Goal: Task Accomplishment & Management: Complete application form

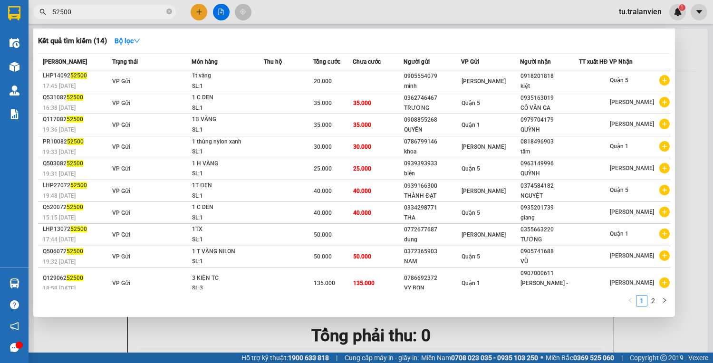
click at [89, 8] on input "52500" at bounding box center [108, 12] width 112 height 10
paste input "Q51209251882"
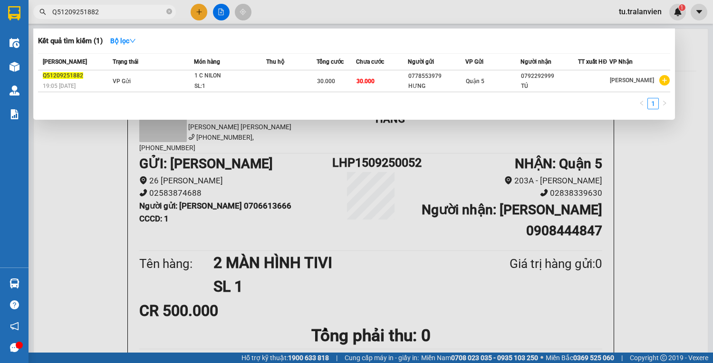
type input "Q51209251882"
click at [199, 16] on div at bounding box center [356, 181] width 713 height 363
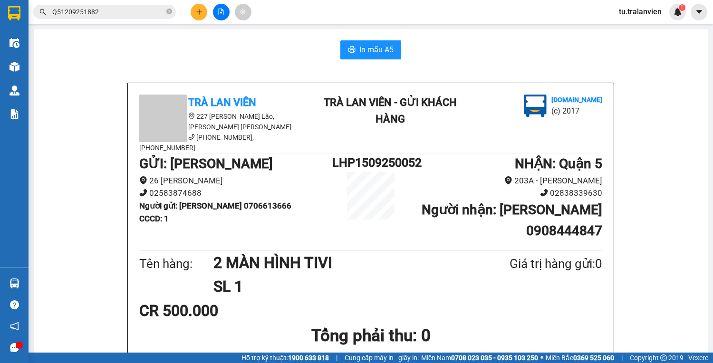
click at [199, 16] on button at bounding box center [199, 12] width 17 height 17
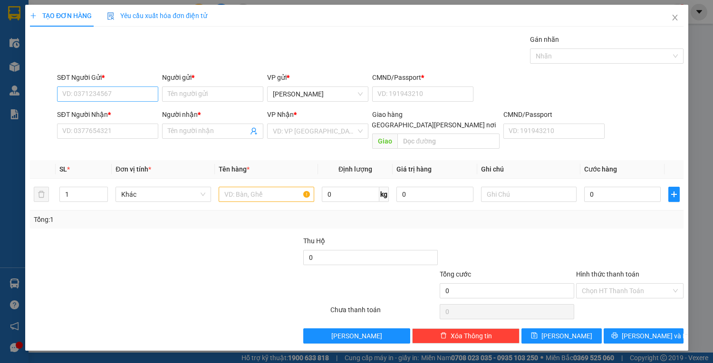
drag, startPoint x: 135, startPoint y: 89, endPoint x: 133, endPoint y: 99, distance: 10.2
click at [133, 99] on div "SĐT Người Gửi * VD: 0371234567" at bounding box center [107, 88] width 101 height 33
click at [133, 99] on input "SĐT Người Gửi *" at bounding box center [107, 94] width 101 height 15
click at [121, 113] on div "0932496217 - loan" at bounding box center [108, 112] width 90 height 10
type input "0932496217"
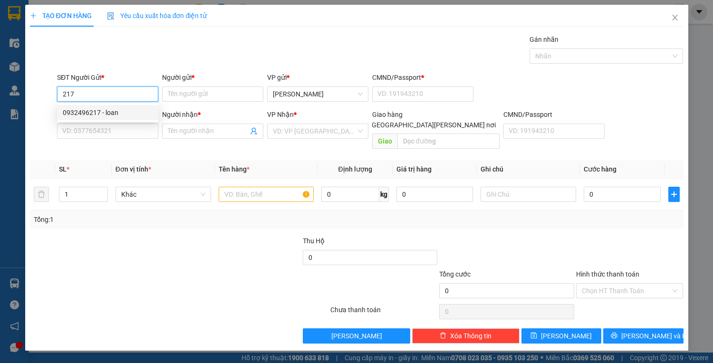
type input "loan"
type input "1"
type input "0932496217"
type input "loan"
click at [120, 98] on input "0932496217" at bounding box center [107, 94] width 101 height 15
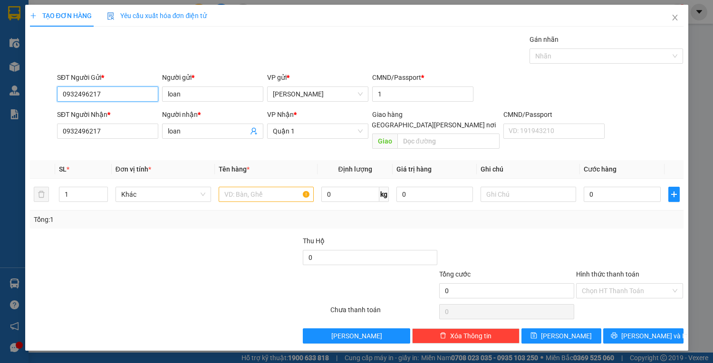
click at [120, 98] on input "0932496217" at bounding box center [107, 94] width 101 height 15
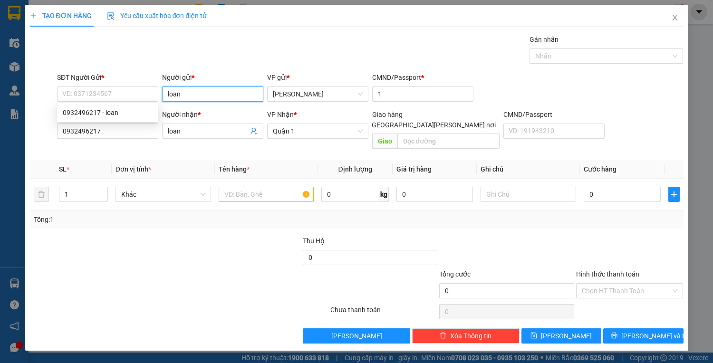
click at [176, 97] on input "loan" at bounding box center [212, 94] width 101 height 15
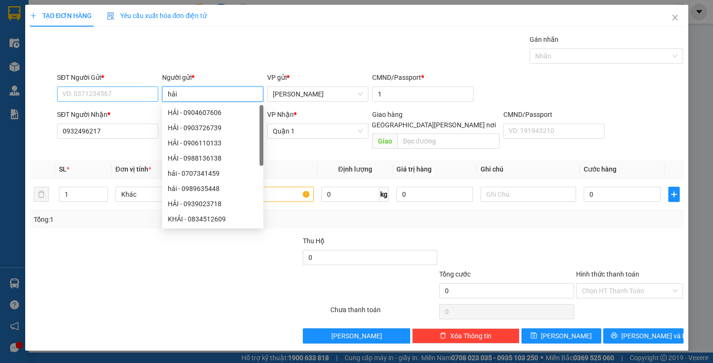
type input "hải"
click at [119, 95] on input "SĐT Người Gửi *" at bounding box center [107, 94] width 101 height 15
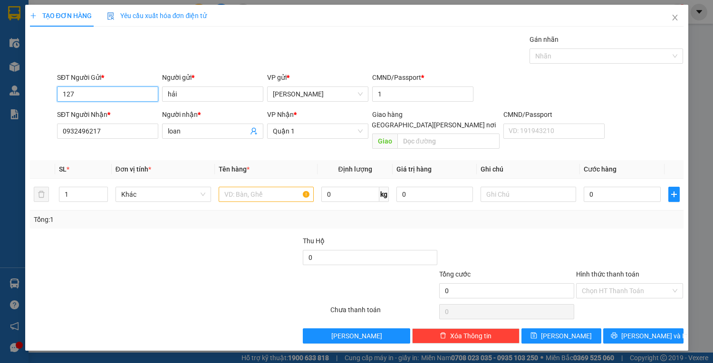
click at [120, 95] on input "127" at bounding box center [107, 94] width 101 height 15
click at [133, 112] on div "0932496217 - loan" at bounding box center [108, 112] width 90 height 10
type input "0932496217"
type input "loan"
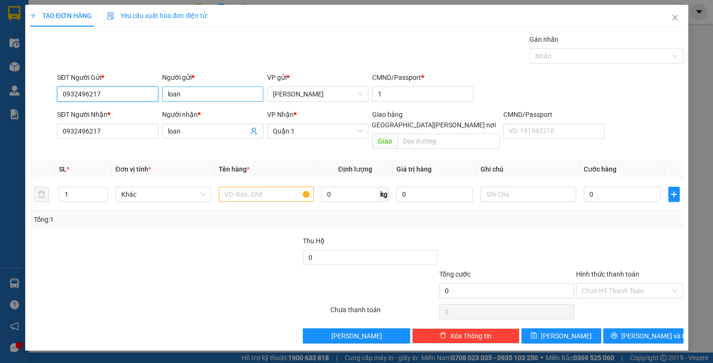
type input "0932496217"
click at [166, 94] on input "loan" at bounding box center [212, 94] width 101 height 15
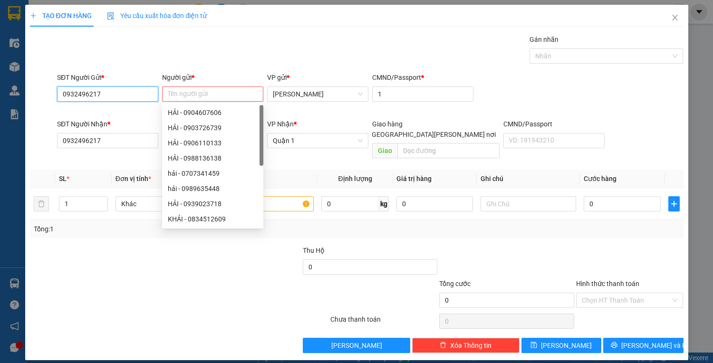
click at [139, 91] on input "0932496217" at bounding box center [107, 94] width 101 height 15
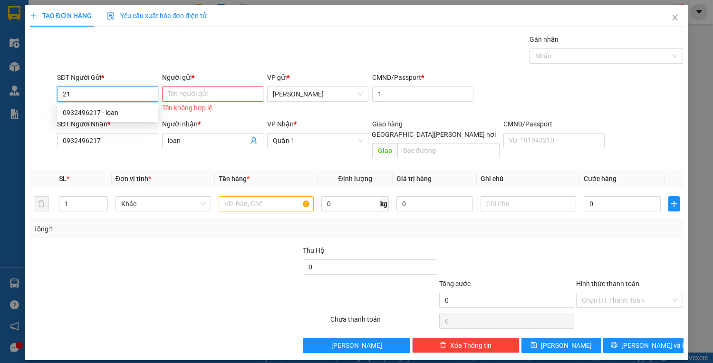
type input "2"
click at [174, 96] on input "Người gửi *" at bounding box center [212, 94] width 101 height 15
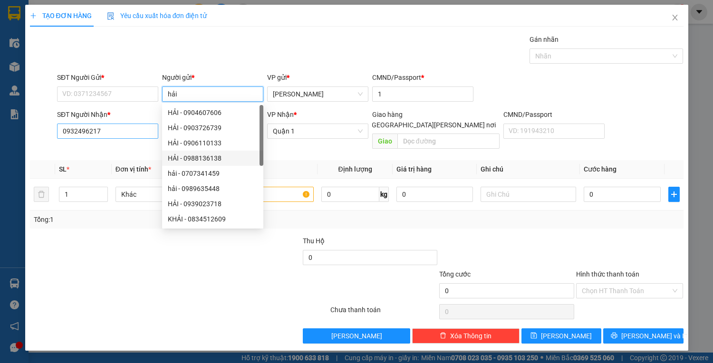
type input "hải"
click at [127, 134] on input "0932496217" at bounding box center [107, 131] width 101 height 15
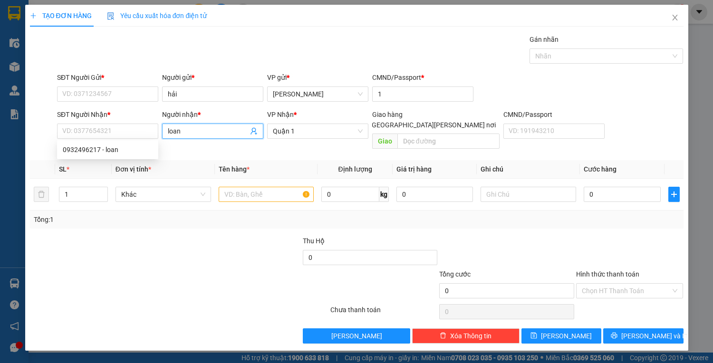
click at [192, 132] on input "loan" at bounding box center [208, 131] width 80 height 10
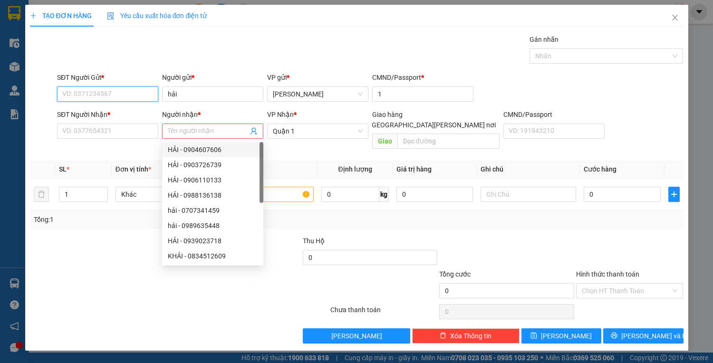
click at [127, 96] on input "SĐT Người Gửi *" at bounding box center [107, 94] width 101 height 15
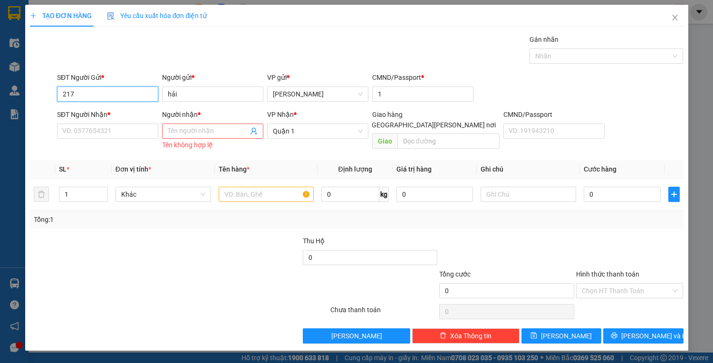
click at [97, 90] on input "217" at bounding box center [107, 94] width 101 height 15
paste input "0334259"
type input "0334259217"
click at [114, 114] on div "0334259217 - HẢI" at bounding box center [108, 112] width 90 height 10
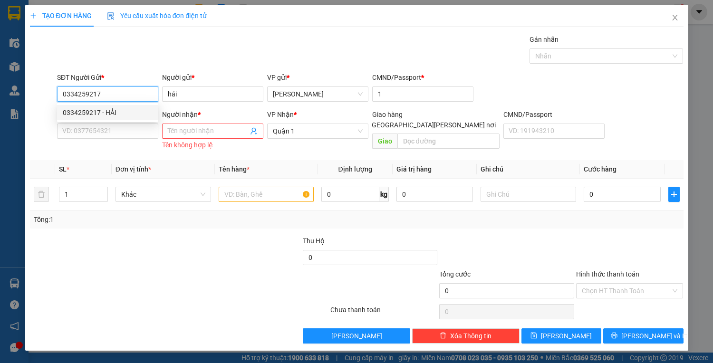
type input "HẢI"
type input "0123456789"
type input "0334259217"
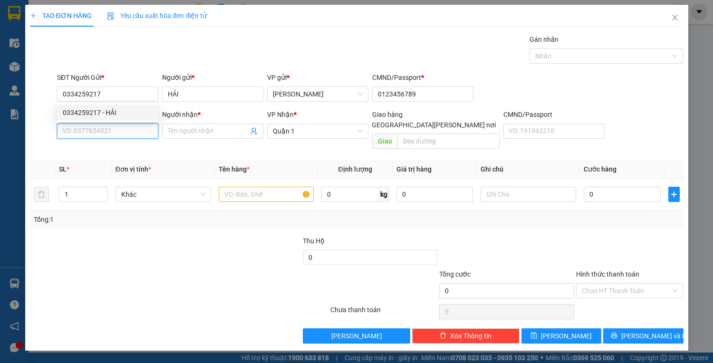
click at [120, 133] on input "SĐT Người Nhận *" at bounding box center [107, 131] width 101 height 15
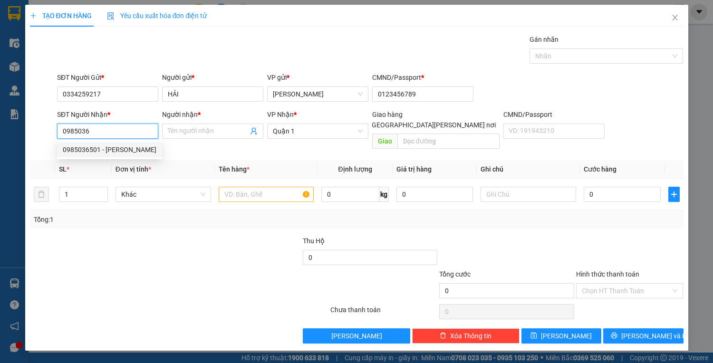
click at [120, 152] on div "0985036501 - NGỌC" at bounding box center [110, 150] width 94 height 10
type input "0985036501"
type input "NGỌC"
type input "0985036501"
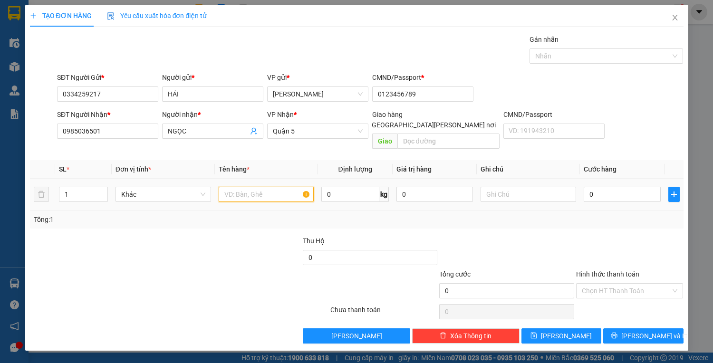
click at [233, 187] on input "text" at bounding box center [267, 194] width 96 height 15
type input "1 t vàng"
click at [593, 187] on input "0" at bounding box center [622, 194] width 77 height 15
type input "4"
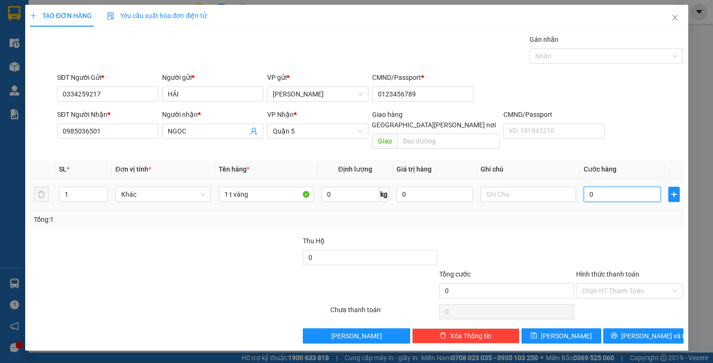
type input "4"
type input "40"
type input "40.000"
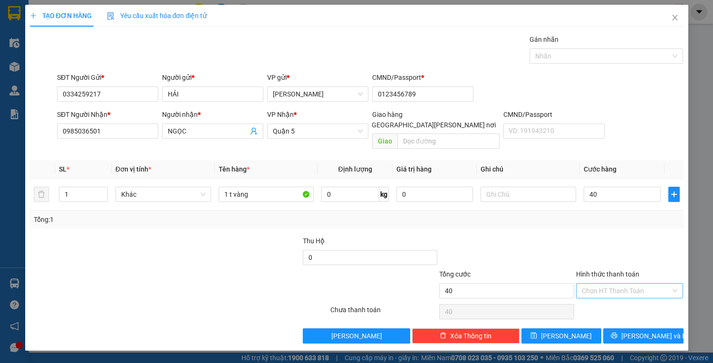
type input "40.000"
click at [582, 284] on input "Hình thức thanh toán" at bounding box center [626, 291] width 89 height 14
click at [603, 290] on div "Transit Pickup Surcharge Ids Transit Deliver Surcharge Ids Transit Deliver Surc…" at bounding box center [357, 189] width 654 height 310
click at [606, 302] on div "Chọn HT Thanh Toán" at bounding box center [629, 311] width 109 height 19
click at [603, 284] on input "Hình thức thanh toán" at bounding box center [626, 291] width 89 height 14
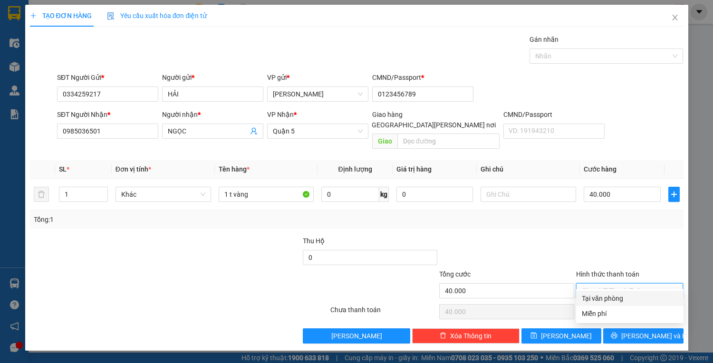
click at [609, 297] on div "Tại văn phòng" at bounding box center [630, 298] width 96 height 10
type input "0"
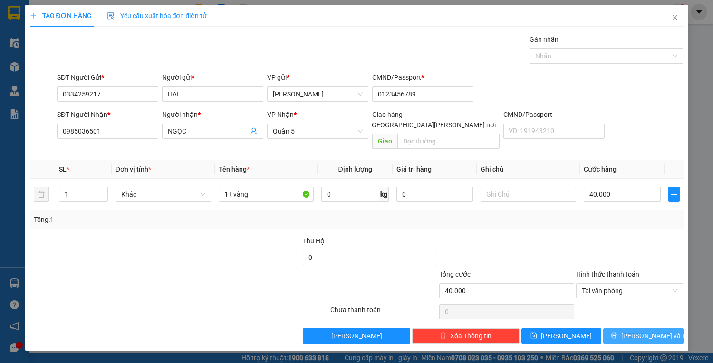
click at [618, 333] on icon "printer" at bounding box center [614, 336] width 6 height 6
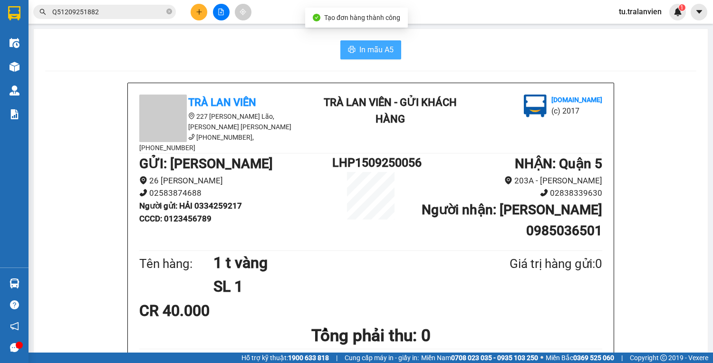
click at [367, 53] on span "In mẫu A5" at bounding box center [376, 50] width 34 height 12
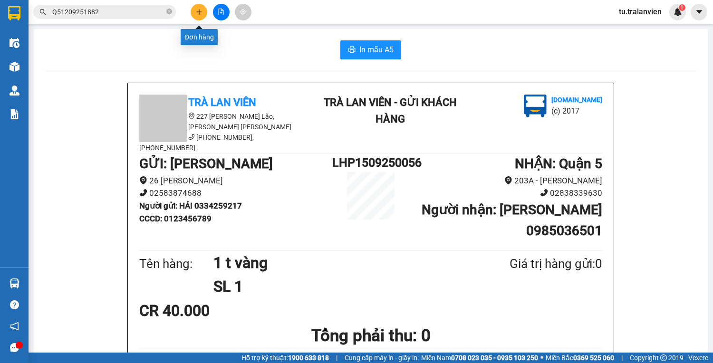
click at [193, 14] on button at bounding box center [199, 12] width 17 height 17
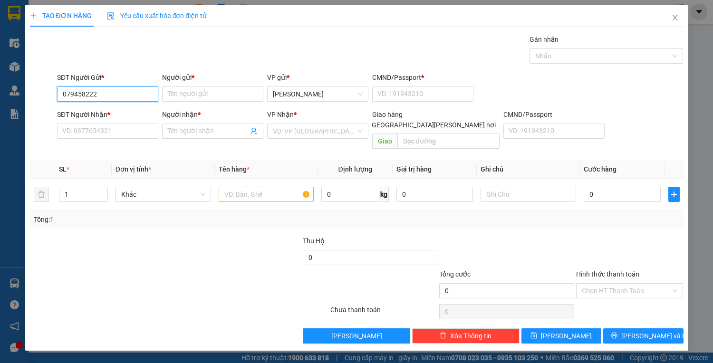
type input "0794582222"
click at [131, 117] on div "0794582222 - TOÁN" at bounding box center [108, 112] width 90 height 10
type input "TOÁN"
type input "1"
type input "0338333222"
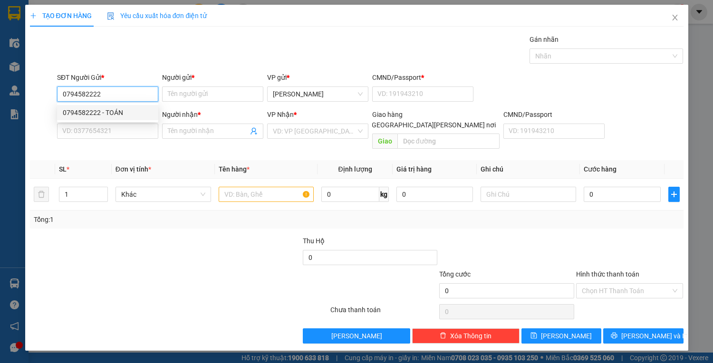
type input "LA HIỆN"
type input "0794582222"
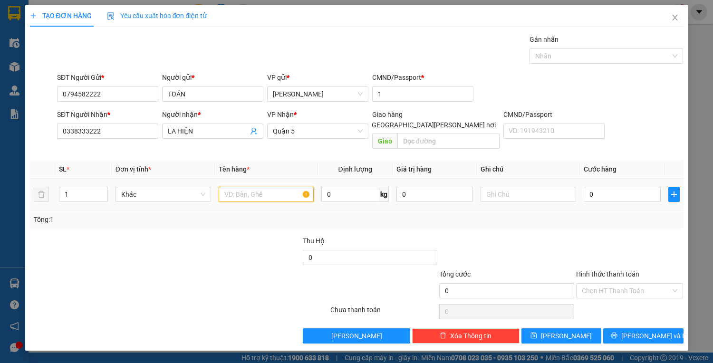
click at [251, 188] on input "text" at bounding box center [267, 194] width 96 height 15
type input "1 gói keo vàng"
click at [595, 187] on input "0" at bounding box center [622, 194] width 77 height 15
type input "3"
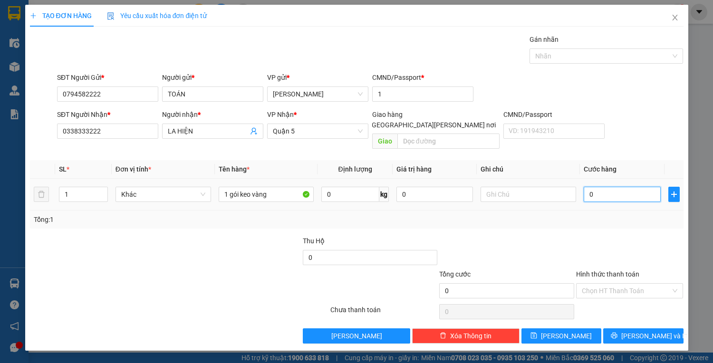
type input "3"
type input "30"
type input "30.000"
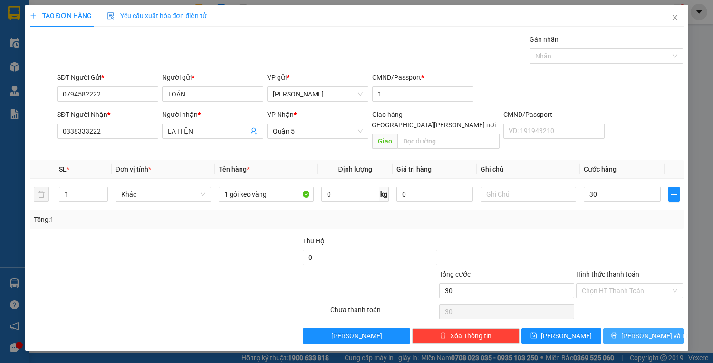
type input "30.000"
click at [649, 331] on span "[PERSON_NAME] và In" at bounding box center [654, 336] width 67 height 10
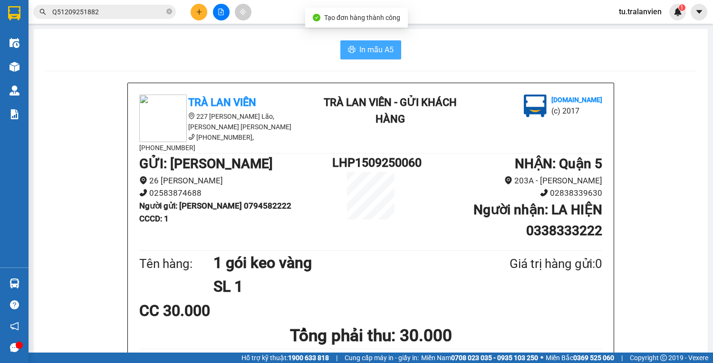
click at [354, 53] on button "In mẫu A5" at bounding box center [370, 49] width 61 height 19
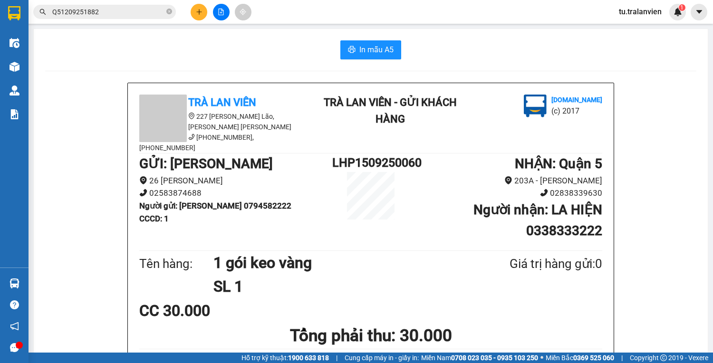
click at [200, 18] on button at bounding box center [199, 12] width 17 height 17
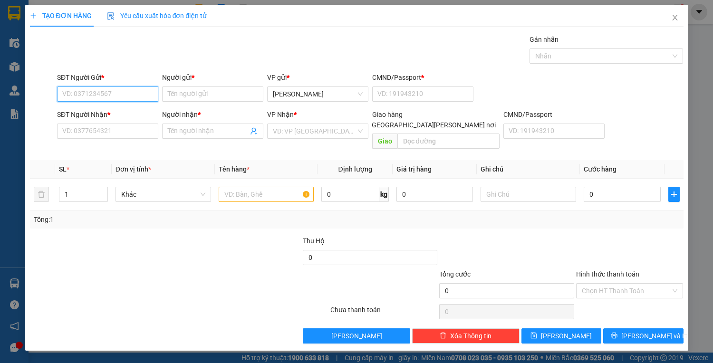
click at [120, 93] on input "SĐT Người Gửi *" at bounding box center [107, 94] width 101 height 15
type input "0899343262"
click at [118, 116] on div "0899343262 - LOAN" at bounding box center [108, 112] width 90 height 10
type input "LOAN"
type input "1"
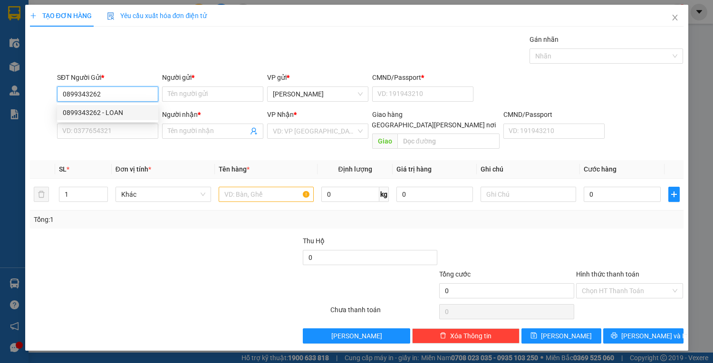
type input "0926230157"
type input "MINH"
type input "0899343262"
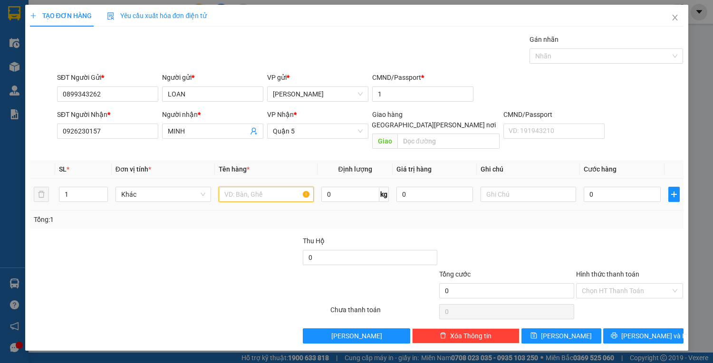
click at [240, 187] on input "text" at bounding box center [267, 194] width 96 height 15
type input "1 cục đen"
click at [611, 187] on input "0" at bounding box center [622, 194] width 77 height 15
type input "4"
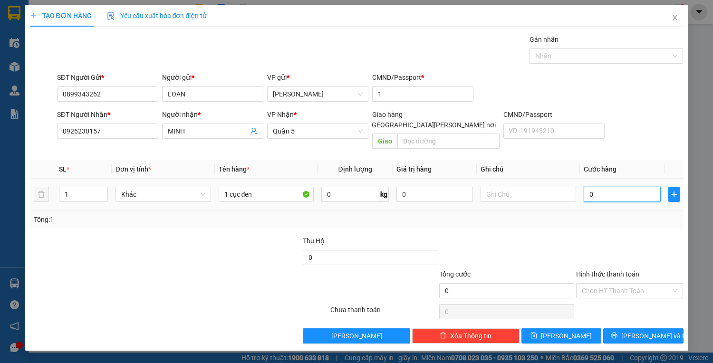
type input "4"
type input "40"
type input "40.000"
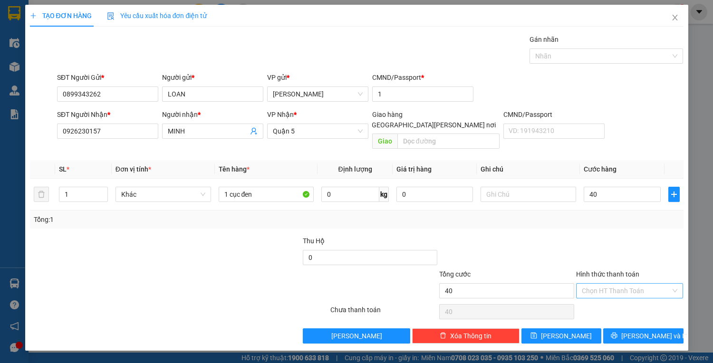
type input "40.000"
click at [629, 284] on input "Hình thức thanh toán" at bounding box center [626, 291] width 89 height 14
click at [630, 293] on div "Tại văn phòng" at bounding box center [629, 298] width 107 height 15
type input "0"
click at [637, 331] on span "[PERSON_NAME] và In" at bounding box center [654, 336] width 67 height 10
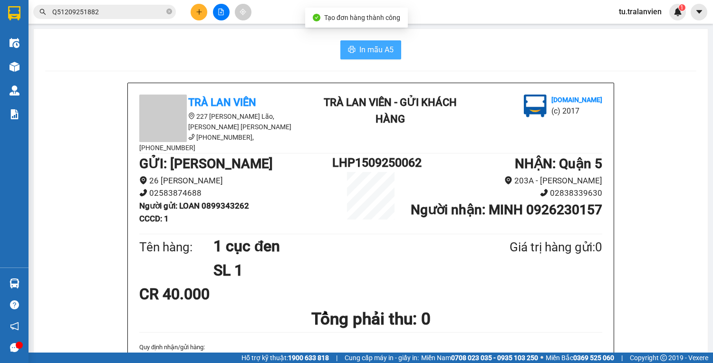
click at [349, 51] on icon "printer" at bounding box center [352, 50] width 8 height 8
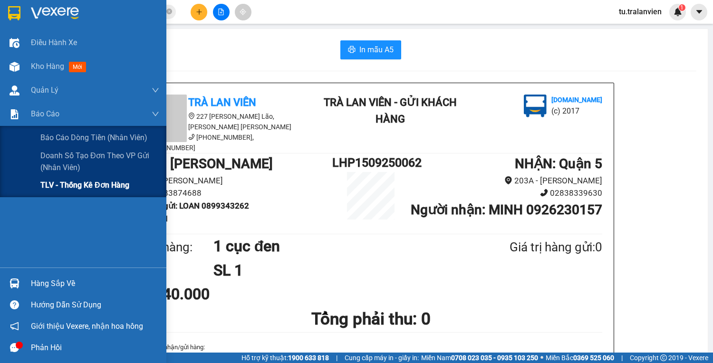
click at [62, 178] on div "TLV - Thống kê đơn hàng" at bounding box center [99, 186] width 119 height 24
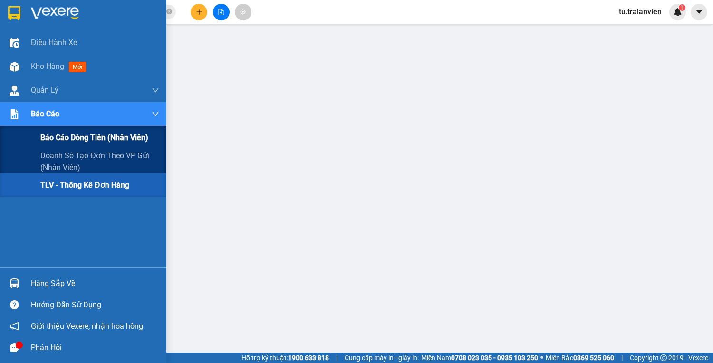
click at [45, 136] on span "Báo cáo dòng tiền (nhân viên)" at bounding box center [94, 138] width 108 height 12
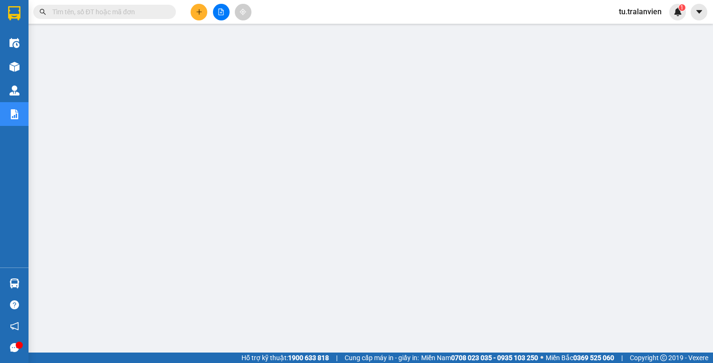
click at [639, 10] on span "tu.tralanvien" at bounding box center [640, 12] width 58 height 12
click at [633, 29] on span "Đăng xuất" at bounding box center [646, 29] width 40 height 10
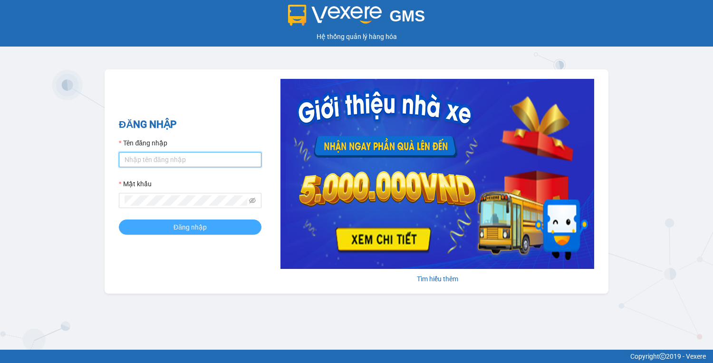
type input "vy.tralanvien"
click at [164, 231] on button "Đăng nhập" at bounding box center [190, 227] width 143 height 15
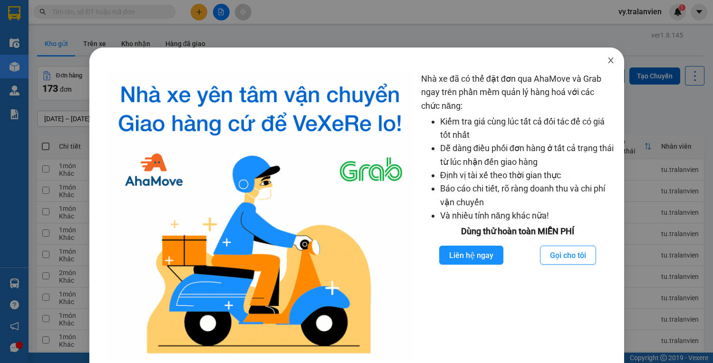
click at [602, 52] on span "Close" at bounding box center [611, 61] width 27 height 27
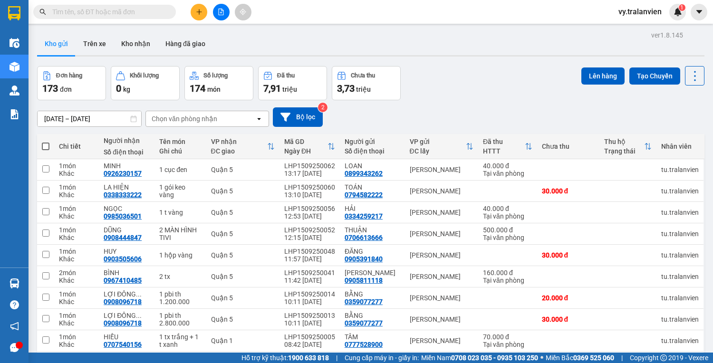
click at [200, 10] on icon "plus" at bounding box center [199, 12] width 7 height 7
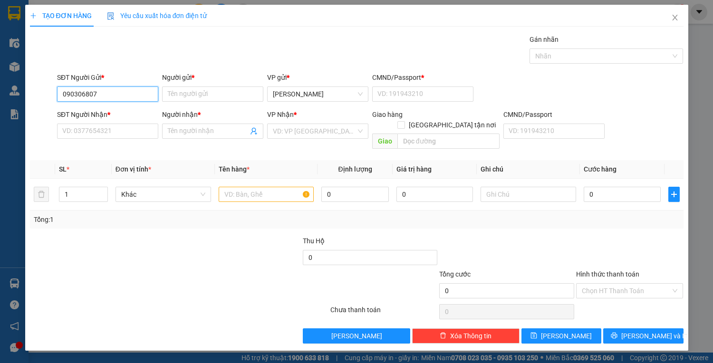
type input "0903068075"
click at [129, 112] on div "0903068075 - LABO NGUYỄN" at bounding box center [110, 112] width 94 height 10
type input "LABO NGUYỄN"
type input "225333234"
type input "0388295774"
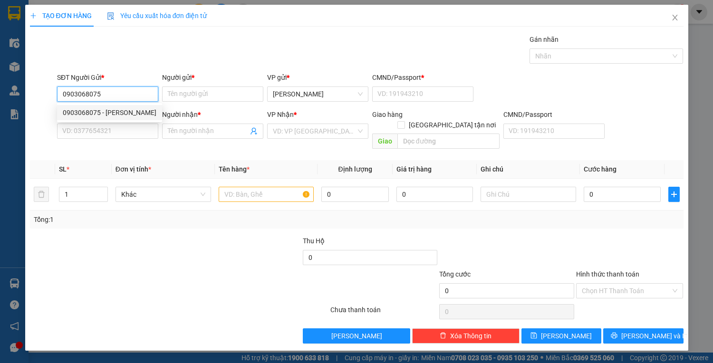
type input "NK THIỆN MỸ"
type input "225333234"
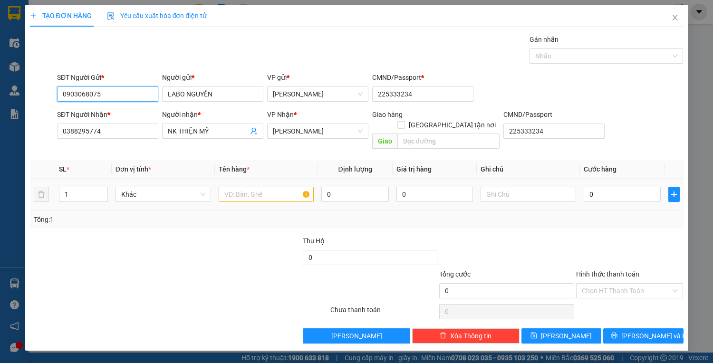
type input "0903068075"
click at [242, 187] on input "text" at bounding box center [267, 194] width 96 height 15
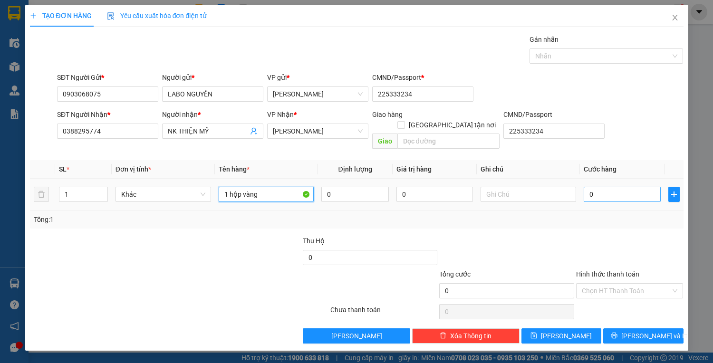
type input "1 hộp vàng"
click at [603, 187] on input "0" at bounding box center [622, 194] width 77 height 15
type input "2"
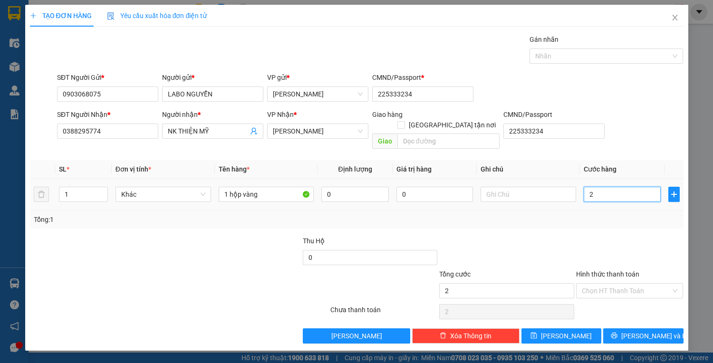
type input "20"
type input "20.000"
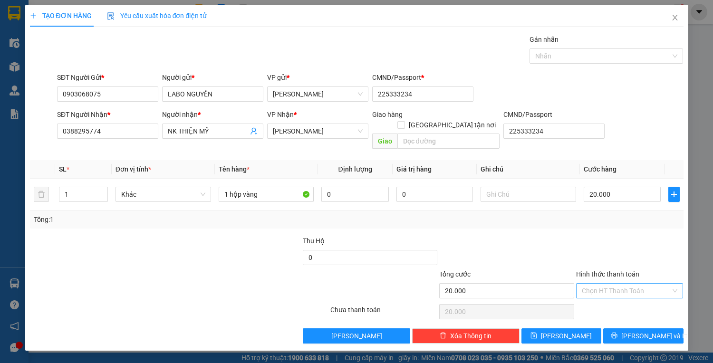
click at [605, 284] on input "Hình thức thanh toán" at bounding box center [626, 291] width 89 height 14
click at [611, 295] on div "Tại văn phòng" at bounding box center [630, 298] width 96 height 10
type input "0"
click at [622, 329] on button "[PERSON_NAME] và In" at bounding box center [643, 336] width 80 height 15
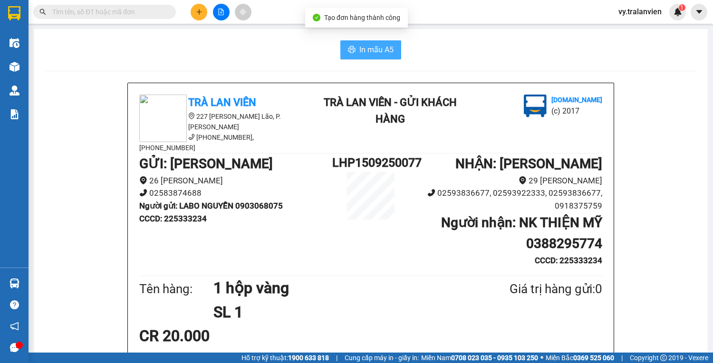
click at [370, 53] on span "In mẫu A5" at bounding box center [376, 50] width 34 height 12
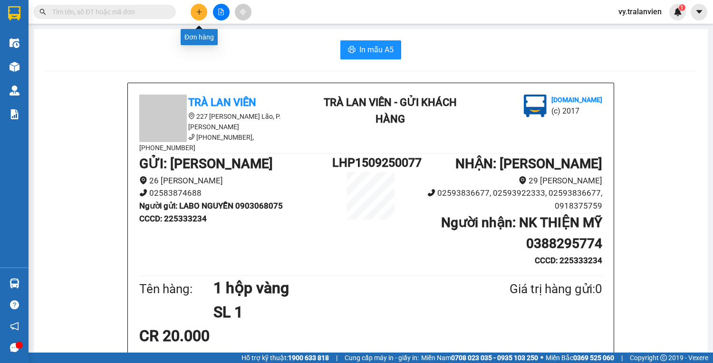
click at [194, 15] on button at bounding box center [199, 12] width 17 height 17
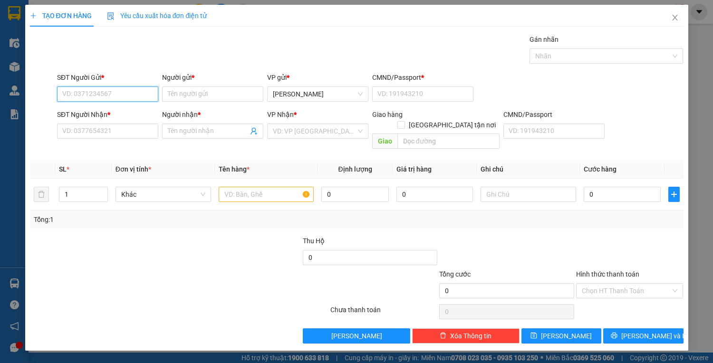
click at [119, 97] on input "SĐT Người Gửi *" at bounding box center [107, 94] width 101 height 15
type input "0903565313"
click at [128, 112] on div "0903565313 - HUY" at bounding box center [108, 112] width 90 height 10
type input "HUY"
type input "225276328"
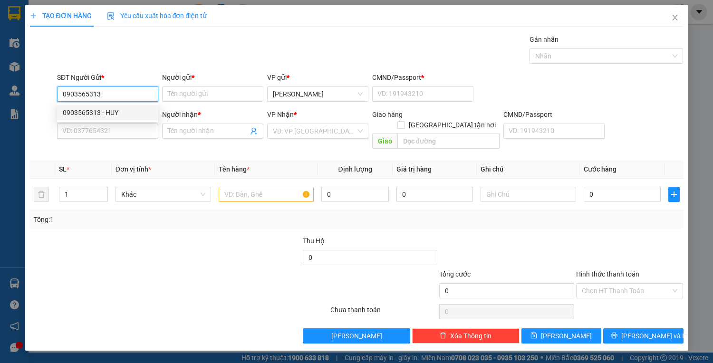
type input "0903828241"
type input "HƯNG"
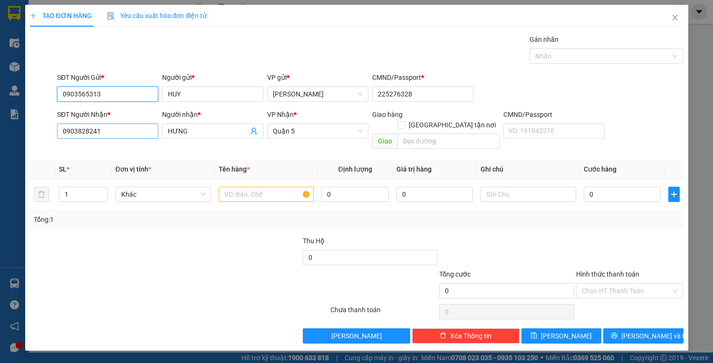
type input "0903565313"
click at [123, 127] on input "0903828241" at bounding box center [107, 131] width 101 height 15
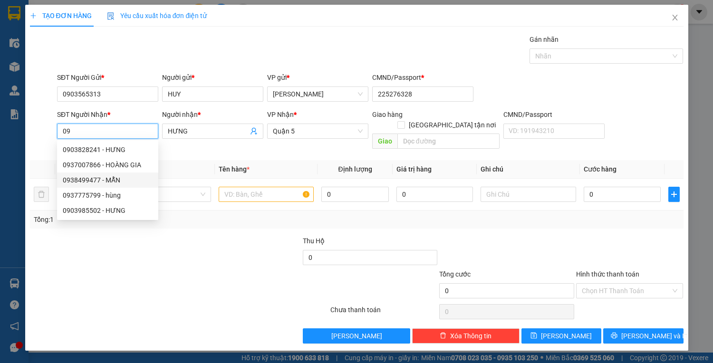
click at [98, 179] on div "0938499477 - MẪN" at bounding box center [108, 180] width 90 height 10
type input "0938499477"
type input "MẪN"
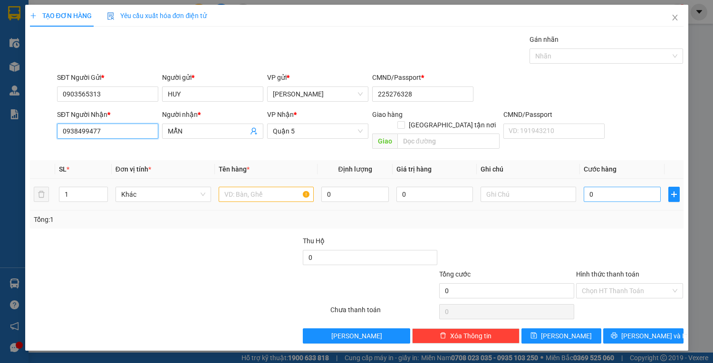
type input "0938499477"
click at [621, 187] on input "0" at bounding box center [622, 194] width 77 height 15
type input "3"
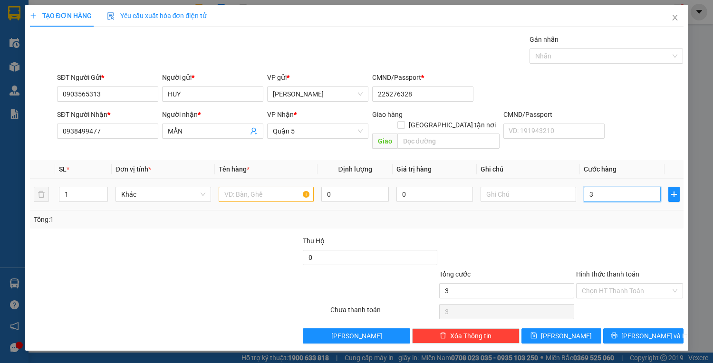
type input "30"
type input "30.000"
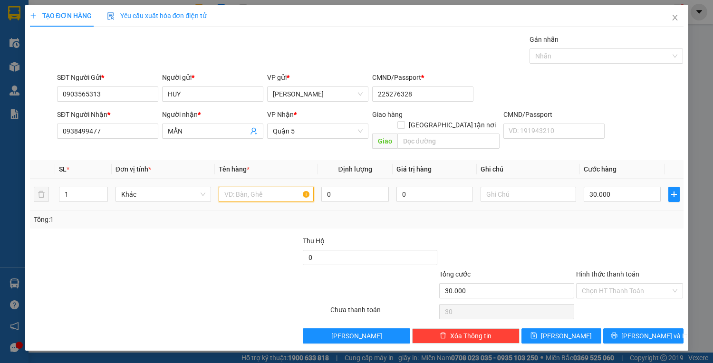
type input "30.000"
click at [262, 187] on input "text" at bounding box center [267, 194] width 96 height 15
type input "1H Đen"
click at [621, 284] on input "Hình thức thanh toán" at bounding box center [626, 291] width 89 height 14
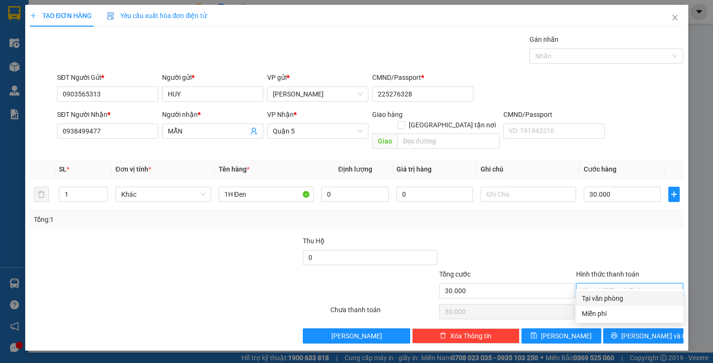
click at [616, 302] on div "Tại văn phòng" at bounding box center [630, 298] width 96 height 10
type input "0"
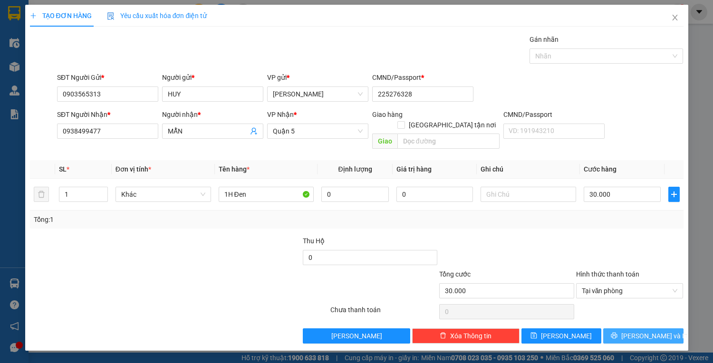
click at [649, 331] on span "Lưu và In" at bounding box center [654, 336] width 67 height 10
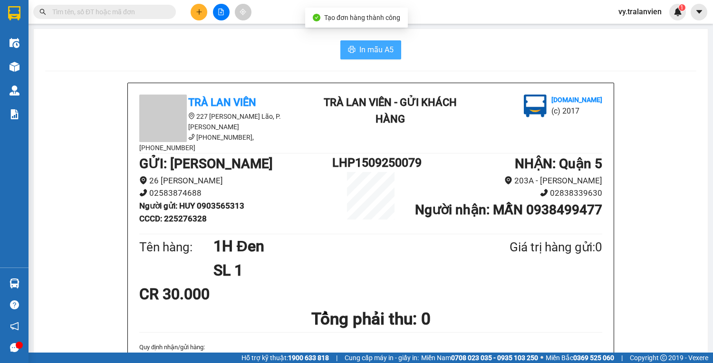
click at [375, 54] on span "In mẫu A5" at bounding box center [376, 50] width 34 height 12
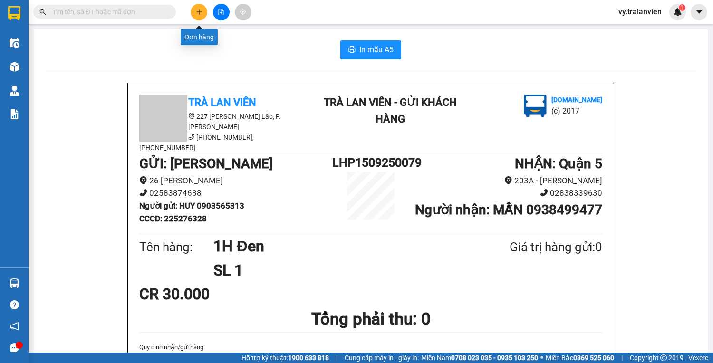
click at [202, 13] on icon "plus" at bounding box center [199, 12] width 7 height 7
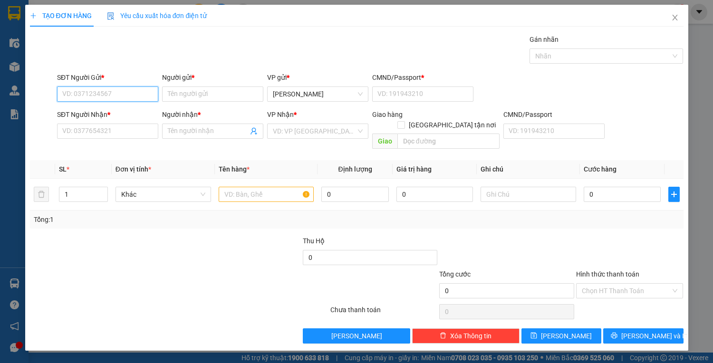
click at [103, 89] on input "SĐT Người Gửi *" at bounding box center [107, 94] width 101 height 15
type input "0909792319"
click at [199, 95] on input "Người gửi *" at bounding box center [212, 94] width 101 height 15
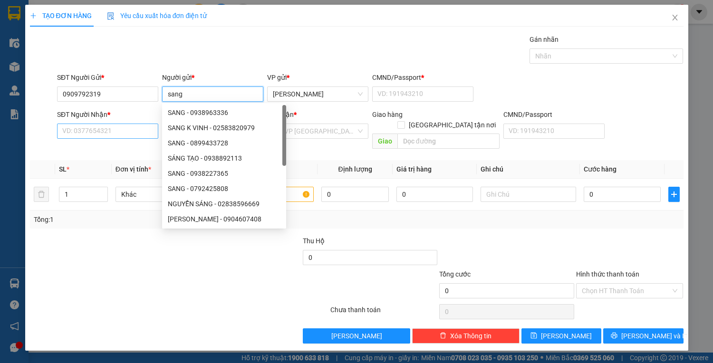
type input "sang"
click at [115, 131] on input "SĐT Người Nhận *" at bounding box center [107, 131] width 101 height 15
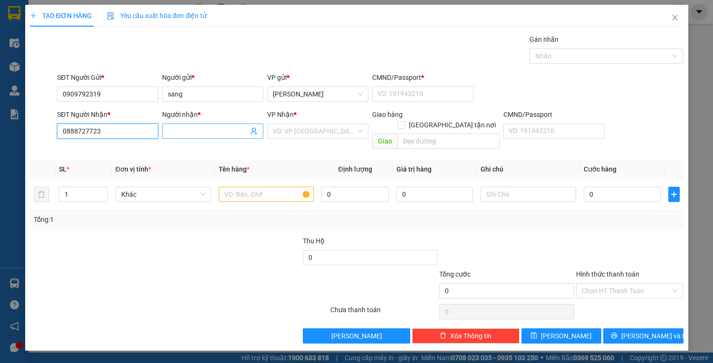
type input "0888727723"
click at [211, 130] on input "Người nhận *" at bounding box center [208, 131] width 80 height 10
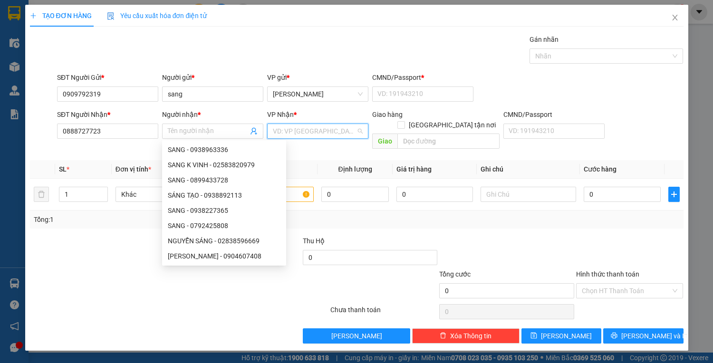
click at [285, 131] on input "search" at bounding box center [314, 131] width 83 height 14
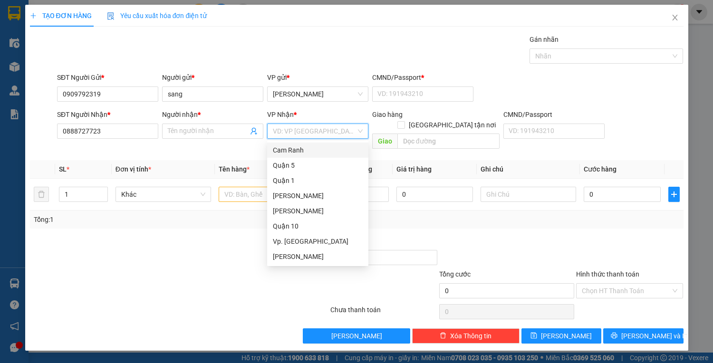
click at [177, 238] on div at bounding box center [233, 252] width 136 height 33
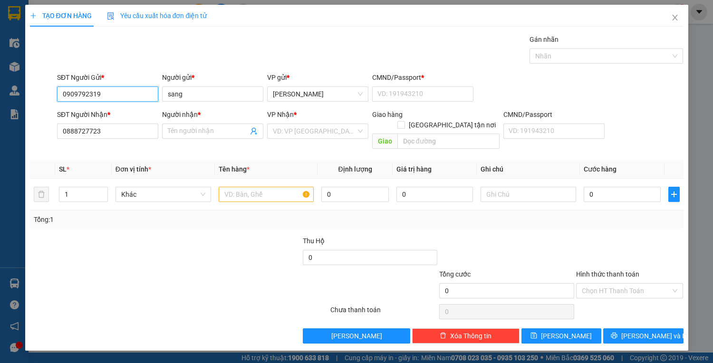
click at [137, 93] on input "0909792319" at bounding box center [107, 94] width 101 height 15
type input "0"
click at [209, 93] on input "sang" at bounding box center [212, 94] width 101 height 15
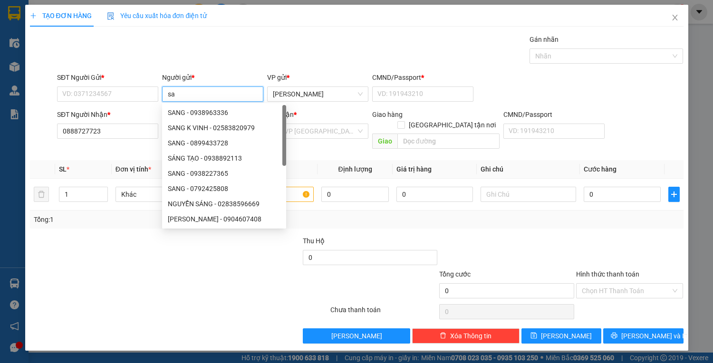
type input "s"
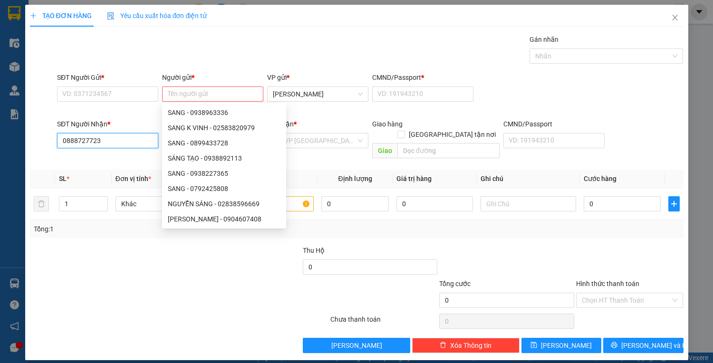
click at [115, 134] on input "0888727723" at bounding box center [107, 140] width 101 height 15
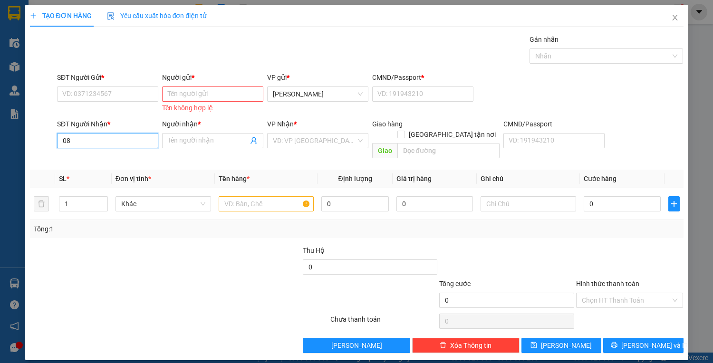
type input "0"
click at [173, 338] on div "Lưu nháp Xóa Thông tin Lưu Lưu và In" at bounding box center [357, 345] width 656 height 15
click at [678, 17] on icon "close" at bounding box center [675, 18] width 8 height 8
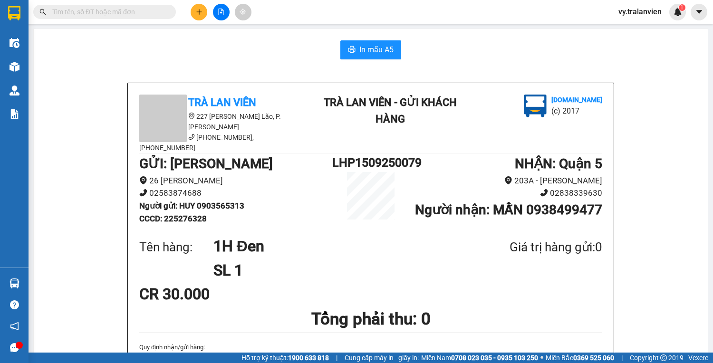
click at [95, 16] on input "text" at bounding box center [108, 12] width 112 height 10
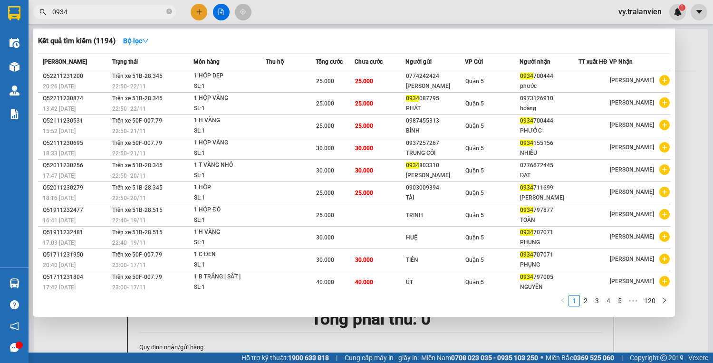
click at [93, 12] on input "0934" at bounding box center [108, 12] width 112 height 10
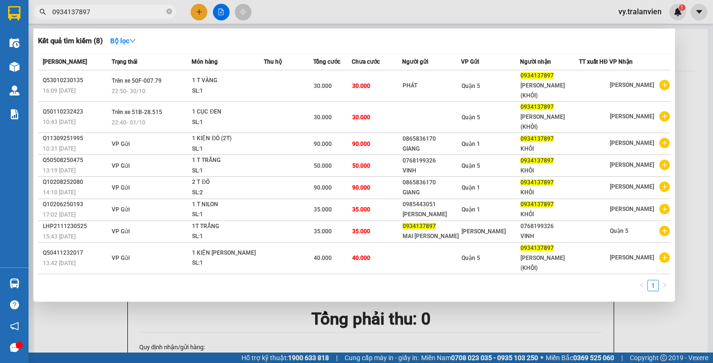
type input "0934137897"
click at [509, 335] on div at bounding box center [356, 181] width 713 height 363
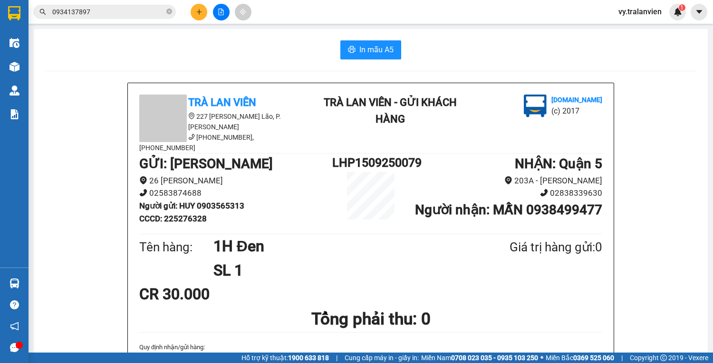
click at [201, 9] on icon "plus" at bounding box center [199, 12] width 7 height 7
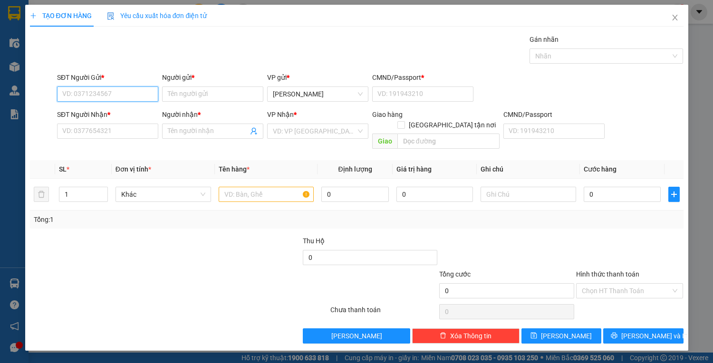
click at [114, 95] on input "SĐT Người Gửi *" at bounding box center [107, 94] width 101 height 15
type input "0773914567"
click at [99, 108] on div "0773914567 - TÂM" at bounding box center [108, 112] width 90 height 10
type input "TÂM"
type input "1"
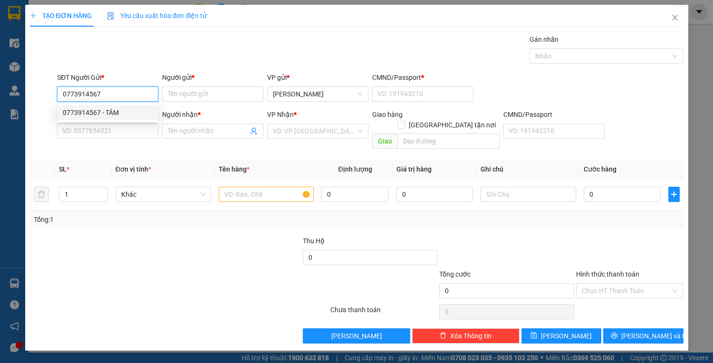
type input "0917497613"
type input "ĐỊNH"
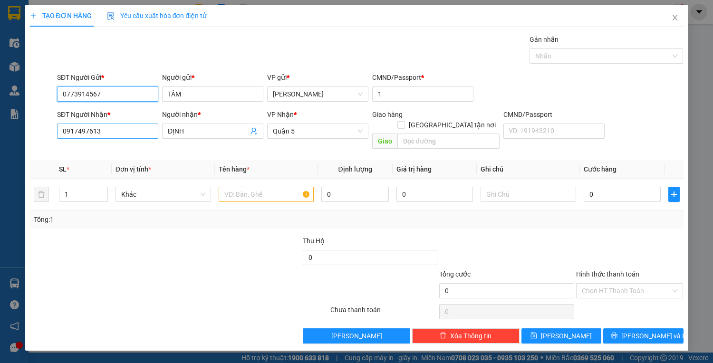
type input "0773914567"
click at [122, 126] on input "0917497613" at bounding box center [107, 131] width 101 height 15
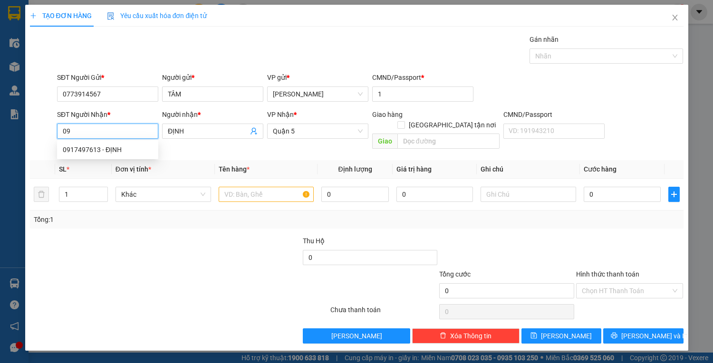
type input "0"
click at [84, 126] on input "SĐT Người Nhận *" at bounding box center [107, 131] width 101 height 15
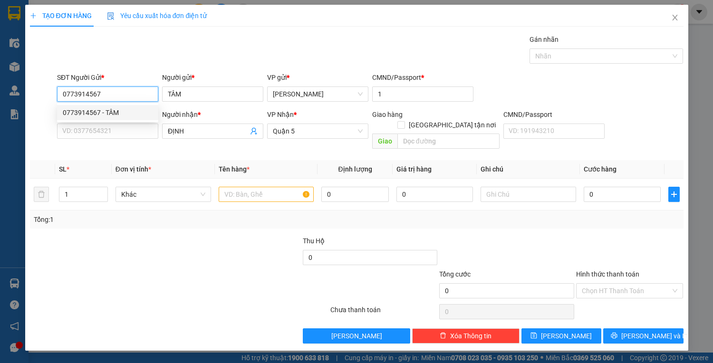
drag, startPoint x: 121, startPoint y: 89, endPoint x: 3, endPoint y: 97, distance: 118.2
click at [3, 97] on div "TẠO ĐƠN HÀNG Yêu cầu xuất hóa đơn điện tử Transit Pickup Surcharge Ids Transit …" at bounding box center [356, 181] width 713 height 363
drag, startPoint x: 186, startPoint y: 88, endPoint x: 148, endPoint y: 146, distance: 69.4
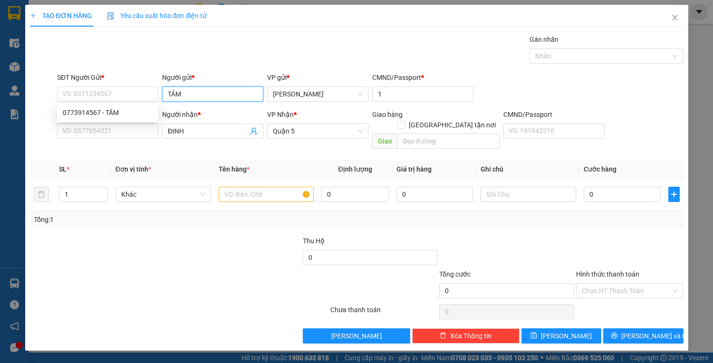
click at [118, 99] on div "SĐT Người Gửi * VD: 0371234567 Người gửi * TÂM TÂM VP gửi * Lê Hồng Phong CMND/…" at bounding box center [370, 88] width 630 height 33
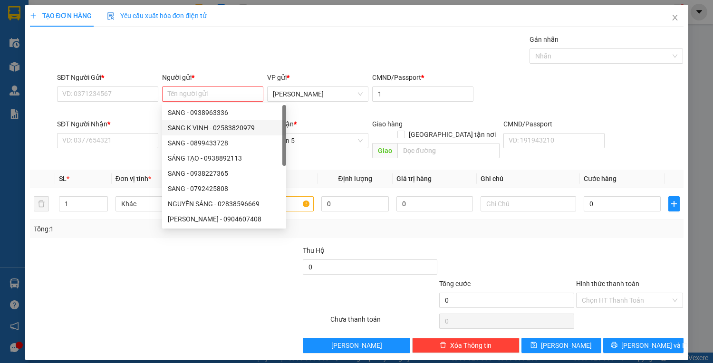
click at [340, 112] on div "VP gửi * Lê Hồng Phong" at bounding box center [317, 93] width 105 height 43
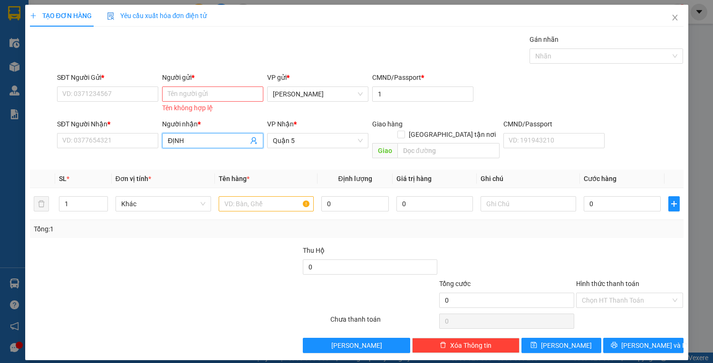
drag, startPoint x: 193, startPoint y: 141, endPoint x: 124, endPoint y: 154, distance: 70.1
click at [124, 154] on div "Transit Pickup Surcharge Ids Transit Deliver Surcharge Ids Transit Deliver Surc…" at bounding box center [357, 193] width 654 height 319
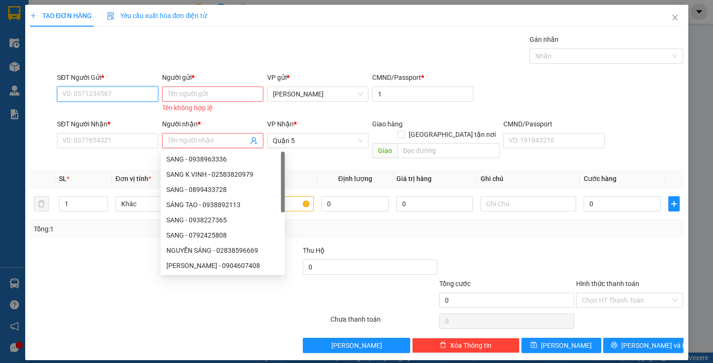
click at [91, 94] on input "SĐT Người Gửi *" at bounding box center [107, 94] width 101 height 15
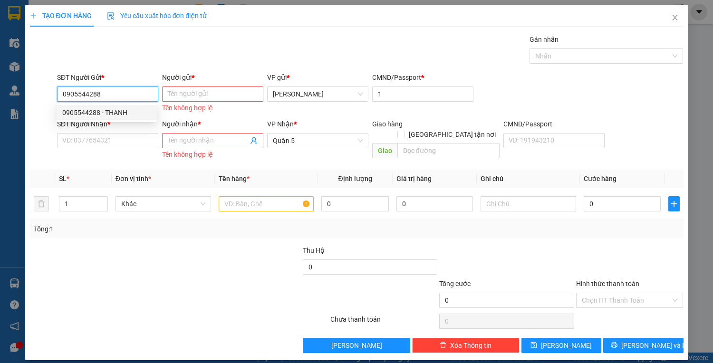
type input "0905544288"
click at [197, 93] on input "Người gửi *" at bounding box center [212, 94] width 101 height 15
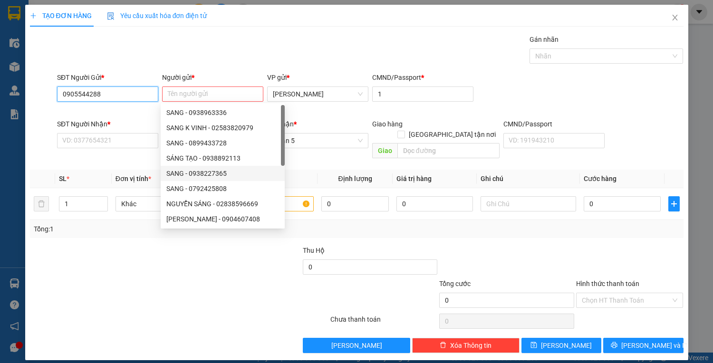
click at [111, 95] on input "0905544288" at bounding box center [107, 94] width 101 height 15
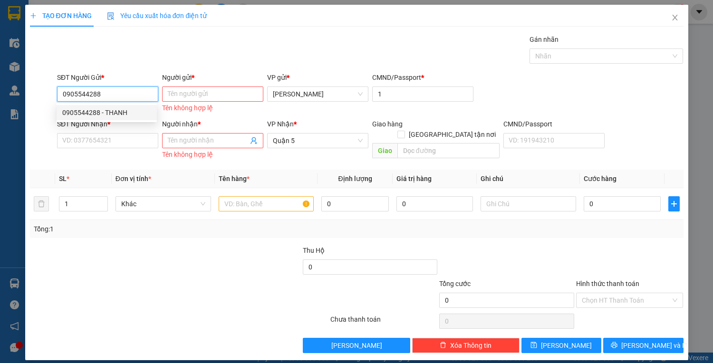
click at [86, 110] on div "0905544288 - THANH" at bounding box center [106, 112] width 89 height 10
type input "THANH"
type input "022081008966"
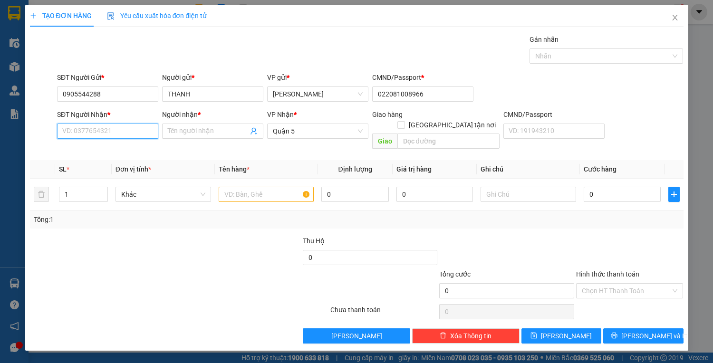
click at [141, 134] on input "SĐT Người Nhận *" at bounding box center [107, 131] width 101 height 15
click at [75, 148] on div "0374584182 - NGUYỆT" at bounding box center [108, 150] width 90 height 10
type input "0374584182"
type input "NGUYỆT"
type input "0374584182"
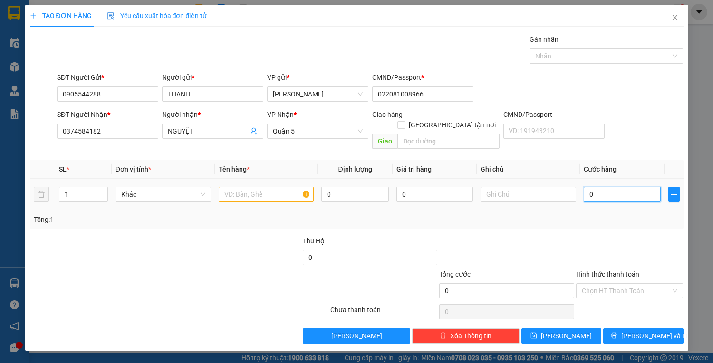
click at [603, 187] on input "0" at bounding box center [622, 194] width 77 height 15
type input "8"
type input "80"
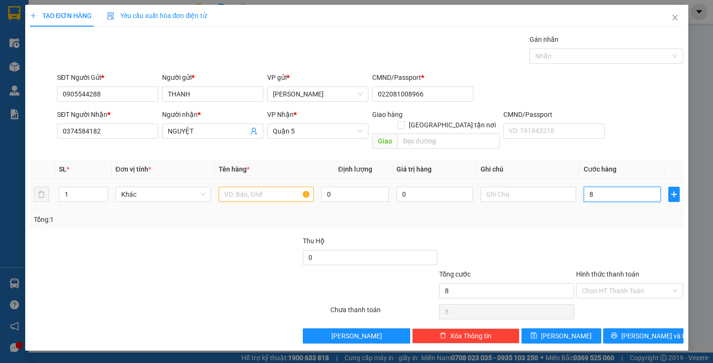
type input "80"
type input "80.000"
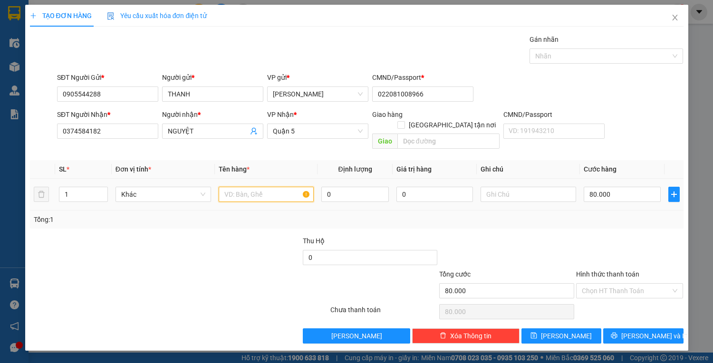
click at [238, 187] on input "text" at bounding box center [267, 194] width 96 height 15
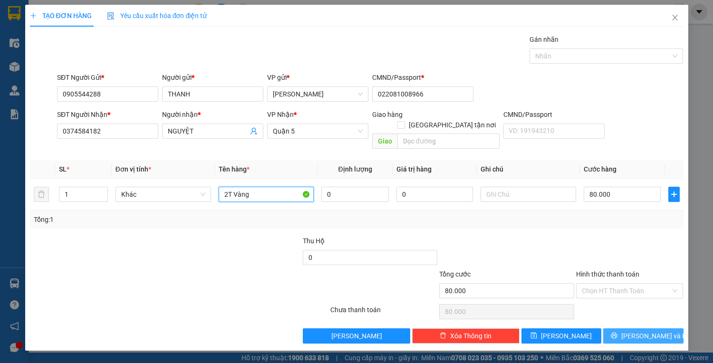
type input "2T [PERSON_NAME]"
click at [618, 332] on icon "printer" at bounding box center [614, 335] width 7 height 7
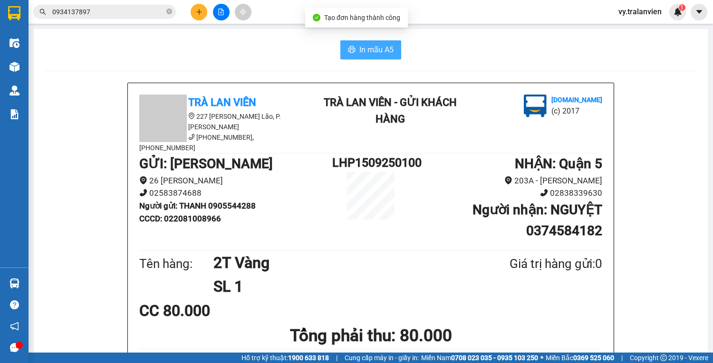
click at [349, 49] on icon "printer" at bounding box center [352, 50] width 8 height 8
click at [143, 12] on input "0934137897" at bounding box center [108, 12] width 112 height 10
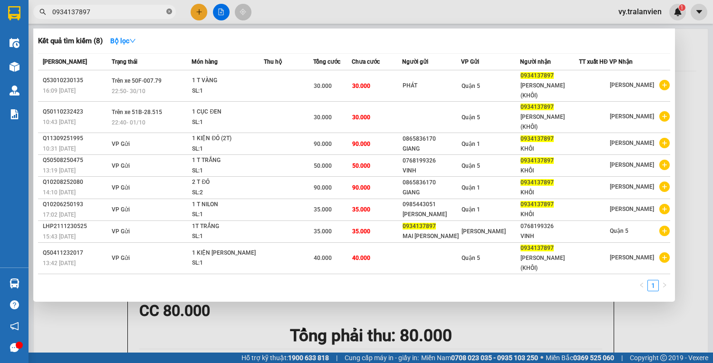
click at [170, 14] on icon "close-circle" at bounding box center [169, 12] width 6 height 6
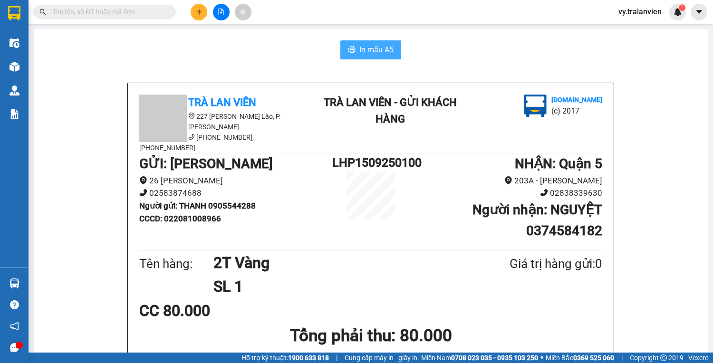
click at [116, 9] on input "text" at bounding box center [108, 12] width 112 height 10
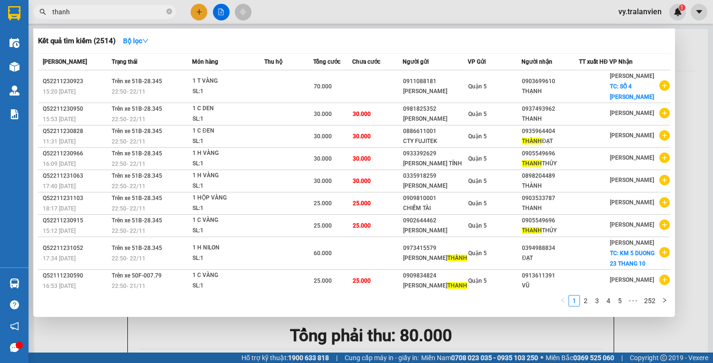
click at [588, 341] on div at bounding box center [356, 181] width 713 height 363
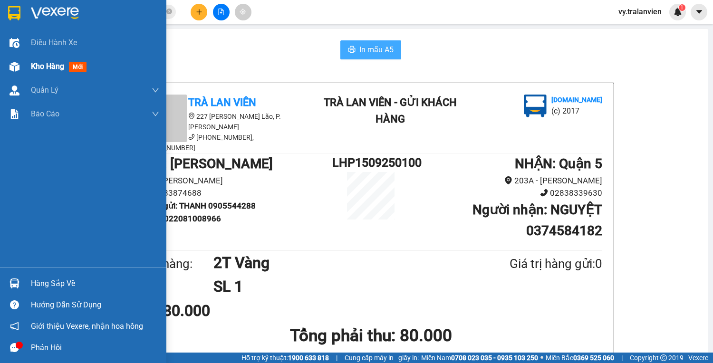
click at [54, 68] on span "Kho hàng" at bounding box center [47, 66] width 33 height 9
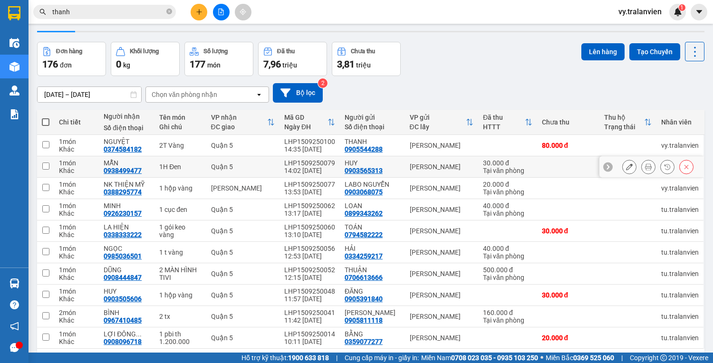
scroll to position [38, 0]
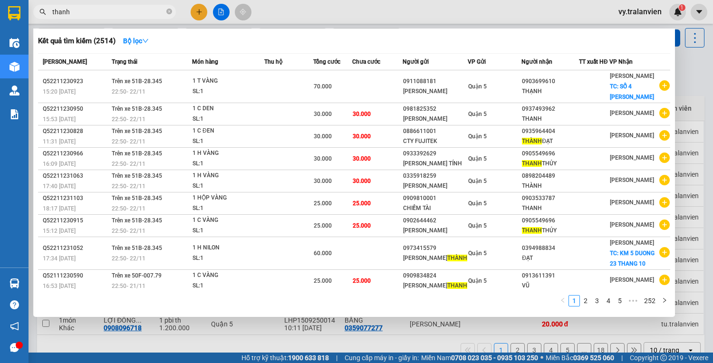
click at [123, 16] on input "thanh" at bounding box center [108, 12] width 112 height 10
type input "t"
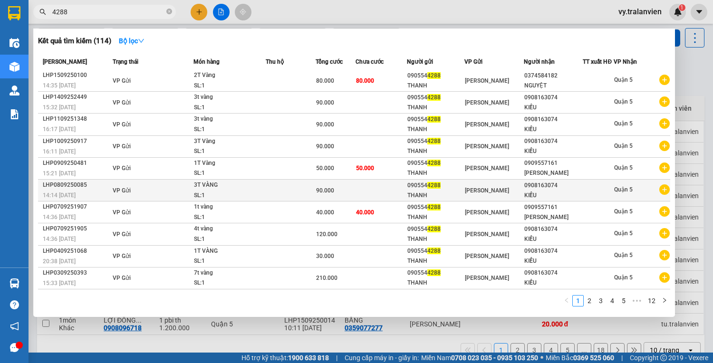
scroll to position [0, 0]
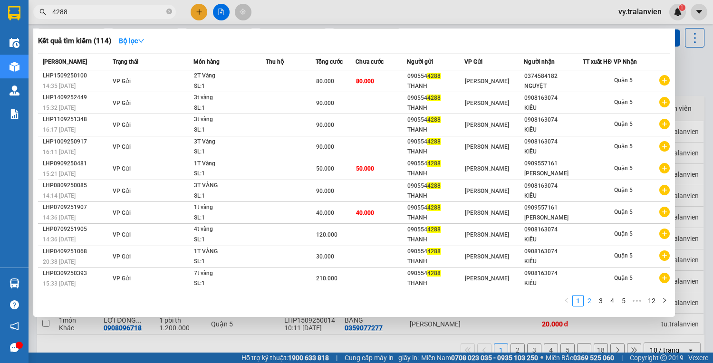
type input "4288"
click at [590, 305] on link "2" at bounding box center [589, 301] width 10 height 10
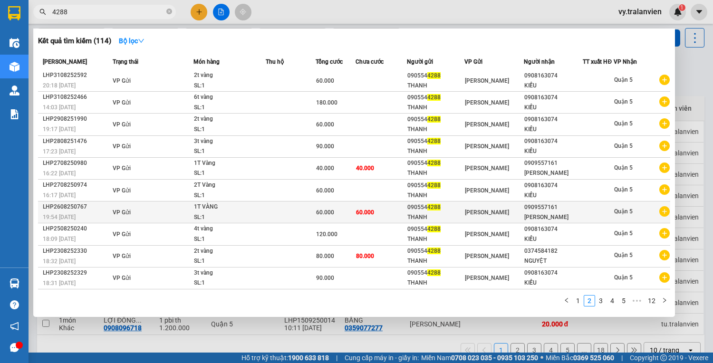
scroll to position [18, 0]
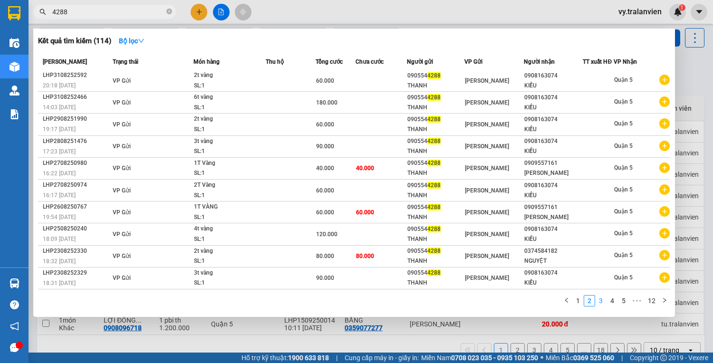
click at [599, 297] on link "3" at bounding box center [601, 301] width 10 height 10
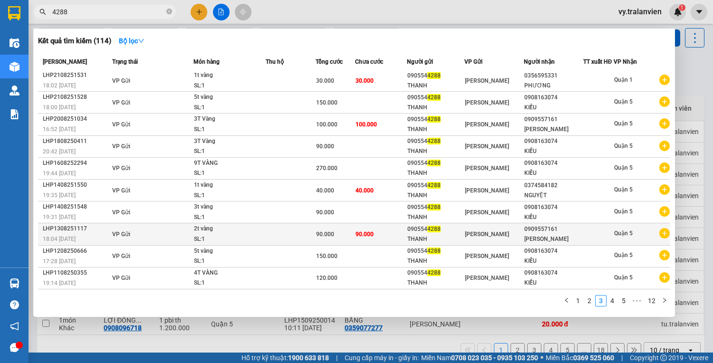
scroll to position [0, 0]
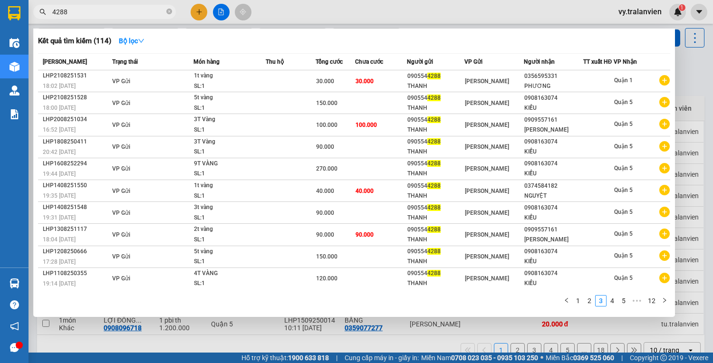
click at [690, 78] on div at bounding box center [356, 181] width 713 height 363
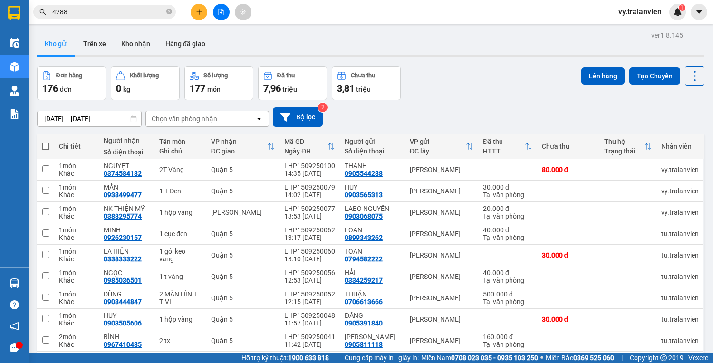
click at [197, 10] on icon "plus" at bounding box center [199, 12] width 7 height 7
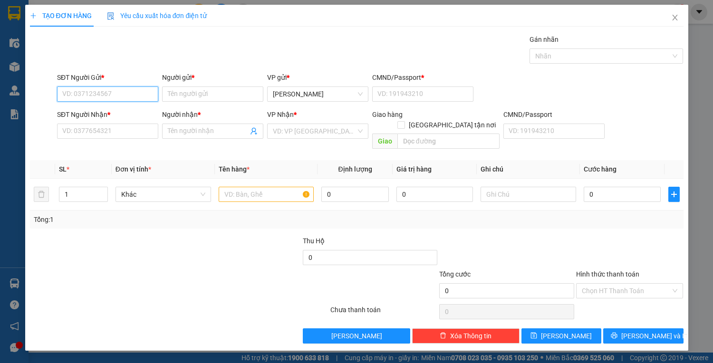
click at [70, 91] on input "SĐT Người Gửi *" at bounding box center [107, 94] width 101 height 15
type input "0376674521"
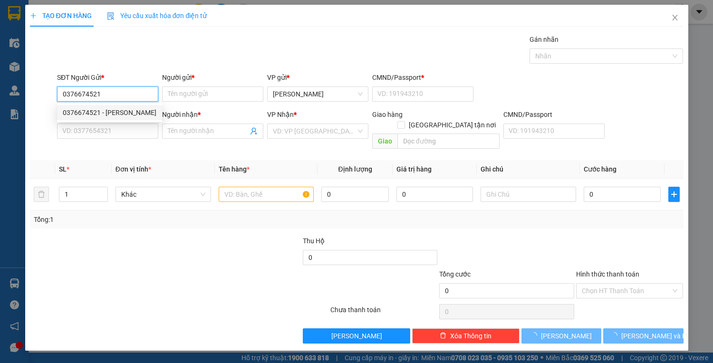
click at [126, 107] on div "0376674521 - vũ" at bounding box center [110, 112] width 94 height 10
type input "vũ"
type input "1"
type input "0902810881"
type input "CHIẾM TÀI"
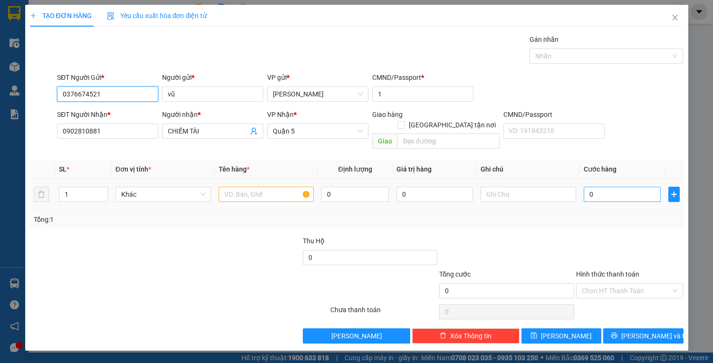
type input "0376674521"
click at [593, 187] on input "0" at bounding box center [622, 194] width 77 height 15
type input "2"
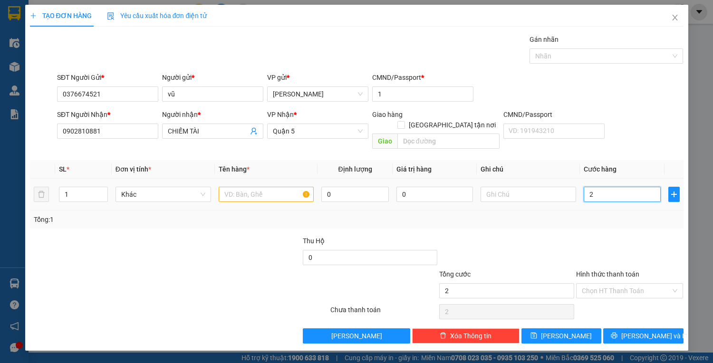
type input "20"
type input "2"
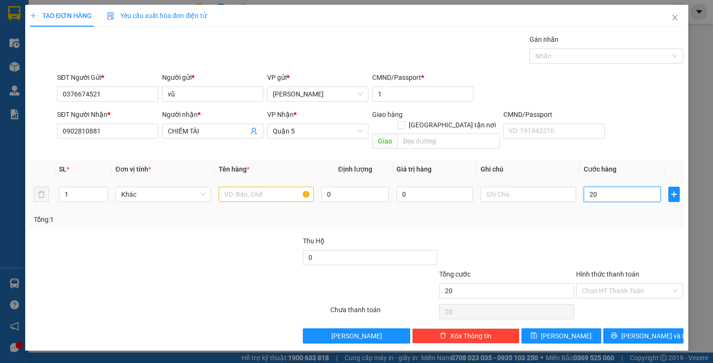
type input "2"
type input "25"
type input "25.000"
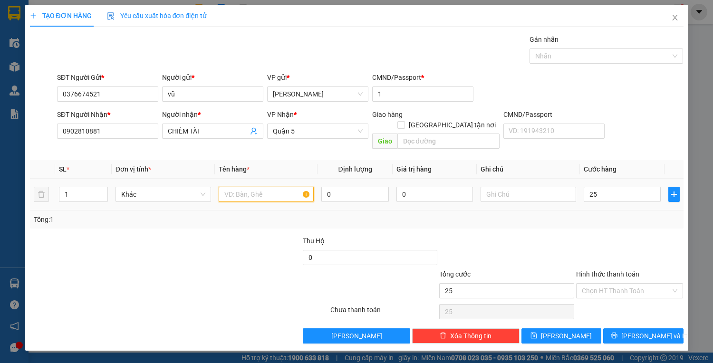
type input "25.000"
click at [265, 187] on input "text" at bounding box center [267, 194] width 96 height 15
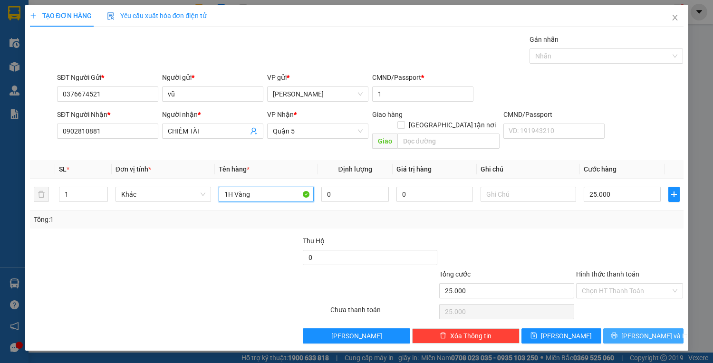
type input "1H Vàng"
drag, startPoint x: 641, startPoint y: 320, endPoint x: 654, endPoint y: 329, distance: 15.4
click at [643, 331] on span "[PERSON_NAME] và In" at bounding box center [654, 336] width 67 height 10
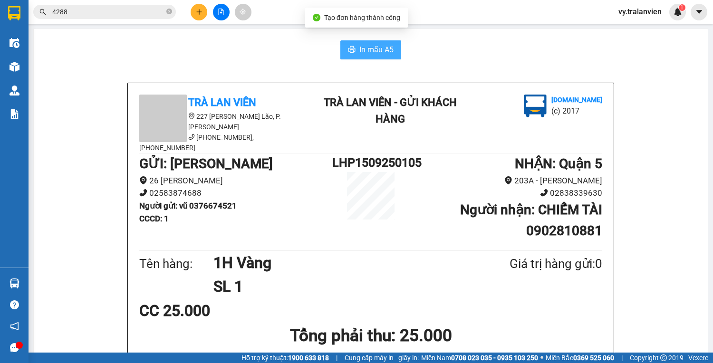
drag, startPoint x: 357, startPoint y: 51, endPoint x: 356, endPoint y: 43, distance: 8.7
click at [359, 50] on span "In mẫu A5" at bounding box center [376, 50] width 34 height 12
click at [196, 19] on button at bounding box center [199, 12] width 17 height 17
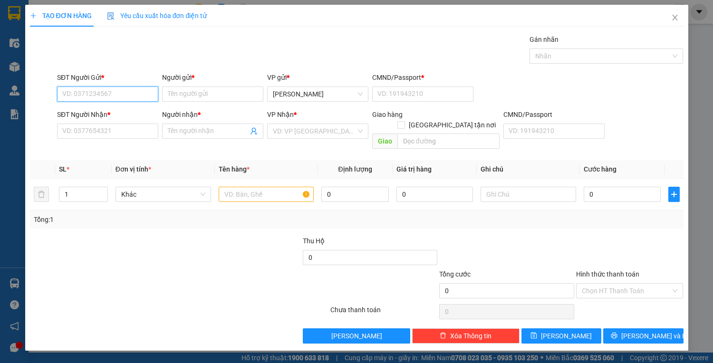
click at [127, 98] on input "SĐT Người Gửi *" at bounding box center [107, 94] width 101 height 15
click at [139, 111] on div "0366013332 - vũ" at bounding box center [110, 112] width 94 height 10
type input "0366013332"
type input "vũ"
type input "1"
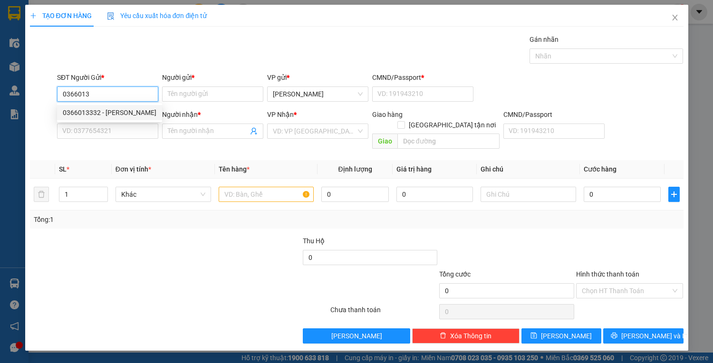
type input "0902821243"
type input "KHOA"
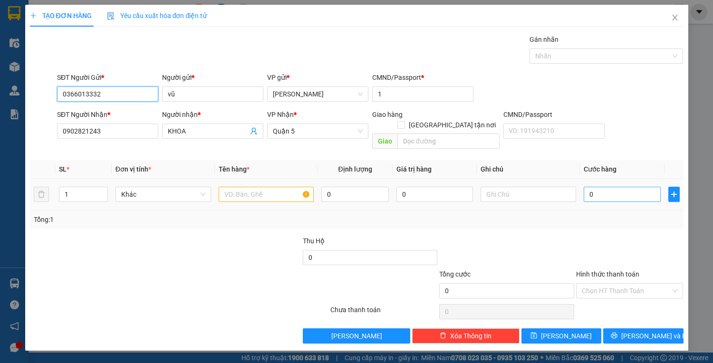
type input "0366013332"
click at [591, 187] on input "0" at bounding box center [622, 194] width 77 height 15
type input "2"
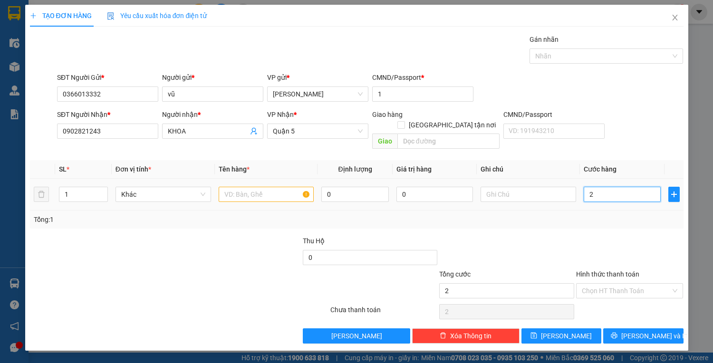
type input "25"
type input "25.000"
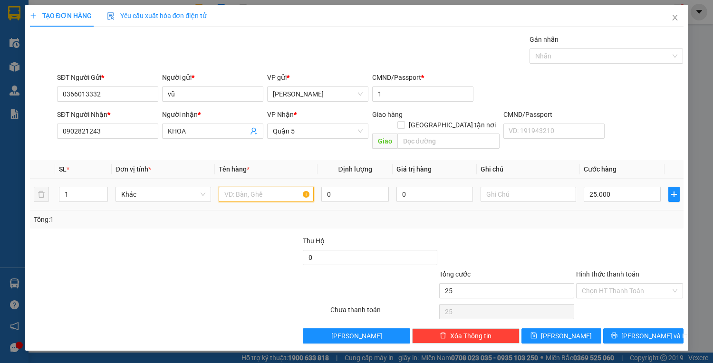
type input "25.000"
click at [256, 187] on input "text" at bounding box center [267, 194] width 96 height 15
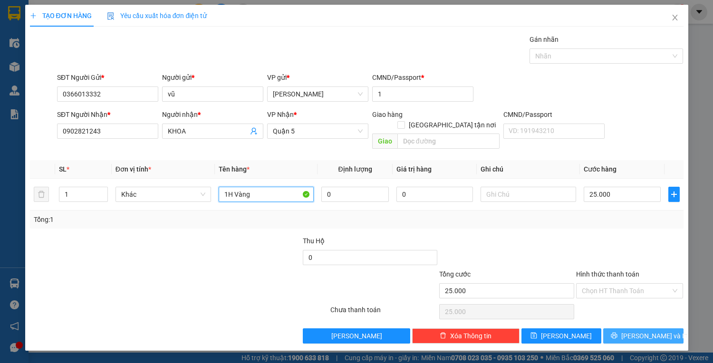
type input "1H Vàng"
click at [667, 329] on button "[PERSON_NAME] và In" at bounding box center [643, 336] width 80 height 15
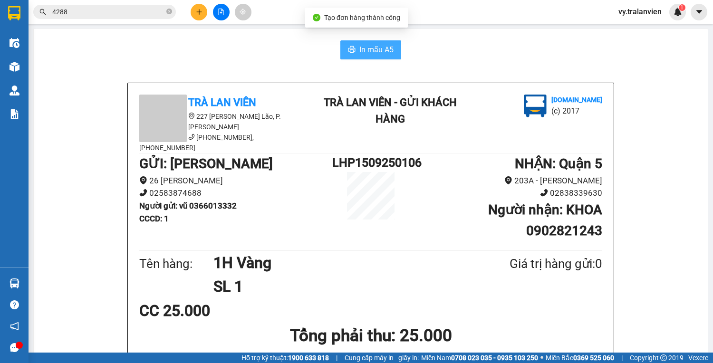
click at [351, 44] on button "In mẫu A5" at bounding box center [370, 49] width 61 height 19
click at [199, 6] on button at bounding box center [199, 12] width 17 height 17
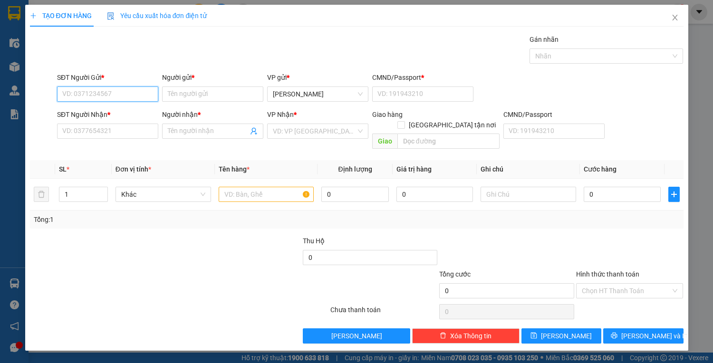
click at [145, 95] on input "SĐT Người Gửi *" at bounding box center [107, 94] width 101 height 15
type input "0772494406"
click at [144, 112] on div "0772494406 - THỊNH" at bounding box center [108, 112] width 90 height 10
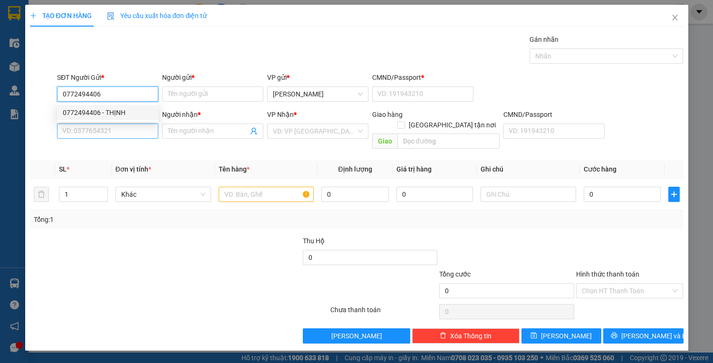
type input "THỊNH"
type input "1"
type input "0766775677"
type input "TÀI"
drag, startPoint x: 101, startPoint y: 93, endPoint x: 58, endPoint y: 103, distance: 43.4
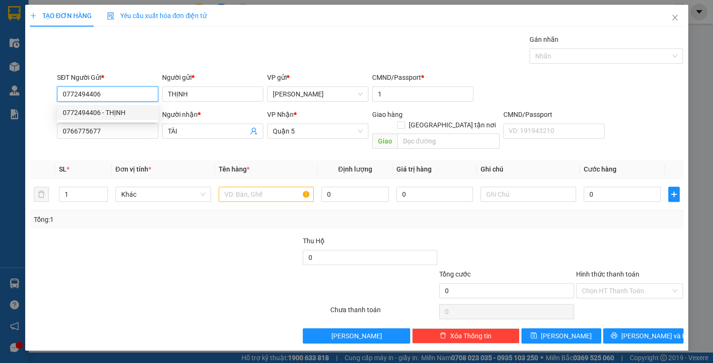
click at [58, 103] on body "Kết quả tìm kiếm ( 114 ) Bộ lọc Mã ĐH Trạng thái Món hàng Thu hộ Tổng cước Chưa…" at bounding box center [356, 181] width 713 height 363
type input "0772494406"
click at [128, 132] on input "0766775677" at bounding box center [107, 131] width 101 height 15
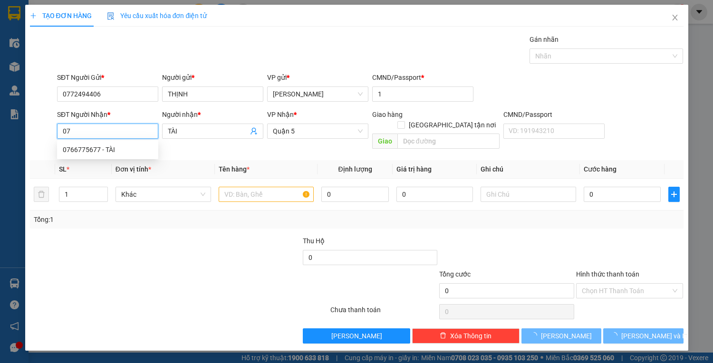
type input "0"
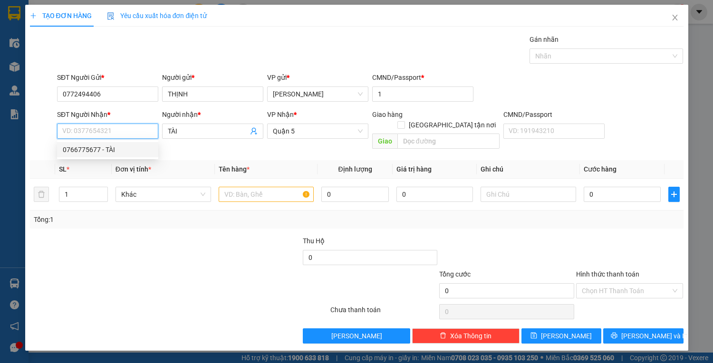
click at [135, 132] on input "SĐT Người Nhận *" at bounding box center [107, 131] width 101 height 15
click at [117, 135] on input "SĐT Người Nhận *" at bounding box center [107, 131] width 101 height 15
type input "0908813900"
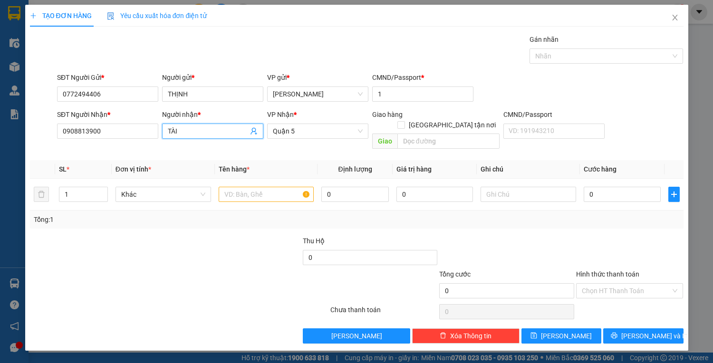
click at [193, 133] on input "TÀI" at bounding box center [208, 131] width 80 height 10
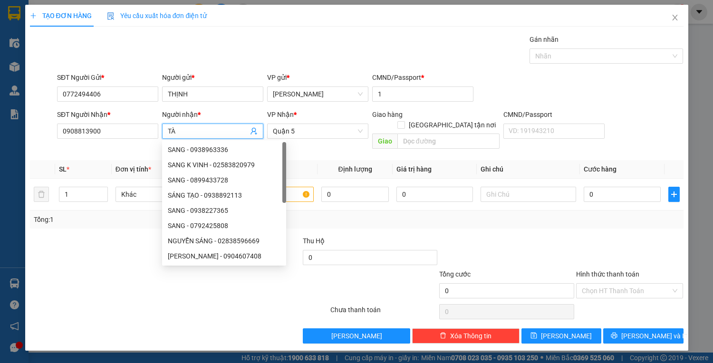
type input "T"
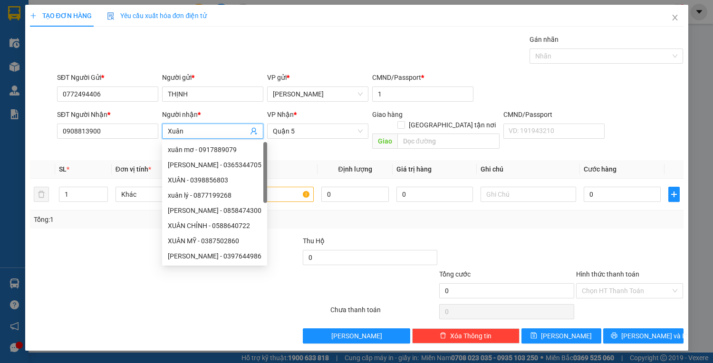
type input "Xuân"
click at [120, 122] on div "SĐT Người Nhận *" at bounding box center [107, 116] width 101 height 14
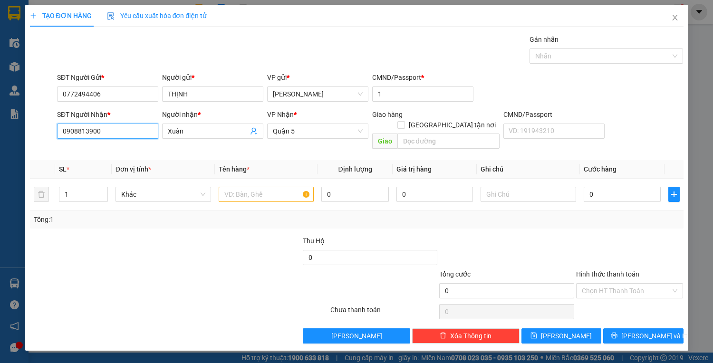
click at [122, 132] on input "0908813900" at bounding box center [107, 131] width 101 height 15
click at [282, 187] on input "text" at bounding box center [267, 194] width 96 height 15
click at [289, 187] on input "text" at bounding box center [267, 194] width 96 height 15
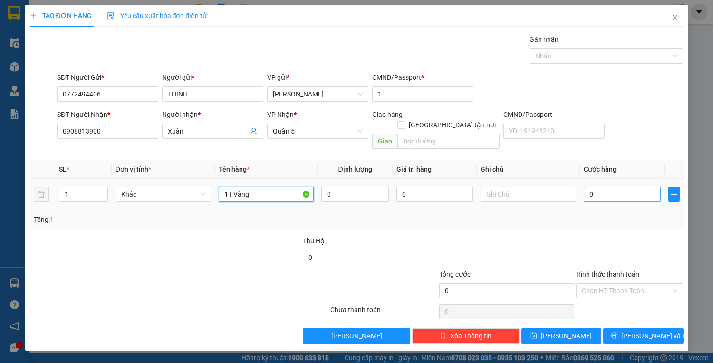
type input "1T Vàng"
click at [599, 188] on input "0" at bounding box center [622, 194] width 77 height 15
type input "4"
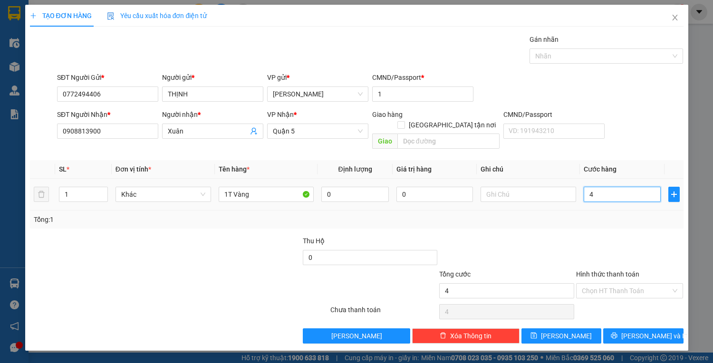
type input "40"
type input "40.000"
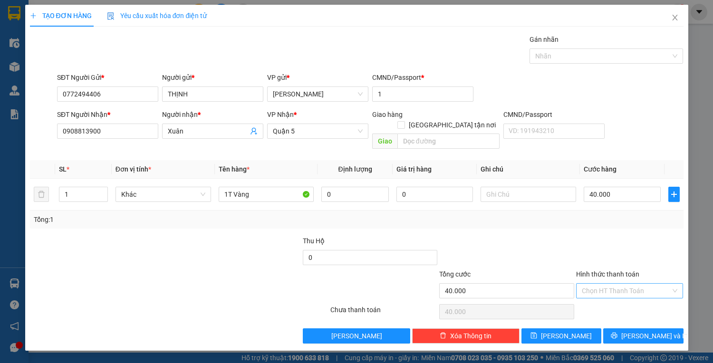
click at [623, 284] on input "Hình thức thanh toán" at bounding box center [626, 291] width 89 height 14
click at [605, 296] on div "Tại văn phòng" at bounding box center [630, 298] width 96 height 10
type input "0"
click at [618, 332] on icon "printer" at bounding box center [614, 335] width 7 height 7
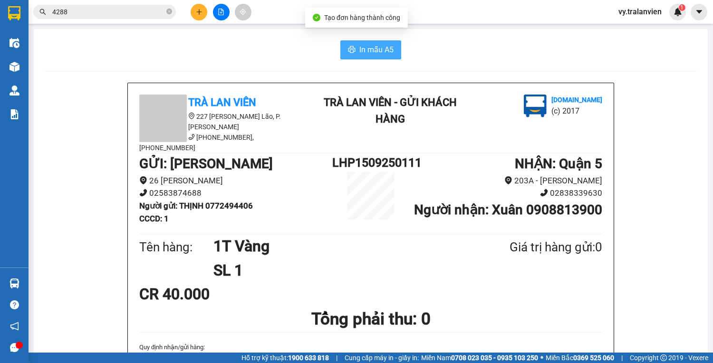
click at [368, 49] on span "In mẫu A5" at bounding box center [376, 50] width 34 height 12
click at [381, 43] on button "In mẫu A5" at bounding box center [370, 49] width 61 height 19
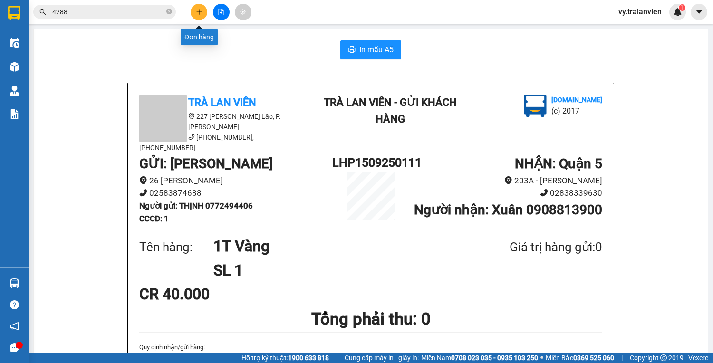
click at [200, 15] on button at bounding box center [199, 12] width 17 height 17
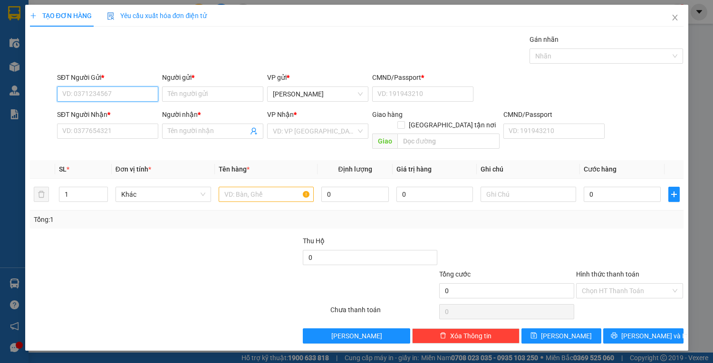
click at [86, 91] on input "SĐT Người Gửi *" at bounding box center [107, 94] width 101 height 15
type input "0985232120"
click at [194, 88] on input "Người gửi *" at bounding box center [212, 94] width 101 height 15
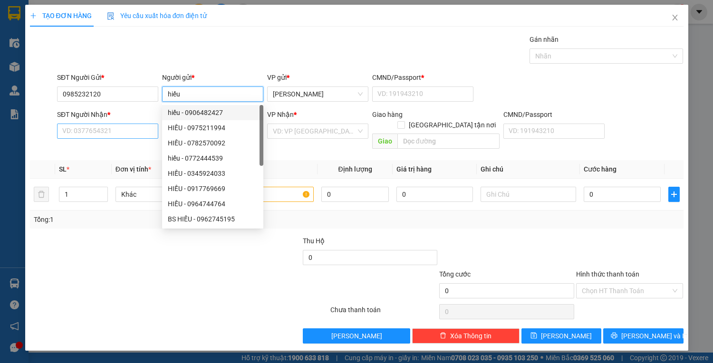
type input "hiếu"
click at [105, 126] on input "SĐT Người Nhận *" at bounding box center [107, 131] width 101 height 15
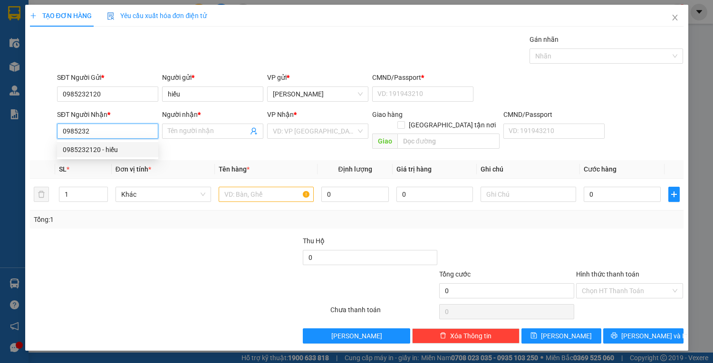
click at [78, 148] on div "0985232120 - hiếu" at bounding box center [108, 150] width 90 height 10
type input "0985232120"
type input "hiếu"
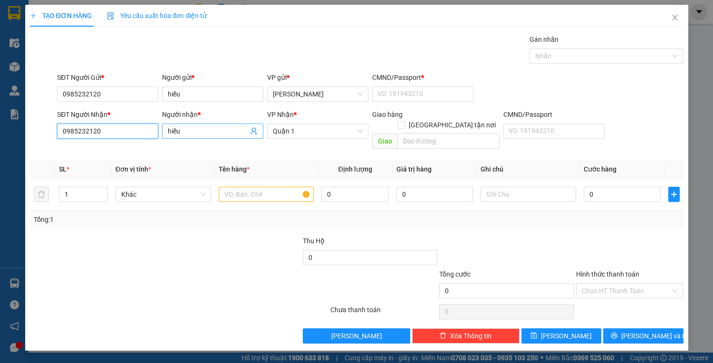
type input "0985232120"
click at [191, 128] on input "hiếu" at bounding box center [208, 131] width 80 height 10
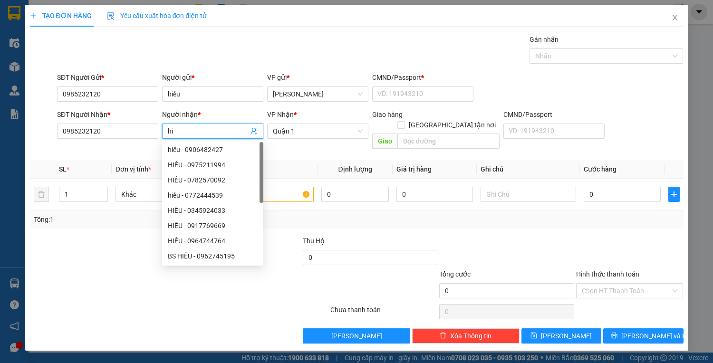
type input "h"
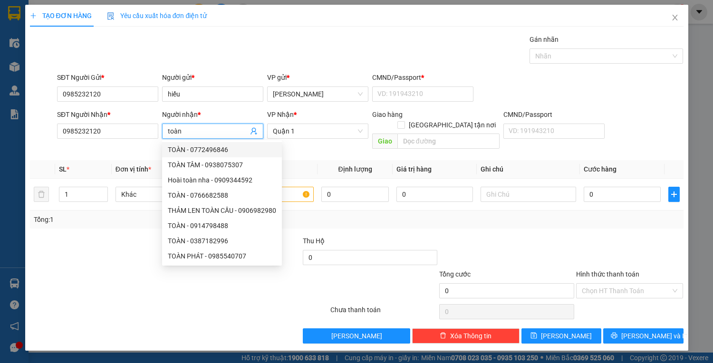
type input "toàn"
click at [95, 146] on div "Transit Pickup Surcharge Ids Transit Deliver Surcharge Ids Transit Deliver Surc…" at bounding box center [357, 189] width 654 height 310
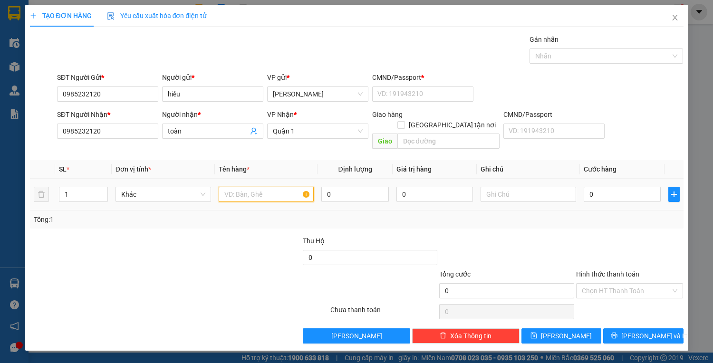
click at [236, 187] on input "text" at bounding box center [267, 194] width 96 height 15
type input "1"
click at [232, 187] on input "1B xanh" at bounding box center [267, 194] width 96 height 15
type input "1Bi xanh"
click at [603, 187] on input "0" at bounding box center [622, 194] width 77 height 15
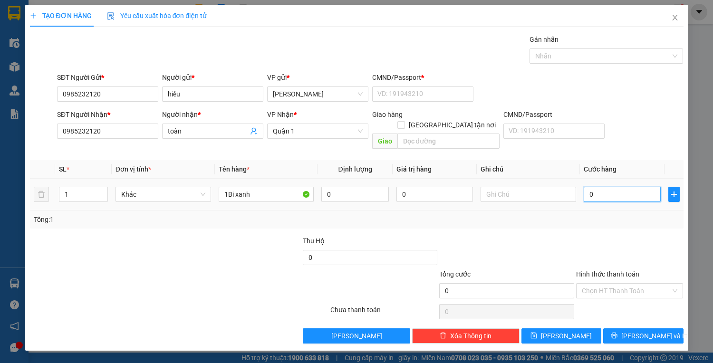
type input "3"
type input "30"
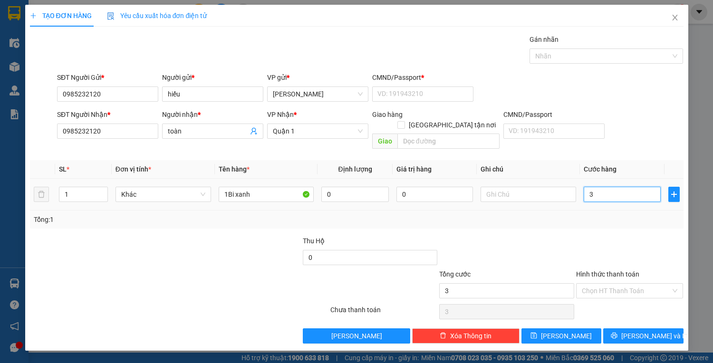
type input "30"
type input "30.000"
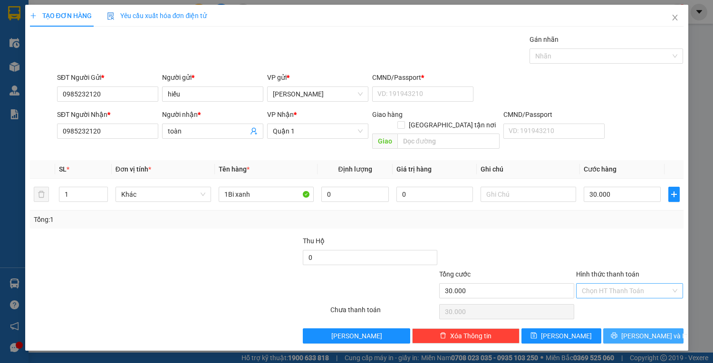
drag, startPoint x: 654, startPoint y: 325, endPoint x: 630, endPoint y: 293, distance: 40.7
click at [655, 331] on span "[PERSON_NAME] và In" at bounding box center [654, 336] width 67 height 10
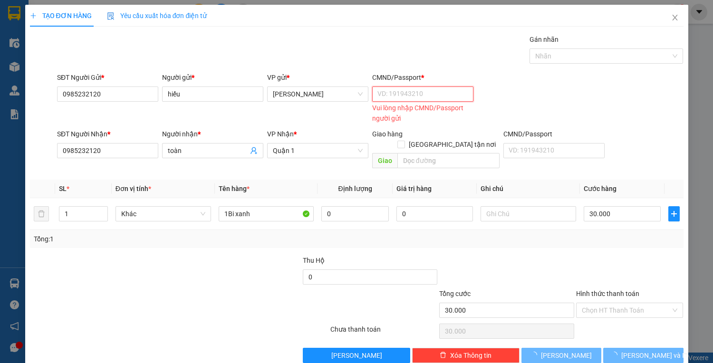
click at [418, 93] on input "CMND/Passport *" at bounding box center [422, 94] width 101 height 15
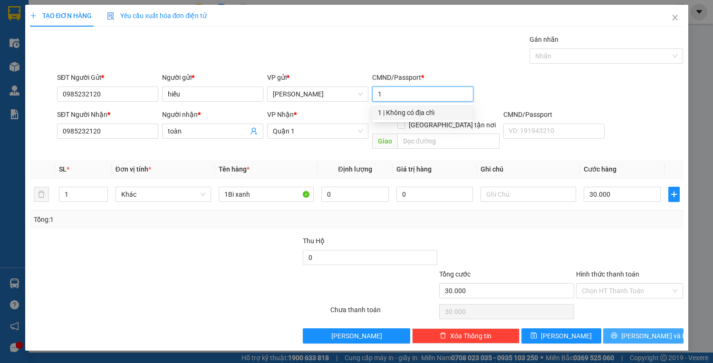
type input "1"
click at [660, 331] on span "[PERSON_NAME] và In" at bounding box center [654, 336] width 67 height 10
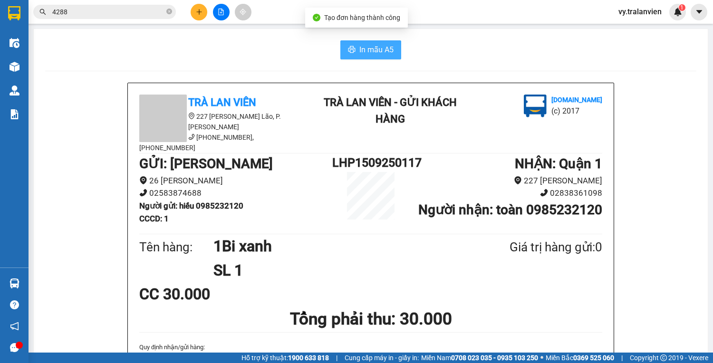
click at [368, 49] on span "In mẫu A5" at bounding box center [376, 50] width 34 height 12
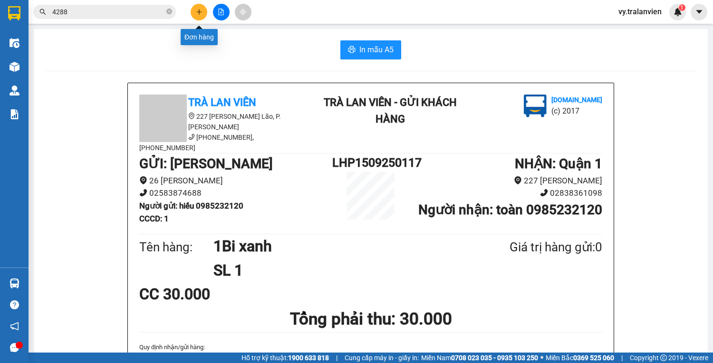
click at [195, 10] on button at bounding box center [199, 12] width 17 height 17
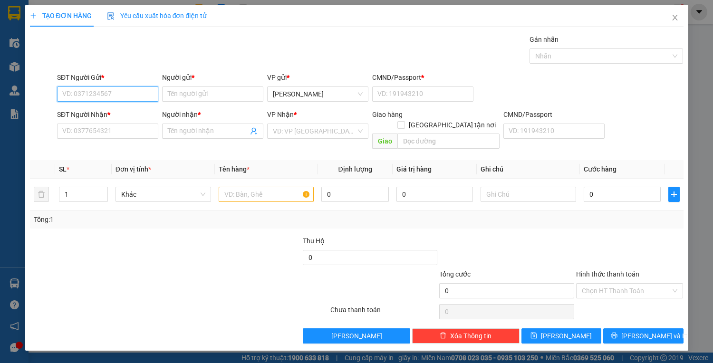
click at [97, 99] on input "SĐT Người Gửi *" at bounding box center [107, 94] width 101 height 15
click at [81, 108] on div "0949992626 - hưng" at bounding box center [108, 112] width 90 height 10
type input "0949992626"
type input "hưng"
type input "1"
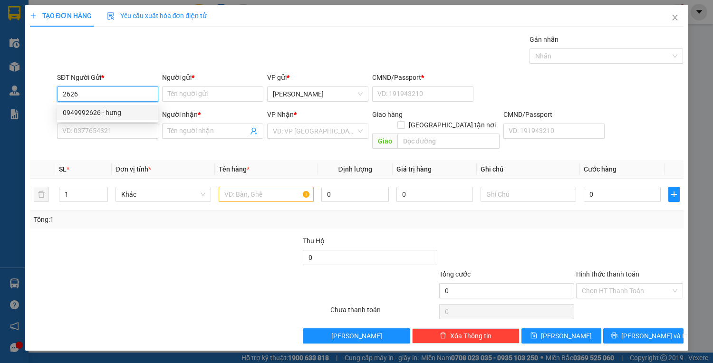
type input "0949992626"
type input "hưng"
type input "0123456789"
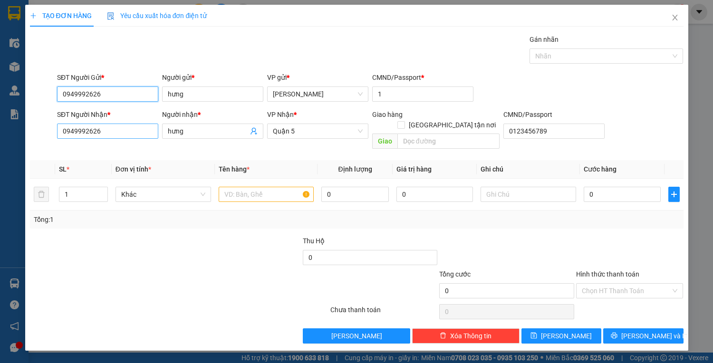
type input "0949992626"
click at [105, 134] on input "0949992626" at bounding box center [107, 131] width 101 height 15
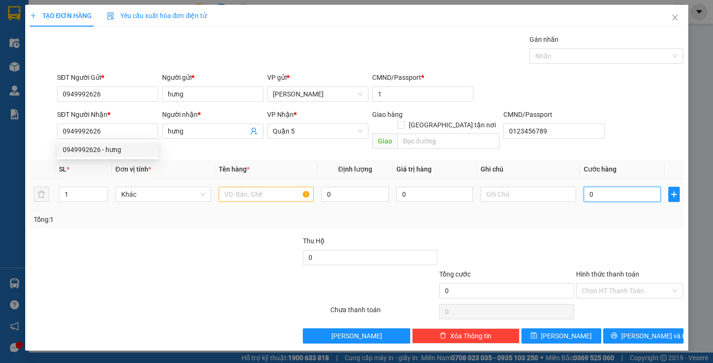
click at [609, 187] on input "0" at bounding box center [622, 194] width 77 height 15
type input "2"
type input "20"
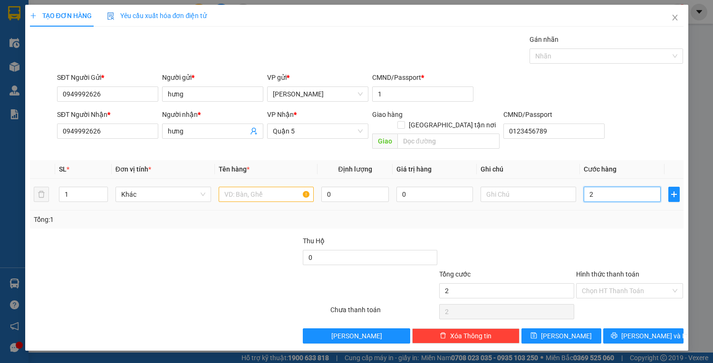
type input "20"
type input "200"
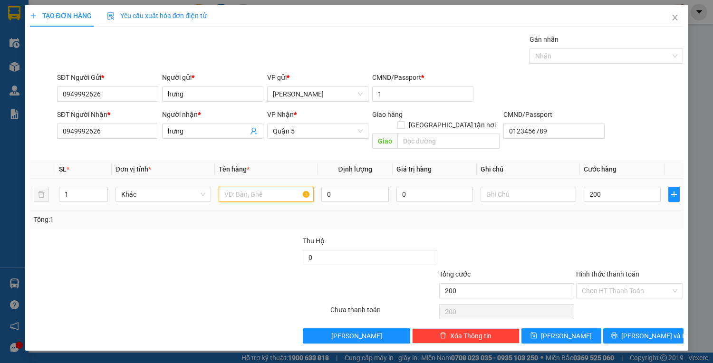
type input "200.000"
click at [262, 187] on input "text" at bounding box center [267, 194] width 96 height 15
type input "2TX Trắng"
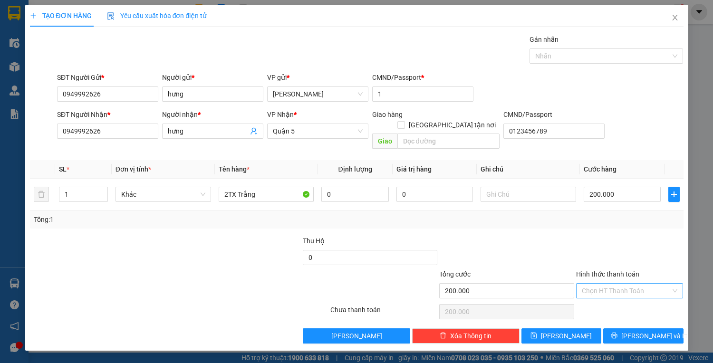
click at [597, 284] on input "Hình thức thanh toán" at bounding box center [626, 291] width 89 height 14
click at [619, 297] on div "Tại văn phòng" at bounding box center [630, 298] width 96 height 10
type input "0"
click at [618, 332] on icon "printer" at bounding box center [614, 335] width 7 height 7
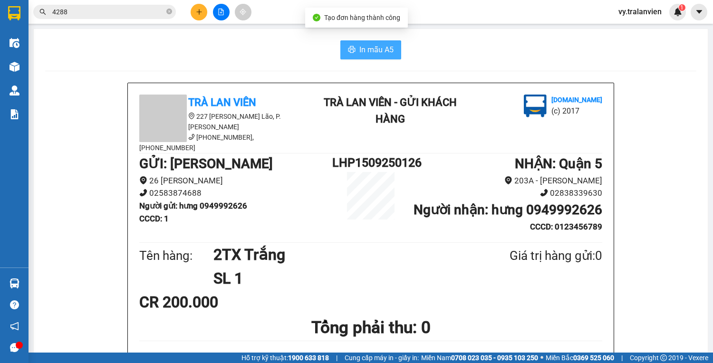
click at [387, 53] on span "In mẫu A5" at bounding box center [376, 50] width 34 height 12
click at [193, 15] on button at bounding box center [199, 12] width 17 height 17
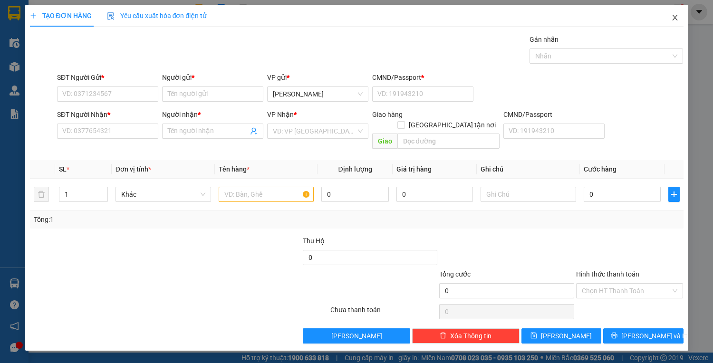
click at [678, 16] on icon "close" at bounding box center [675, 18] width 8 height 8
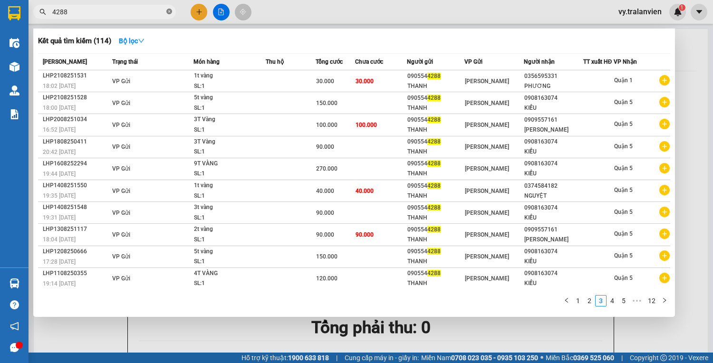
click at [171, 12] on icon "close-circle" at bounding box center [169, 12] width 6 height 6
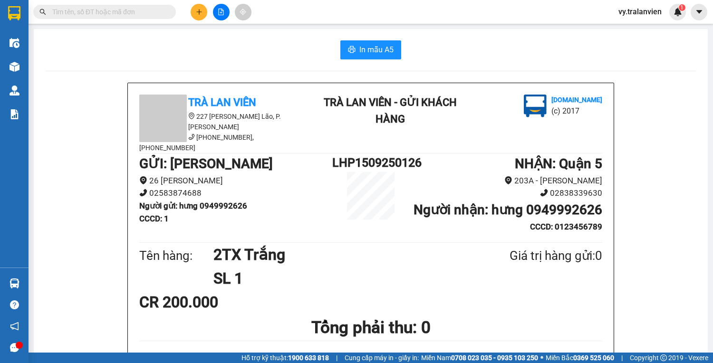
paste input "0772494406"
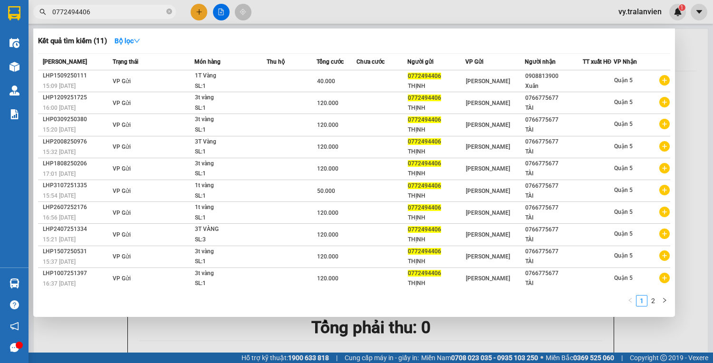
type input "0772494406"
drag, startPoint x: 85, startPoint y: 330, endPoint x: 140, endPoint y: 304, distance: 60.4
click at [85, 330] on div at bounding box center [356, 181] width 713 height 363
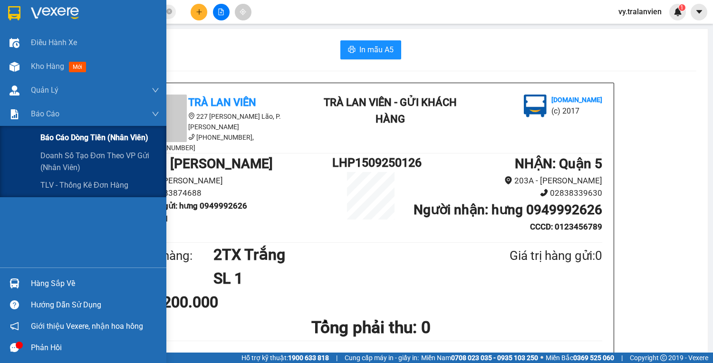
click at [59, 139] on span "Báo cáo dòng tiền (nhân viên)" at bounding box center [94, 138] width 108 height 12
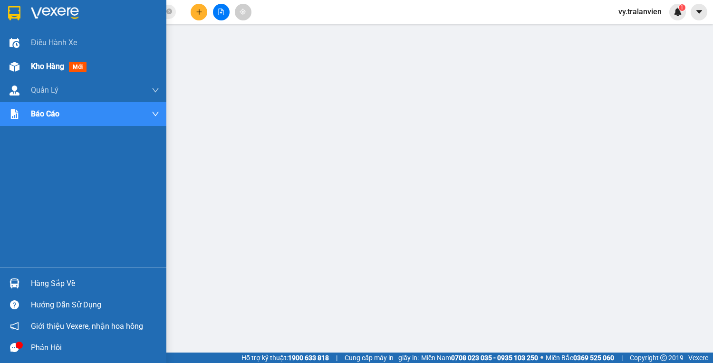
click at [48, 68] on span "Kho hàng" at bounding box center [47, 66] width 33 height 9
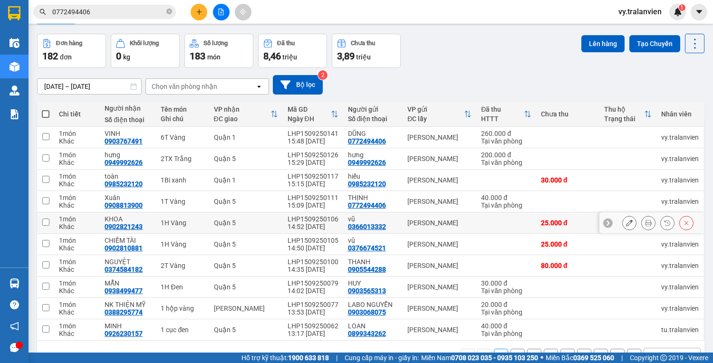
scroll to position [56, 0]
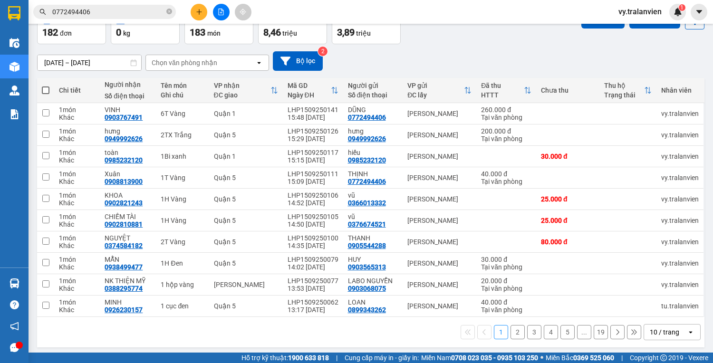
click at [511, 329] on button "2" at bounding box center [518, 332] width 14 height 14
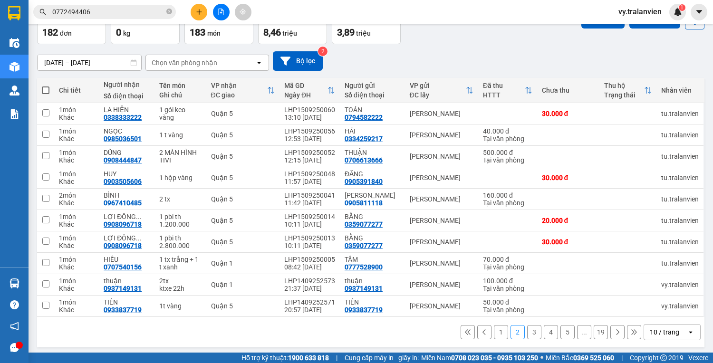
click at [496, 339] on button "1" at bounding box center [501, 332] width 14 height 14
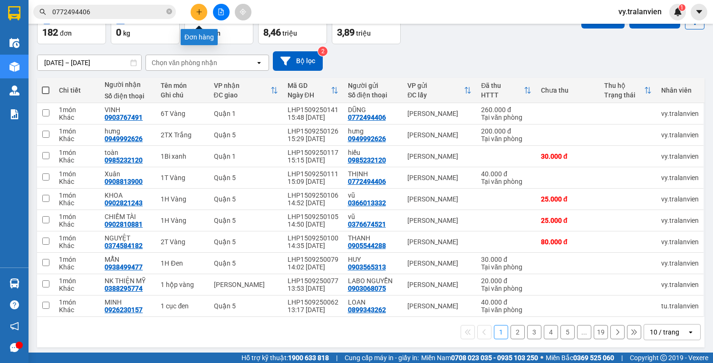
click at [204, 8] on button at bounding box center [199, 12] width 17 height 17
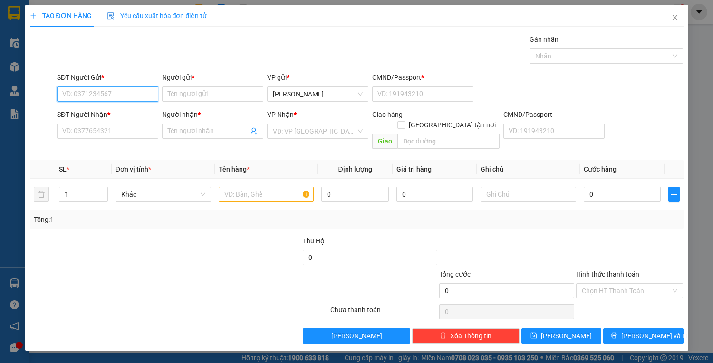
click at [122, 95] on input "SĐT Người Gửi *" at bounding box center [107, 94] width 101 height 15
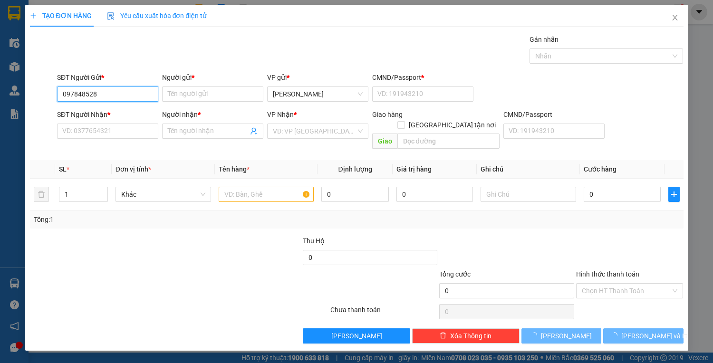
type input "0978485289"
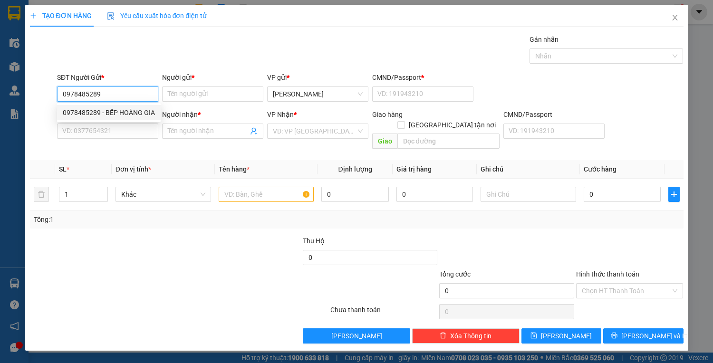
click at [137, 112] on div "0978485289 - BẾP HOÀNG GIA" at bounding box center [109, 112] width 92 height 10
type input "BẾP HOÀNG GIA"
type input "1"
type input "0979899567"
type input "BEP HOANG GIA"
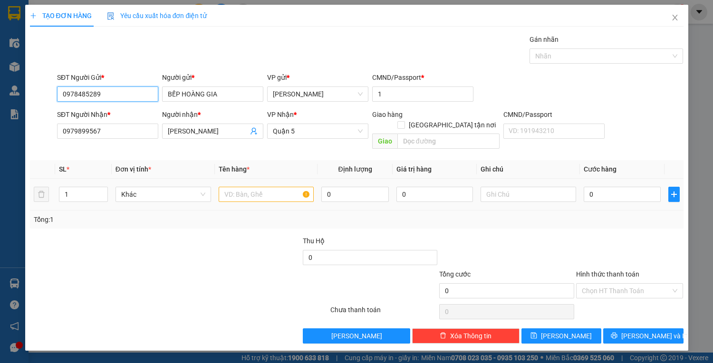
type input "0978485289"
click at [246, 187] on input "text" at bounding box center [267, 194] width 96 height 15
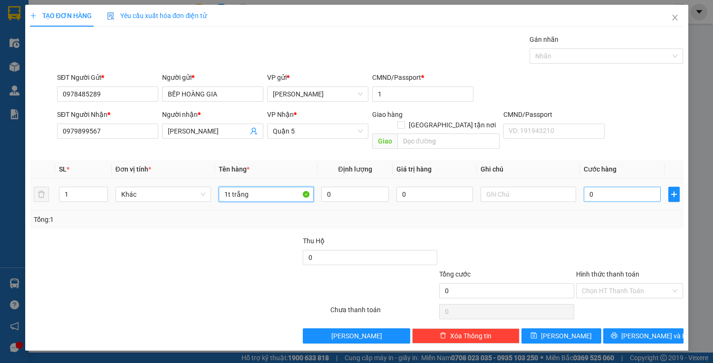
type input "1t trắng"
click at [609, 187] on input "0" at bounding box center [622, 194] width 77 height 15
type input "5"
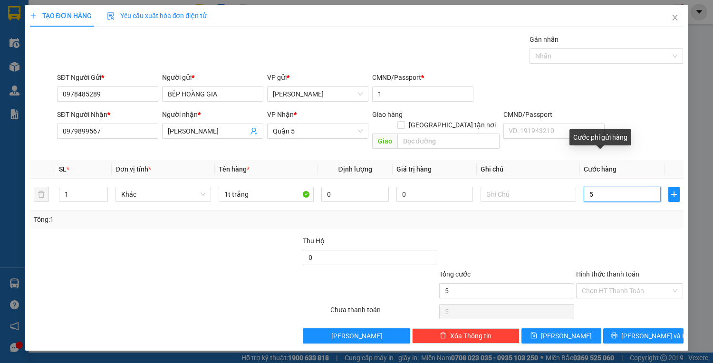
type input "50"
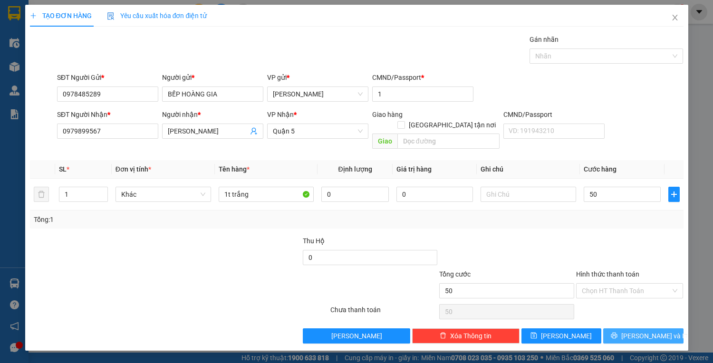
type input "50.000"
click at [618, 332] on span "printer" at bounding box center [614, 336] width 7 height 8
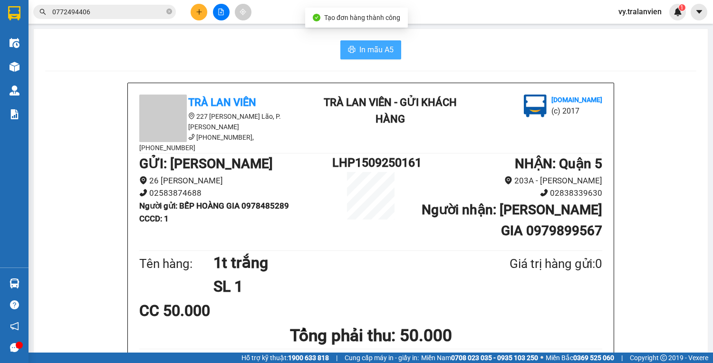
click at [366, 50] on span "In mẫu A5" at bounding box center [376, 50] width 34 height 12
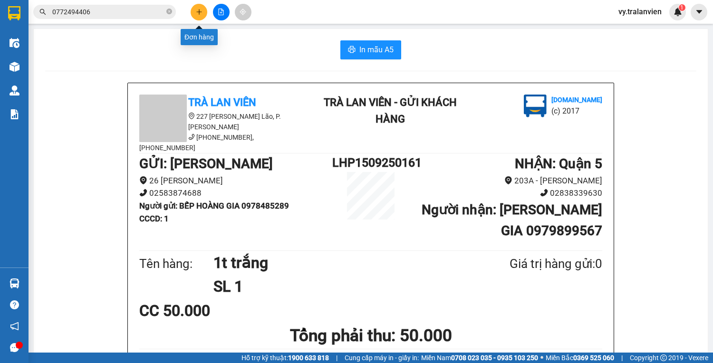
click at [200, 12] on icon "plus" at bounding box center [199, 12] width 7 height 7
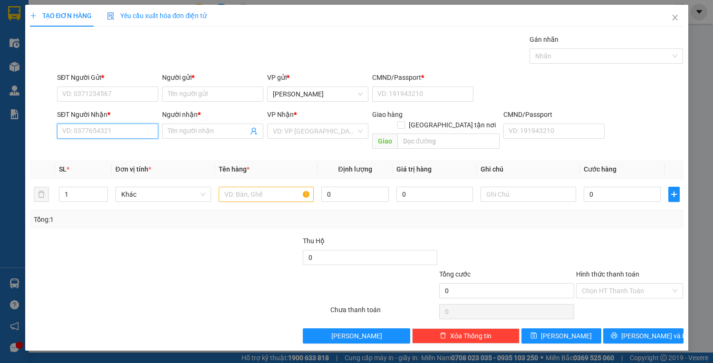
drag, startPoint x: 94, startPoint y: 133, endPoint x: 376, endPoint y: 0, distance: 311.6
click at [320, 23] on div "TẠO ĐƠN HÀNG Yêu cầu xuất hóa đơn điện tử Transit Pickup Surcharge Ids Transit …" at bounding box center [357, 174] width 654 height 339
type input "6"
type input "0901236406"
click at [187, 127] on input "Người nhận *" at bounding box center [208, 131] width 80 height 10
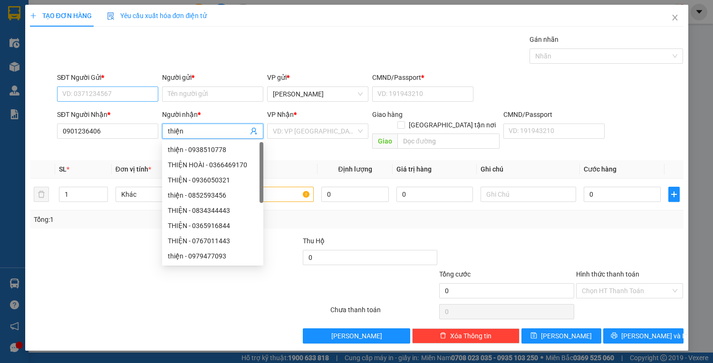
type input "thiện"
drag, startPoint x: 103, startPoint y: 91, endPoint x: 113, endPoint y: 76, distance: 17.8
click at [101, 85] on div "SĐT Người Gửi * VD: 0371234567" at bounding box center [107, 88] width 101 height 33
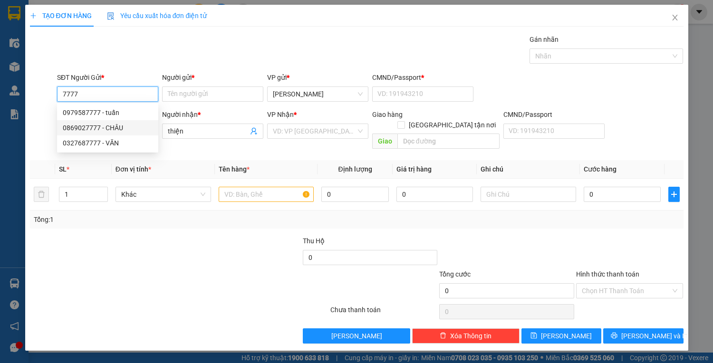
drag, startPoint x: 126, startPoint y: 126, endPoint x: 278, endPoint y: 167, distance: 157.7
click at [126, 127] on div "0869027777 - CHÂU" at bounding box center [108, 128] width 90 height 10
type input "0869027777"
type input "CHÂU"
type input "22514121"
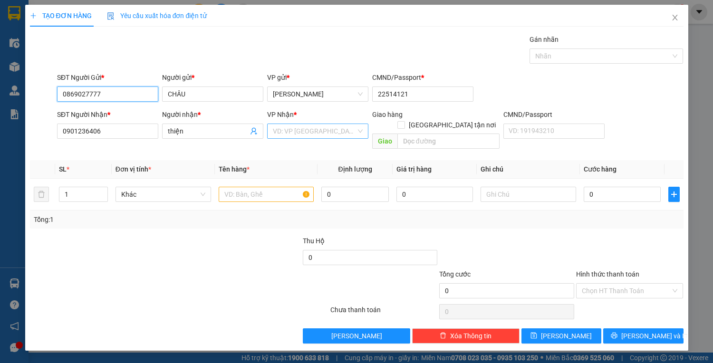
type input "0869027777"
click at [297, 131] on input "search" at bounding box center [314, 131] width 83 height 14
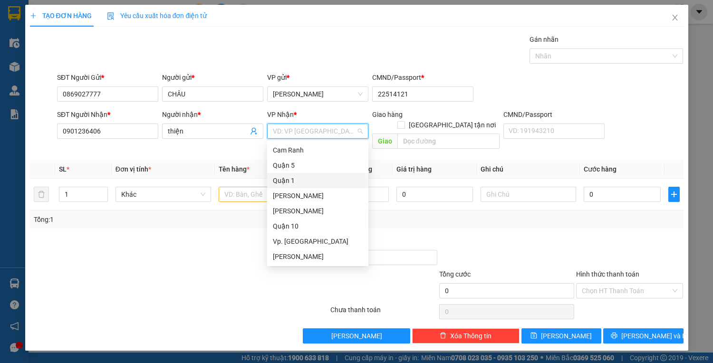
drag, startPoint x: 300, startPoint y: 178, endPoint x: 258, endPoint y: 188, distance: 43.1
click at [300, 179] on div "Quận 1" at bounding box center [318, 180] width 90 height 10
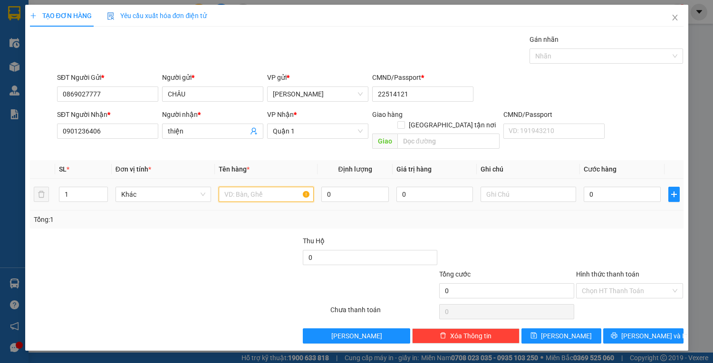
click at [247, 187] on input "text" at bounding box center [267, 194] width 96 height 15
type input "1bij xám"
click at [609, 187] on input "0" at bounding box center [622, 194] width 77 height 15
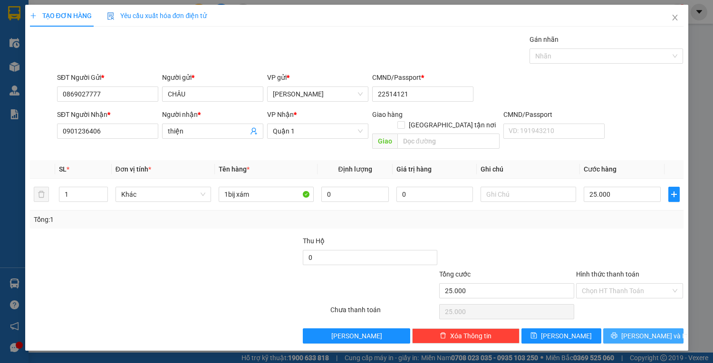
click at [622, 329] on button "[PERSON_NAME] và In" at bounding box center [643, 336] width 80 height 15
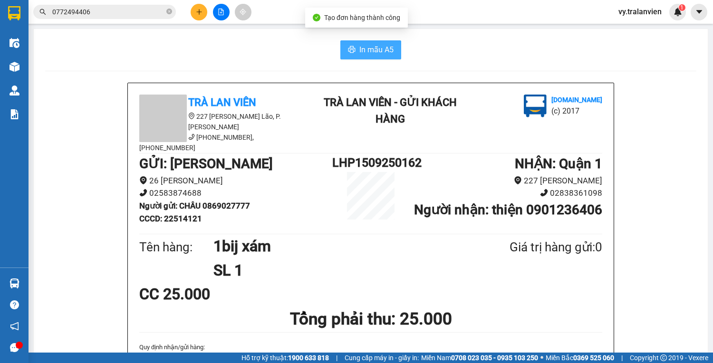
click at [372, 53] on span "In mẫu A5" at bounding box center [376, 50] width 34 height 12
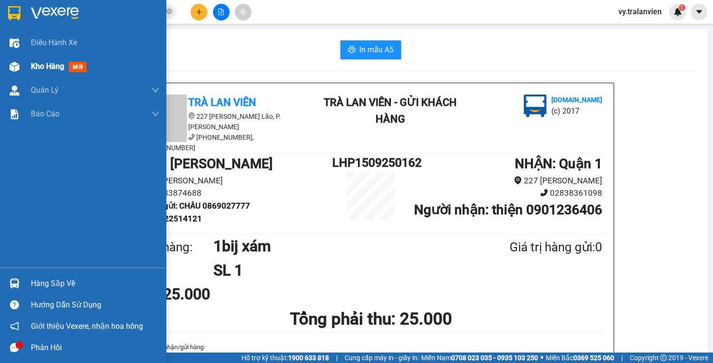
click at [45, 63] on span "Kho hàng" at bounding box center [47, 66] width 33 height 9
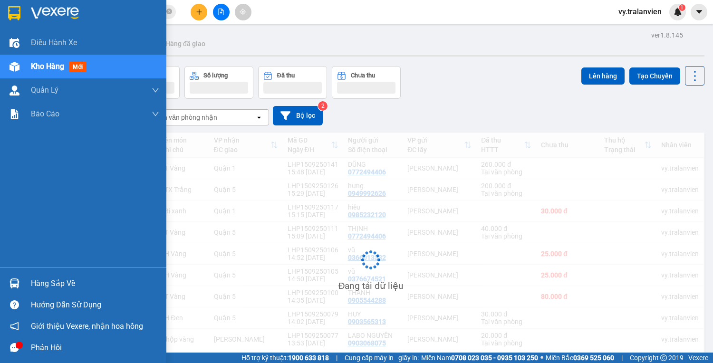
click at [48, 67] on span "Kho hàng" at bounding box center [47, 66] width 33 height 9
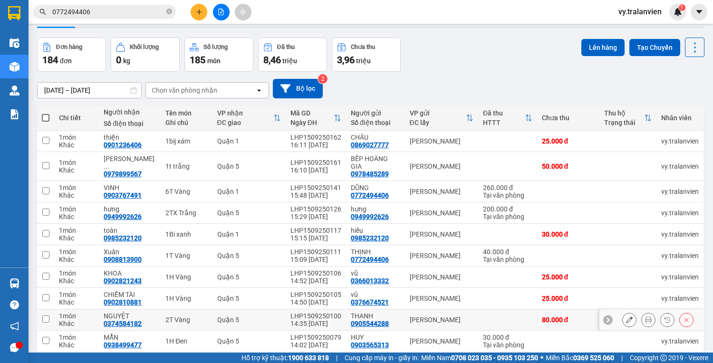
scroll to position [58, 0]
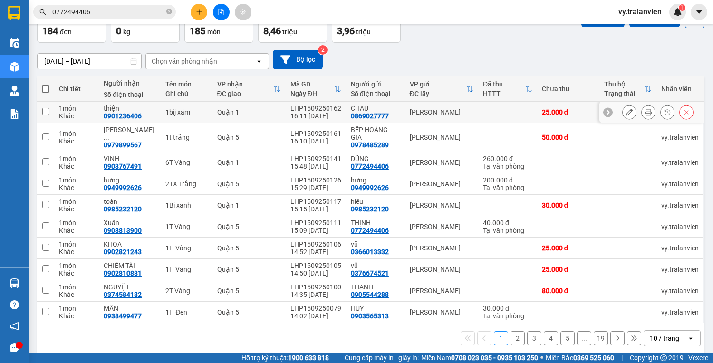
click at [626, 111] on icon at bounding box center [629, 112] width 7 height 7
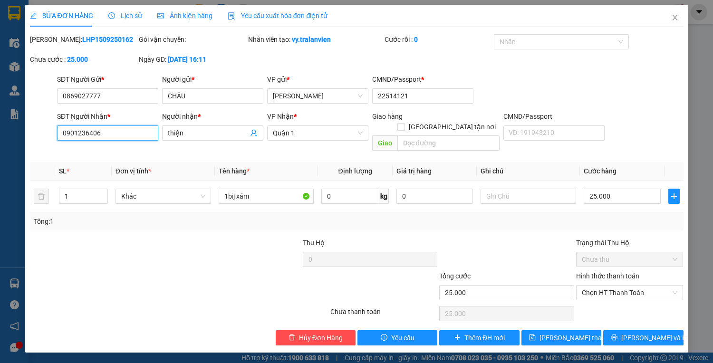
click at [95, 129] on input "0901236406" at bounding box center [107, 133] width 101 height 15
click at [582, 333] on span "[PERSON_NAME] thay đổi" at bounding box center [578, 338] width 76 height 10
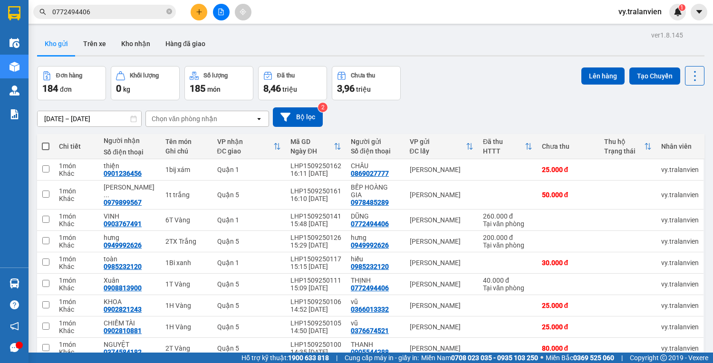
click at [449, 93] on div "Đơn hàng 184 đơn Khối lượng 0 kg Số lượng 185 món Đã thu 8,46 triệu Chưa thu 3,…" at bounding box center [371, 83] width 668 height 34
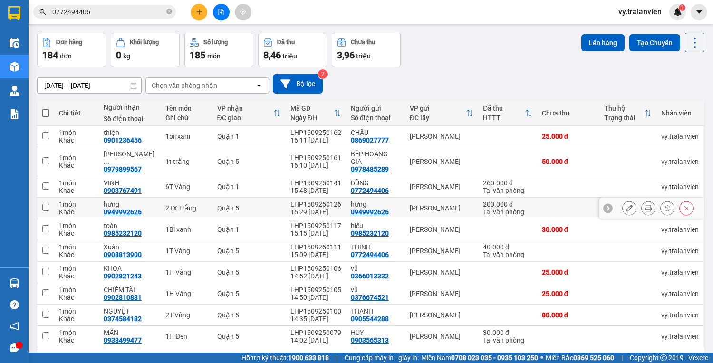
scroll to position [58, 0]
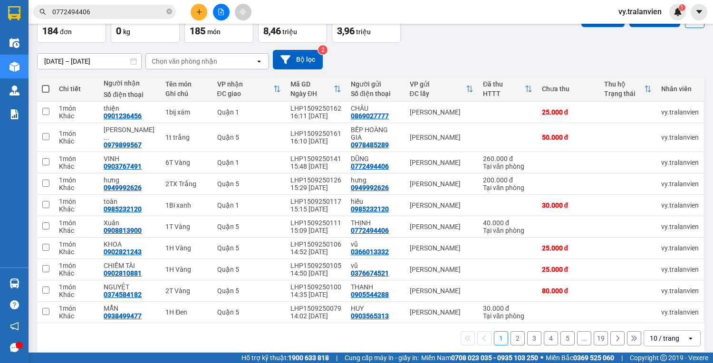
click at [495, 37] on div "Đơn hàng 184 đơn Khối lượng 0 kg Số lượng 185 món Đã thu 8,46 triệu Chưa thu 3,…" at bounding box center [371, 26] width 668 height 34
click at [504, 43] on div "ver 1.8.145 Kho gửi Trên xe Kho nhận Hàng đã giao Đơn hàng 184 đơn Khối lượng 0…" at bounding box center [370, 164] width 675 height 387
click at [511, 331] on button "2" at bounding box center [518, 338] width 14 height 14
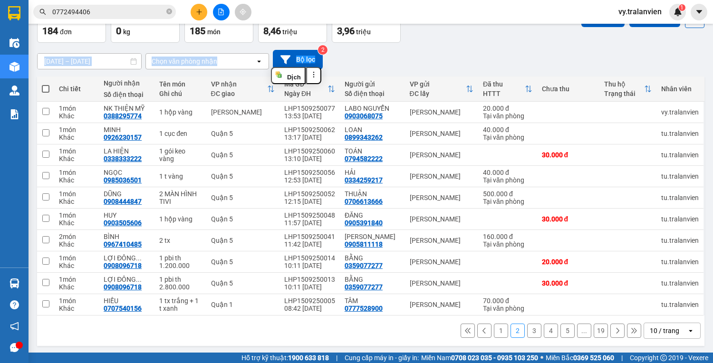
click at [452, 44] on div "13/09/2025 – 15/09/2025 Press the down arrow key to interact with the calendar …" at bounding box center [371, 60] width 668 height 34
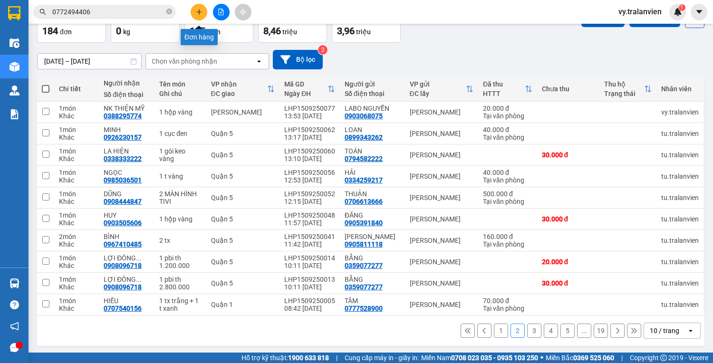
click at [202, 11] on icon "plus" at bounding box center [199, 12] width 7 height 7
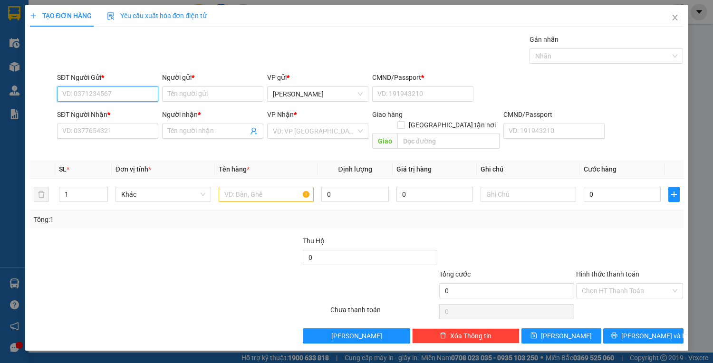
click at [130, 92] on input "SĐT Người Gửi *" at bounding box center [107, 94] width 101 height 15
click at [113, 116] on div "0969495400 - HUY" at bounding box center [108, 112] width 90 height 10
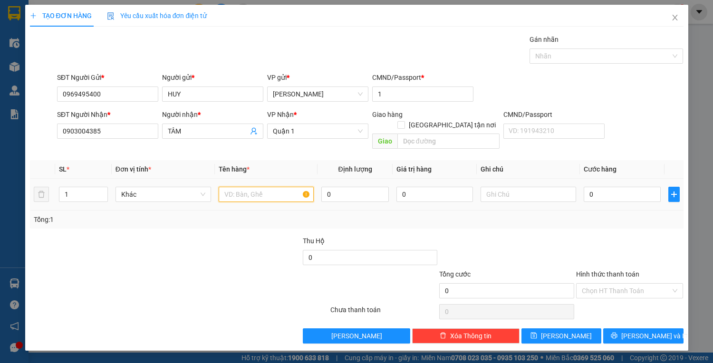
click at [264, 187] on input "text" at bounding box center [267, 194] width 96 height 15
click at [113, 132] on input "0903004385" at bounding box center [107, 131] width 101 height 15
click at [209, 137] on span "TÂM" at bounding box center [212, 131] width 101 height 15
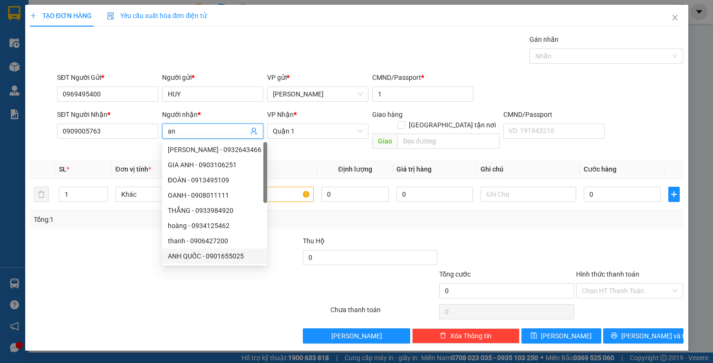
click at [109, 245] on div at bounding box center [97, 252] width 136 height 33
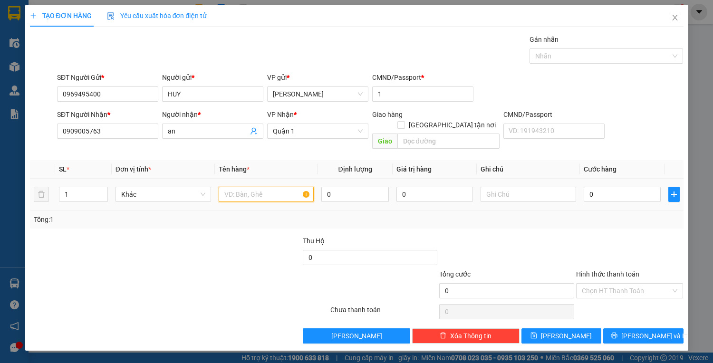
click at [270, 187] on input "text" at bounding box center [267, 194] width 96 height 15
click at [604, 187] on input "0" at bounding box center [622, 194] width 77 height 15
click at [626, 187] on input "50" at bounding box center [622, 194] width 77 height 15
click at [621, 187] on input "50" at bounding box center [622, 194] width 77 height 15
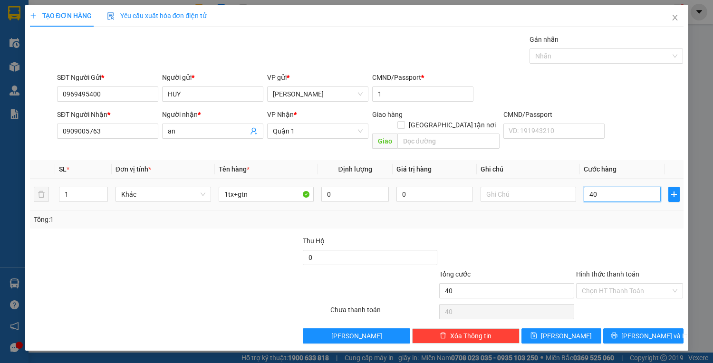
click at [628, 187] on input "40" at bounding box center [622, 194] width 77 height 15
click at [629, 187] on input "40" at bounding box center [622, 194] width 77 height 15
click at [618, 332] on icon "printer" at bounding box center [614, 335] width 7 height 7
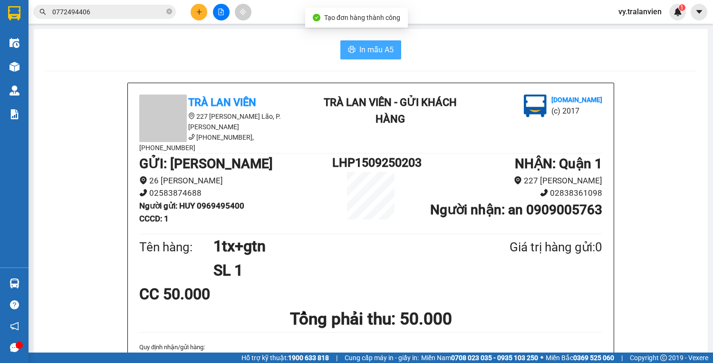
click at [376, 51] on span "In mẫu A5" at bounding box center [376, 50] width 34 height 12
click at [382, 52] on span "In mẫu A5" at bounding box center [376, 50] width 34 height 12
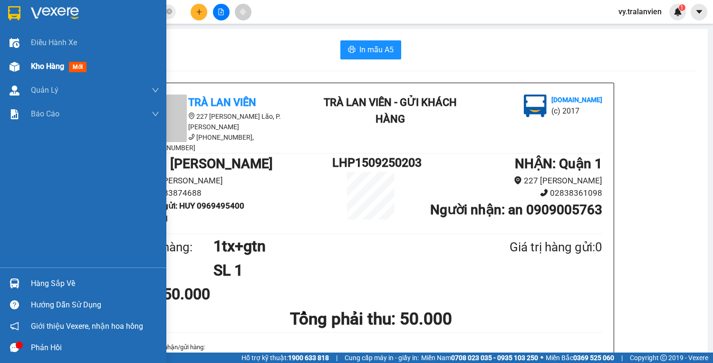
click at [52, 68] on span "Kho hàng" at bounding box center [47, 66] width 33 height 9
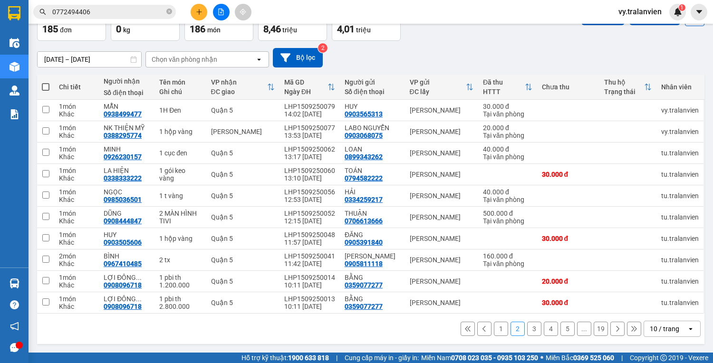
scroll to position [65, 0]
click at [494, 330] on button "1" at bounding box center [501, 329] width 14 height 14
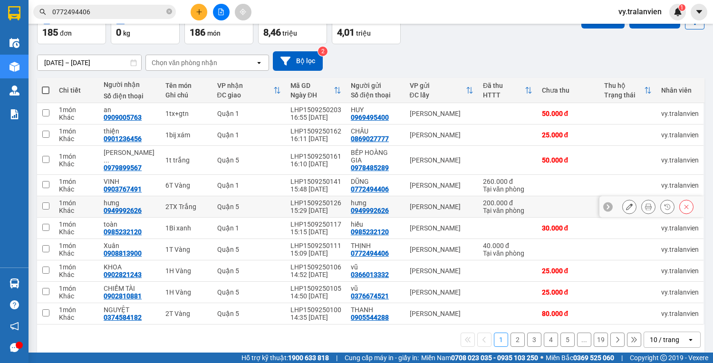
scroll to position [58, 0]
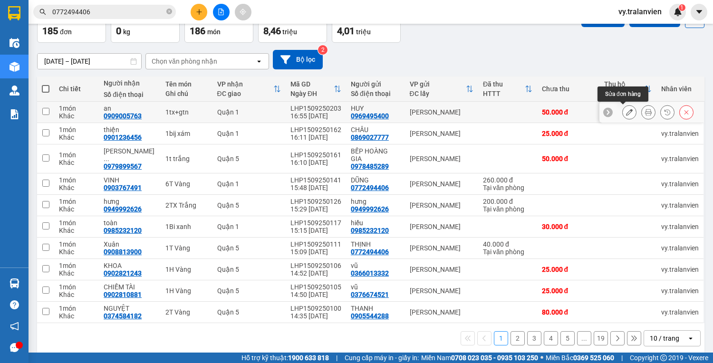
click at [626, 113] on icon at bounding box center [629, 112] width 7 height 7
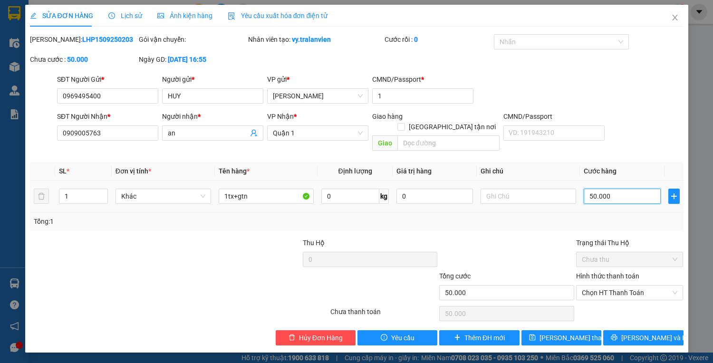
click at [629, 190] on input "50.000" at bounding box center [622, 196] width 77 height 15
click at [628, 286] on span "Chọn HT Thanh Toán" at bounding box center [630, 293] width 96 height 14
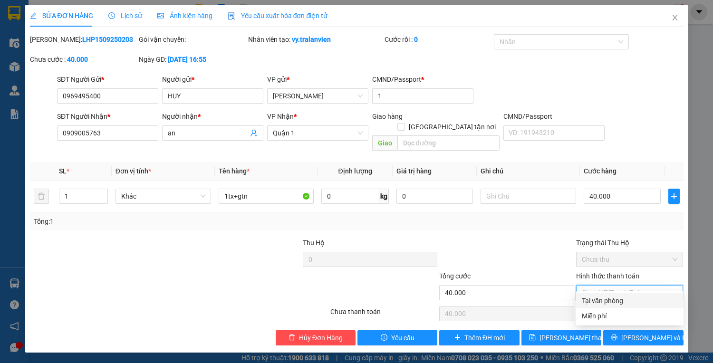
click at [628, 302] on div "Tại văn phòng" at bounding box center [630, 301] width 96 height 10
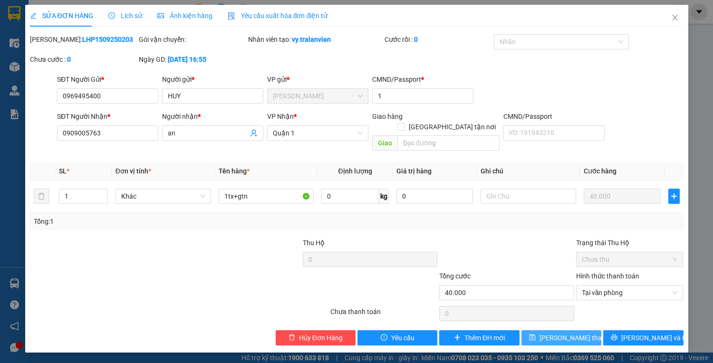
click at [574, 333] on span "[PERSON_NAME] thay đổi" at bounding box center [578, 338] width 76 height 10
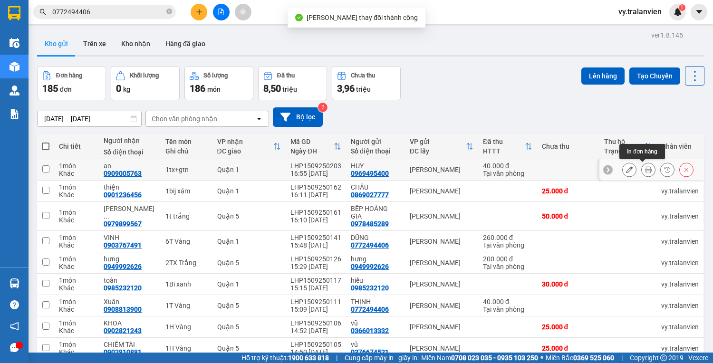
click at [645, 172] on icon at bounding box center [648, 169] width 7 height 7
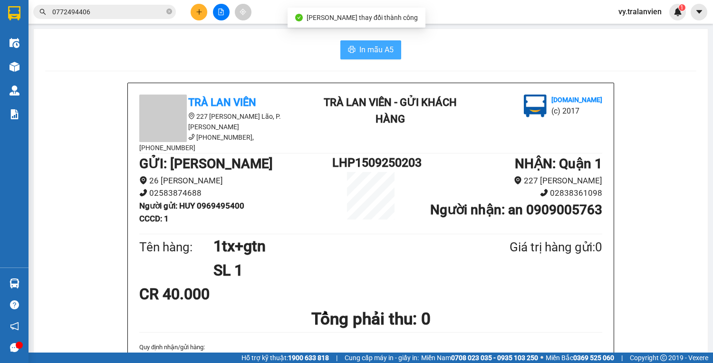
click at [374, 50] on span "In mẫu A5" at bounding box center [376, 50] width 34 height 12
click at [475, 57] on div "In mẫu A5" at bounding box center [370, 49] width 651 height 19
click at [201, 15] on icon "plus" at bounding box center [199, 12] width 7 height 7
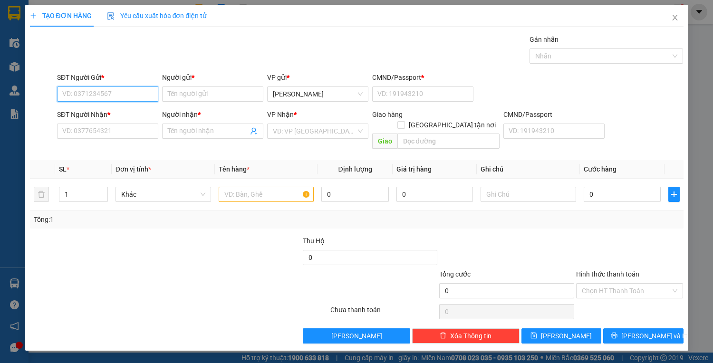
click at [117, 95] on input "SĐT Người Gửi *" at bounding box center [107, 94] width 101 height 15
click at [196, 91] on input "Người gửi *" at bounding box center [212, 94] width 101 height 15
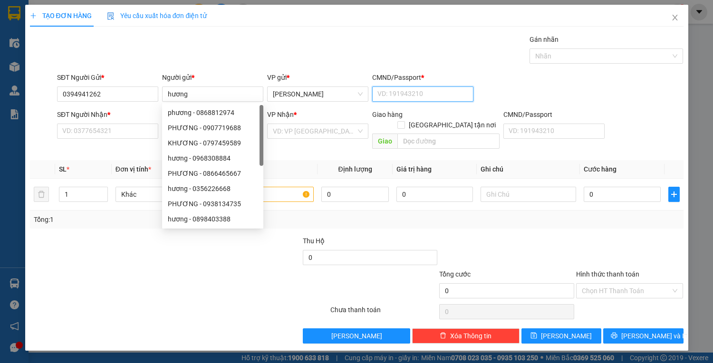
drag, startPoint x: 389, startPoint y: 95, endPoint x: 374, endPoint y: 99, distance: 15.8
click at [388, 95] on input "CMND/Passport *" at bounding box center [422, 94] width 101 height 15
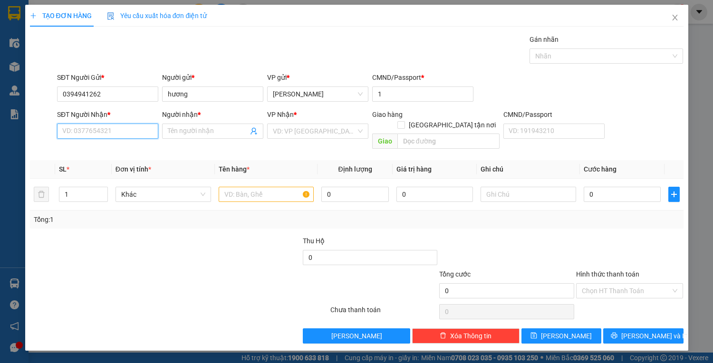
click at [84, 135] on input "SĐT Người Nhận *" at bounding box center [107, 131] width 101 height 15
click at [193, 135] on input "Người nhận *" at bounding box center [208, 131] width 80 height 10
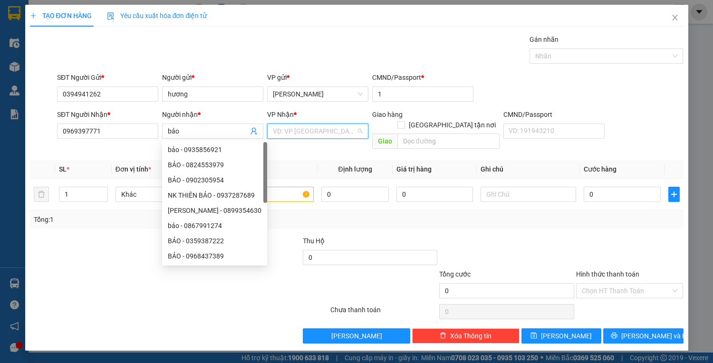
click at [287, 129] on input "search" at bounding box center [314, 131] width 83 height 14
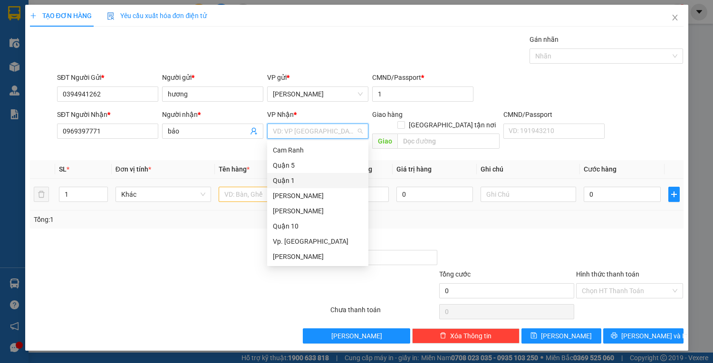
click at [293, 179] on div "Quận 1" at bounding box center [318, 180] width 90 height 10
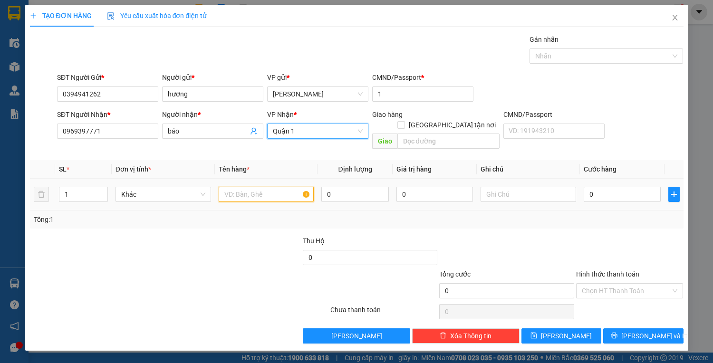
click at [247, 187] on input "text" at bounding box center [267, 194] width 96 height 15
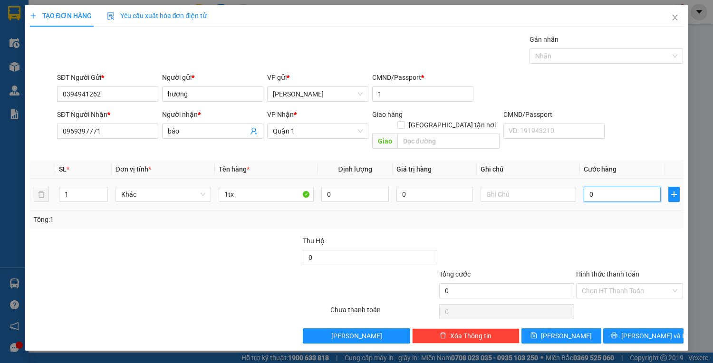
click at [609, 187] on input "0" at bounding box center [622, 194] width 77 height 15
click at [604, 284] on input "Hình thức thanh toán" at bounding box center [626, 291] width 89 height 14
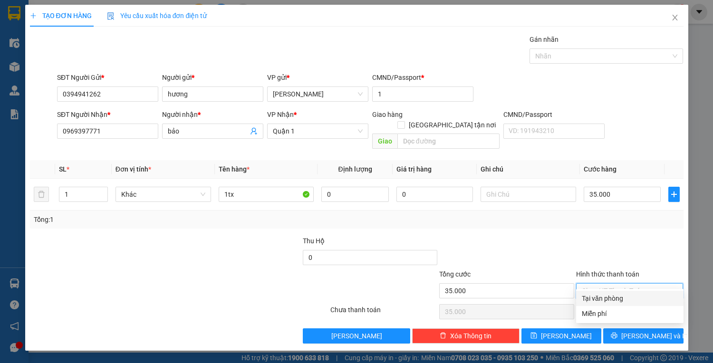
click at [609, 300] on div "Tại văn phòng" at bounding box center [630, 298] width 96 height 10
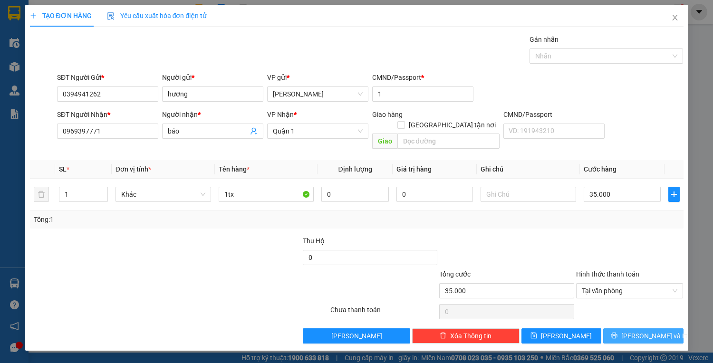
click at [618, 332] on icon "printer" at bounding box center [614, 335] width 7 height 7
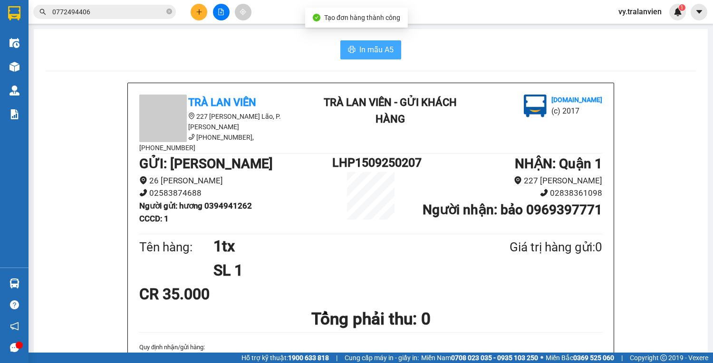
click at [367, 51] on span "In mẫu A5" at bounding box center [376, 50] width 34 height 12
click at [435, 55] on div "In mẫu A5" at bounding box center [370, 49] width 651 height 19
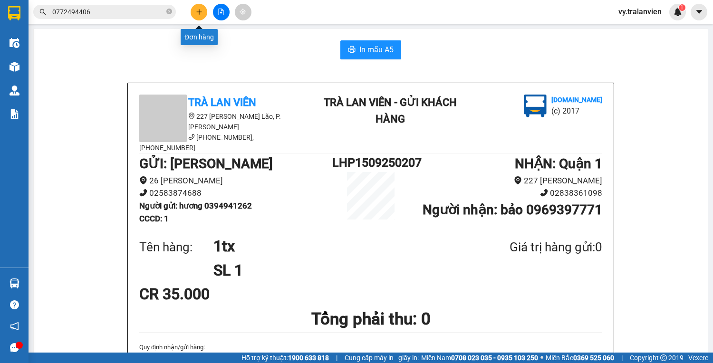
click at [200, 16] on button at bounding box center [199, 12] width 17 height 17
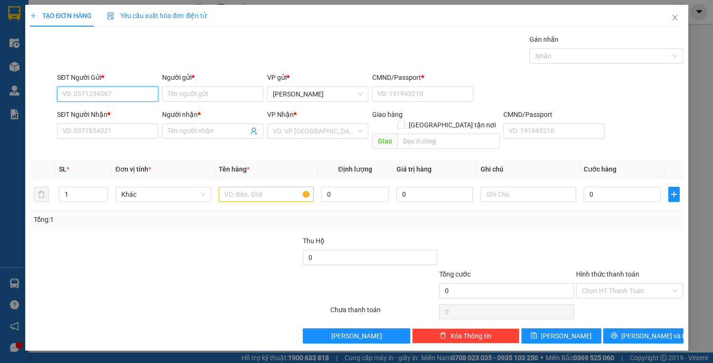
drag, startPoint x: 131, startPoint y: 97, endPoint x: 297, endPoint y: 38, distance: 176.4
click at [134, 96] on input "SĐT Người Gửi *" at bounding box center [107, 94] width 101 height 15
click at [101, 114] on div "0904140004 - hải" at bounding box center [108, 112] width 90 height 10
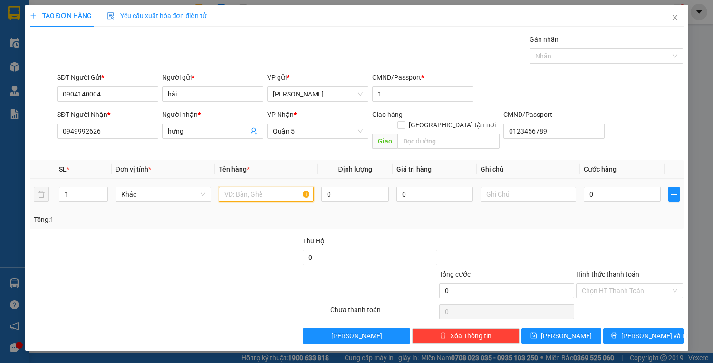
click at [249, 187] on input "text" at bounding box center [267, 194] width 96 height 15
click at [616, 187] on input "0" at bounding box center [622, 194] width 77 height 15
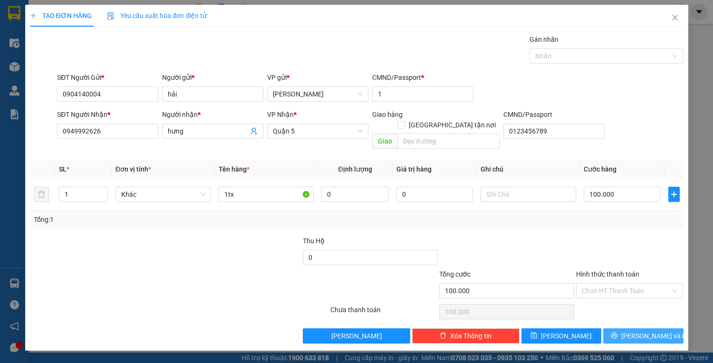
click at [641, 331] on span "[PERSON_NAME] và In" at bounding box center [654, 336] width 67 height 10
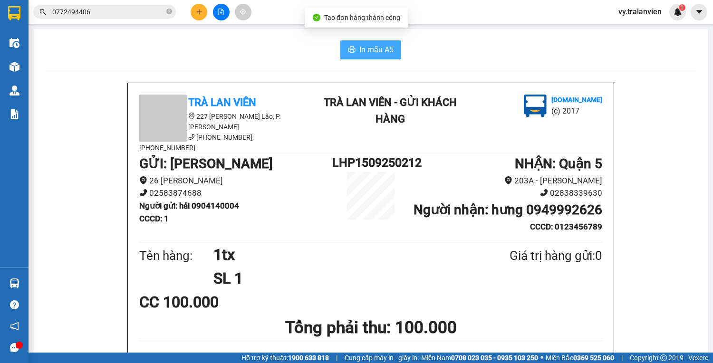
click at [371, 46] on span "In mẫu A5" at bounding box center [376, 50] width 34 height 12
click at [199, 15] on button at bounding box center [199, 12] width 17 height 17
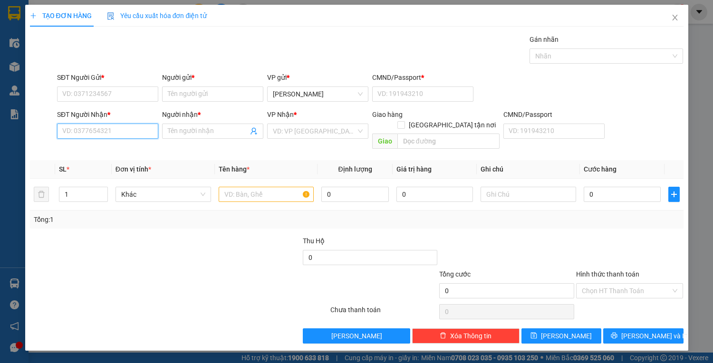
click at [130, 133] on input "SĐT Người Nhận *" at bounding box center [107, 131] width 101 height 15
click at [121, 150] on div "0979291550 - LOAN" at bounding box center [108, 150] width 90 height 10
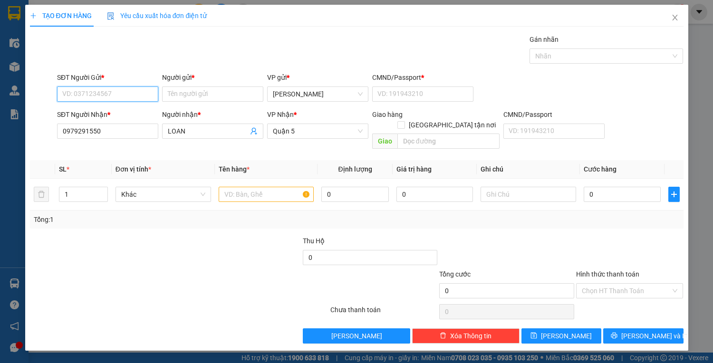
click at [110, 99] on input "SĐT Người Gửi *" at bounding box center [107, 94] width 101 height 15
click at [121, 110] on div "0792428336 - TUYẾT" at bounding box center [108, 112] width 90 height 10
click at [247, 187] on input "text" at bounding box center [267, 194] width 96 height 15
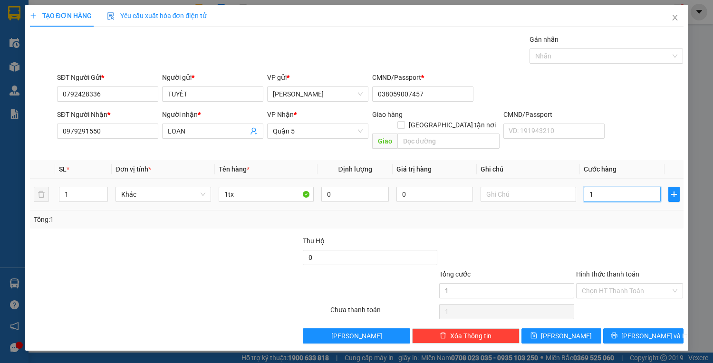
click at [619, 187] on input "1" at bounding box center [622, 194] width 77 height 15
click at [619, 284] on input "Hình thức thanh toán" at bounding box center [626, 291] width 89 height 14
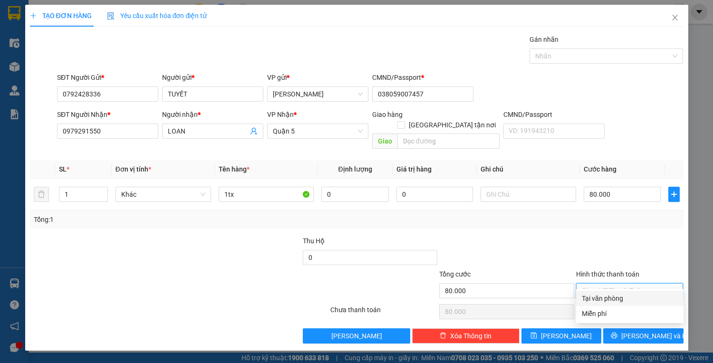
click at [626, 297] on div "Tại văn phòng" at bounding box center [630, 298] width 96 height 10
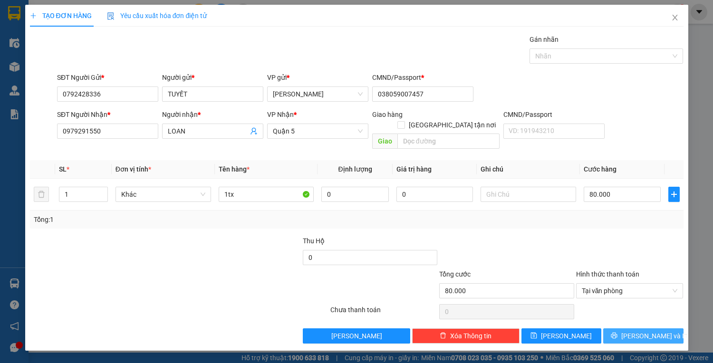
click at [633, 329] on button "[PERSON_NAME] và In" at bounding box center [643, 336] width 80 height 15
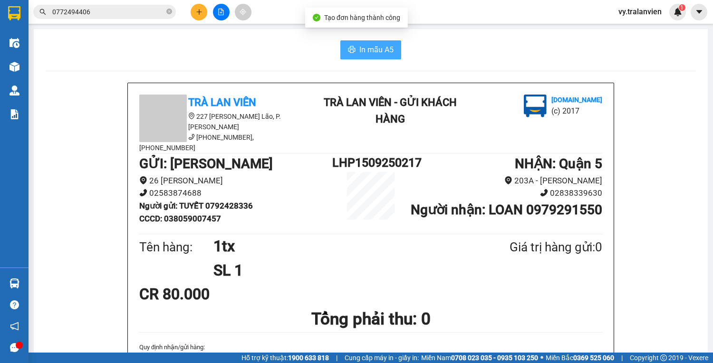
click at [380, 45] on span "In mẫu A5" at bounding box center [376, 50] width 34 height 12
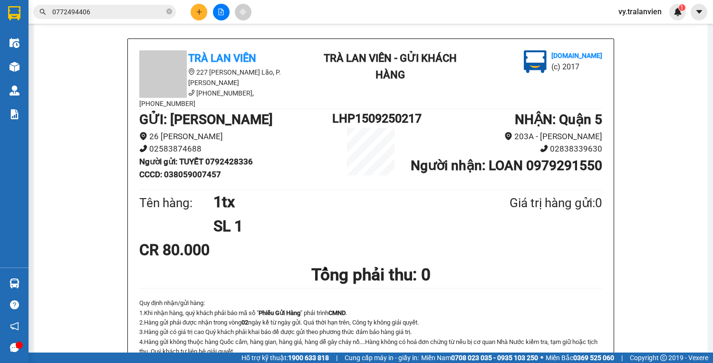
scroll to position [76, 0]
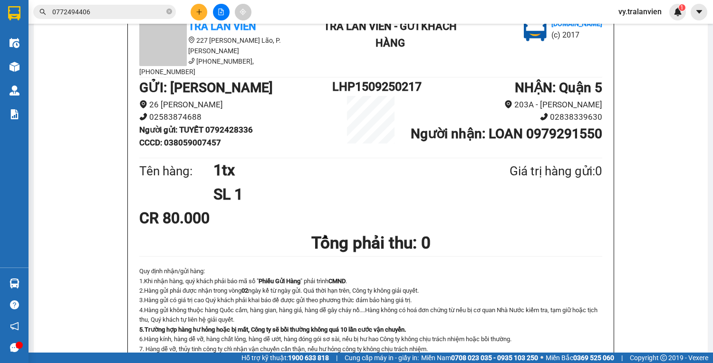
click at [671, 219] on div "Trà Lan Viên 227 Phạm Ngũ Lão, P. Phạm Ngũ Lão (058) 3528 079, 093 372 7474 Trà…" at bounding box center [370, 363] width 651 height 713
click at [480, 219] on div "CR 80.000" at bounding box center [370, 218] width 463 height 24
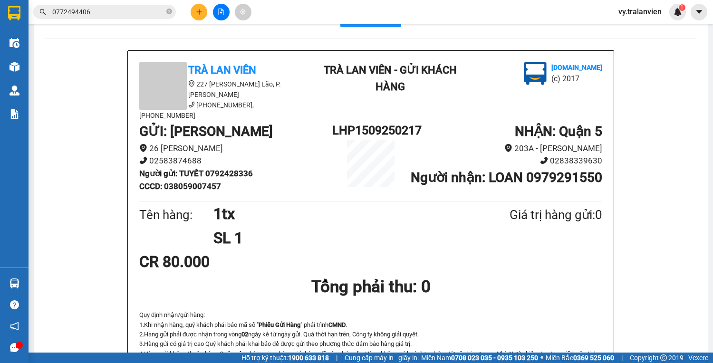
scroll to position [0, 0]
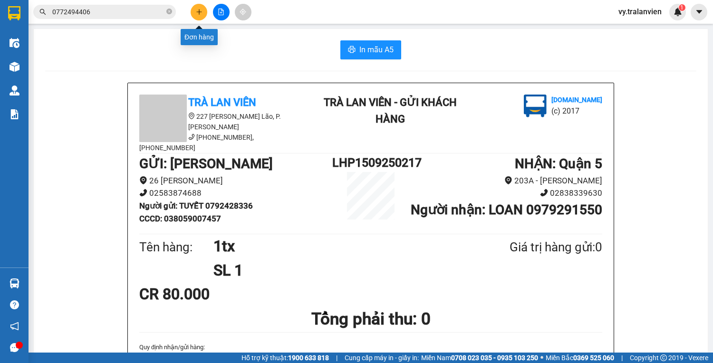
click at [203, 9] on button at bounding box center [199, 12] width 17 height 17
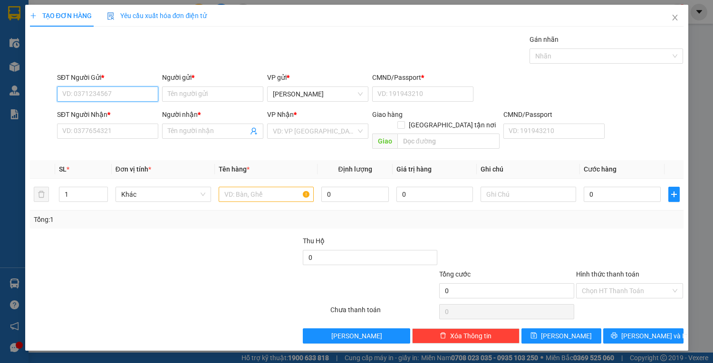
click at [107, 93] on input "SĐT Người Gửi *" at bounding box center [107, 94] width 101 height 15
click at [456, 58] on div "Gán nhãn Nhãn" at bounding box center [370, 50] width 630 height 33
drag, startPoint x: 106, startPoint y: 93, endPoint x: 391, endPoint y: 3, distance: 299.1
click at [168, 81] on div "SĐT Người Gửi * VD: 0371234567 Người gửi * Tên người gửi VP gửi * [PERSON_NAME]…" at bounding box center [370, 88] width 630 height 33
click at [140, 111] on div "0985877014 - [PERSON_NAME]" at bounding box center [110, 112] width 94 height 10
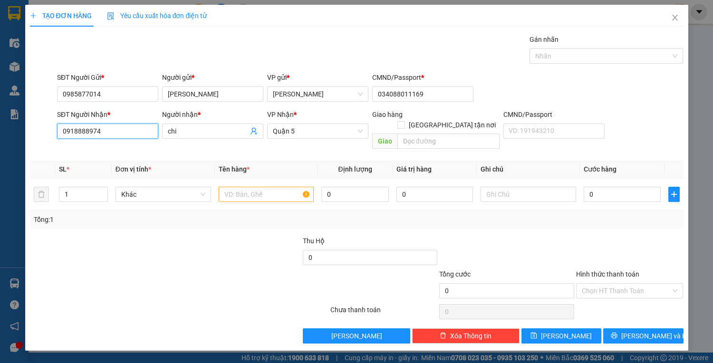
click at [129, 133] on input "0918888974" at bounding box center [107, 131] width 101 height 15
click at [140, 131] on input "SĐT Người Nhận *" at bounding box center [107, 131] width 101 height 15
click at [184, 132] on input "chi" at bounding box center [208, 131] width 80 height 10
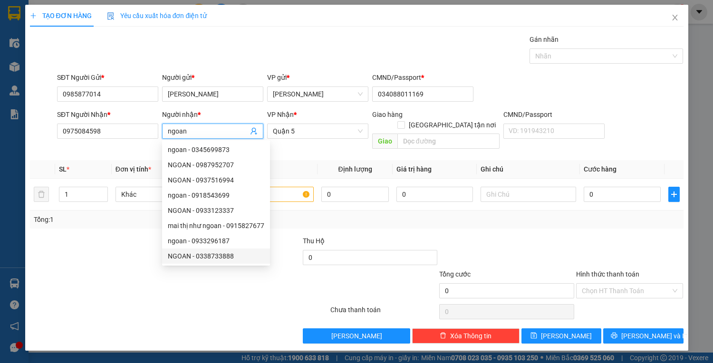
click at [127, 289] on div at bounding box center [124, 285] width 191 height 33
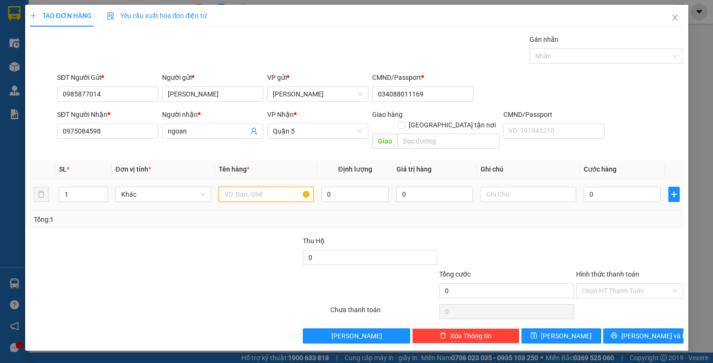
click at [280, 187] on input "text" at bounding box center [267, 194] width 96 height 15
click at [605, 188] on input "0" at bounding box center [622, 194] width 77 height 15
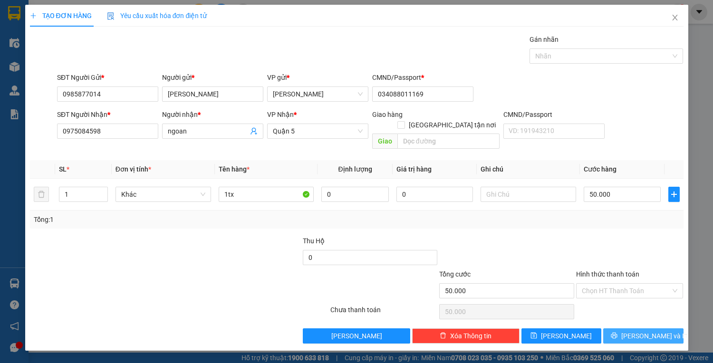
click at [637, 331] on span "[PERSON_NAME] và In" at bounding box center [654, 336] width 67 height 10
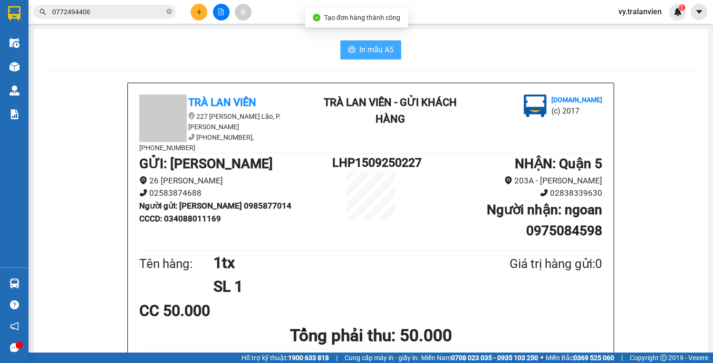
click at [371, 53] on span "In mẫu A5" at bounding box center [376, 50] width 34 height 12
click at [497, 51] on div "In mẫu A5" at bounding box center [370, 49] width 651 height 19
click at [200, 10] on button at bounding box center [199, 12] width 17 height 17
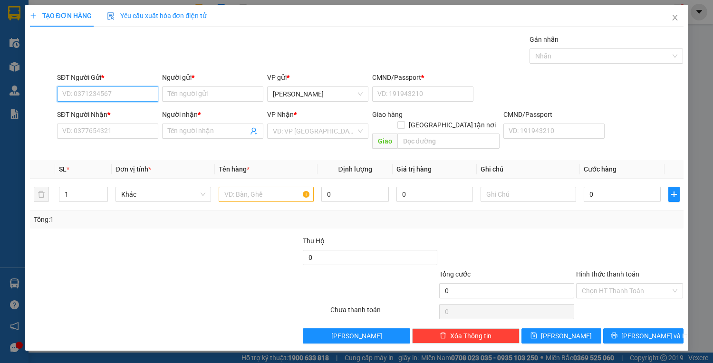
click at [132, 90] on input "SĐT Người Gửi *" at bounding box center [107, 94] width 101 height 15
click at [193, 95] on input "Người gửi *" at bounding box center [212, 94] width 101 height 15
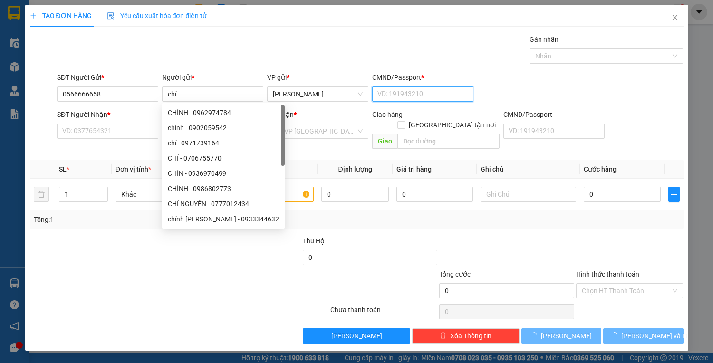
drag, startPoint x: 386, startPoint y: 90, endPoint x: 394, endPoint y: 93, distance: 8.1
click at [386, 91] on input "CMND/Passport *" at bounding box center [422, 94] width 101 height 15
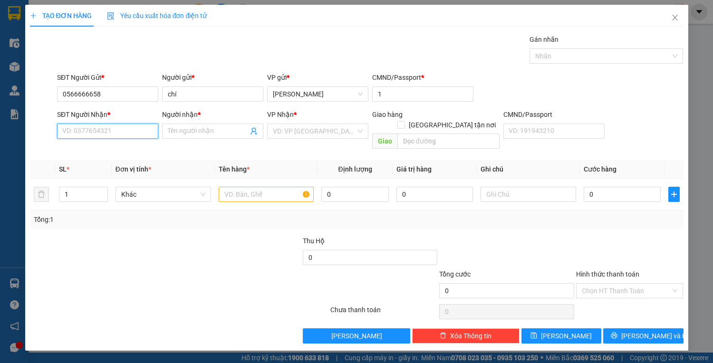
click at [94, 129] on input "SĐT Người Nhận *" at bounding box center [107, 131] width 101 height 15
click at [198, 131] on input "Người nhận *" at bounding box center [208, 131] width 80 height 10
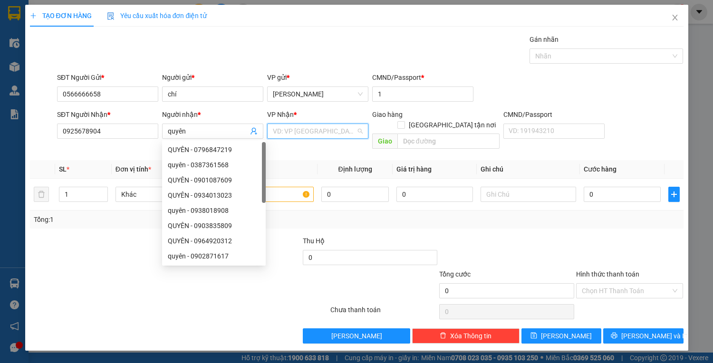
click at [297, 131] on input "search" at bounding box center [314, 131] width 83 height 14
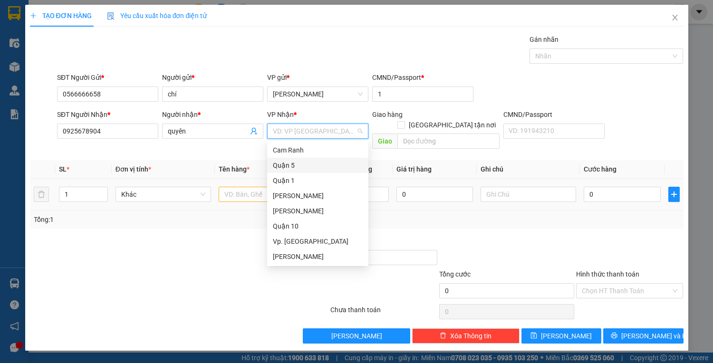
drag, startPoint x: 293, startPoint y: 165, endPoint x: 287, endPoint y: 171, distance: 8.5
click at [293, 165] on div "Quận 5" at bounding box center [318, 165] width 90 height 10
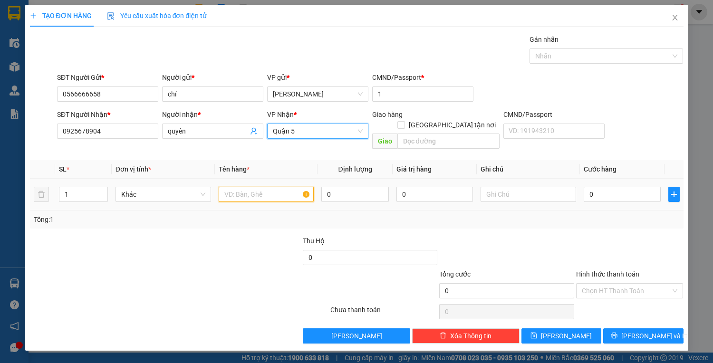
click at [243, 187] on input "text" at bounding box center [267, 194] width 96 height 15
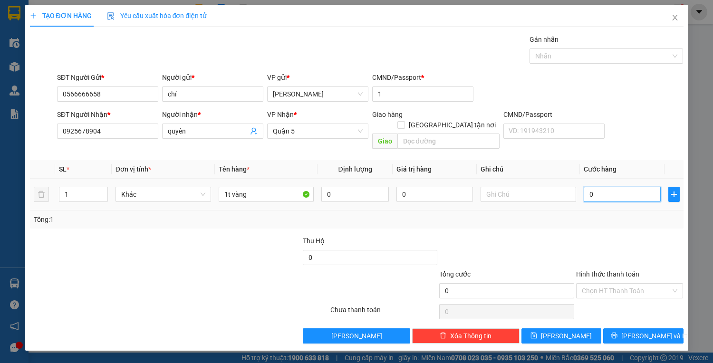
click at [611, 187] on input "0" at bounding box center [622, 194] width 77 height 15
click at [611, 284] on input "Hình thức thanh toán" at bounding box center [626, 291] width 89 height 14
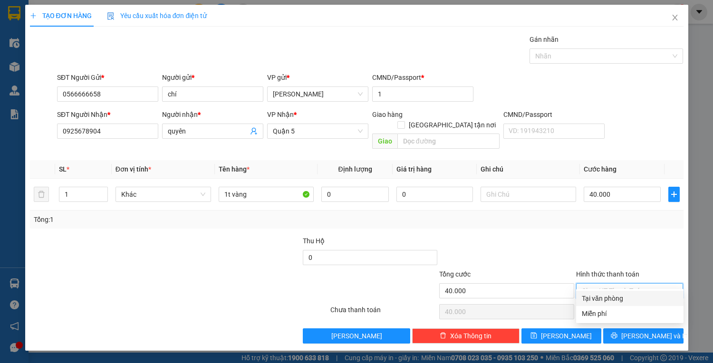
click at [614, 299] on div "Tại văn phòng" at bounding box center [630, 298] width 96 height 10
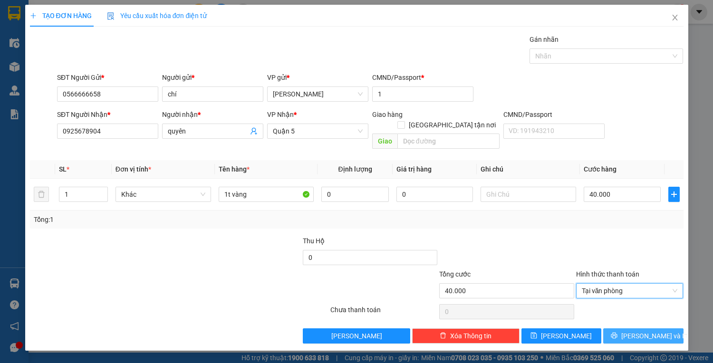
click at [631, 330] on button "[PERSON_NAME] và In" at bounding box center [643, 336] width 80 height 15
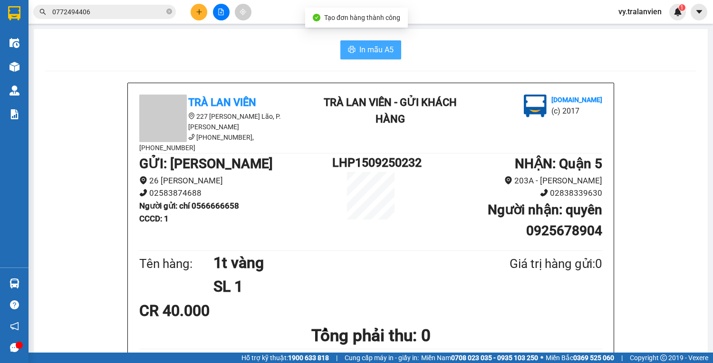
click at [373, 46] on span "In mẫu A5" at bounding box center [376, 50] width 34 height 12
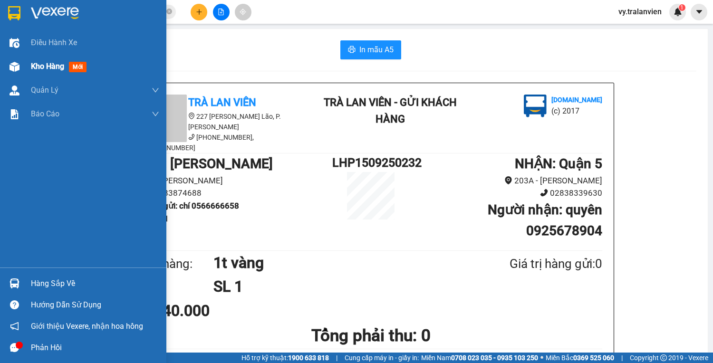
click at [49, 68] on span "Kho hàng" at bounding box center [47, 66] width 33 height 9
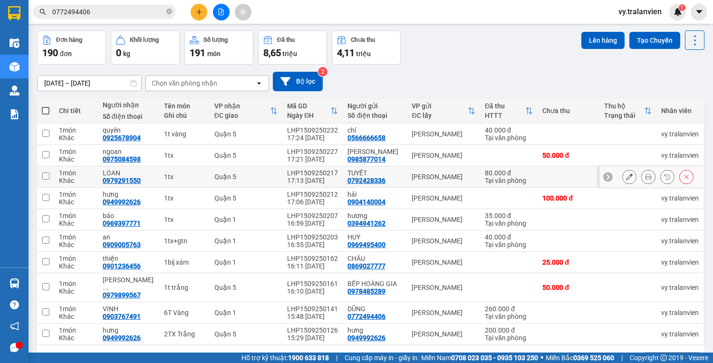
scroll to position [58, 0]
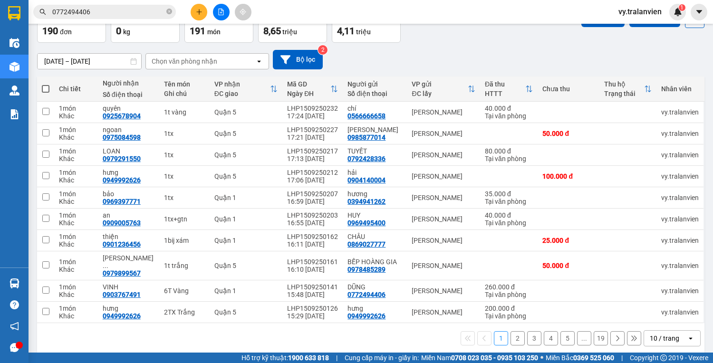
click at [515, 331] on button "2" at bounding box center [518, 338] width 14 height 14
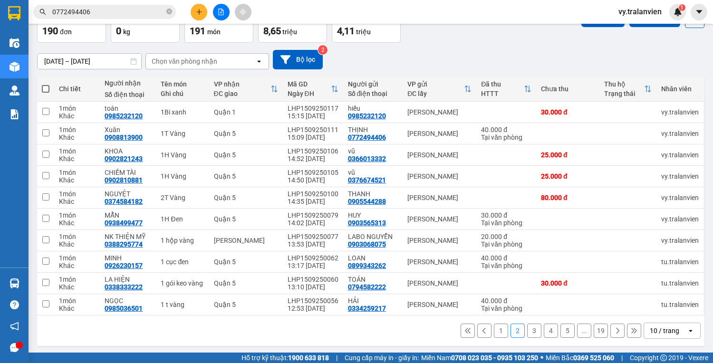
click at [530, 331] on button "3" at bounding box center [534, 331] width 14 height 14
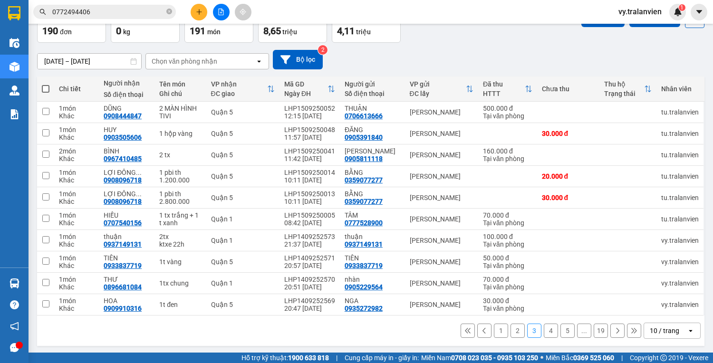
drag, startPoint x: 496, startPoint y: 339, endPoint x: 479, endPoint y: 341, distance: 17.8
click at [495, 338] on button "1" at bounding box center [501, 331] width 14 height 14
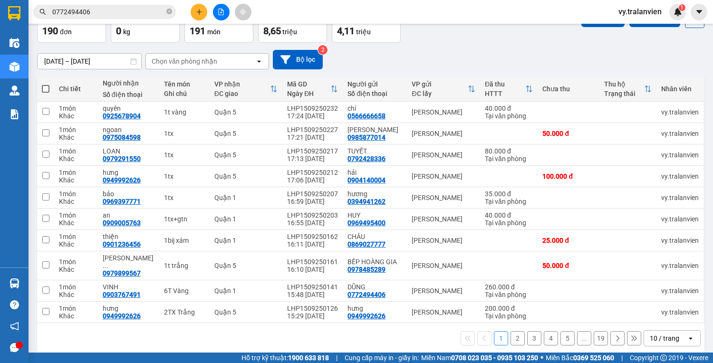
click at [443, 60] on div "13/09/2025 – 15/09/2025 Press the down arrow key to interact with the calendar …" at bounding box center [371, 59] width 668 height 19
click at [469, 58] on div "13/09/2025 – 15/09/2025 Press the down arrow key to interact with the calendar …" at bounding box center [371, 59] width 668 height 19
click at [198, 13] on icon "plus" at bounding box center [199, 12] width 7 height 7
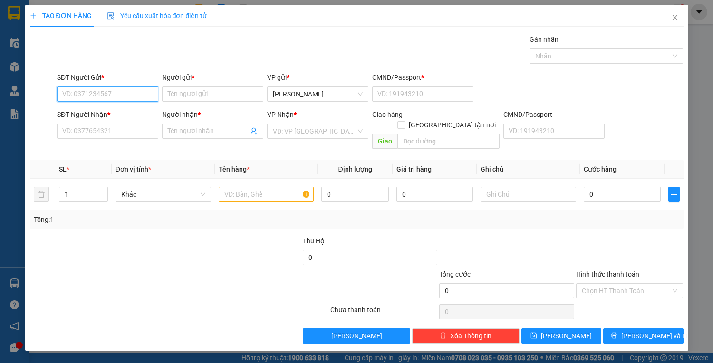
click at [127, 91] on input "SĐT Người Gửi *" at bounding box center [107, 94] width 101 height 15
click at [120, 114] on div "0933362588 - vỹ" at bounding box center [108, 112] width 90 height 10
click at [242, 187] on input "text" at bounding box center [267, 194] width 96 height 15
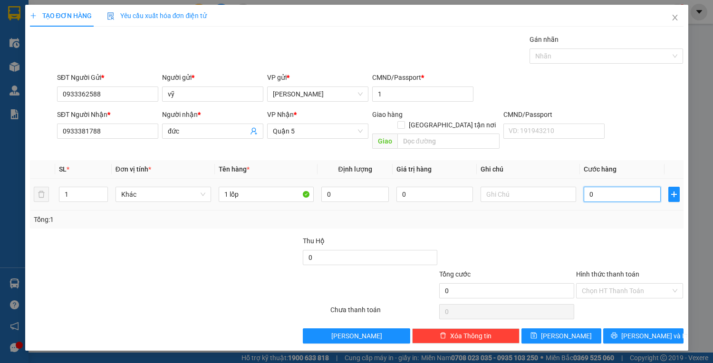
click at [612, 187] on input "0" at bounding box center [622, 194] width 77 height 15
click at [632, 329] on button "[PERSON_NAME] và In" at bounding box center [643, 336] width 80 height 15
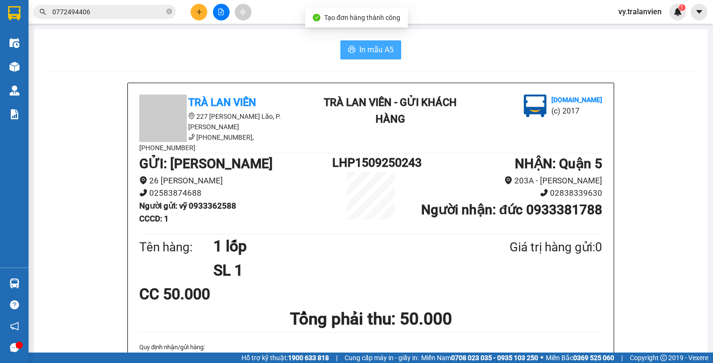
click at [373, 51] on span "In mẫu A5" at bounding box center [376, 50] width 34 height 12
click at [557, 71] on div at bounding box center [370, 71] width 651 height 0
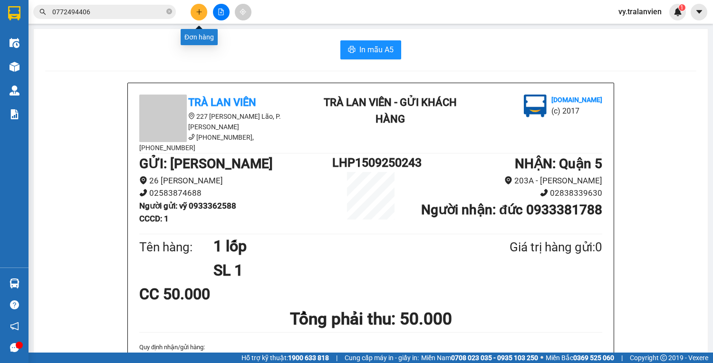
click at [203, 12] on button at bounding box center [199, 12] width 17 height 17
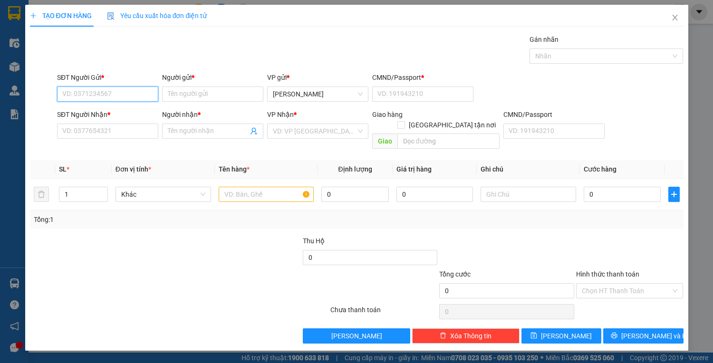
click at [126, 95] on input "SĐT Người Gửi *" at bounding box center [107, 94] width 101 height 15
click at [247, 94] on input "Người gửi *" at bounding box center [212, 94] width 101 height 15
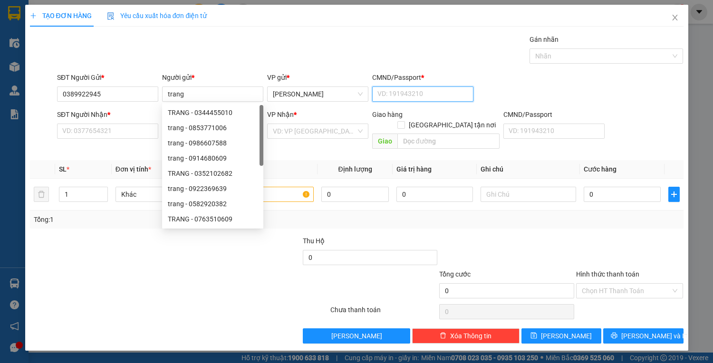
click at [405, 95] on input "CMND/Passport *" at bounding box center [422, 94] width 101 height 15
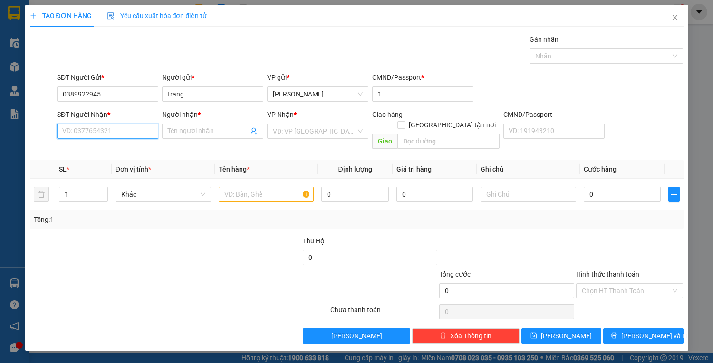
click at [107, 135] on input "SĐT Người Nhận *" at bounding box center [107, 131] width 101 height 15
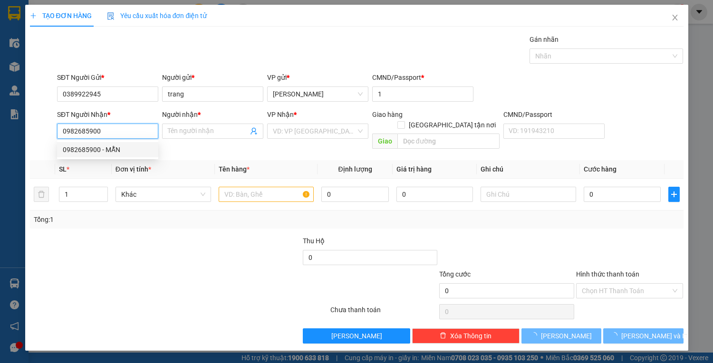
click at [110, 146] on div "0982685900 - MẪN" at bounding box center [108, 150] width 90 height 10
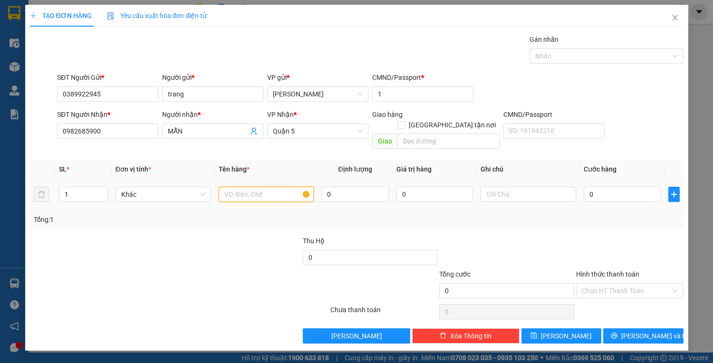
click at [253, 187] on input "text" at bounding box center [267, 194] width 96 height 15
click at [622, 187] on input "0" at bounding box center [622, 194] width 77 height 15
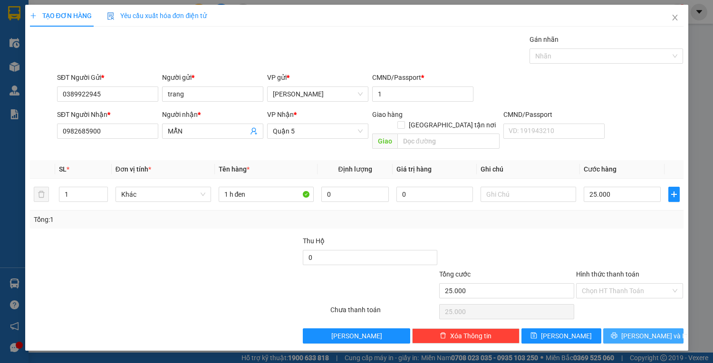
click at [662, 329] on button "[PERSON_NAME] và In" at bounding box center [643, 336] width 80 height 15
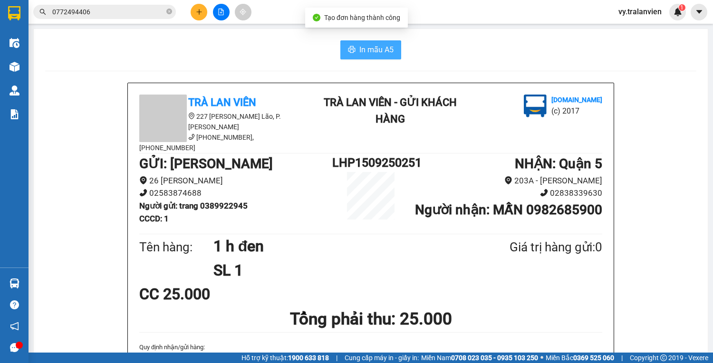
click at [351, 50] on icon "printer" at bounding box center [352, 50] width 8 height 8
click at [196, 10] on icon "plus" at bounding box center [199, 12] width 7 height 7
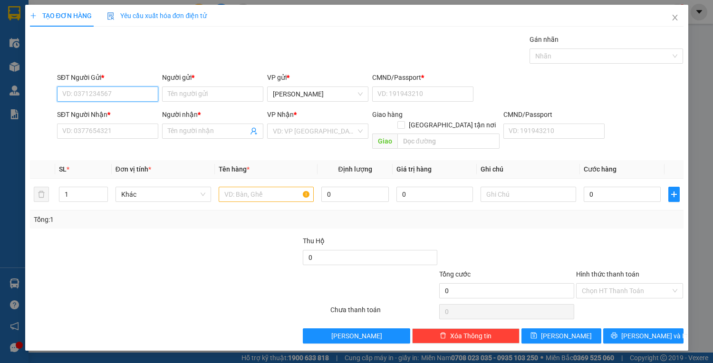
click at [132, 95] on input "SĐT Người Gửi *" at bounding box center [107, 94] width 101 height 15
click at [127, 111] on div "0914064296 - dũng" at bounding box center [108, 112] width 90 height 10
click at [246, 187] on input "text" at bounding box center [267, 194] width 96 height 15
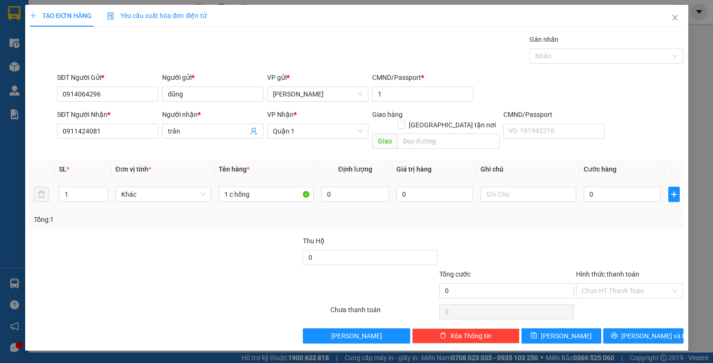
click at [622, 193] on div "0" at bounding box center [622, 194] width 77 height 19
click at [620, 187] on input "0" at bounding box center [622, 194] width 77 height 15
click at [669, 284] on input "Hình thức thanh toán" at bounding box center [626, 291] width 89 height 14
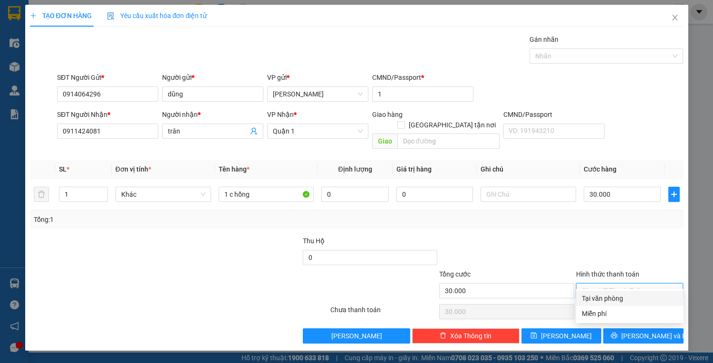
click at [662, 295] on div "Tại văn phòng" at bounding box center [630, 298] width 96 height 10
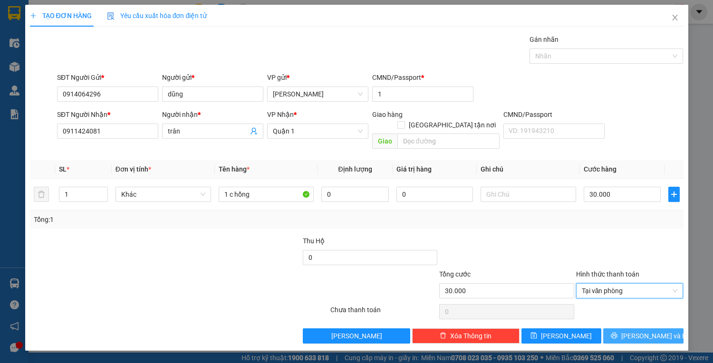
click at [662, 331] on span "[PERSON_NAME] và In" at bounding box center [654, 336] width 67 height 10
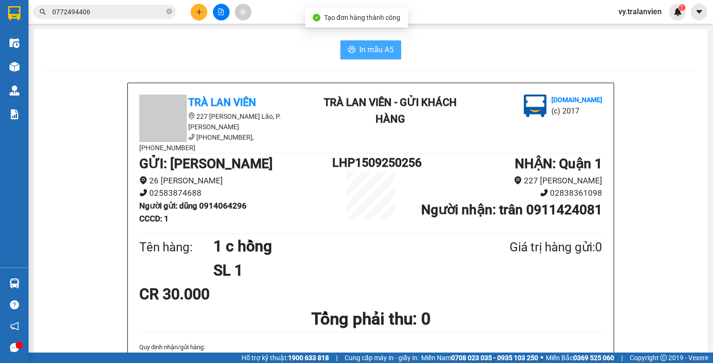
click at [371, 51] on span "In mẫu A5" at bounding box center [376, 50] width 34 height 12
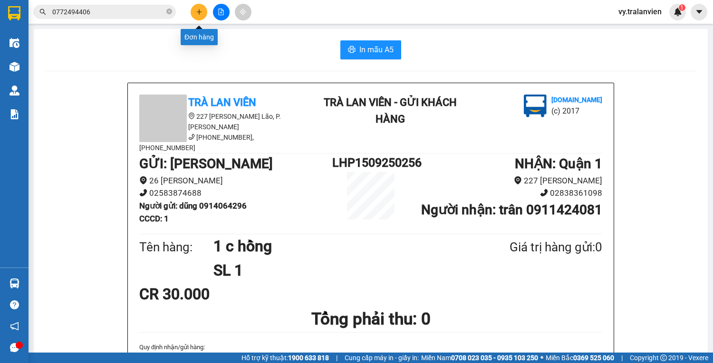
click at [201, 11] on icon "plus" at bounding box center [199, 12] width 7 height 7
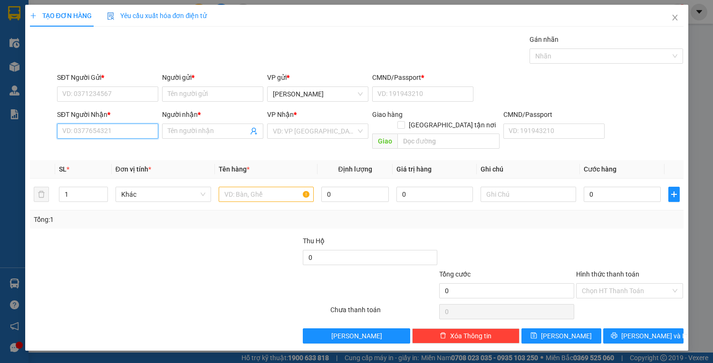
click at [121, 127] on input "SĐT Người Nhận *" at bounding box center [107, 131] width 101 height 15
click at [114, 89] on input "SĐT Người Gửi *" at bounding box center [107, 94] width 101 height 15
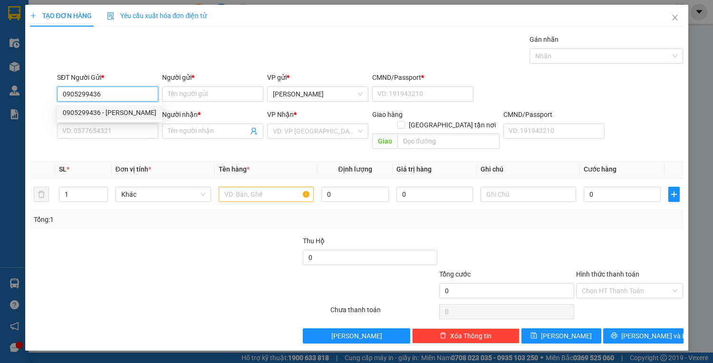
click at [133, 110] on div "0905299436 - NGUYỄN NGỌC HOÀNG" at bounding box center [110, 112] width 94 height 10
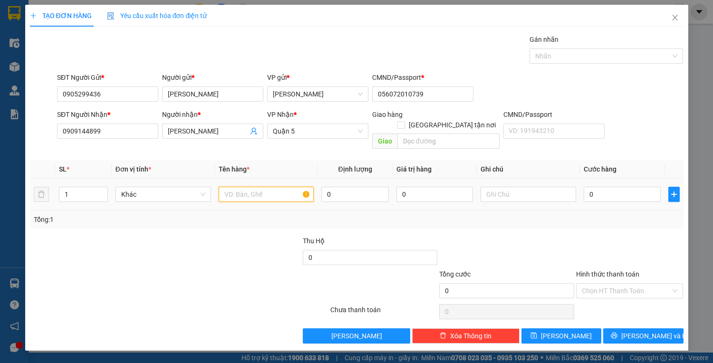
click at [259, 187] on input "text" at bounding box center [267, 194] width 96 height 15
click at [611, 187] on input "0" at bounding box center [622, 194] width 77 height 15
click at [620, 284] on input "Hình thức thanh toán" at bounding box center [626, 291] width 89 height 14
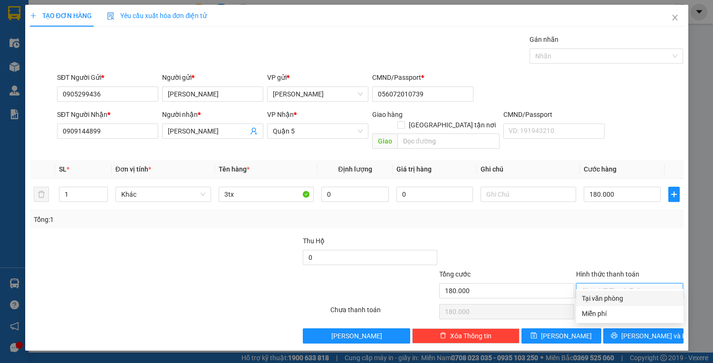
click at [618, 300] on div "Tại văn phòng" at bounding box center [630, 298] width 96 height 10
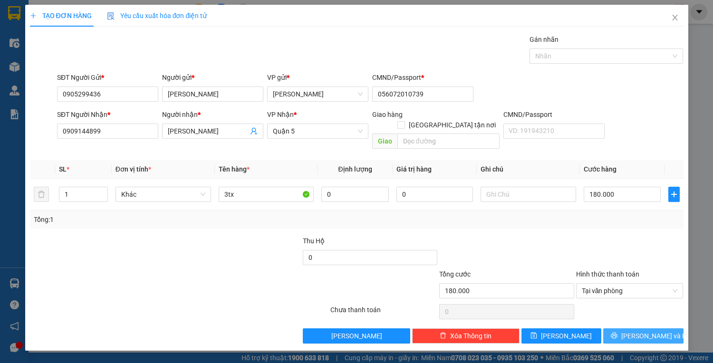
click at [619, 329] on button "[PERSON_NAME] và In" at bounding box center [643, 336] width 80 height 15
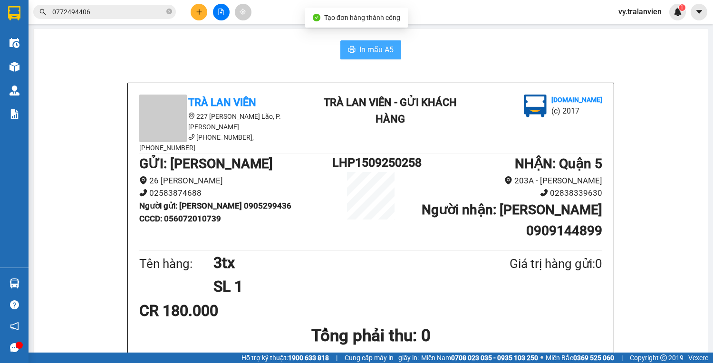
click at [368, 52] on span "In mẫu A5" at bounding box center [376, 50] width 34 height 12
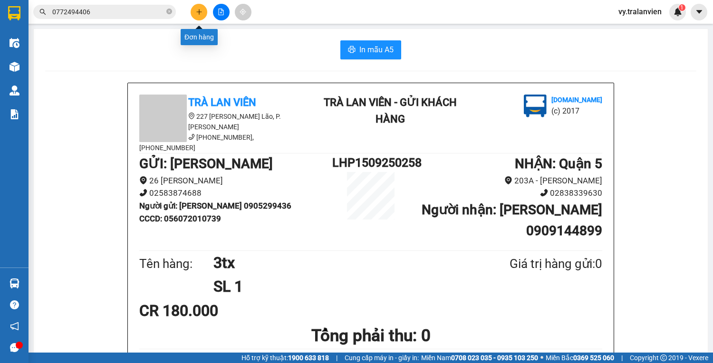
click at [200, 17] on button at bounding box center [199, 12] width 17 height 17
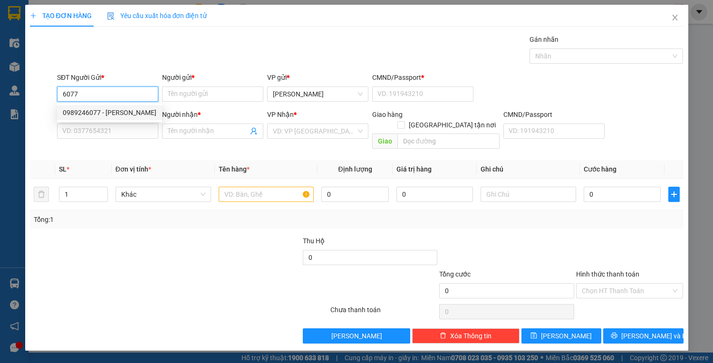
click at [141, 112] on div "0989246077 - [PERSON_NAME]" at bounding box center [110, 112] width 94 height 10
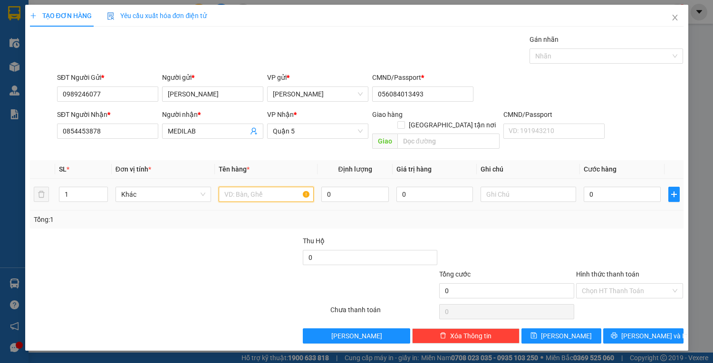
click at [238, 187] on input "text" at bounding box center [267, 194] width 96 height 15
click at [613, 187] on input "0" at bounding box center [622, 194] width 77 height 15
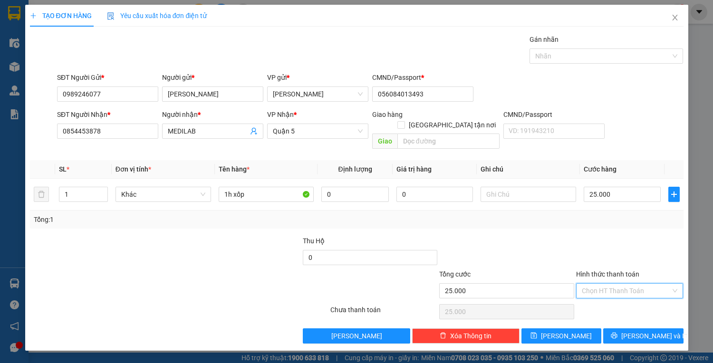
click at [601, 284] on input "Hình thức thanh toán" at bounding box center [626, 291] width 89 height 14
drag, startPoint x: 626, startPoint y: 296, endPoint x: 625, endPoint y: 304, distance: 8.6
click at [626, 296] on div "Tại văn phòng" at bounding box center [630, 298] width 96 height 10
click at [618, 333] on icon "printer" at bounding box center [614, 336] width 6 height 6
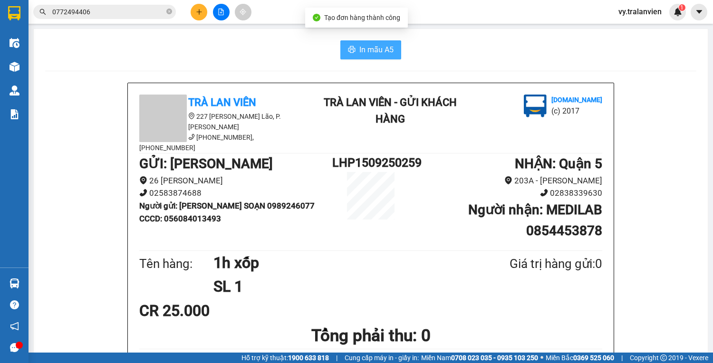
click at [382, 50] on span "In mẫu A5" at bounding box center [376, 50] width 34 height 12
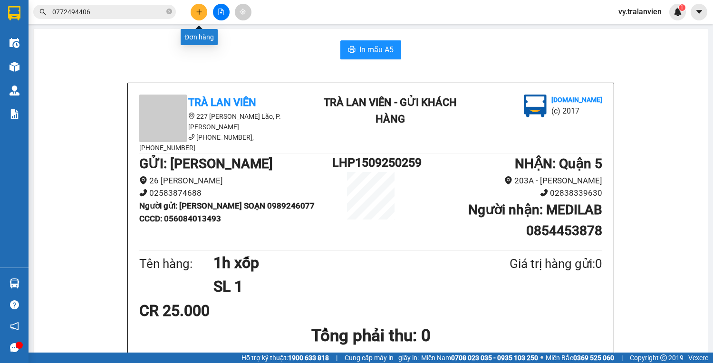
click at [205, 15] on button at bounding box center [199, 12] width 17 height 17
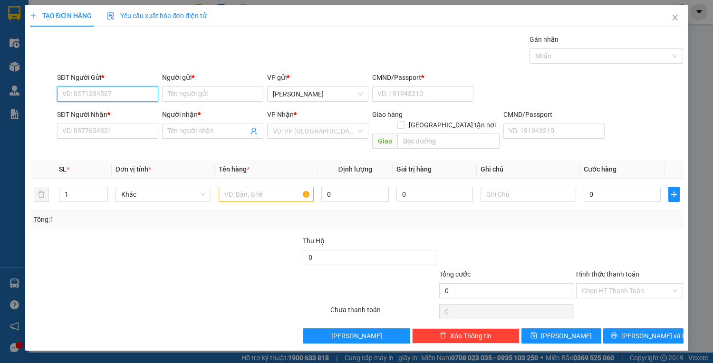
click at [130, 95] on input "SĐT Người Gửi *" at bounding box center [107, 94] width 101 height 15
click at [117, 128] on input "SĐT Người Nhận *" at bounding box center [107, 131] width 101 height 15
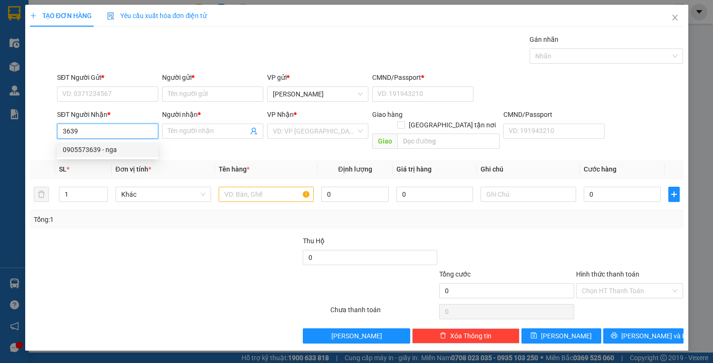
click at [118, 152] on div "0905573639 - nga" at bounding box center [108, 150] width 90 height 10
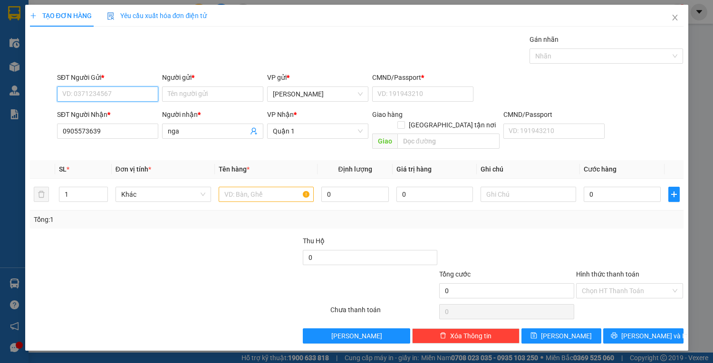
click at [102, 94] on input "SĐT Người Gửi *" at bounding box center [107, 94] width 101 height 15
drag, startPoint x: 110, startPoint y: 114, endPoint x: 116, endPoint y: 123, distance: 11.1
click at [110, 114] on div "0975687786 - hải" at bounding box center [108, 112] width 90 height 10
click at [230, 187] on input "text" at bounding box center [267, 194] width 96 height 15
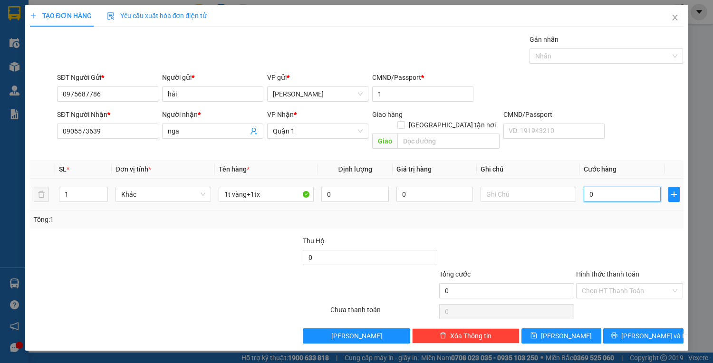
click at [607, 187] on input "0" at bounding box center [622, 194] width 77 height 15
click at [607, 187] on input "8" at bounding box center [622, 194] width 77 height 15
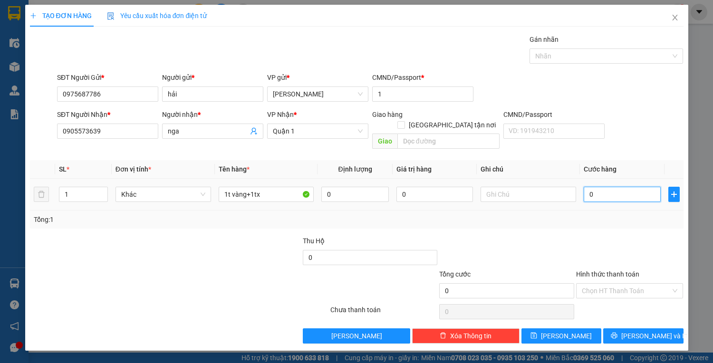
click at [607, 187] on input "0" at bounding box center [622, 194] width 77 height 15
click at [618, 284] on input "Hình thức thanh toán" at bounding box center [626, 291] width 89 height 14
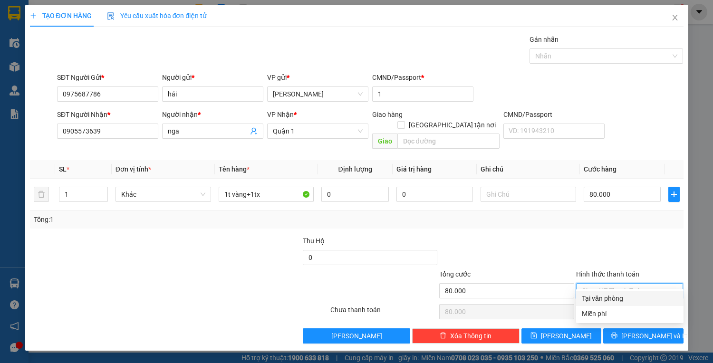
click at [620, 300] on div "Tại văn phòng" at bounding box center [630, 298] width 96 height 10
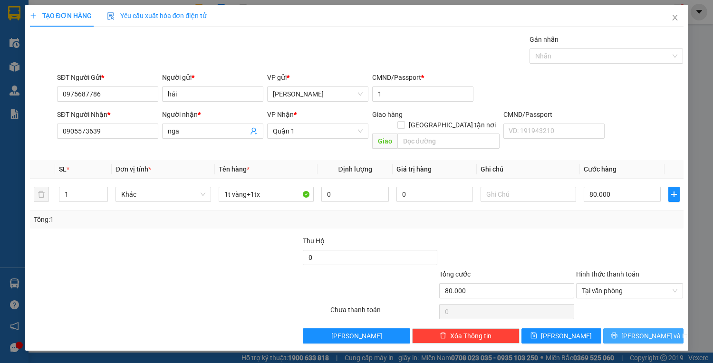
click at [618, 332] on icon "printer" at bounding box center [614, 335] width 7 height 7
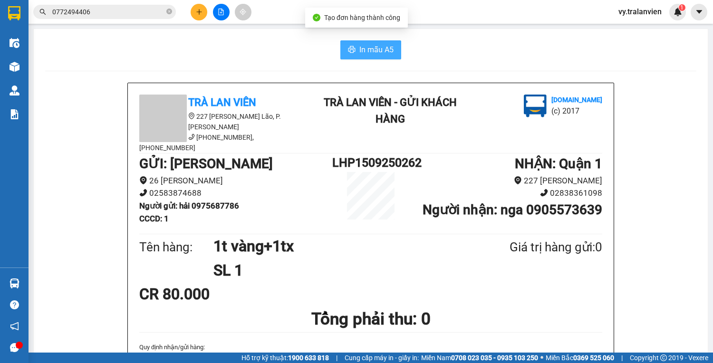
click at [362, 46] on span "In mẫu A5" at bounding box center [376, 50] width 34 height 12
click at [200, 10] on icon "plus" at bounding box center [199, 12] width 7 height 7
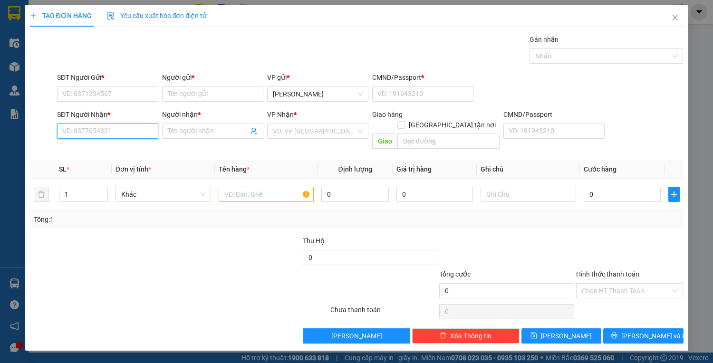
drag, startPoint x: 106, startPoint y: 133, endPoint x: 713, endPoint y: 137, distance: 606.7
click at [182, 121] on div "SĐT Người Nhận * VD: 0377654321 Người nhận * Tên người nhận VP Nhận * VD: VP Sà…" at bounding box center [370, 131] width 630 height 44
click at [120, 148] on div "0908083767 - [PERSON_NAME]" at bounding box center [110, 150] width 94 height 10
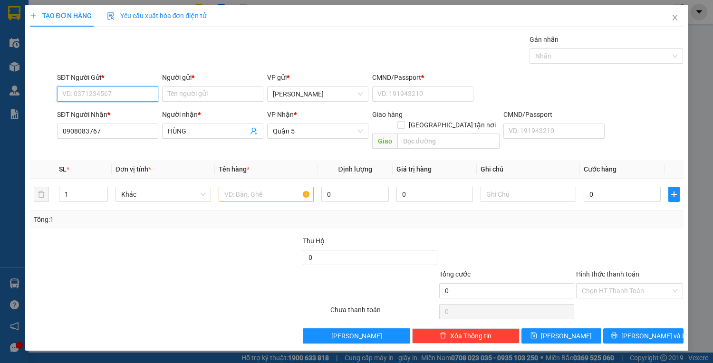
click at [106, 97] on input "SĐT Người Gửi *" at bounding box center [107, 94] width 101 height 15
click at [138, 146] on div "0766648346 - quang" at bounding box center [108, 143] width 90 height 10
click at [238, 187] on input "text" at bounding box center [267, 194] width 96 height 15
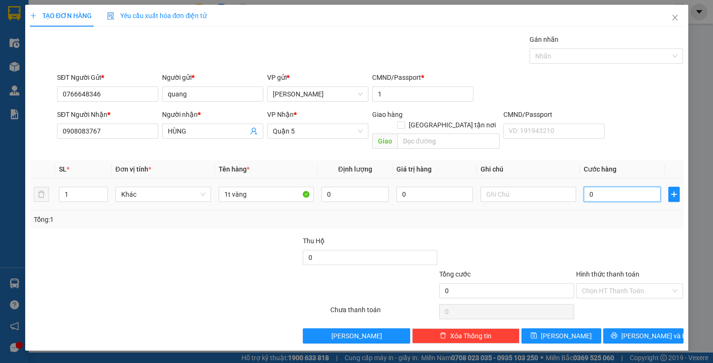
click at [613, 188] on input "0" at bounding box center [622, 194] width 77 height 15
click at [635, 331] on span "[PERSON_NAME] và In" at bounding box center [654, 336] width 67 height 10
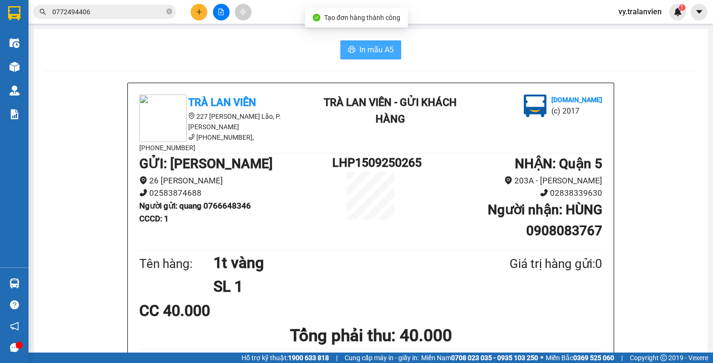
click at [362, 51] on span "In mẫu A5" at bounding box center [376, 50] width 34 height 12
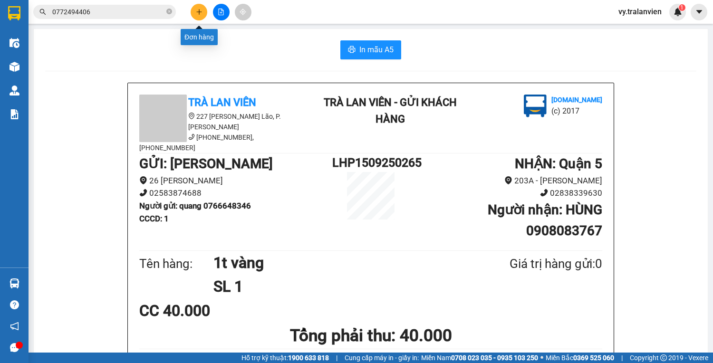
click at [198, 9] on icon "plus" at bounding box center [199, 12] width 7 height 7
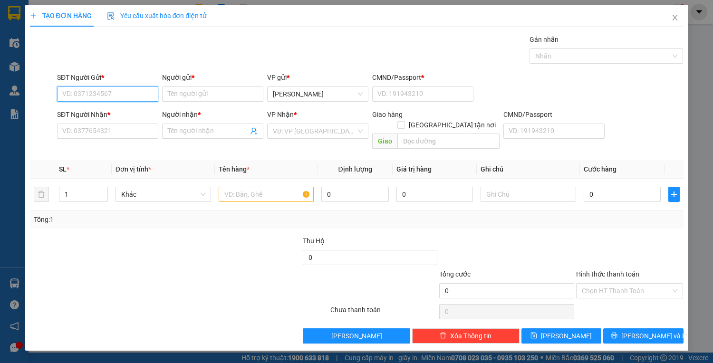
click at [129, 93] on input "SĐT Người Gửi *" at bounding box center [107, 94] width 101 height 15
click at [92, 95] on input "SĐT Người Gửi *" at bounding box center [107, 94] width 101 height 15
click at [135, 116] on div "0914901466 - NGUYỄN VĂN TOÀN(247)" at bounding box center [118, 112] width 110 height 10
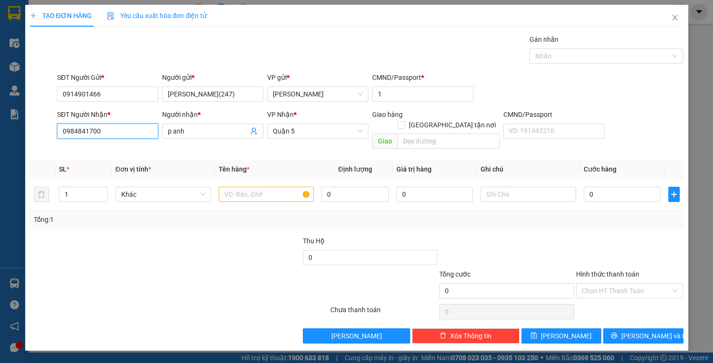
click at [133, 133] on input "0984841700" at bounding box center [107, 131] width 101 height 15
click at [122, 150] on div "0901106097 - BÌNH" at bounding box center [108, 150] width 90 height 10
click at [261, 187] on input "text" at bounding box center [267, 194] width 96 height 15
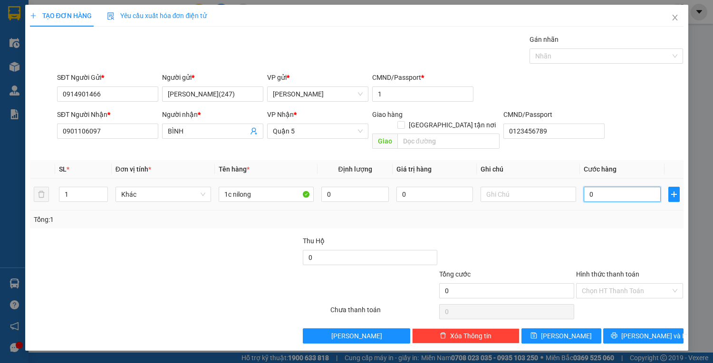
click at [603, 187] on input "0" at bounding box center [622, 194] width 77 height 15
click at [615, 187] on input "20" at bounding box center [622, 194] width 77 height 15
click at [645, 331] on span "[PERSON_NAME] và In" at bounding box center [654, 336] width 67 height 10
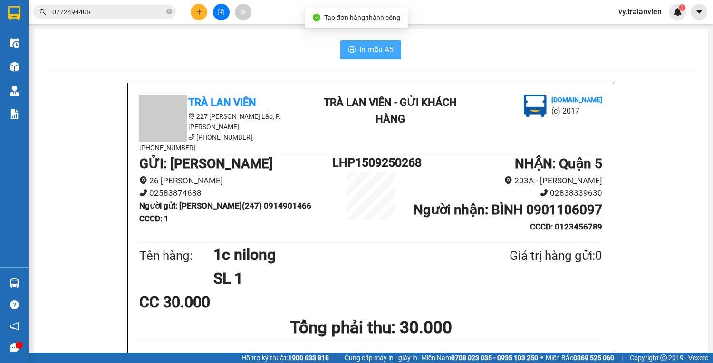
click at [369, 45] on span "In mẫu A5" at bounding box center [376, 50] width 34 height 12
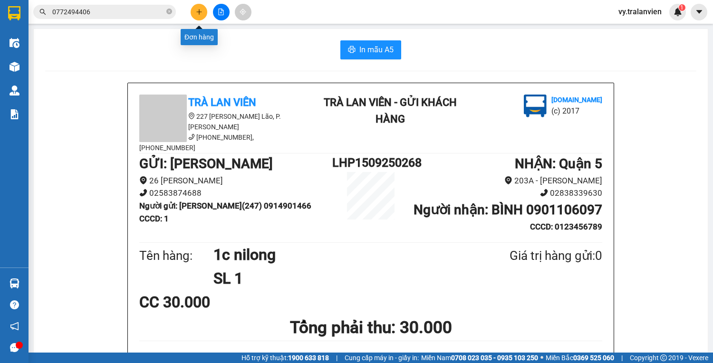
click at [196, 17] on button at bounding box center [199, 12] width 17 height 17
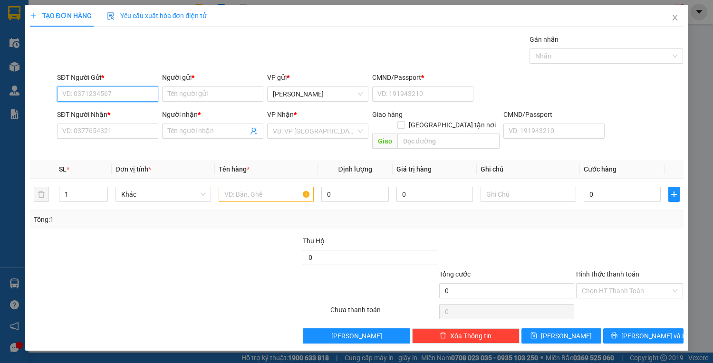
drag, startPoint x: 137, startPoint y: 92, endPoint x: 552, endPoint y: 99, distance: 414.7
click at [245, 91] on div "SĐT Người Gửi * VD: 0371234567 Người gửi * Tên người gửi VP gửi * [PERSON_NAME]…" at bounding box center [370, 88] width 630 height 33
click at [164, 114] on div "0914901466 - NGUYỄN VĂN TOÀN(247)" at bounding box center [118, 112] width 110 height 10
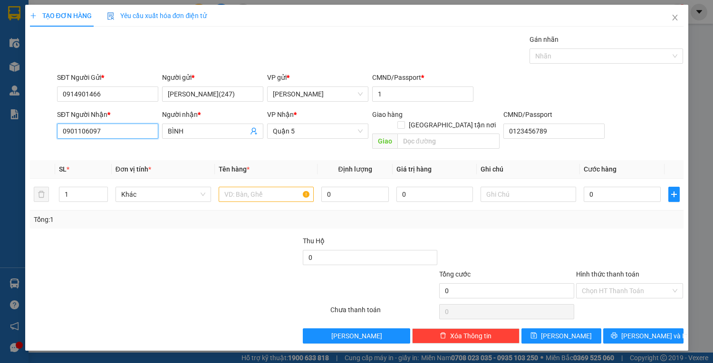
click at [133, 133] on input "0901106097" at bounding box center [107, 131] width 101 height 15
click at [122, 150] on div "0936201768 - PHI" at bounding box center [108, 150] width 90 height 10
click at [250, 187] on input "text" at bounding box center [267, 194] width 96 height 15
click at [259, 187] on input "text" at bounding box center [267, 194] width 96 height 15
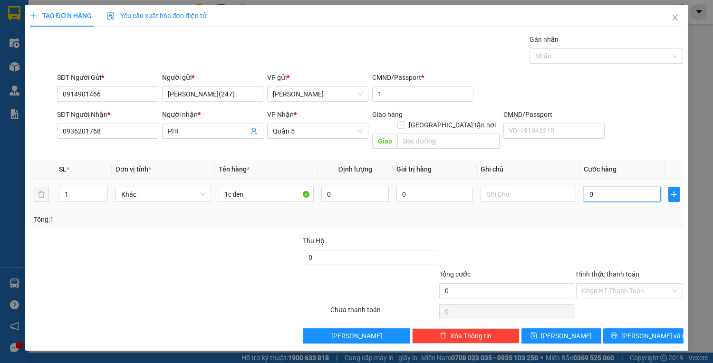
click at [607, 187] on input "0" at bounding box center [622, 194] width 77 height 15
click at [634, 329] on button "[PERSON_NAME] và In" at bounding box center [643, 336] width 80 height 15
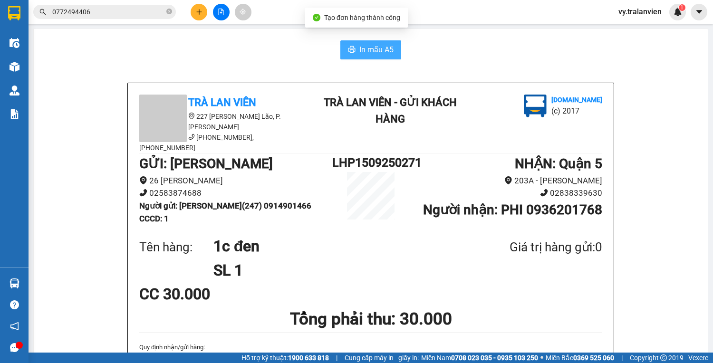
click at [373, 51] on span "In mẫu A5" at bounding box center [376, 50] width 34 height 12
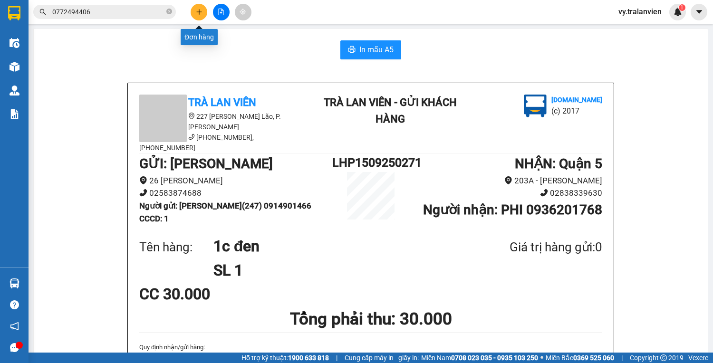
click at [197, 13] on icon "plus" at bounding box center [199, 12] width 7 height 7
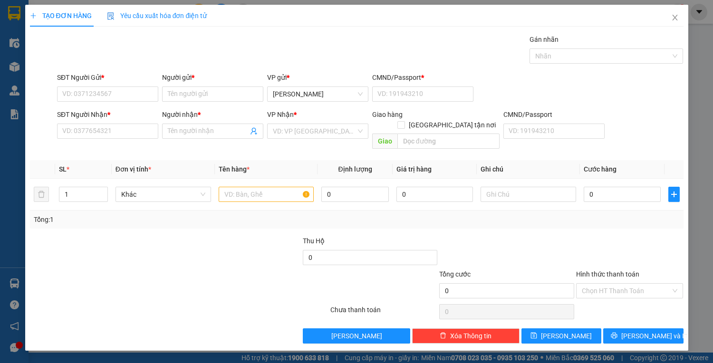
click at [125, 85] on div "SĐT Người Gửi *" at bounding box center [107, 79] width 101 height 14
click at [91, 99] on input "SĐT Người Gửi *" at bounding box center [107, 94] width 101 height 15
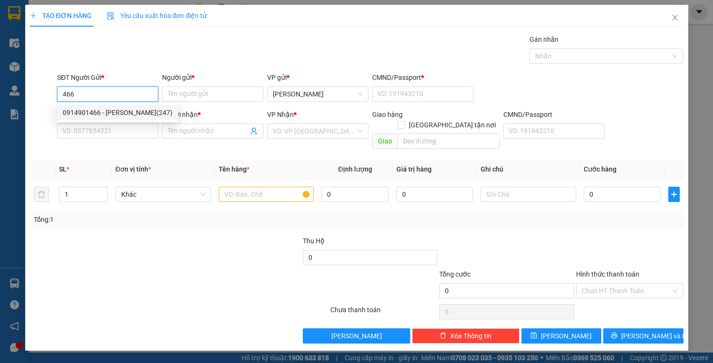
click at [102, 112] on div "0914901466 - NGUYỄN VĂN TOÀN(247)" at bounding box center [118, 112] width 110 height 10
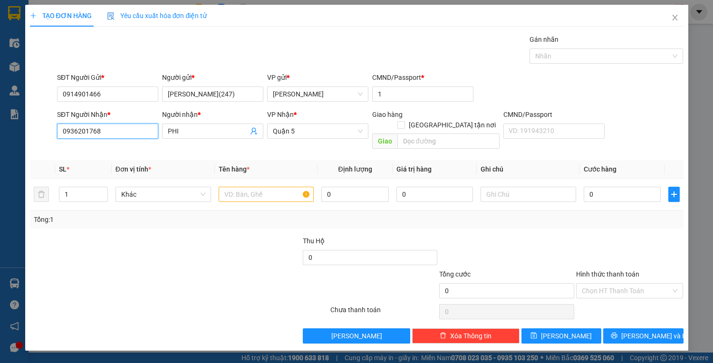
click at [138, 133] on input "0936201768" at bounding box center [107, 131] width 101 height 15
click at [134, 153] on div "0902653288 - THẠCH" at bounding box center [108, 150] width 90 height 10
click at [264, 187] on input "text" at bounding box center [267, 194] width 96 height 15
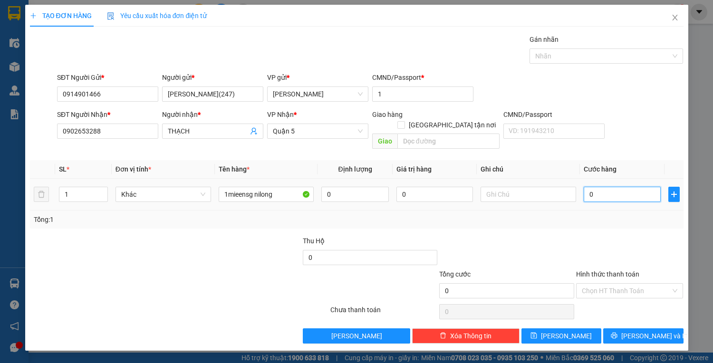
click at [619, 187] on input "0" at bounding box center [622, 194] width 77 height 15
click at [647, 331] on span "[PERSON_NAME] và In" at bounding box center [654, 336] width 67 height 10
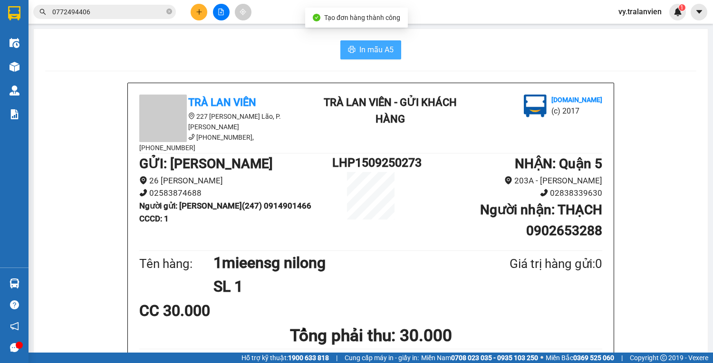
click at [378, 53] on span "In mẫu A5" at bounding box center [376, 50] width 34 height 12
click at [518, 41] on div "In mẫu A5" at bounding box center [370, 49] width 651 height 19
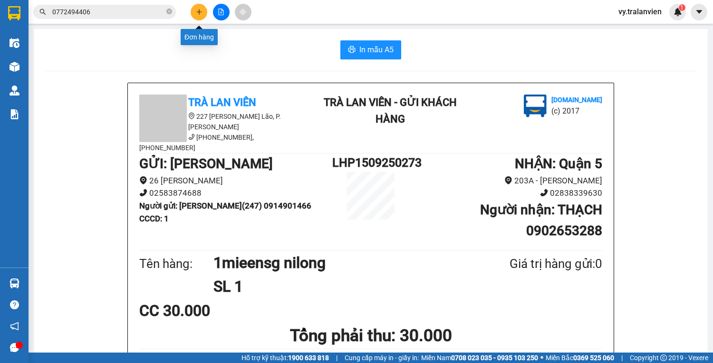
click at [200, 12] on icon "plus" at bounding box center [199, 12] width 7 height 7
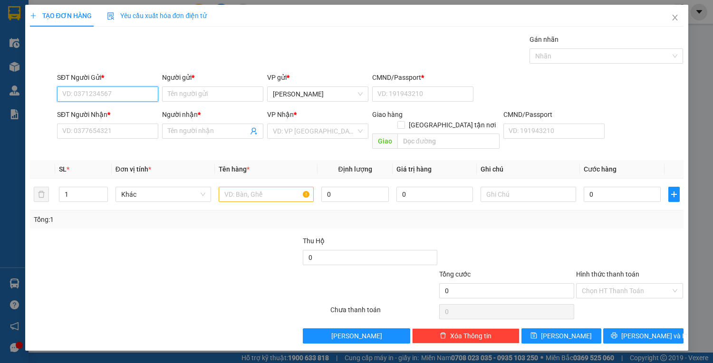
drag, startPoint x: 133, startPoint y: 91, endPoint x: 266, endPoint y: 37, distance: 143.3
click at [200, 65] on div "Transit Pickup Surcharge Ids Transit Deliver Surcharge Ids Transit Deliver Surc…" at bounding box center [357, 189] width 654 height 310
drag, startPoint x: 110, startPoint y: 110, endPoint x: 115, endPoint y: 135, distance: 24.7
click at [111, 110] on div "0905993559 - TIỆP" at bounding box center [108, 112] width 90 height 10
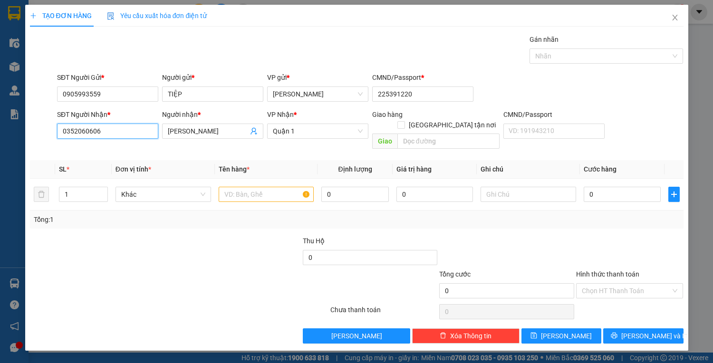
click at [116, 136] on input "0352060606" at bounding box center [107, 131] width 101 height 15
click at [137, 153] on div "0917978009 - HÁN" at bounding box center [108, 150] width 90 height 10
click at [267, 189] on input "text" at bounding box center [267, 194] width 96 height 15
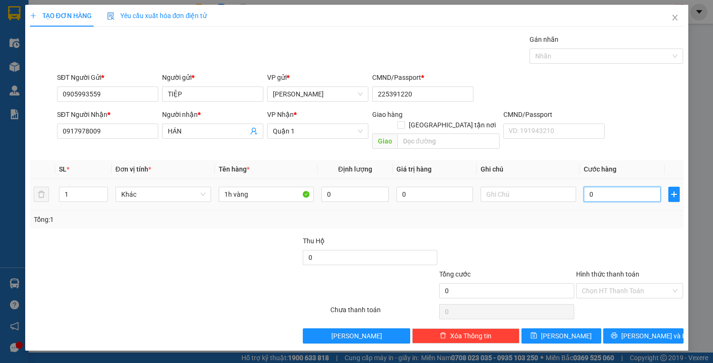
click at [618, 187] on input "0" at bounding box center [622, 194] width 77 height 15
click at [624, 187] on input "040" at bounding box center [622, 194] width 77 height 15
click at [623, 187] on input "040" at bounding box center [622, 194] width 77 height 15
click at [618, 333] on icon "printer" at bounding box center [614, 336] width 6 height 6
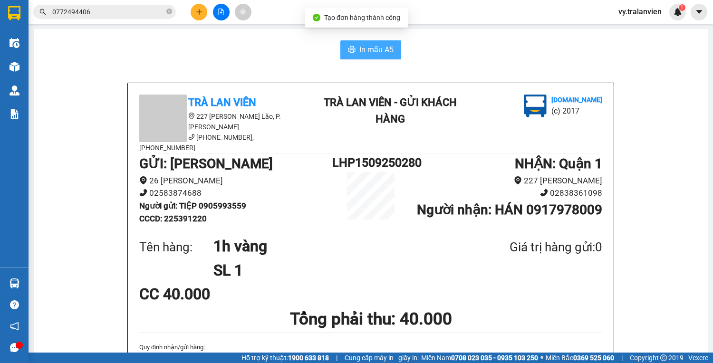
click at [368, 48] on span "In mẫu A5" at bounding box center [376, 50] width 34 height 12
click at [203, 9] on button at bounding box center [199, 12] width 17 height 17
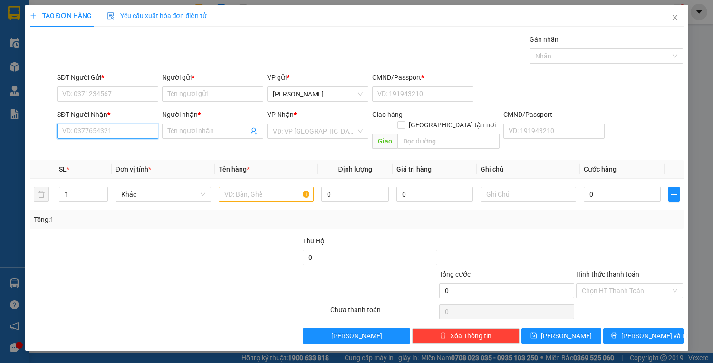
click at [124, 126] on input "SĐT Người Nhận *" at bounding box center [107, 131] width 101 height 15
click at [125, 150] on div "0352060606 - lê việt" at bounding box center [110, 150] width 94 height 10
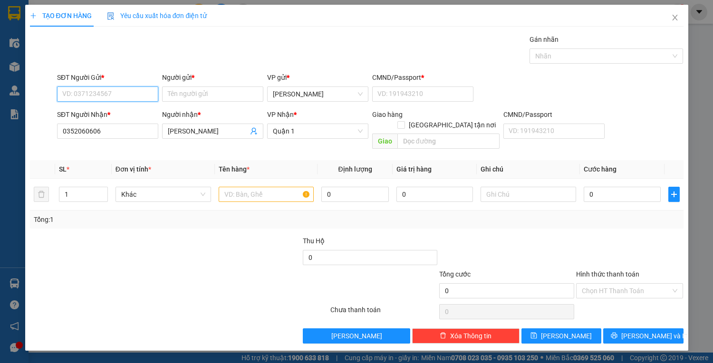
click at [107, 98] on input "SĐT Người Gửi *" at bounding box center [107, 94] width 101 height 15
click at [126, 116] on div "0905993559 - TIỆP" at bounding box center [108, 112] width 90 height 10
click at [245, 187] on input "text" at bounding box center [267, 194] width 96 height 15
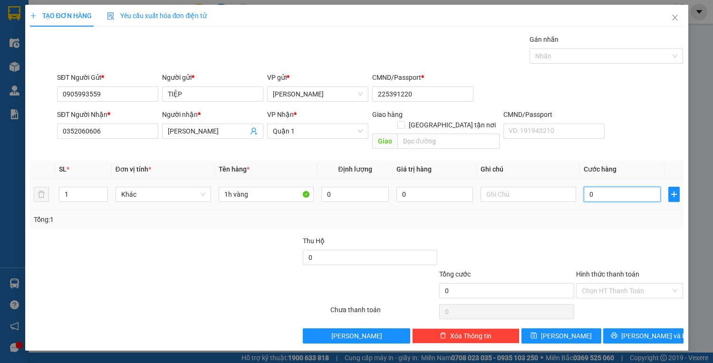
click at [618, 187] on input "0" at bounding box center [622, 194] width 77 height 15
click at [637, 331] on span "[PERSON_NAME] và In" at bounding box center [654, 336] width 67 height 10
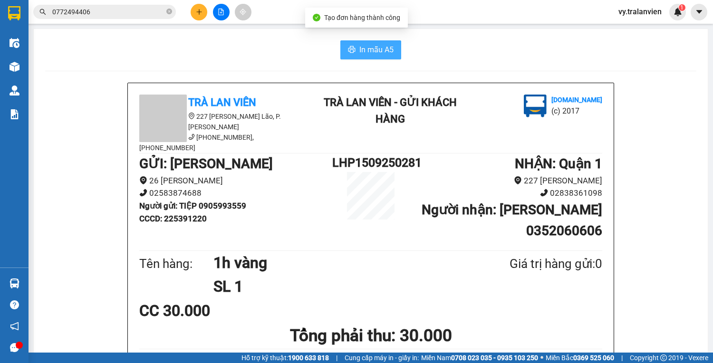
click at [377, 49] on span "In mẫu A5" at bounding box center [376, 50] width 34 height 12
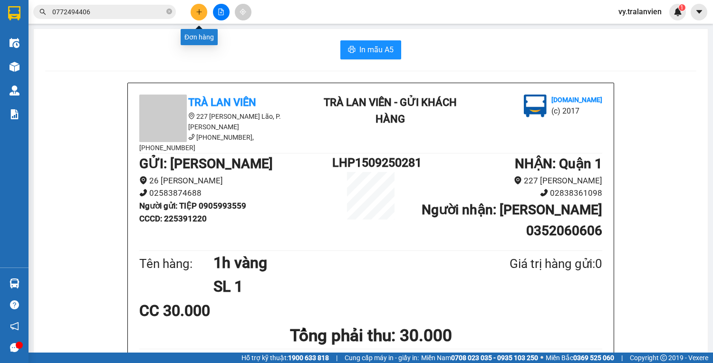
click at [197, 12] on icon "plus" at bounding box center [199, 12] width 7 height 7
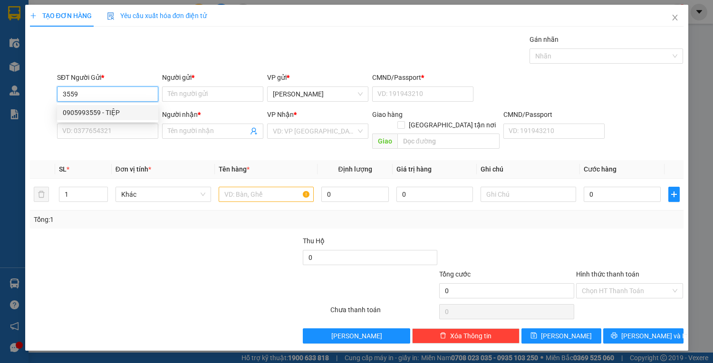
click at [114, 112] on div "0905993559 - TIỆP" at bounding box center [108, 112] width 90 height 10
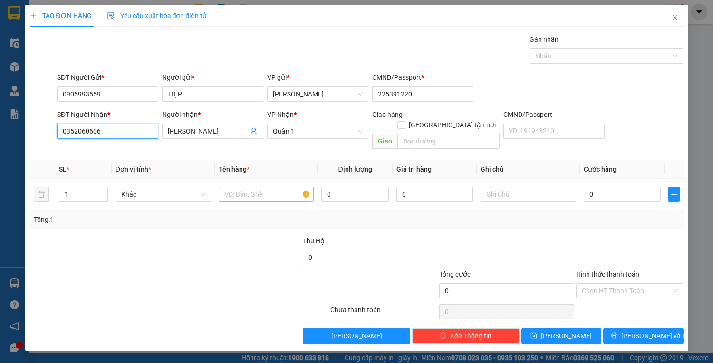
click at [119, 133] on input "0352060606" at bounding box center [107, 131] width 101 height 15
click at [129, 148] on div "0987877758 - TÂN NHÂN" at bounding box center [108, 150] width 90 height 10
click at [245, 187] on input "text" at bounding box center [267, 194] width 96 height 15
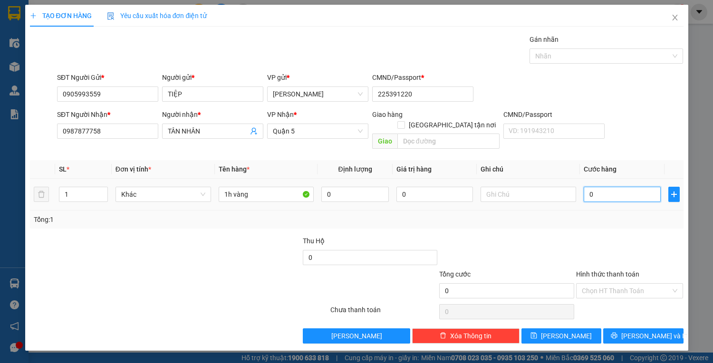
click at [612, 187] on input "0" at bounding box center [622, 194] width 77 height 15
click at [659, 331] on span "[PERSON_NAME] và In" at bounding box center [654, 336] width 67 height 10
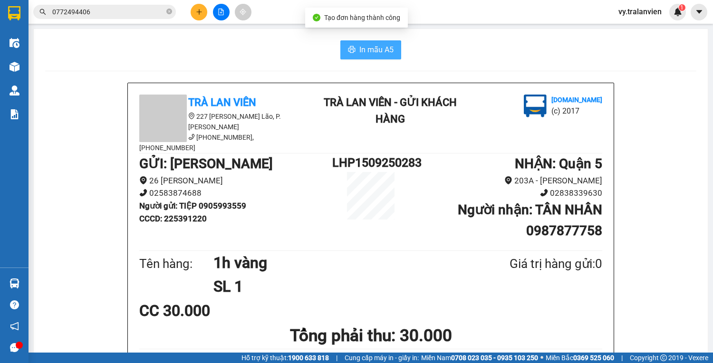
click at [374, 51] on span "In mẫu A5" at bounding box center [376, 50] width 34 height 12
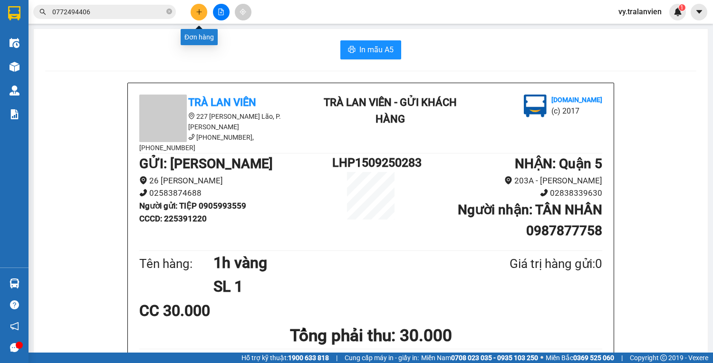
click at [205, 11] on button at bounding box center [199, 12] width 17 height 17
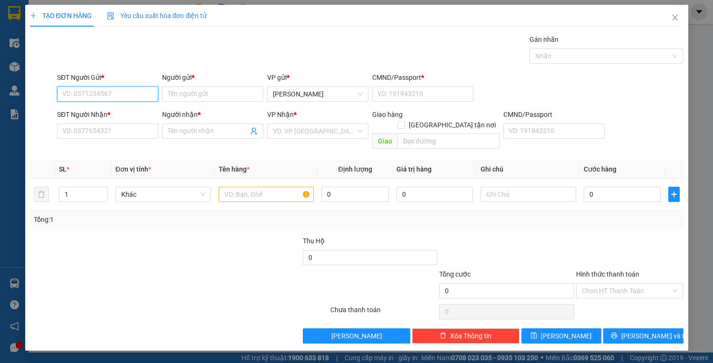
click at [106, 94] on input "SĐT Người Gửi *" at bounding box center [107, 94] width 101 height 15
click at [118, 114] on div "0905175223 - NGOAN" at bounding box center [108, 112] width 90 height 10
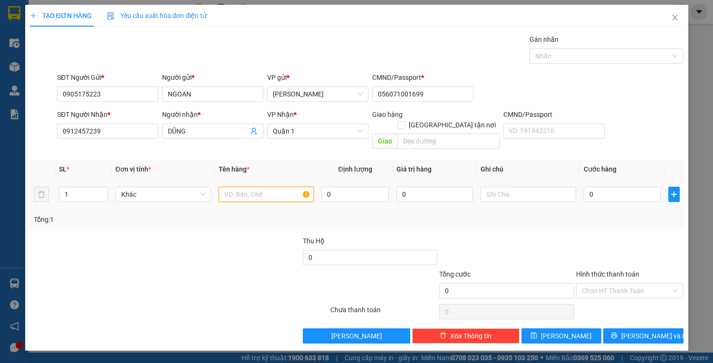
drag, startPoint x: 278, startPoint y: 184, endPoint x: 279, endPoint y: 177, distance: 6.3
click at [278, 187] on input "text" at bounding box center [267, 194] width 96 height 15
click at [602, 187] on input "0" at bounding box center [622, 194] width 77 height 15
drag, startPoint x: 615, startPoint y: 281, endPoint x: 615, endPoint y: 287, distance: 5.7
click at [615, 284] on input "Hình thức thanh toán" at bounding box center [626, 291] width 89 height 14
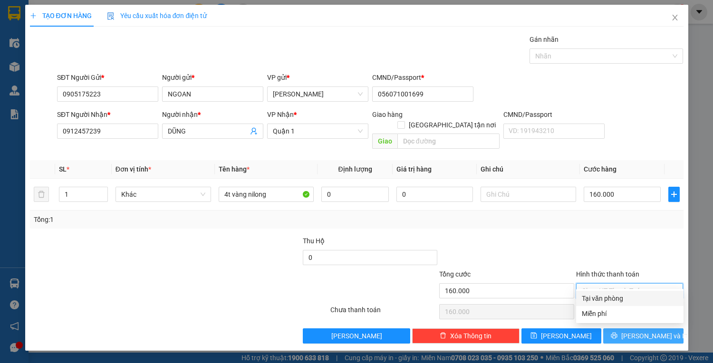
drag, startPoint x: 616, startPoint y: 294, endPoint x: 633, endPoint y: 328, distance: 37.4
click at [616, 295] on div "Tại văn phòng" at bounding box center [630, 298] width 96 height 10
click at [633, 329] on button "[PERSON_NAME] và In" at bounding box center [643, 336] width 80 height 15
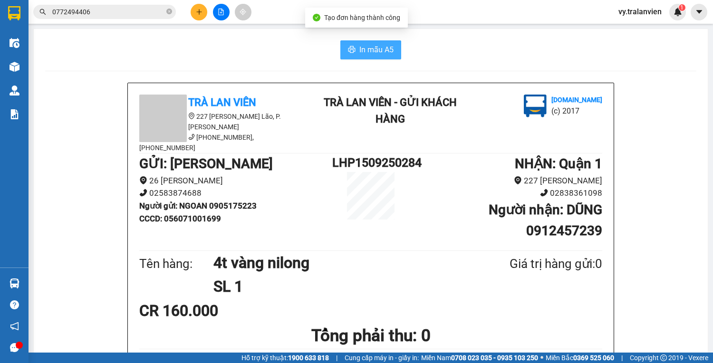
click at [386, 43] on button "In mẫu A5" at bounding box center [370, 49] width 61 height 19
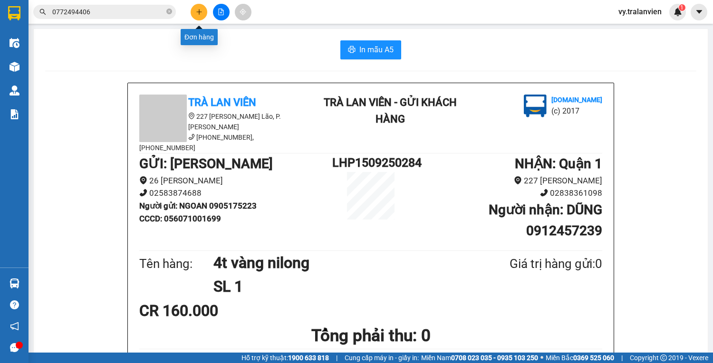
click at [206, 10] on button at bounding box center [199, 12] width 17 height 17
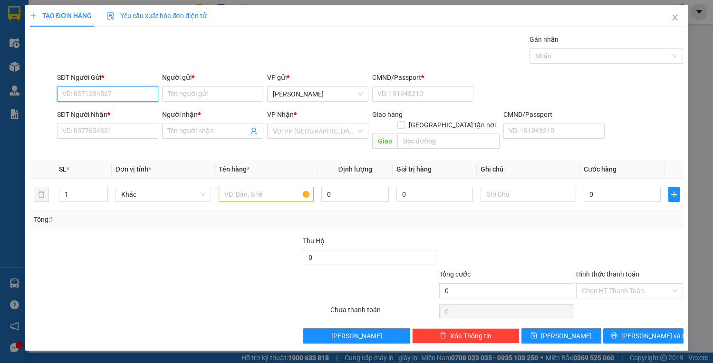
click at [112, 93] on input "SĐT Người Gửi *" at bounding box center [107, 94] width 101 height 15
click at [100, 94] on input "SĐT Người Gửi *" at bounding box center [107, 94] width 101 height 15
drag, startPoint x: 138, startPoint y: 110, endPoint x: 203, endPoint y: 156, distance: 79.2
click at [137, 111] on div "0795729618 - my" at bounding box center [108, 112] width 90 height 10
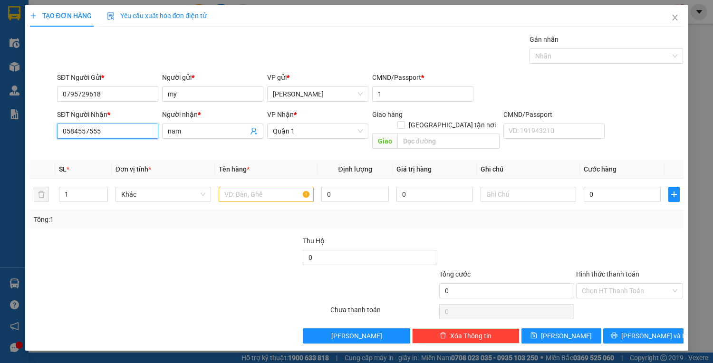
click at [118, 131] on input "0584557555" at bounding box center [107, 131] width 101 height 15
click at [123, 153] on div "0938924561 - nhi" at bounding box center [108, 150] width 90 height 10
click at [256, 187] on input "text" at bounding box center [267, 194] width 96 height 15
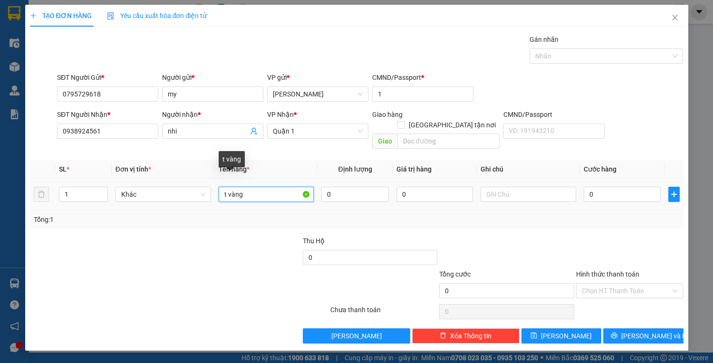
click at [220, 187] on input "t vàng" at bounding box center [267, 194] width 96 height 15
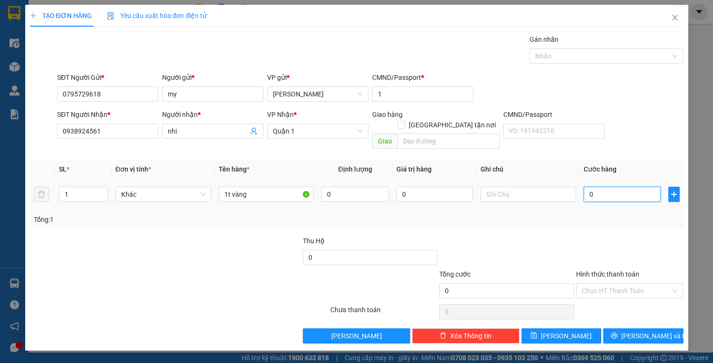
click at [614, 187] on input "0" at bounding box center [622, 194] width 77 height 15
click at [625, 284] on input "Hình thức thanh toán" at bounding box center [626, 291] width 89 height 14
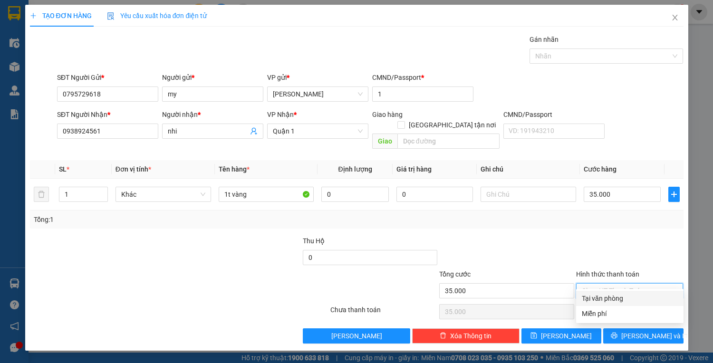
click at [631, 298] on div "Tại văn phòng" at bounding box center [630, 298] width 96 height 10
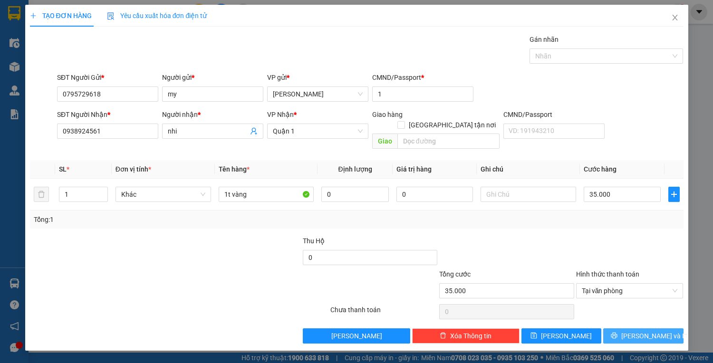
click at [635, 331] on span "[PERSON_NAME] và In" at bounding box center [654, 336] width 67 height 10
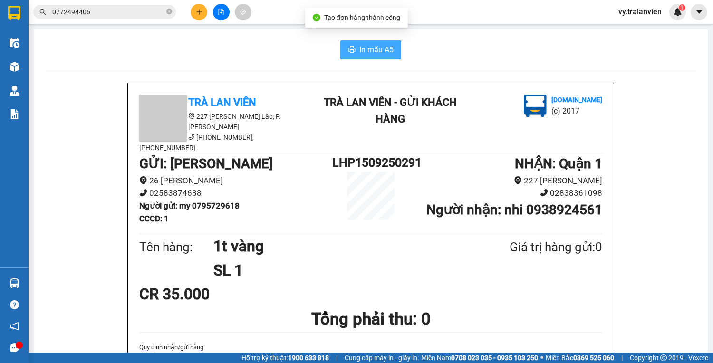
click at [381, 50] on span "In mẫu A5" at bounding box center [376, 50] width 34 height 12
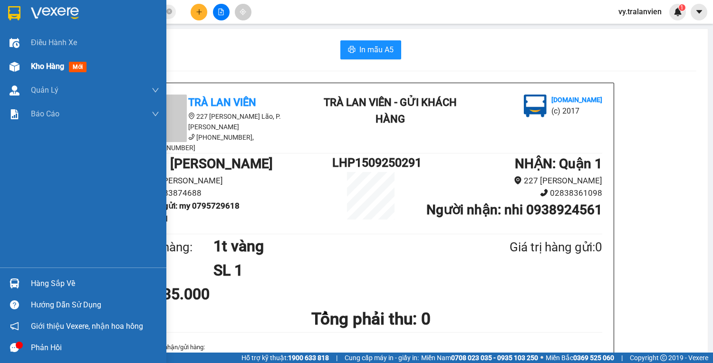
click at [41, 65] on span "Kho hàng" at bounding box center [47, 66] width 33 height 9
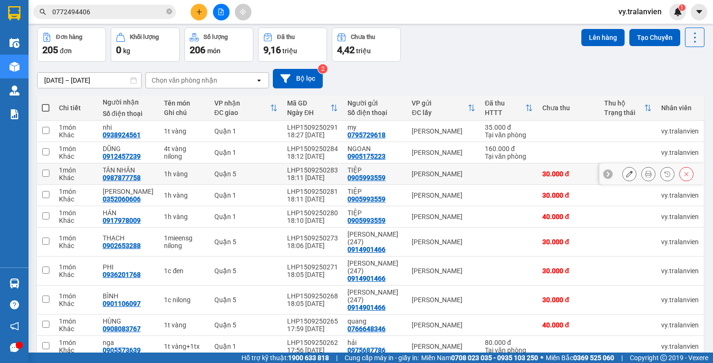
scroll to position [80, 0]
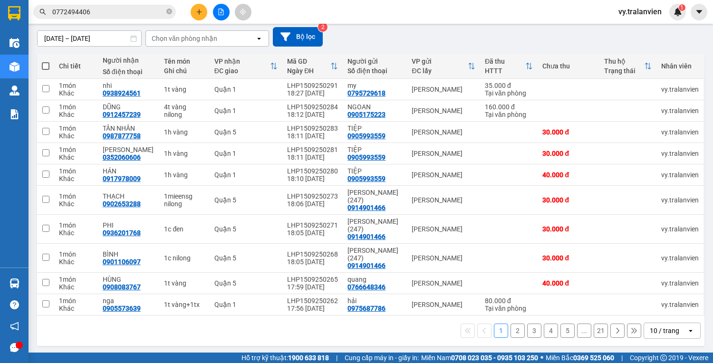
click at [511, 331] on button "2" at bounding box center [518, 331] width 14 height 14
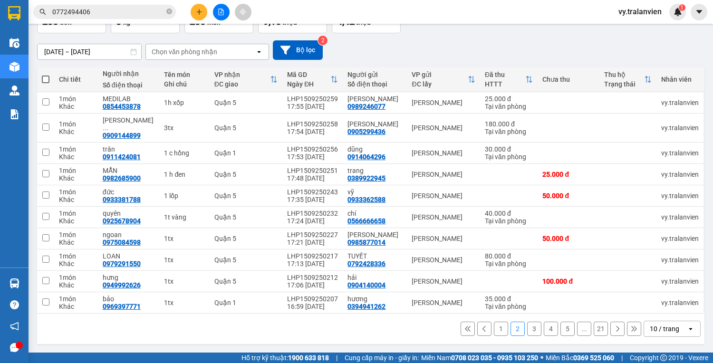
scroll to position [73, 0]
click at [626, 239] on icon at bounding box center [629, 238] width 7 height 7
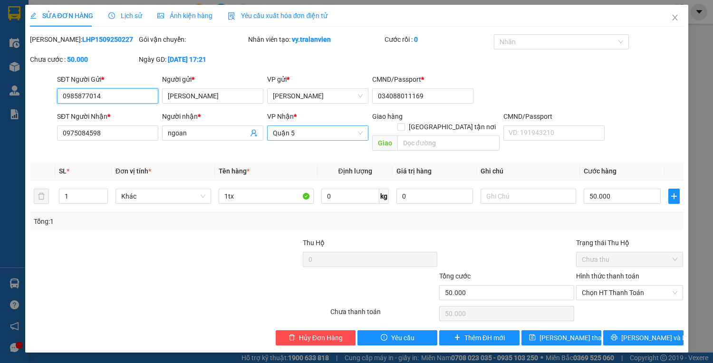
click at [306, 133] on span "Quận 5" at bounding box center [318, 133] width 90 height 14
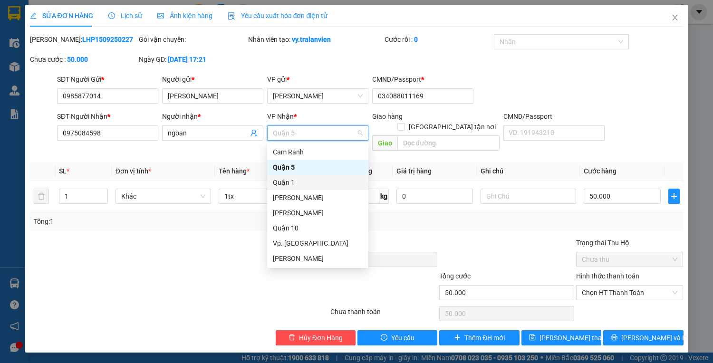
click at [290, 184] on div "Quận 1" at bounding box center [318, 182] width 90 height 10
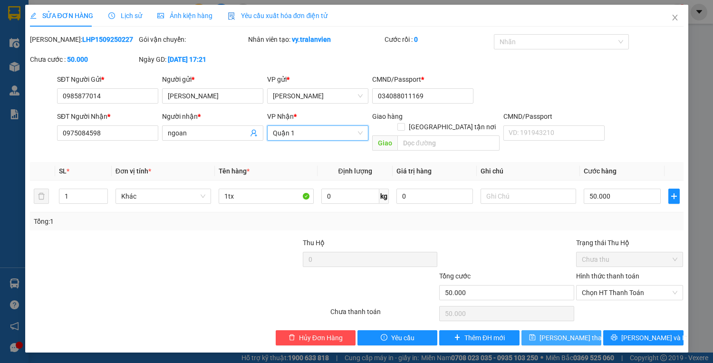
click at [554, 333] on span "[PERSON_NAME] thay đổi" at bounding box center [578, 338] width 76 height 10
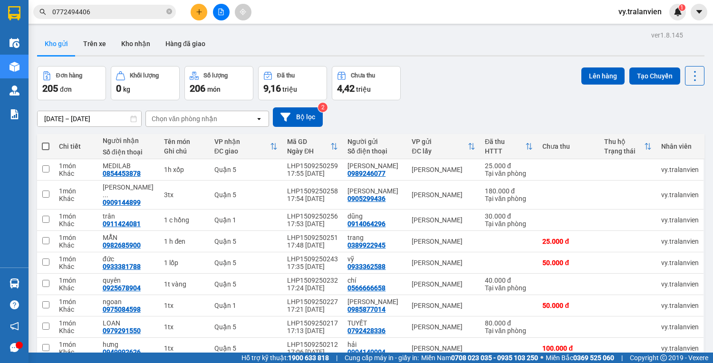
click at [461, 108] on div "13/09/2025 – 15/09/2025 Press the down arrow key to interact with the calendar …" at bounding box center [371, 116] width 668 height 19
click at [201, 9] on icon "plus" at bounding box center [199, 12] width 7 height 7
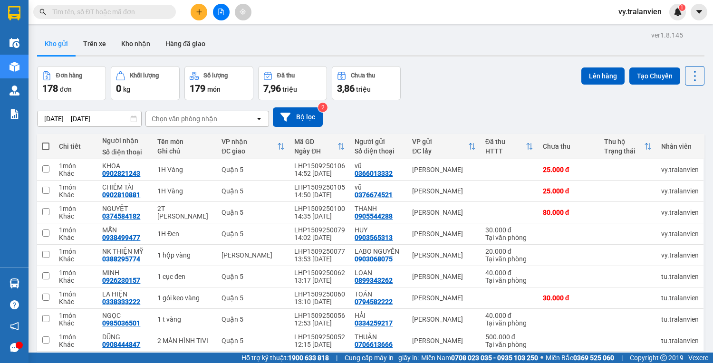
paste input "0772494406"
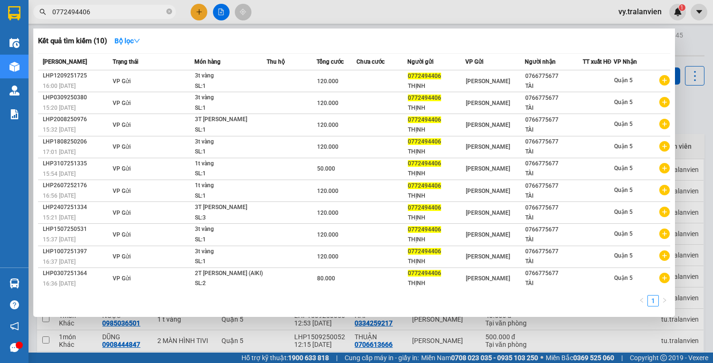
type input "0772494406"
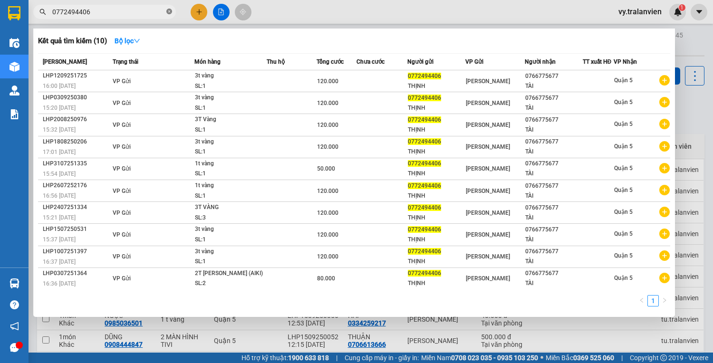
click at [170, 11] on icon "close-circle" at bounding box center [169, 12] width 6 height 6
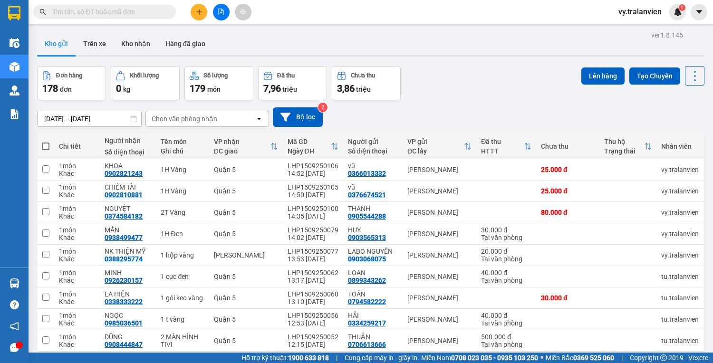
click at [110, 12] on input "text" at bounding box center [108, 12] width 112 height 10
click at [202, 7] on button at bounding box center [199, 12] width 17 height 17
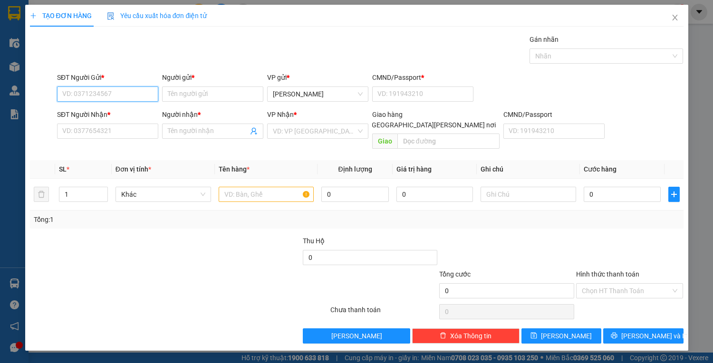
click at [112, 95] on input "SĐT Người Gửi *" at bounding box center [107, 94] width 101 height 15
type input "0948219528"
click at [82, 110] on div "0948219528 - DŨNG" at bounding box center [108, 112] width 90 height 10
type input "DŨNG"
type input "1"
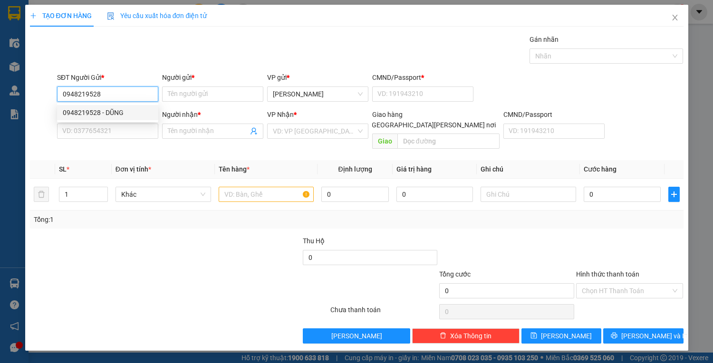
type input "0903767491"
type input "VINH"
drag, startPoint x: 61, startPoint y: 94, endPoint x: 105, endPoint y: 93, distance: 44.2
click at [105, 93] on input "0948219528" at bounding box center [107, 94] width 101 height 15
paste input "772494406"
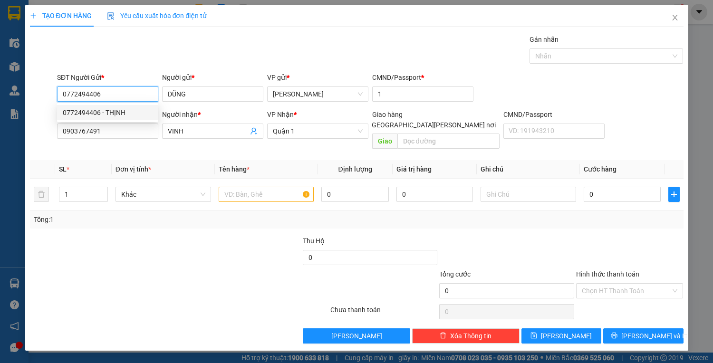
type input "0772494406"
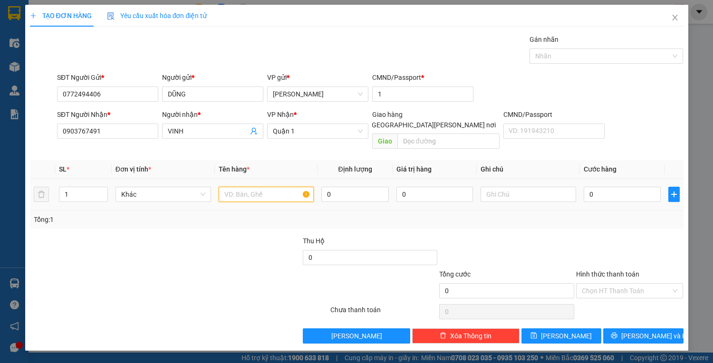
click at [242, 187] on input "text" at bounding box center [267, 194] width 96 height 15
type input "4"
type input "6T Vàng"
click at [607, 187] on input "0" at bounding box center [622, 194] width 77 height 15
type input "2"
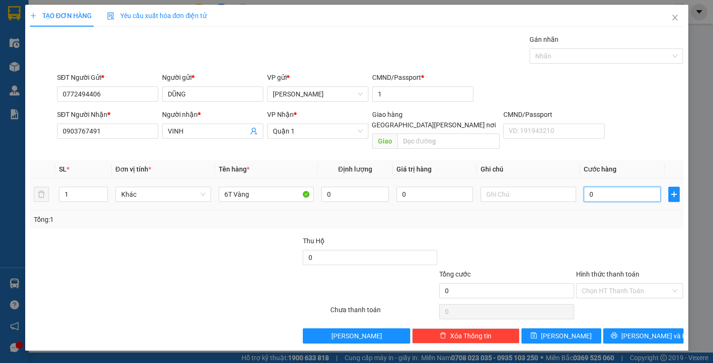
type input "2"
type input "26"
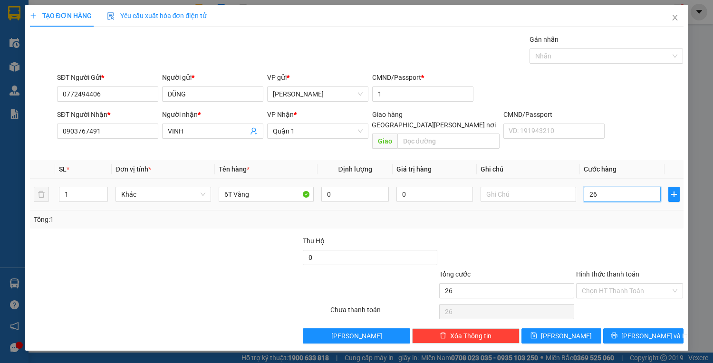
type input "262"
type input "2.620"
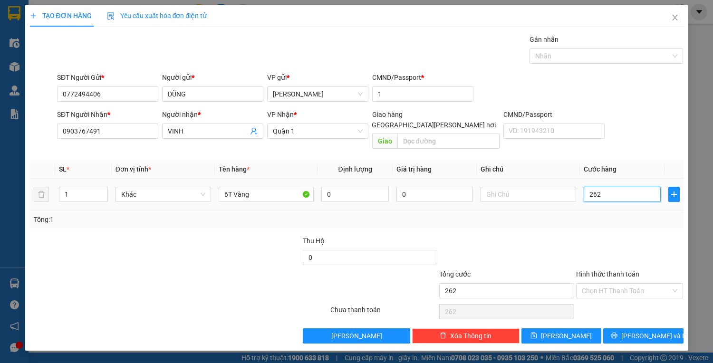
type input "2.620"
type input "262"
type input "26"
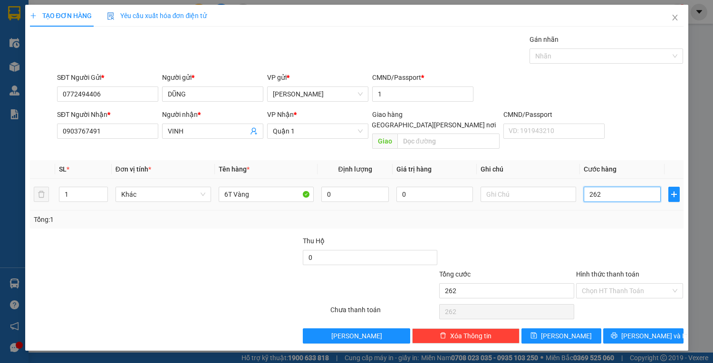
type input "26"
type input "260"
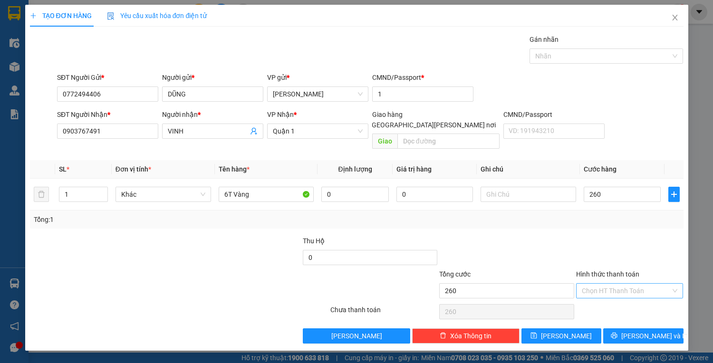
type input "260.000"
click at [608, 284] on input "Hình thức thanh toán" at bounding box center [626, 291] width 89 height 14
click at [620, 299] on div "Tại văn phòng" at bounding box center [630, 298] width 96 height 10
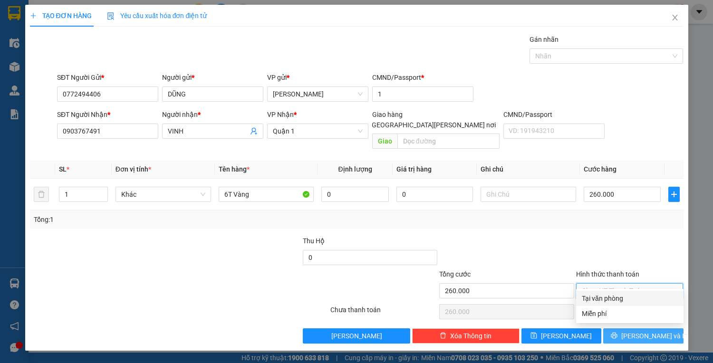
type input "0"
click at [655, 331] on span "[PERSON_NAME] và In" at bounding box center [654, 336] width 67 height 10
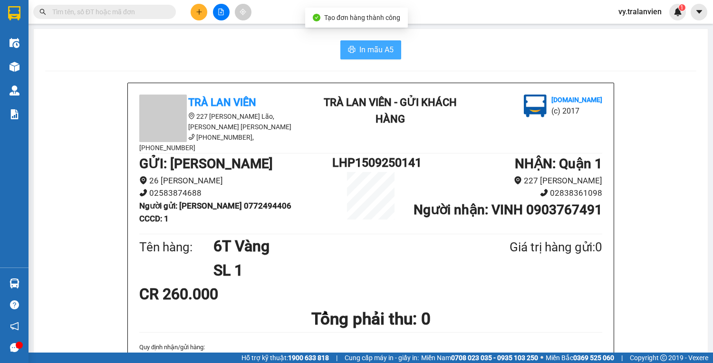
click at [359, 47] on span "In mẫu A5" at bounding box center [376, 50] width 34 height 12
click at [363, 55] on span "In mẫu A5" at bounding box center [376, 50] width 34 height 12
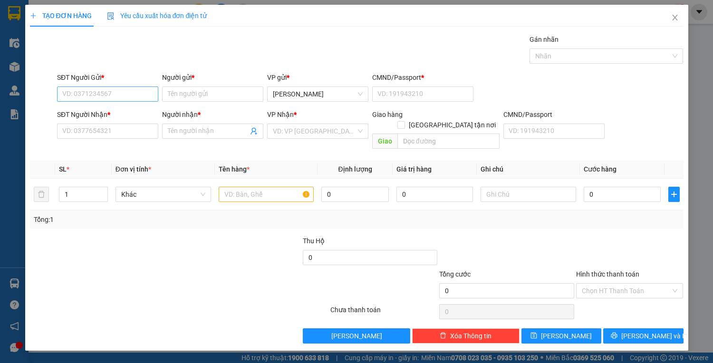
click at [91, 96] on input "SĐT Người Gửi *" at bounding box center [107, 94] width 101 height 15
click at [91, 91] on input "SĐT Người Gửi *" at bounding box center [107, 94] width 101 height 15
click at [109, 91] on input "SĐT Người Gửi *" at bounding box center [107, 94] width 101 height 15
type input "0985713471"
click at [188, 95] on input "Người gửi *" at bounding box center [212, 94] width 101 height 15
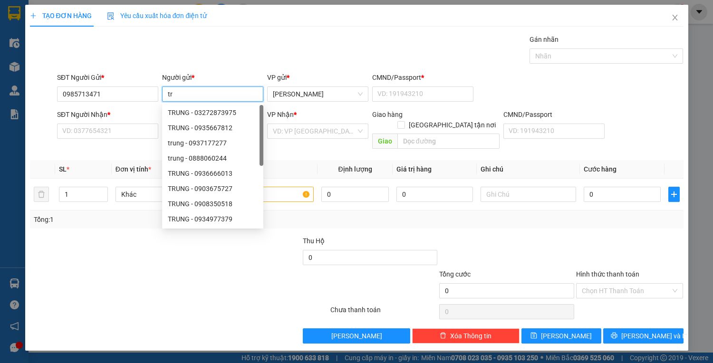
type input "t"
type input "lệ"
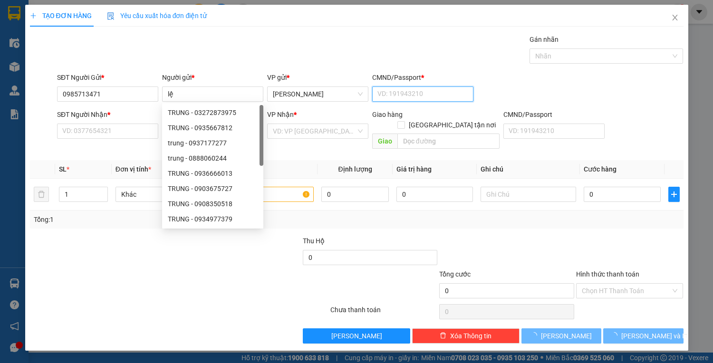
click at [422, 95] on input "CMND/Passport *" at bounding box center [422, 94] width 101 height 15
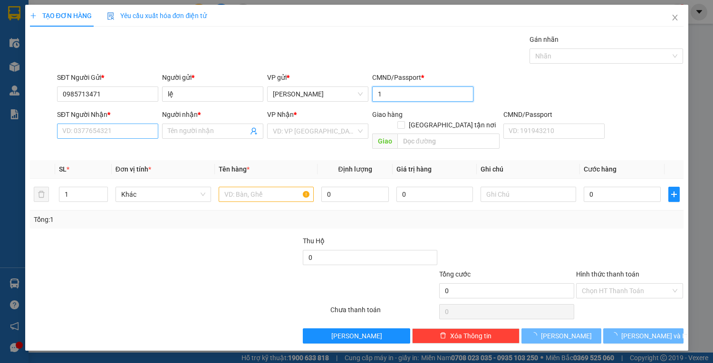
type input "1"
click at [109, 132] on input "SĐT Người Nhận *" at bounding box center [107, 131] width 101 height 15
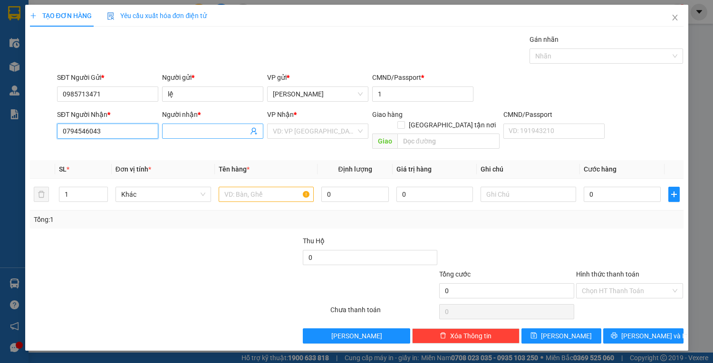
type input "0794546043"
click at [194, 134] on input "Người nhận *" at bounding box center [208, 131] width 80 height 10
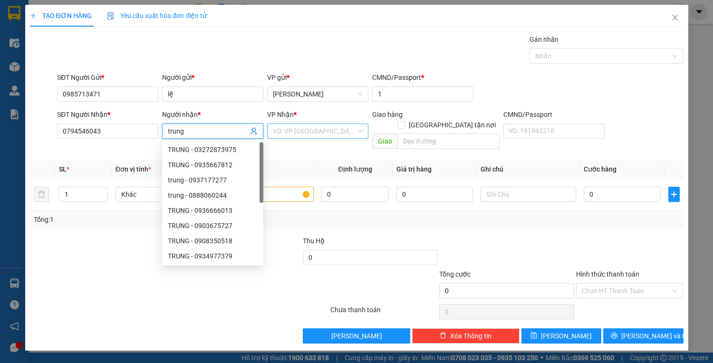
type input "trung"
click at [295, 133] on input "search" at bounding box center [314, 131] width 83 height 14
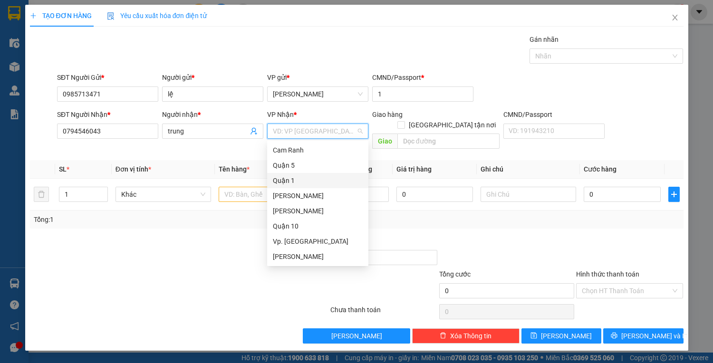
click at [302, 183] on div "Quận 1" at bounding box center [318, 180] width 90 height 10
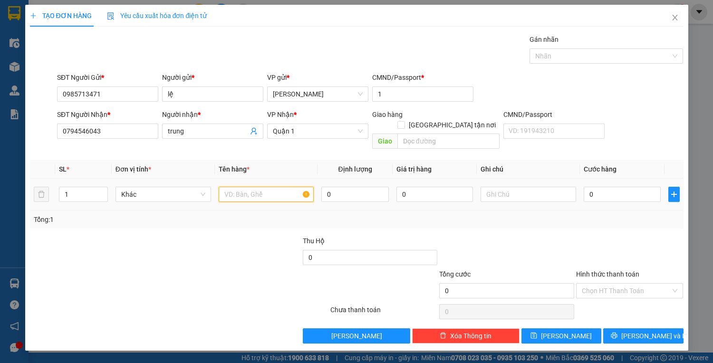
click at [237, 187] on input "text" at bounding box center [267, 194] width 96 height 15
type input "1tx"
click at [614, 187] on input "0" at bounding box center [622, 194] width 77 height 15
type input "4"
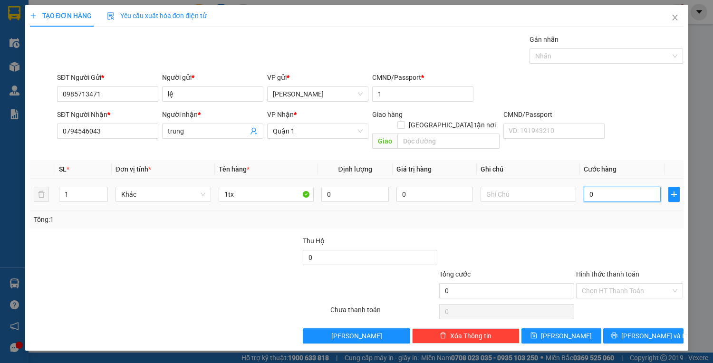
type input "4"
type input "40"
type input "40.000"
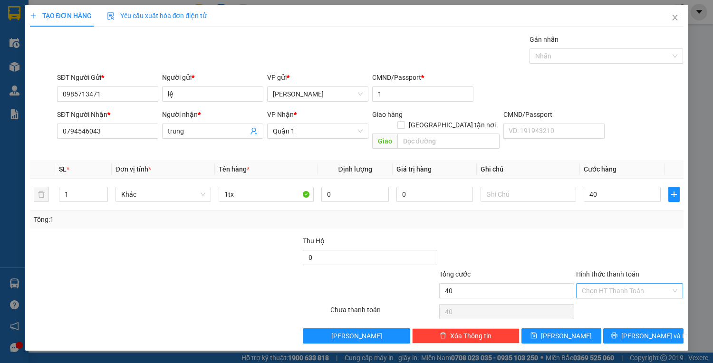
type input "40.000"
click at [617, 284] on input "Hình thức thanh toán" at bounding box center [626, 291] width 89 height 14
click at [242, 187] on input "1tx" at bounding box center [267, 194] width 96 height 15
type input "1tx +gtn"
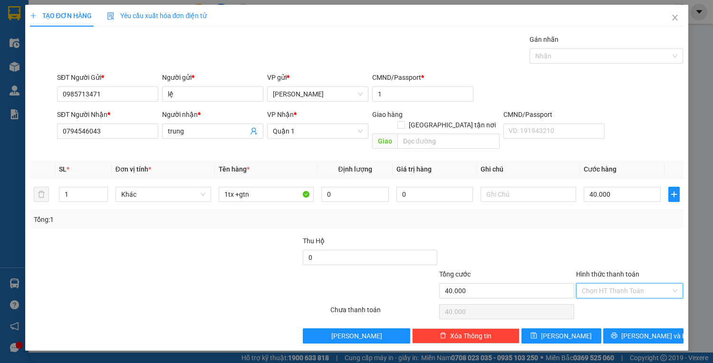
click at [617, 284] on input "Hình thức thanh toán" at bounding box center [626, 291] width 89 height 14
click at [610, 301] on div "Tại văn phòng" at bounding box center [630, 298] width 96 height 10
type input "0"
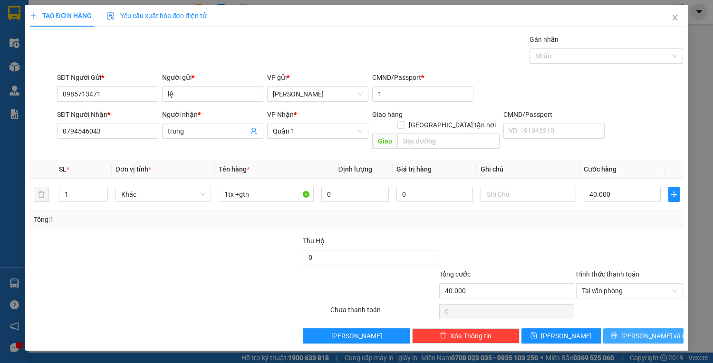
click at [634, 329] on button "[PERSON_NAME] và In" at bounding box center [643, 336] width 80 height 15
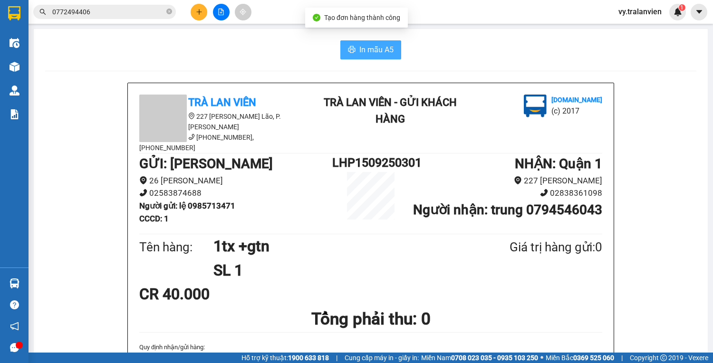
click at [368, 51] on span "In mẫu A5" at bounding box center [376, 50] width 34 height 12
click at [372, 50] on span "In mẫu A5" at bounding box center [376, 50] width 34 height 12
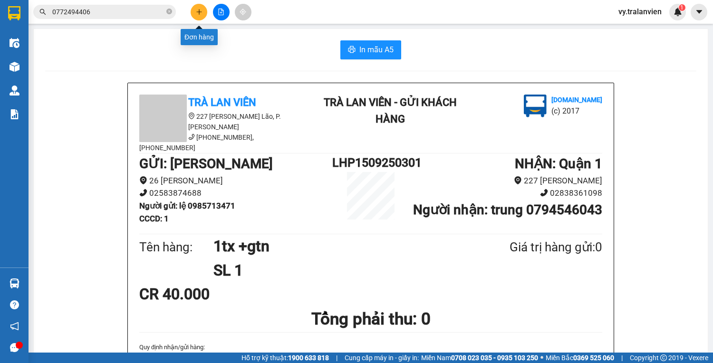
click at [197, 10] on icon "plus" at bounding box center [199, 12] width 7 height 7
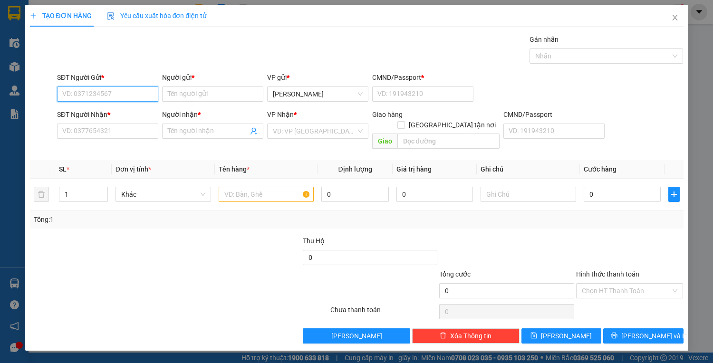
click at [88, 91] on input "SĐT Người Gửi *" at bounding box center [107, 94] width 101 height 15
drag, startPoint x: 115, startPoint y: 93, endPoint x: 358, endPoint y: 42, distance: 247.8
click at [213, 91] on div "SĐT Người Gửi * VD: 0371234567 Người gửi * Tên người gửi VP gửi * [PERSON_NAME]…" at bounding box center [370, 88] width 630 height 33
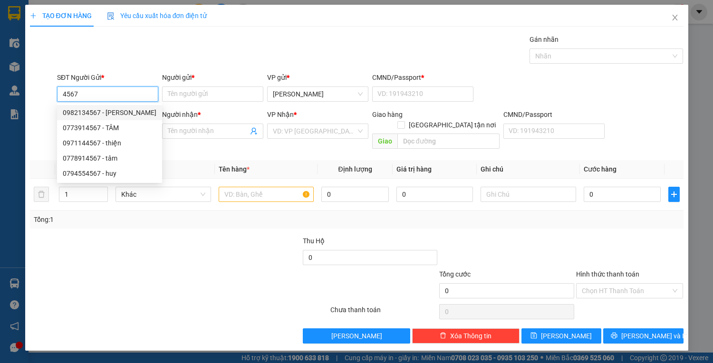
click at [133, 112] on div "0982134567 - [PERSON_NAME]" at bounding box center [110, 112] width 94 height 10
type input "0982134567"
type input "HẢI LOA"
type input "1"
type input "0774242424"
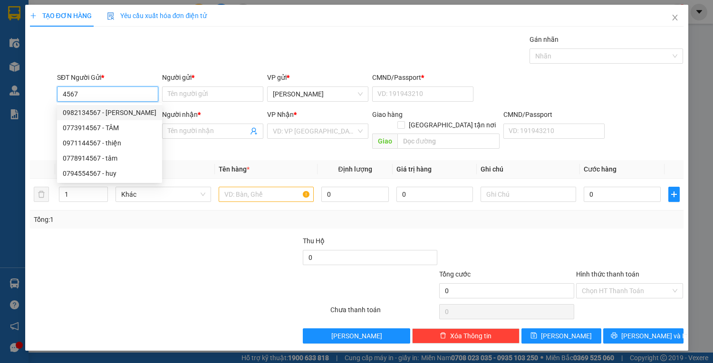
type input "KHÁNH"
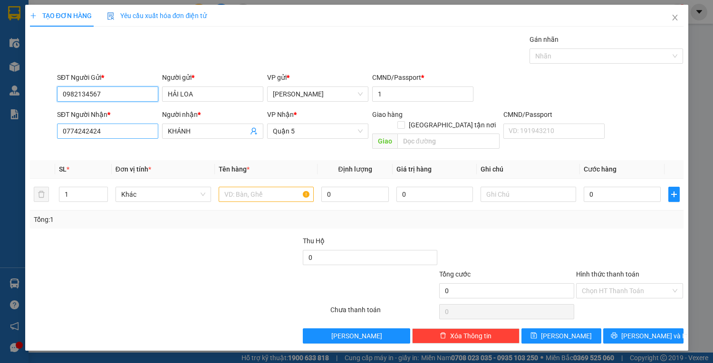
type input "0982134567"
click at [110, 134] on input "0774242424" at bounding box center [107, 131] width 101 height 15
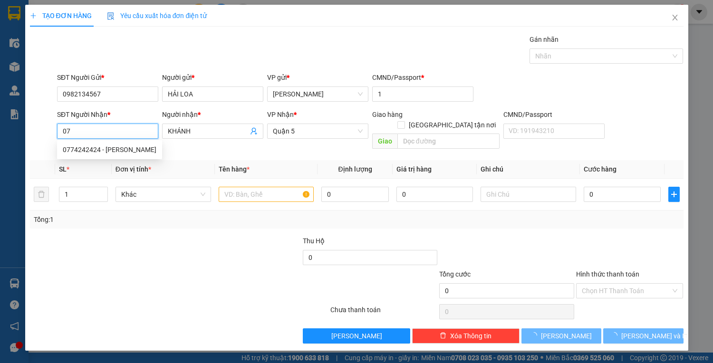
type input "0"
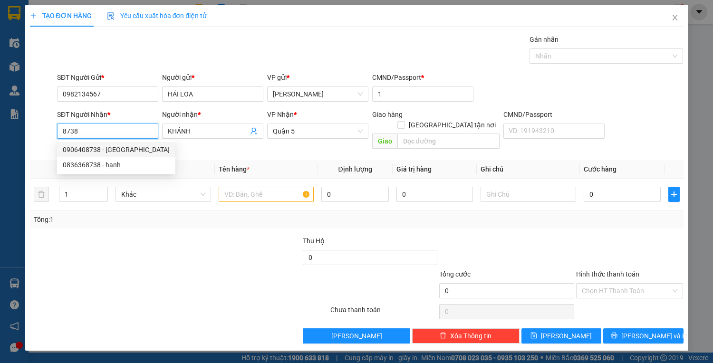
click at [124, 150] on div "0906408738 - [GEOGRAPHIC_DATA]" at bounding box center [116, 150] width 107 height 10
type input "0906408738"
type input "nam việt"
type input "0906408738"
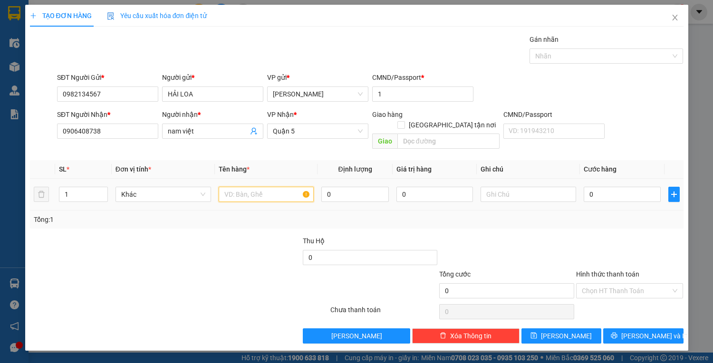
drag, startPoint x: 272, startPoint y: 185, endPoint x: 271, endPoint y: 200, distance: 14.8
click at [272, 189] on input "text" at bounding box center [267, 194] width 96 height 15
type input "1h đen vàng"
click at [595, 187] on input "0" at bounding box center [622, 194] width 77 height 15
type input "3"
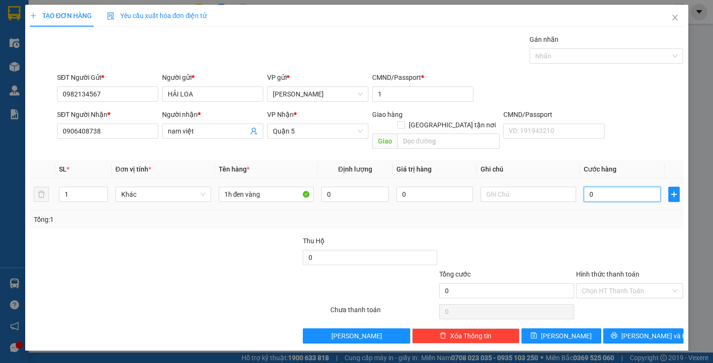
type input "3"
type input "30"
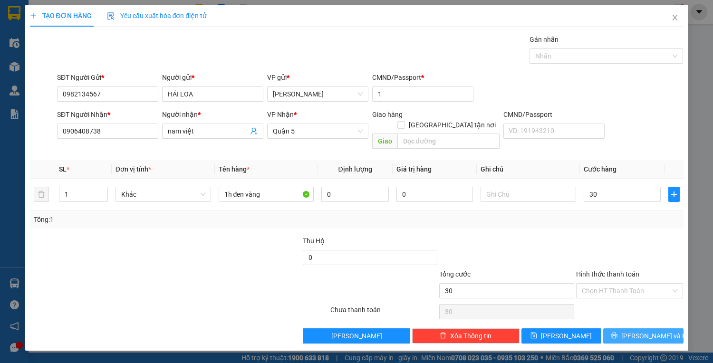
type input "30.000"
click at [639, 331] on span "[PERSON_NAME] và In" at bounding box center [654, 336] width 67 height 10
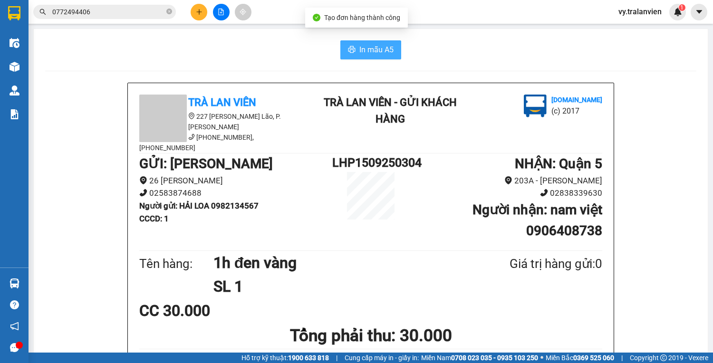
click at [378, 48] on span "In mẫu A5" at bounding box center [376, 50] width 34 height 12
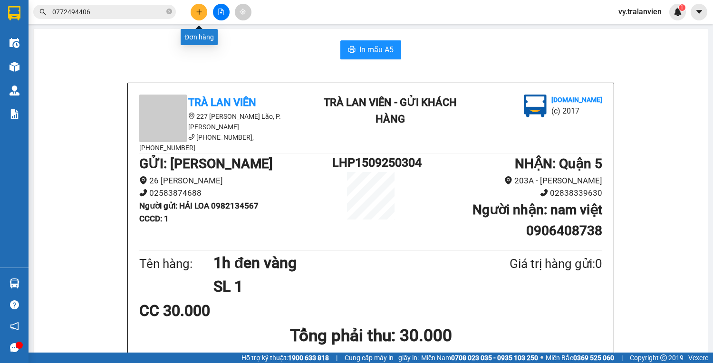
click at [199, 13] on icon "plus" at bounding box center [199, 12] width 7 height 7
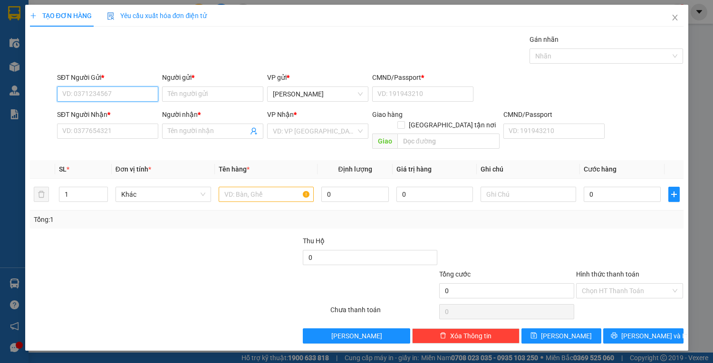
click at [83, 95] on input "SĐT Người Gửi *" at bounding box center [107, 94] width 101 height 15
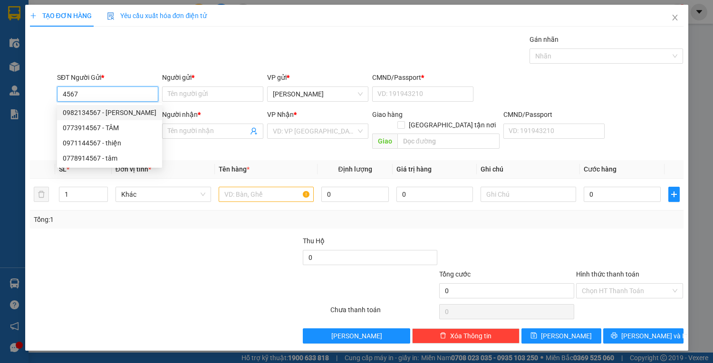
click at [95, 114] on div "0982134567 - [PERSON_NAME]" at bounding box center [110, 112] width 94 height 10
type input "0982134567"
type input "HẢI LOA"
type input "1"
type input "0906408738"
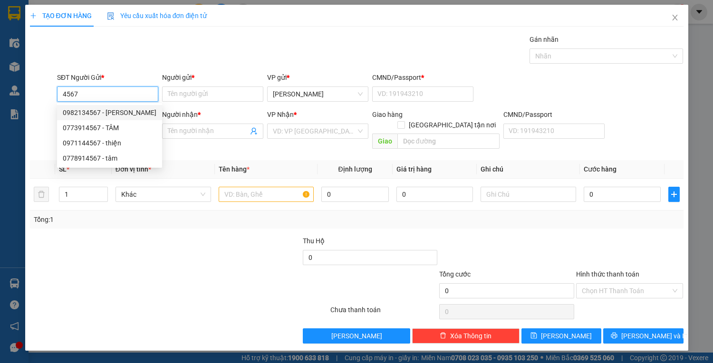
type input "nam việt"
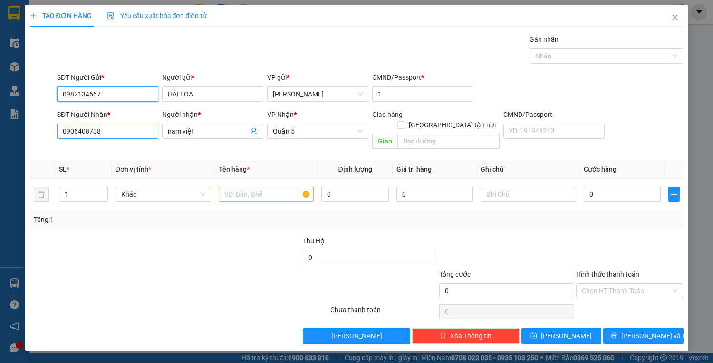
type input "0982134567"
click at [112, 133] on input "0906408738" at bounding box center [107, 131] width 101 height 15
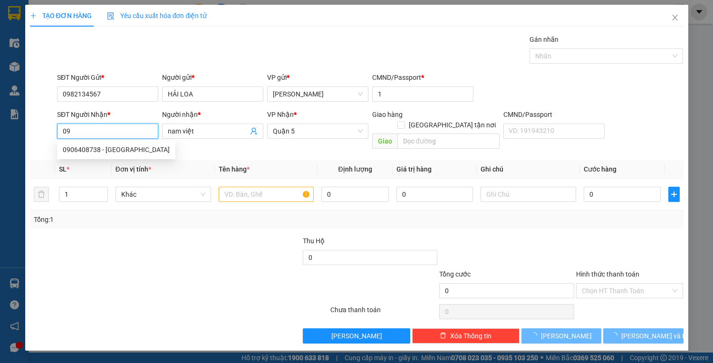
type input "0"
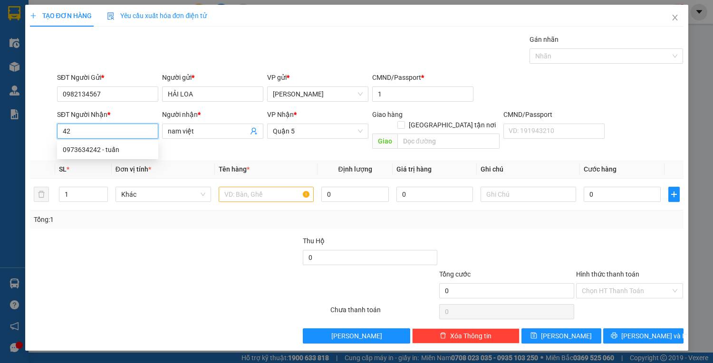
type input "4"
click at [114, 167] on div "0774242424 - [PERSON_NAME]" at bounding box center [110, 165] width 94 height 10
type input "0774242424"
type input "KHÁNH"
type input "0774242424"
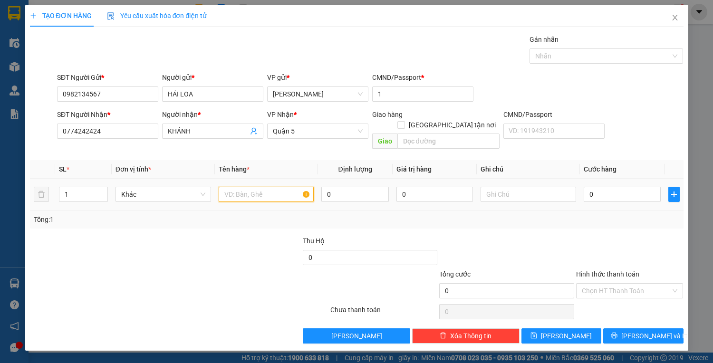
drag, startPoint x: 276, startPoint y: 183, endPoint x: 276, endPoint y: 213, distance: 30.0
click at [276, 187] on input "text" at bounding box center [267, 194] width 96 height 15
type input "1h vàng"
click at [598, 187] on input "0" at bounding box center [622, 194] width 77 height 15
type input "3"
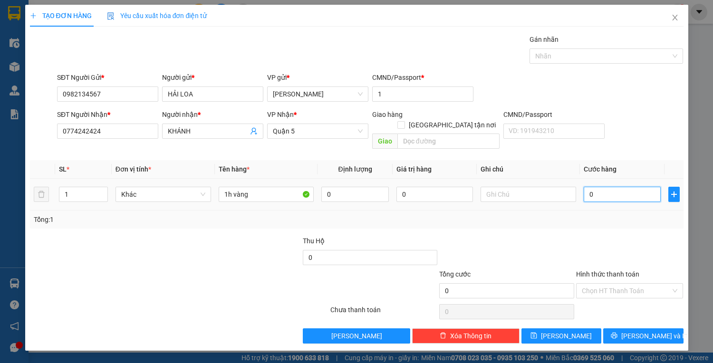
type input "3"
type input "35"
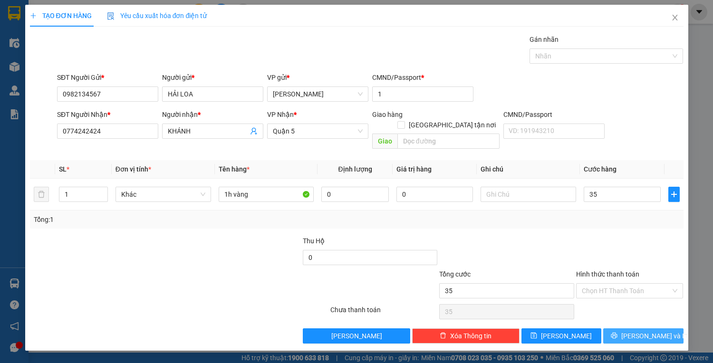
type input "35.000"
click at [624, 329] on button "[PERSON_NAME] và In" at bounding box center [643, 336] width 80 height 15
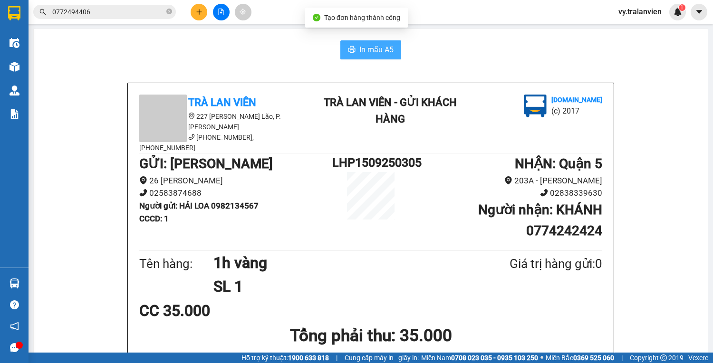
click at [354, 50] on button "In mẫu A5" at bounding box center [370, 49] width 61 height 19
click at [516, 46] on div "In mẫu A5" at bounding box center [370, 49] width 651 height 19
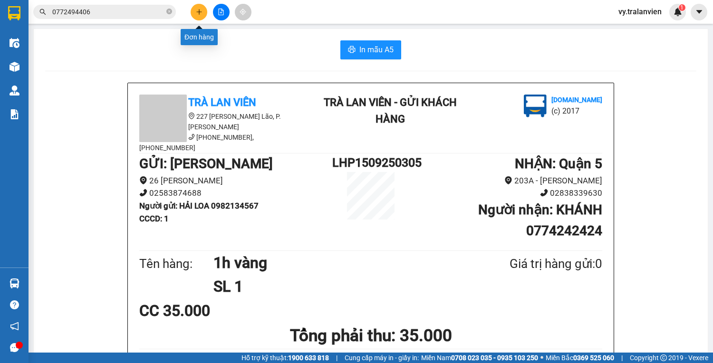
click at [199, 10] on icon "plus" at bounding box center [199, 11] width 0 height 5
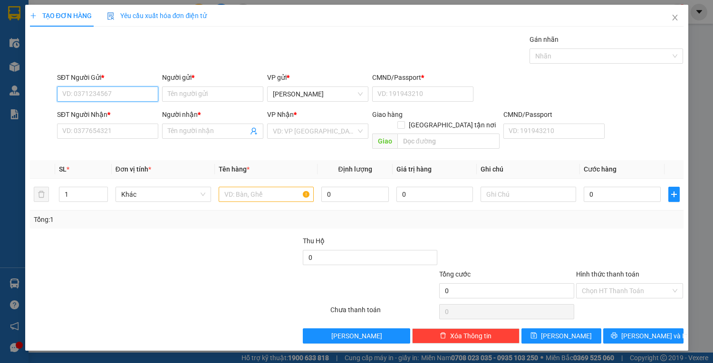
drag, startPoint x: 133, startPoint y: 95, endPoint x: 421, endPoint y: 4, distance: 302.3
click at [214, 68] on div "Transit Pickup Surcharge Ids Transit Deliver Surcharge Ids Transit Deliver Surc…" at bounding box center [357, 189] width 654 height 310
drag, startPoint x: 120, startPoint y: 137, endPoint x: 134, endPoint y: 127, distance: 17.4
click at [120, 136] on input "SĐT Người Nhận *" at bounding box center [107, 131] width 101 height 15
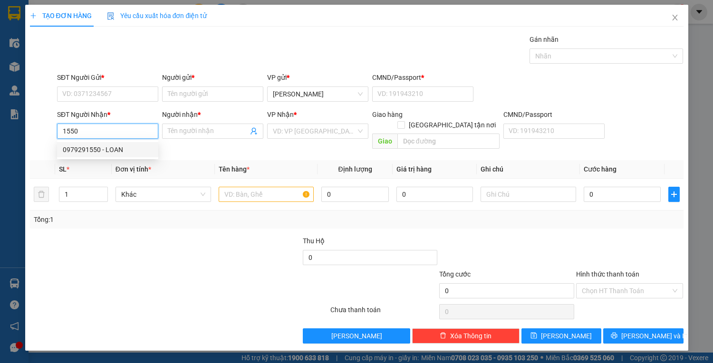
click at [127, 153] on div "0979291550 - LOAN" at bounding box center [108, 150] width 90 height 10
type input "0979291550"
type input "LOAN"
type input "0979291550"
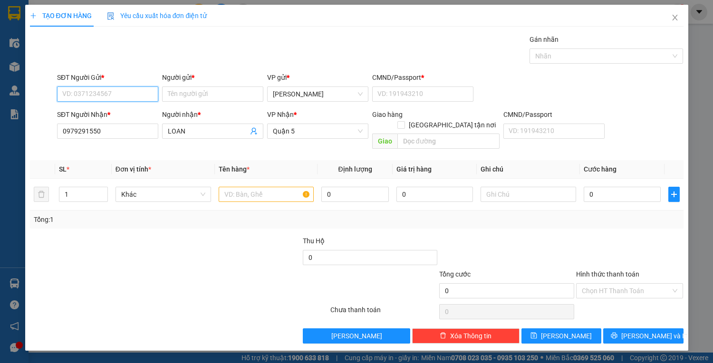
click at [123, 94] on input "SĐT Người Gửi *" at bounding box center [107, 94] width 101 height 15
click at [120, 111] on div "0792428336 - TUYẾT" at bounding box center [108, 112] width 90 height 10
type input "0792428336"
type input "TUYẾT"
type input "038059007457"
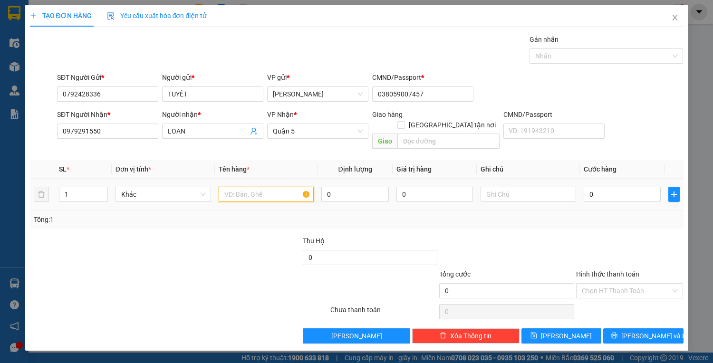
click at [250, 187] on input "text" at bounding box center [267, 194] width 96 height 15
type input "1tx"
click at [614, 187] on input "0" at bounding box center [622, 194] width 77 height 15
type input "5"
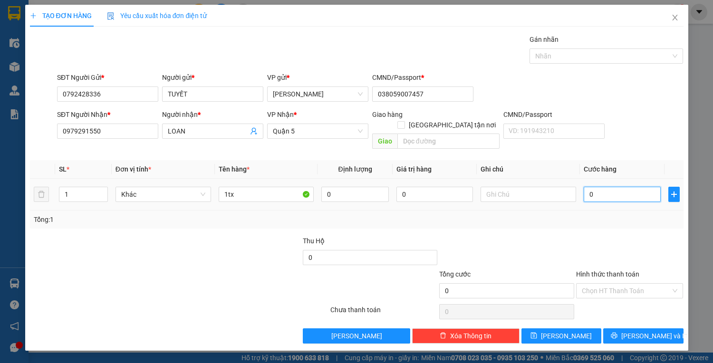
type input "5"
type input "50"
type input "50.000"
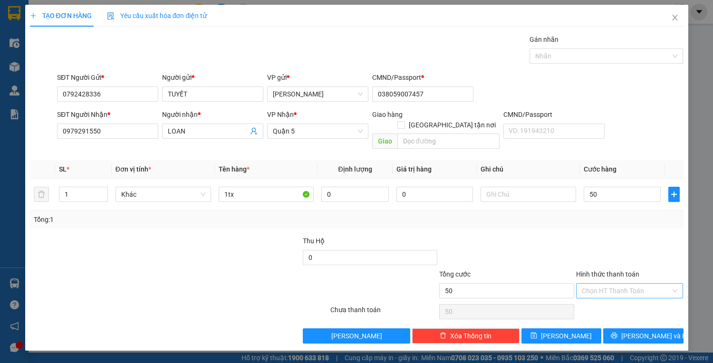
type input "50.000"
click at [620, 284] on input "Hình thức thanh toán" at bounding box center [626, 291] width 89 height 14
drag, startPoint x: 627, startPoint y: 297, endPoint x: 631, endPoint y: 311, distance: 14.9
click at [627, 297] on div "Tại văn phòng" at bounding box center [630, 298] width 96 height 10
type input "0"
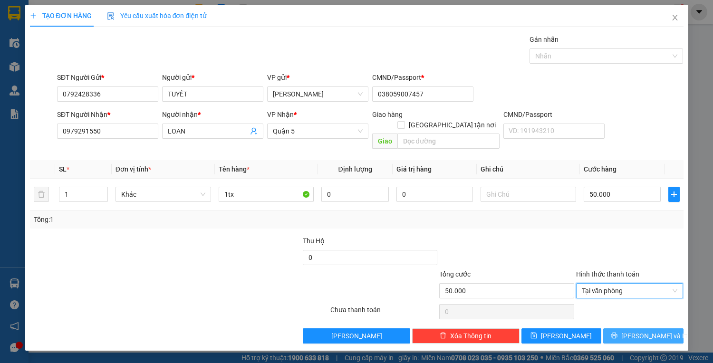
drag, startPoint x: 635, startPoint y: 328, endPoint x: 630, endPoint y: 327, distance: 4.8
click at [635, 331] on span "[PERSON_NAME] và In" at bounding box center [654, 336] width 67 height 10
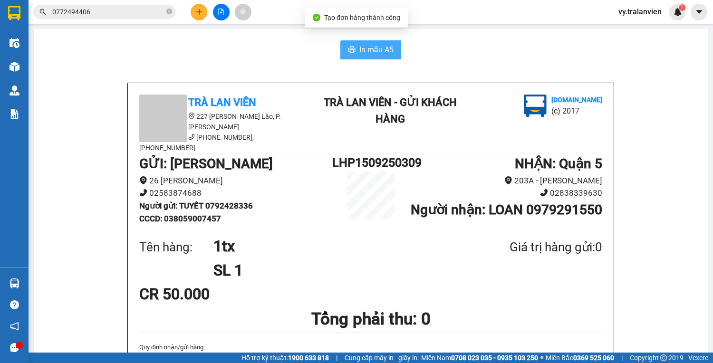
click at [353, 48] on button "In mẫu A5" at bounding box center [370, 49] width 61 height 19
click at [200, 12] on icon "plus" at bounding box center [199, 12] width 7 height 7
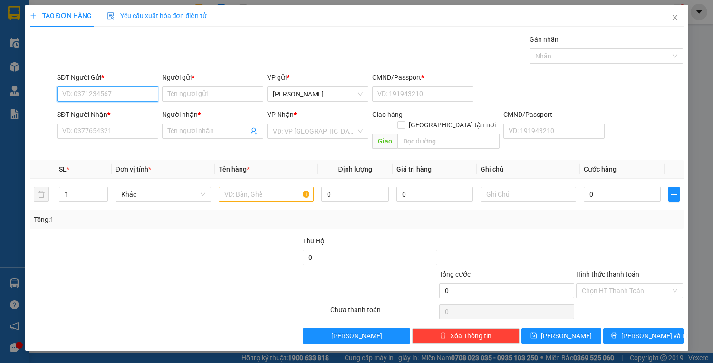
click at [110, 91] on input "SĐT Người Gửi *" at bounding box center [107, 94] width 101 height 15
click at [114, 94] on input "SĐT Người Gửi *" at bounding box center [107, 94] width 101 height 15
click at [124, 97] on input "SĐT Người Gửi *" at bounding box center [107, 94] width 101 height 15
type input "0982121457"
click at [128, 112] on div "0982121457 - anh" at bounding box center [108, 112] width 90 height 10
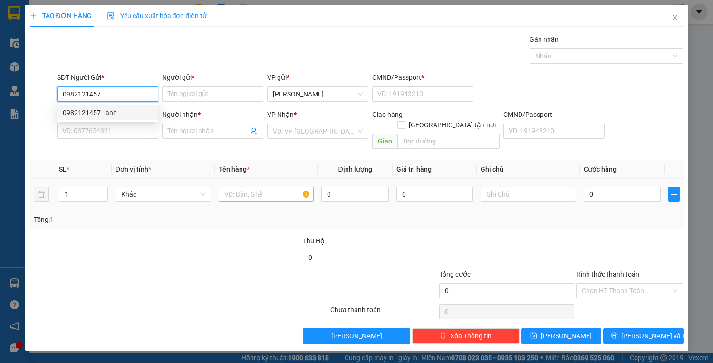
type input "anh"
type input "1"
type input "0984403857"
type input "dưỡng"
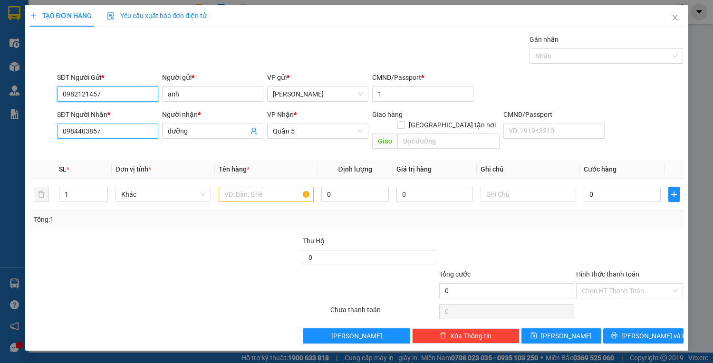
type input "0982121457"
click at [135, 132] on input "0984403857" at bounding box center [107, 131] width 101 height 15
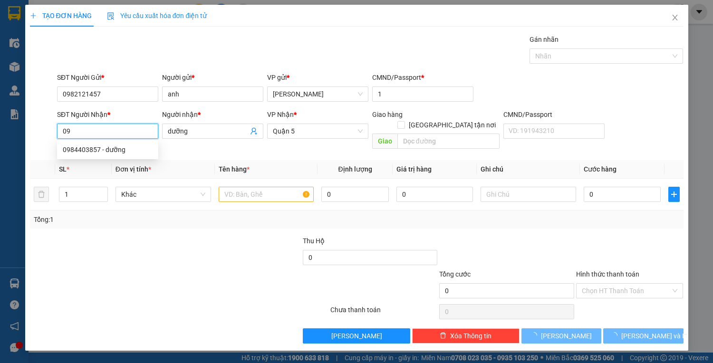
type input "0"
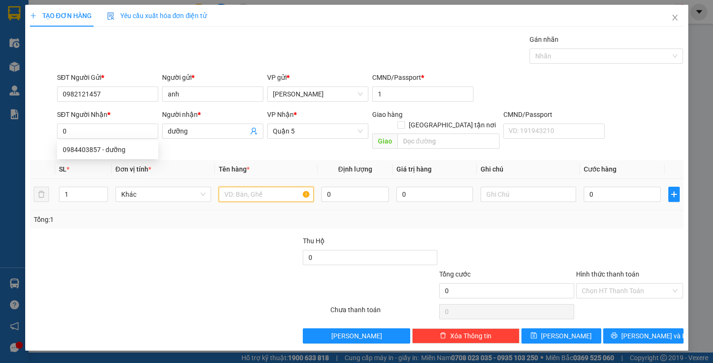
click at [238, 187] on input "text" at bounding box center [267, 194] width 96 height 15
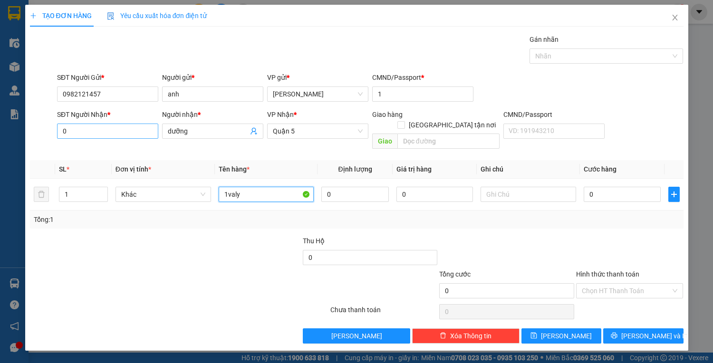
type input "1valy"
click at [93, 133] on input "0" at bounding box center [107, 131] width 101 height 15
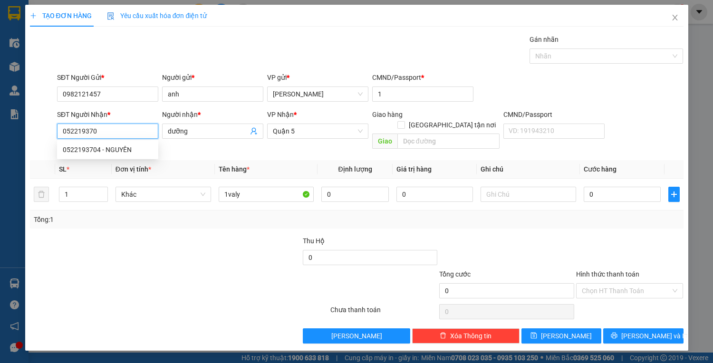
type input "0522193704"
click at [133, 146] on div "0522193704 - NGUYÊN" at bounding box center [108, 150] width 90 height 10
type input "NGUYÊN"
type input "0522193704"
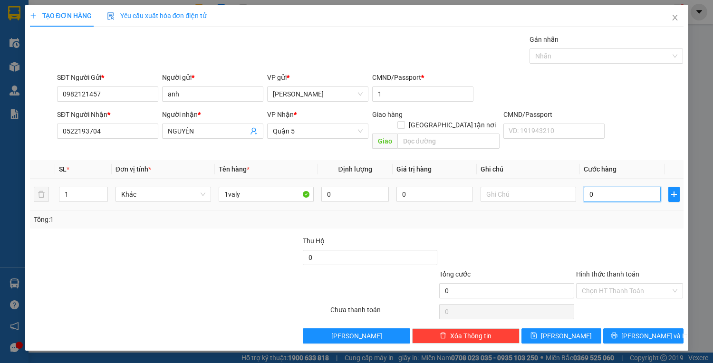
click at [592, 187] on input "0" at bounding box center [622, 194] width 77 height 15
type input "6"
type input "60"
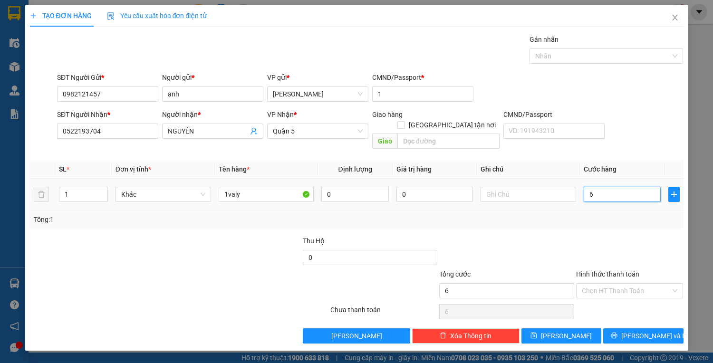
type input "60"
type input "60.000"
click at [627, 284] on input "Hình thức thanh toán" at bounding box center [626, 291] width 89 height 14
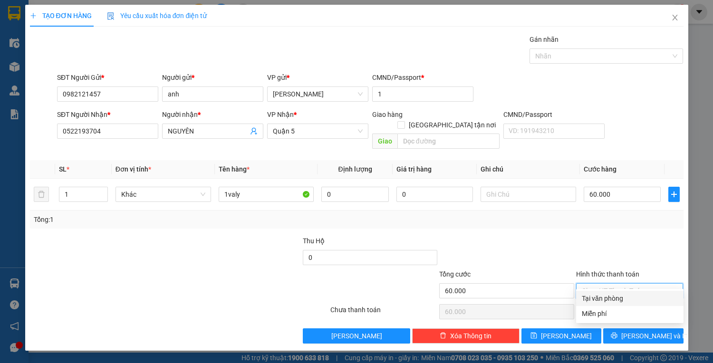
click at [631, 299] on div "Tại văn phòng" at bounding box center [630, 298] width 96 height 10
type input "0"
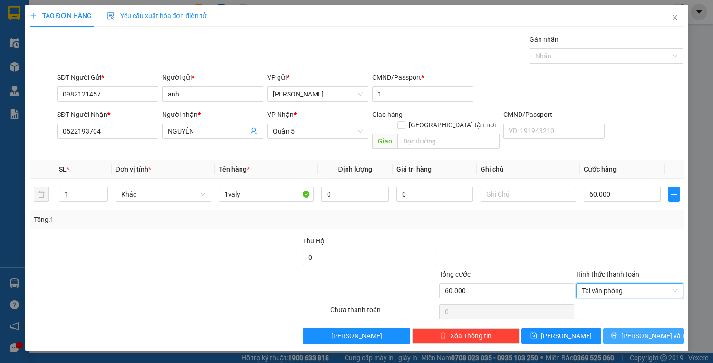
click at [637, 331] on span "[PERSON_NAME] và In" at bounding box center [654, 336] width 67 height 10
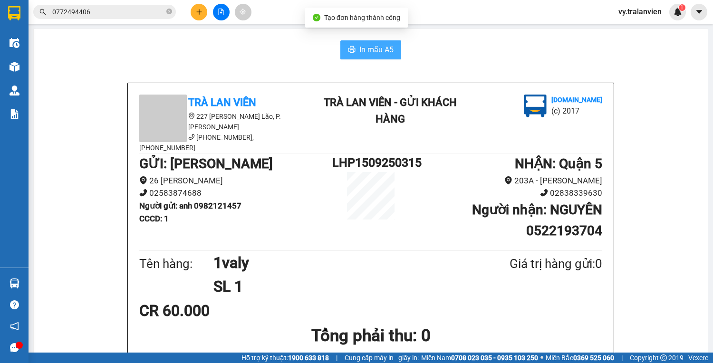
click at [381, 51] on span "In mẫu A5" at bounding box center [376, 50] width 34 height 12
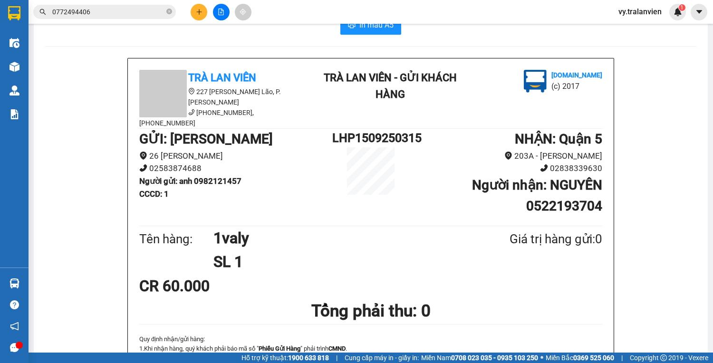
scroll to position [38, 0]
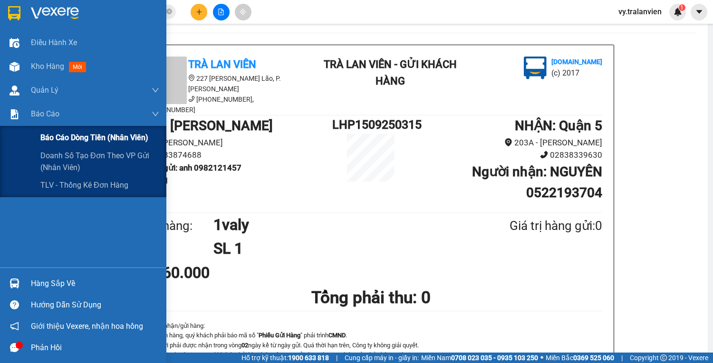
click at [58, 138] on span "Báo cáo dòng tiền (nhân viên)" at bounding box center [94, 138] width 108 height 12
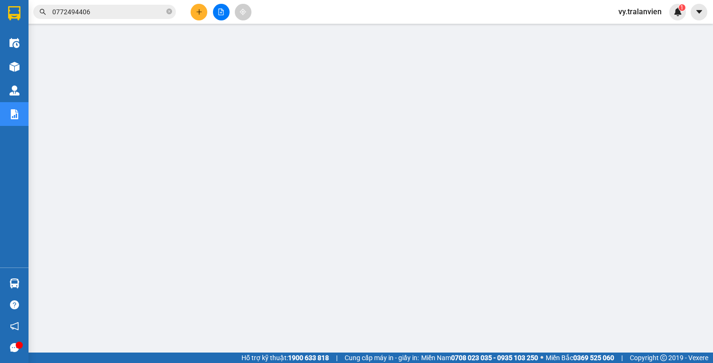
click at [199, 12] on icon "plus" at bounding box center [199, 11] width 0 height 5
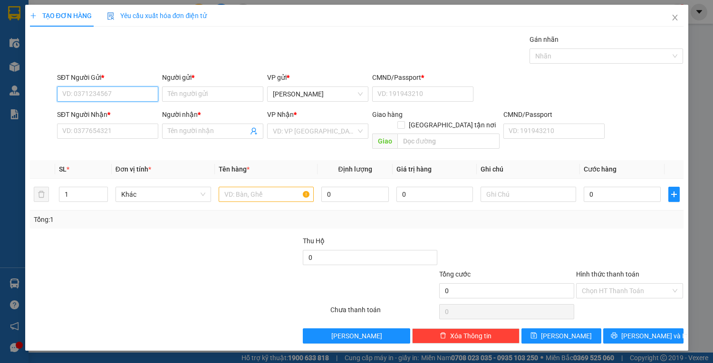
click at [101, 89] on input "SĐT Người Gửi *" at bounding box center [107, 94] width 101 height 15
drag, startPoint x: 93, startPoint y: 93, endPoint x: 407, endPoint y: 0, distance: 327.2
click at [165, 78] on div "SĐT Người Gửi * VD: 0371234567 Người gửi * Tên người gửi VP gửi * [PERSON_NAME]…" at bounding box center [370, 88] width 630 height 33
click at [131, 114] on div "0827264313 - CHUNG" at bounding box center [108, 112] width 90 height 10
type input "0827264313"
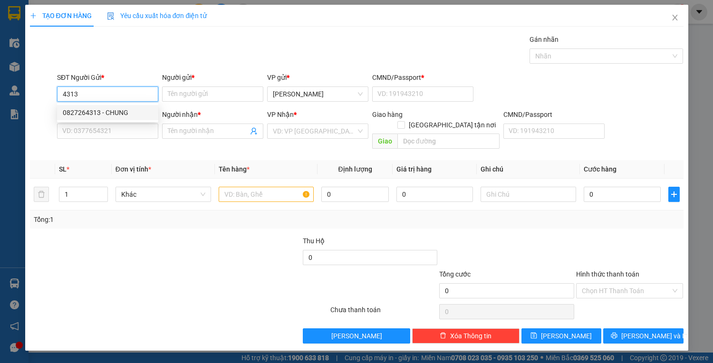
type input "CHUNG"
type input "1"
type input "0934125462"
type input "hoàng"
type input "1"
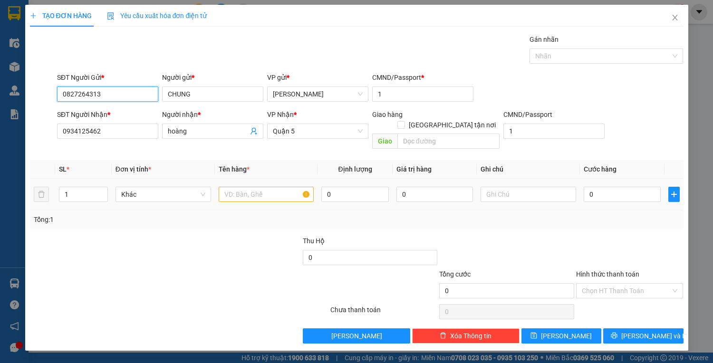
type input "0827264313"
click at [257, 187] on input "text" at bounding box center [267, 194] width 96 height 15
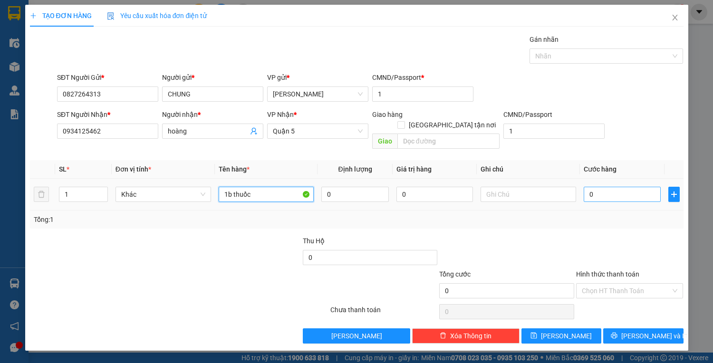
type input "1b thuốc"
click at [611, 187] on input "0" at bounding box center [622, 194] width 77 height 15
type input "3"
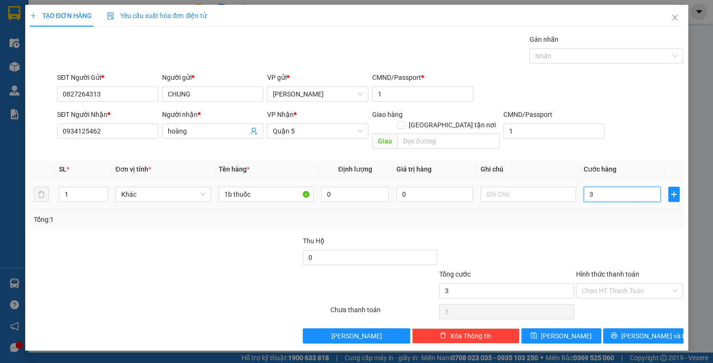
type input "30"
type input "30.000"
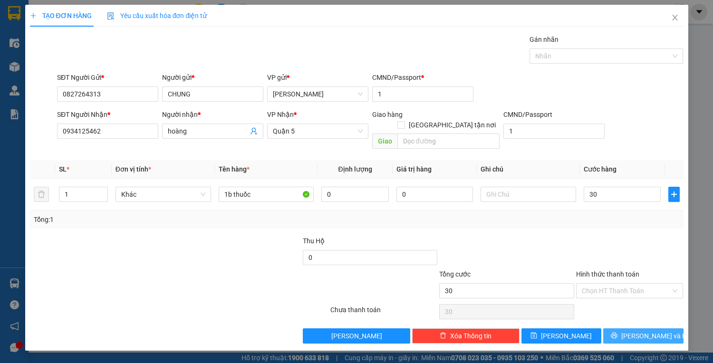
type input "30.000"
click at [637, 331] on span "[PERSON_NAME] và In" at bounding box center [654, 336] width 67 height 10
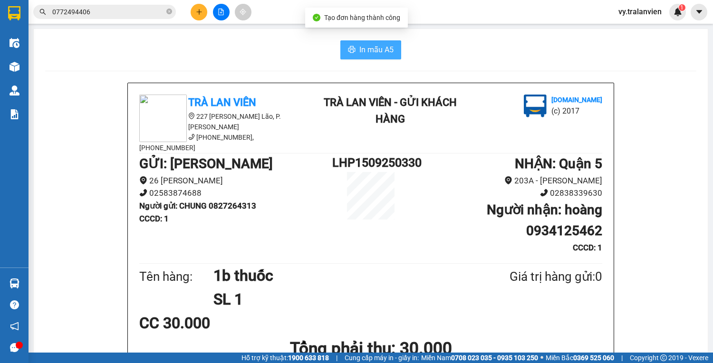
click at [370, 51] on span "In mẫu A5" at bounding box center [376, 50] width 34 height 12
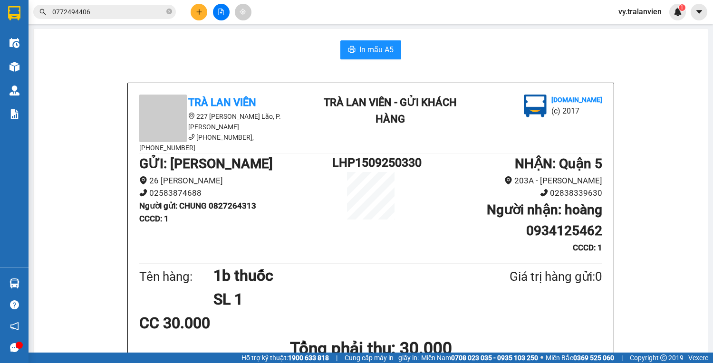
click at [506, 58] on div "In mẫu A5" at bounding box center [370, 49] width 651 height 19
click at [201, 8] on button at bounding box center [199, 12] width 17 height 17
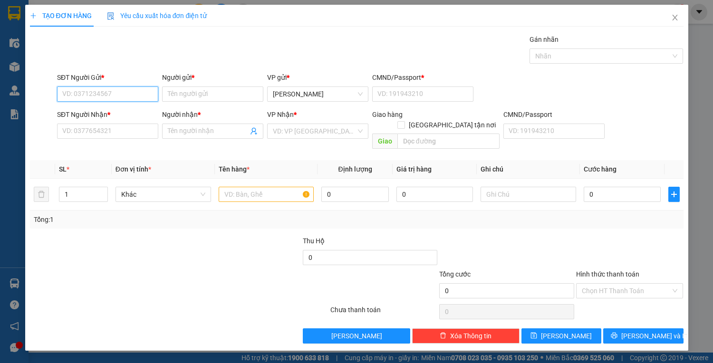
drag, startPoint x: 95, startPoint y: 88, endPoint x: 300, endPoint y: 22, distance: 216.2
click at [242, 41] on div "Transit Pickup Surcharge Ids Transit Deliver Surcharge Ids Transit Deliver Surc…" at bounding box center [357, 189] width 654 height 310
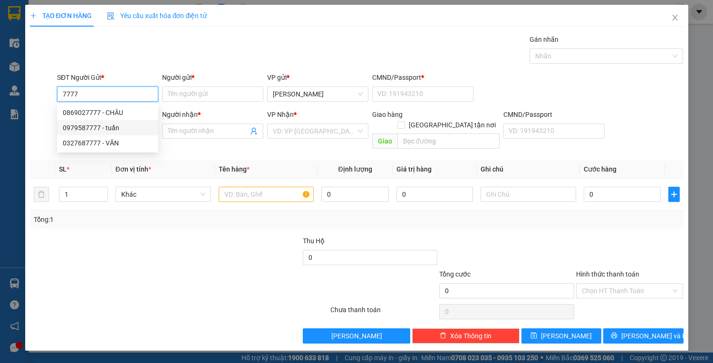
click at [125, 128] on div "0979587777 - tuấn" at bounding box center [108, 128] width 90 height 10
type input "0979587777"
type input "tuấn"
type input "1"
type input "0911111742"
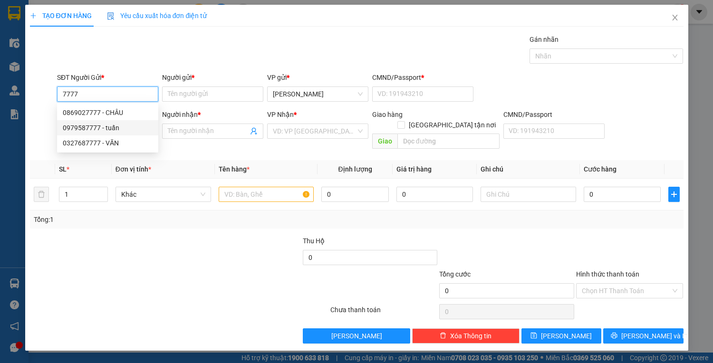
type input "NHƯ"
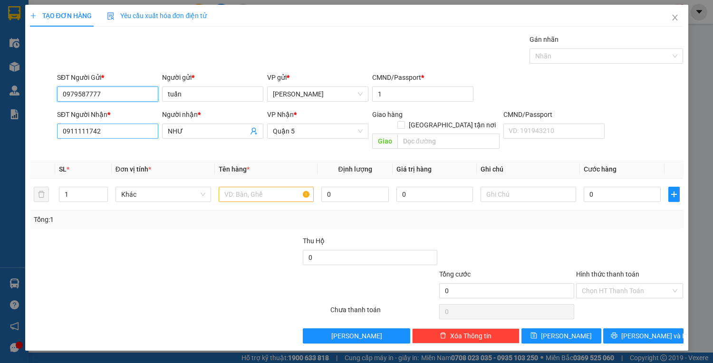
type input "0979587777"
click at [138, 127] on input "0911111742" at bounding box center [107, 131] width 101 height 15
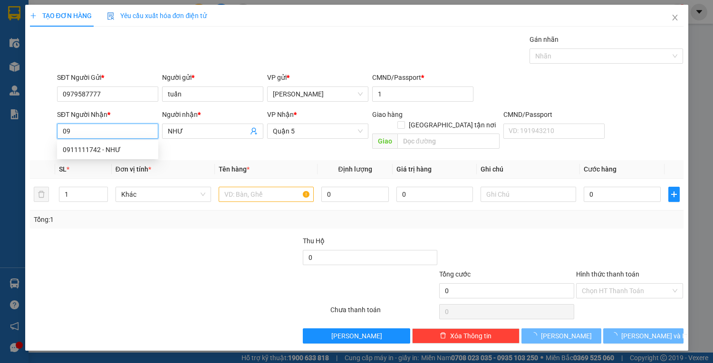
type input "0"
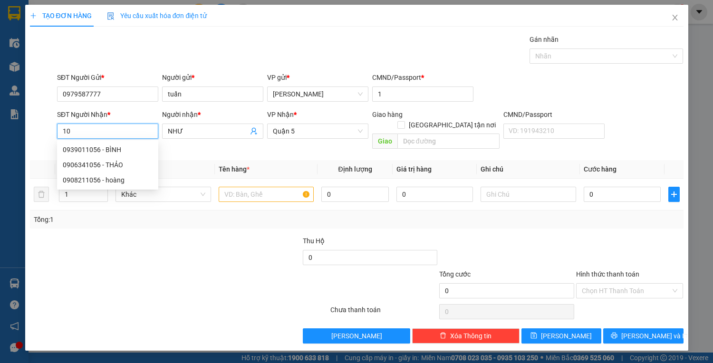
type input "1"
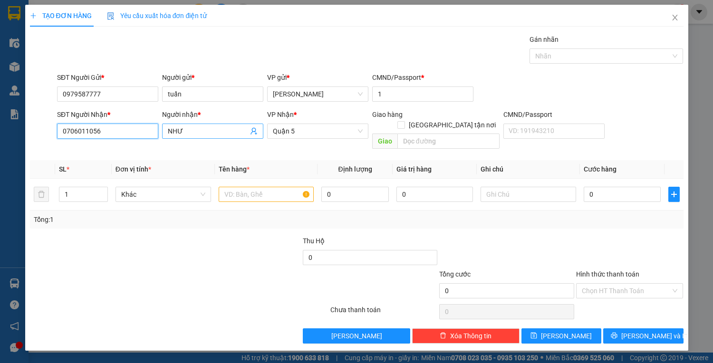
type input "0706011056"
click at [212, 134] on input "NHƯ" at bounding box center [208, 131] width 80 height 10
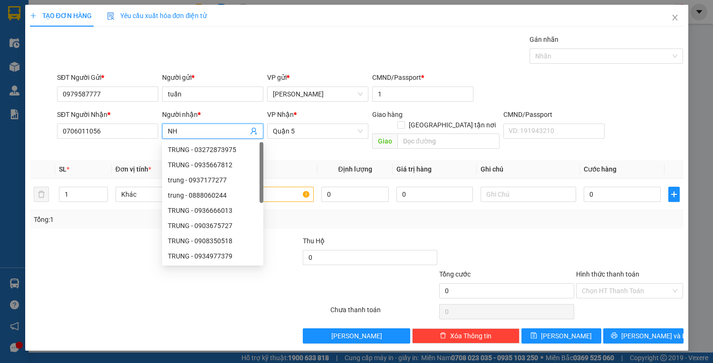
type input "N"
click at [303, 133] on span "Quận 5" at bounding box center [318, 131] width 90 height 14
type input "khánh"
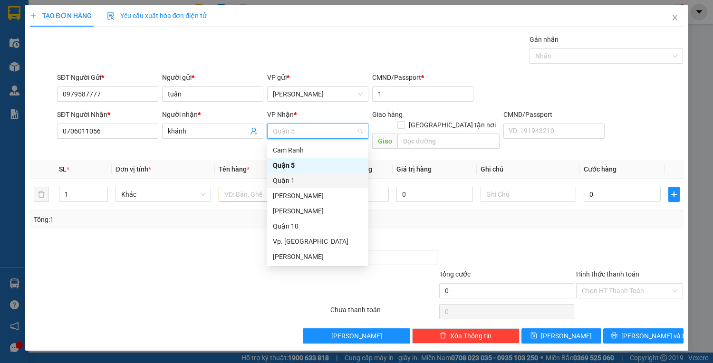
click at [294, 181] on div "Quận 1" at bounding box center [318, 180] width 90 height 10
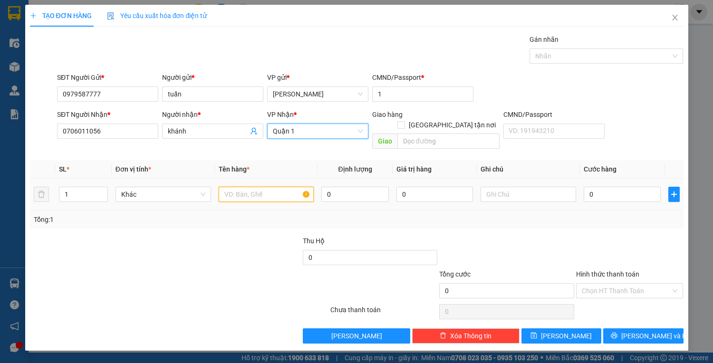
click at [240, 188] on input "text" at bounding box center [267, 194] width 96 height 15
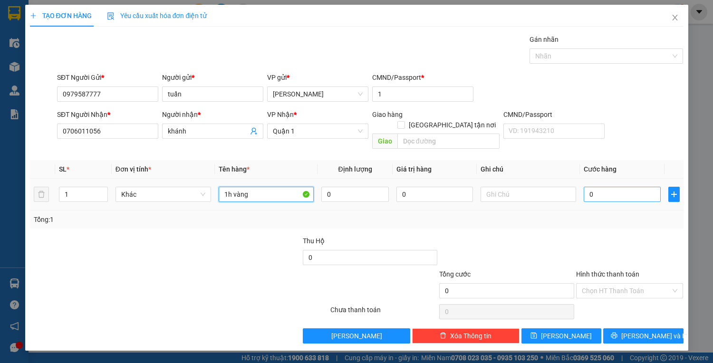
type input "1h vàng"
click at [604, 187] on input "0" at bounding box center [622, 194] width 77 height 15
type input "2"
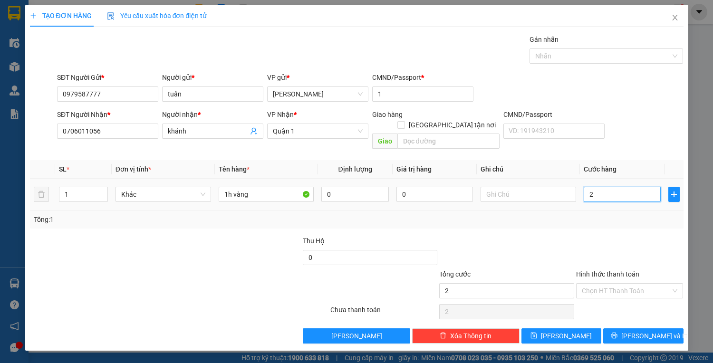
type input "25"
type input "25.000"
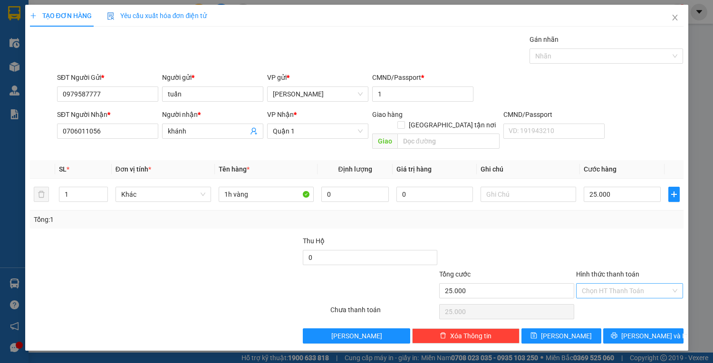
click at [627, 284] on input "Hình thức thanh toán" at bounding box center [626, 291] width 89 height 14
click at [624, 298] on div "Tại văn phòng" at bounding box center [630, 298] width 96 height 10
type input "0"
click at [632, 329] on button "[PERSON_NAME] và In" at bounding box center [643, 336] width 80 height 15
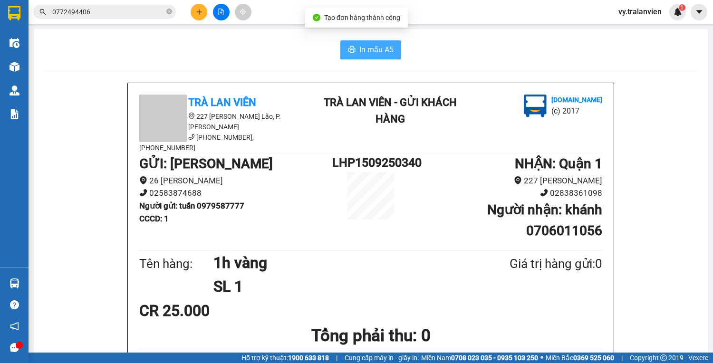
click at [369, 50] on span "In mẫu A5" at bounding box center [376, 50] width 34 height 12
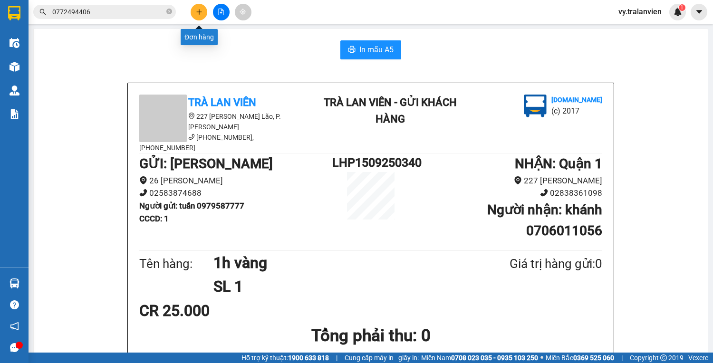
click at [196, 10] on icon "plus" at bounding box center [199, 12] width 7 height 7
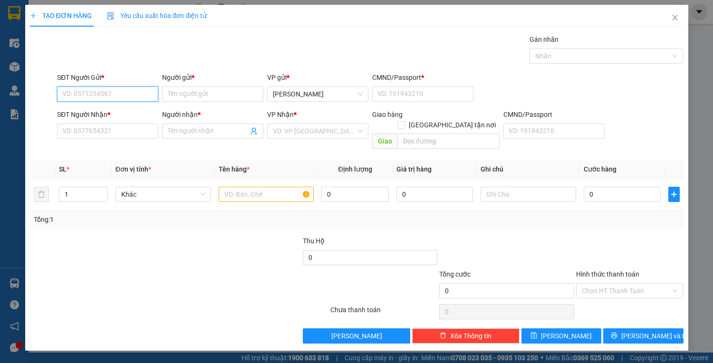
click at [131, 93] on input "SĐT Người Gửi *" at bounding box center [107, 94] width 101 height 15
type input "0913420020"
click at [185, 95] on input "Người gửi *" at bounding box center [212, 94] width 101 height 15
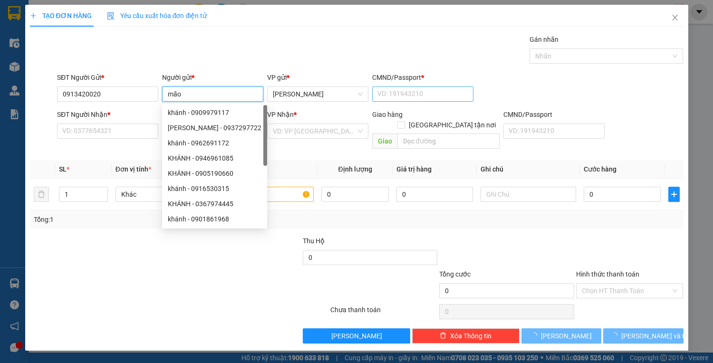
type input "mão"
click at [387, 97] on input "CMND/Passport *" at bounding box center [422, 94] width 101 height 15
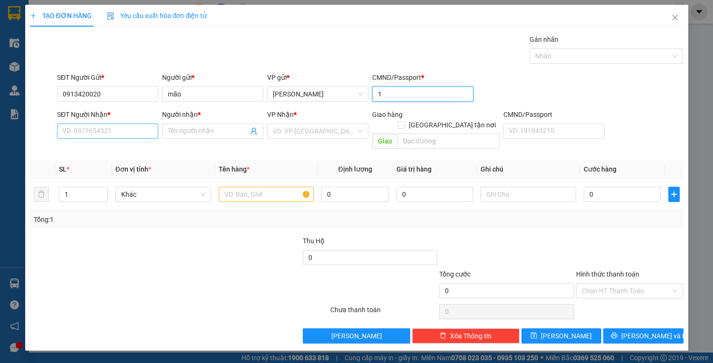
type input "1"
click at [118, 130] on input "SĐT Người Nhận *" at bounding box center [107, 131] width 101 height 15
type input "0908708138"
click at [187, 133] on input "Người nhận *" at bounding box center [208, 131] width 80 height 10
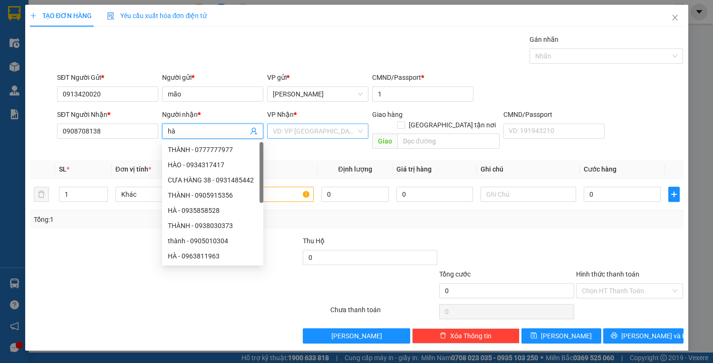
type input "hà"
click at [323, 135] on input "search" at bounding box center [314, 131] width 83 height 14
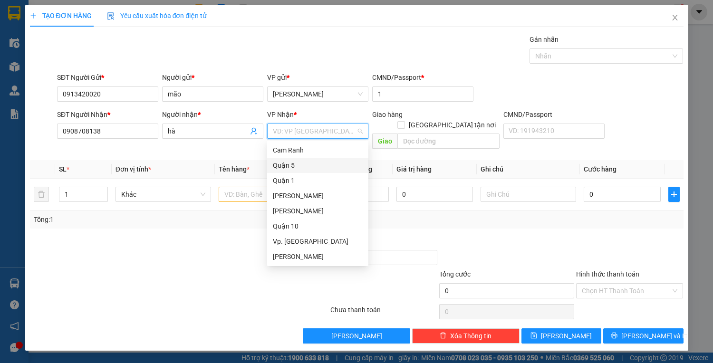
click at [293, 166] on div "Quận 5" at bounding box center [318, 165] width 90 height 10
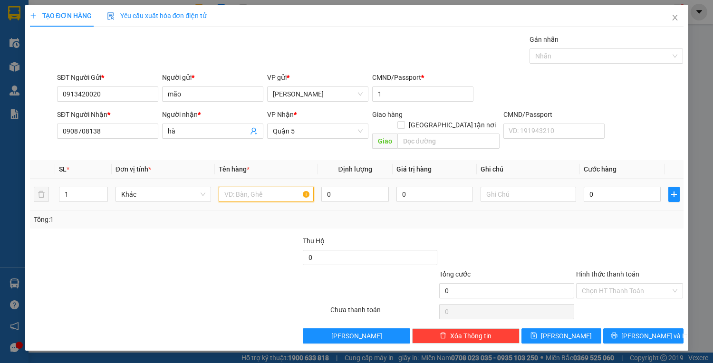
click at [257, 187] on input "text" at bounding box center [267, 194] width 96 height 15
type input "1c đen"
click at [600, 187] on input "0" at bounding box center [622, 194] width 77 height 15
type input "2"
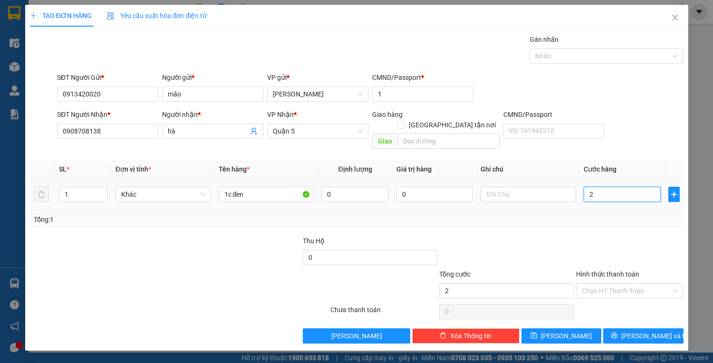
type input "2"
type input "20"
type input "20.000"
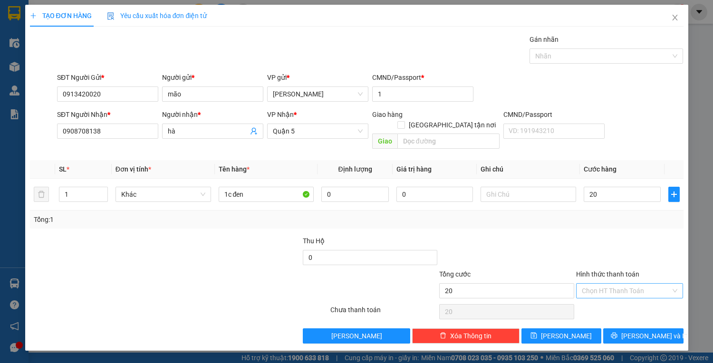
type input "20.000"
click at [616, 284] on input "Hình thức thanh toán" at bounding box center [626, 291] width 89 height 14
click at [619, 297] on div "Tại văn phòng" at bounding box center [630, 298] width 96 height 10
type input "0"
click at [624, 329] on button "[PERSON_NAME] và In" at bounding box center [643, 336] width 80 height 15
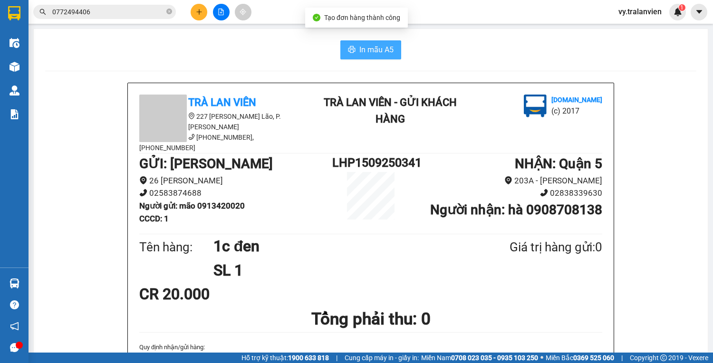
click at [364, 50] on span "In mẫu A5" at bounding box center [376, 50] width 34 height 12
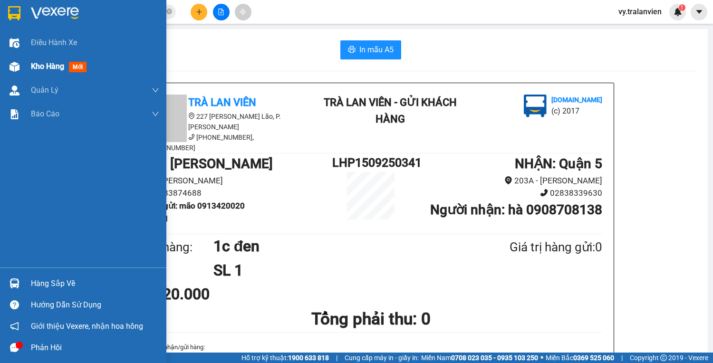
click at [50, 67] on span "Kho hàng" at bounding box center [47, 66] width 33 height 9
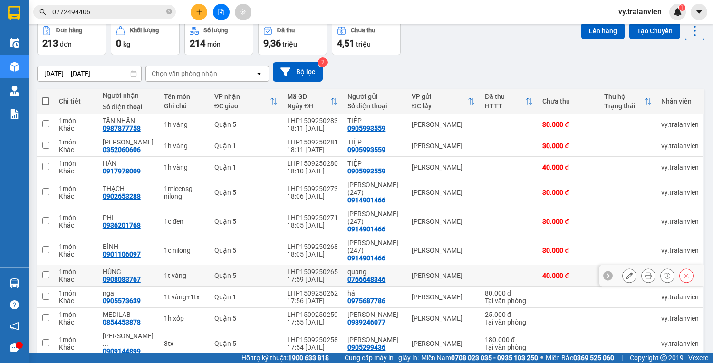
scroll to position [94, 0]
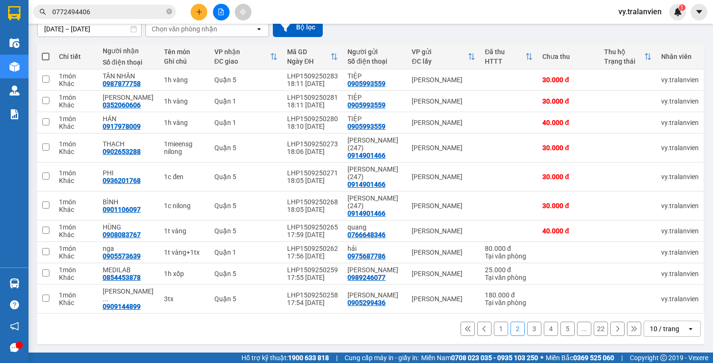
click at [564, 333] on button "5" at bounding box center [568, 329] width 14 height 14
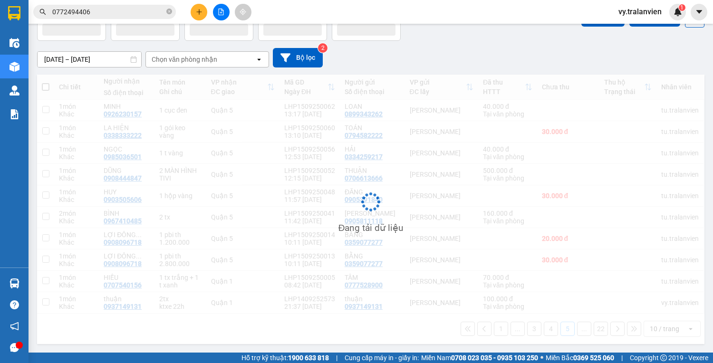
scroll to position [65, 0]
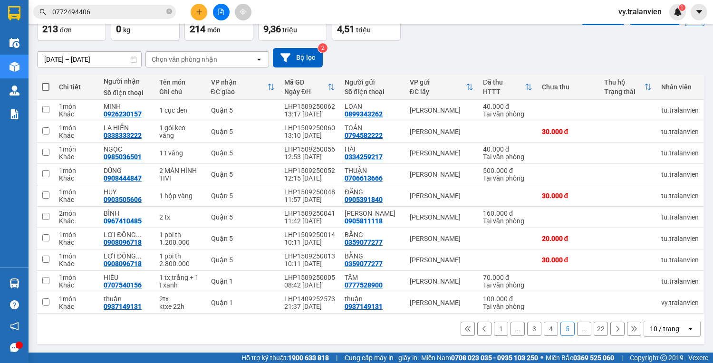
click at [614, 331] on icon at bounding box center [617, 329] width 7 height 7
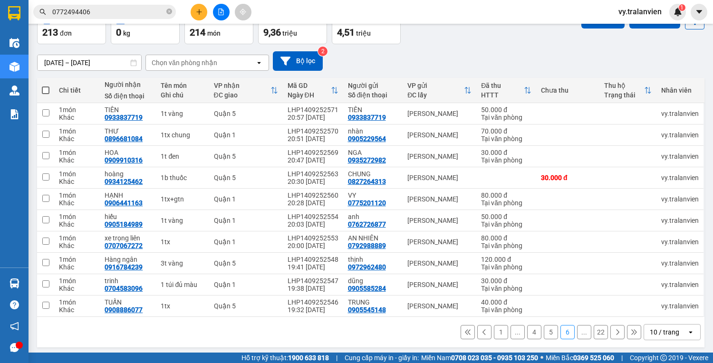
scroll to position [58, 0]
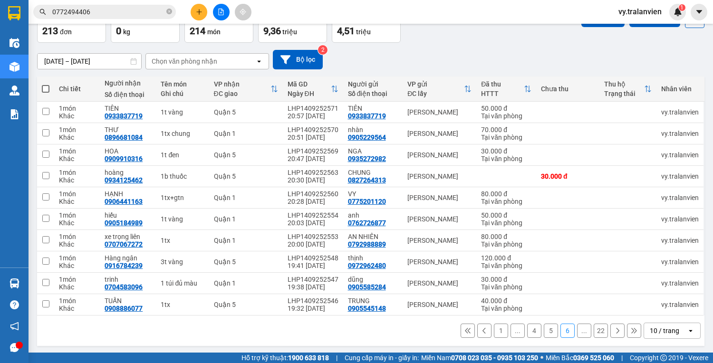
click at [615, 329] on button at bounding box center [618, 331] width 14 height 14
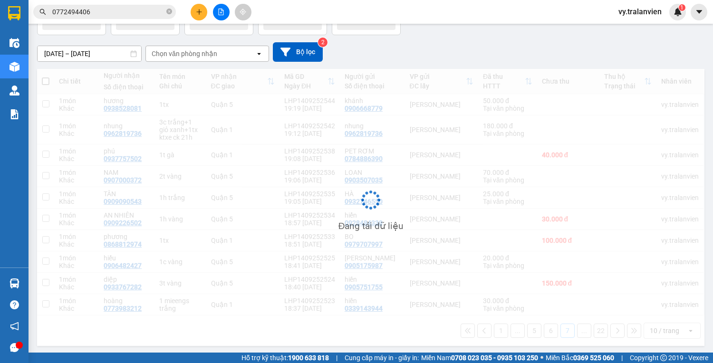
scroll to position [65, 0]
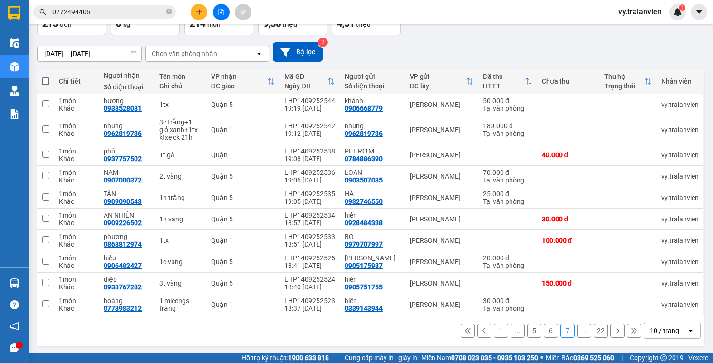
click at [614, 330] on icon at bounding box center [617, 331] width 7 height 7
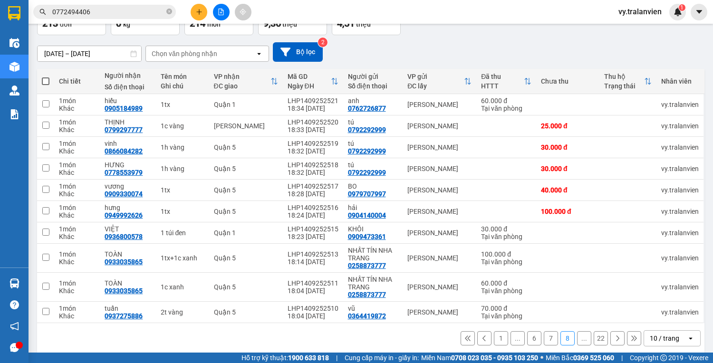
click at [614, 337] on icon at bounding box center [617, 338] width 7 height 7
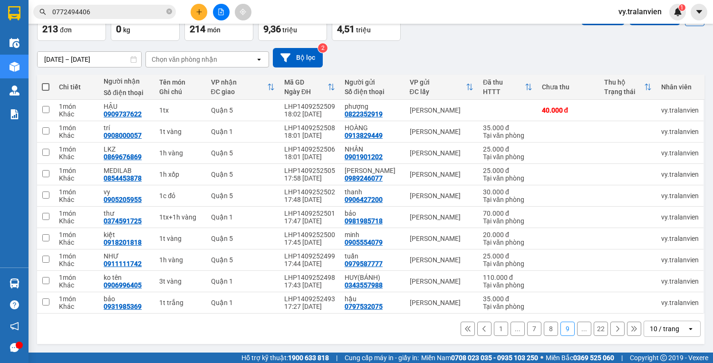
click at [611, 337] on div "1 ... 7 8 9 ... 22 10 / trang open" at bounding box center [371, 329] width 668 height 30
click at [614, 332] on icon at bounding box center [617, 329] width 7 height 7
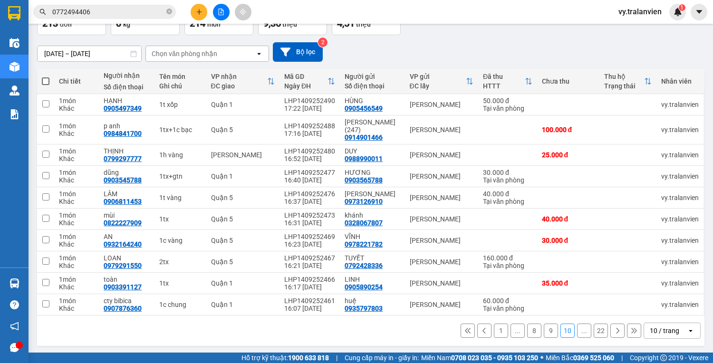
click at [617, 330] on icon at bounding box center [618, 331] width 3 height 6
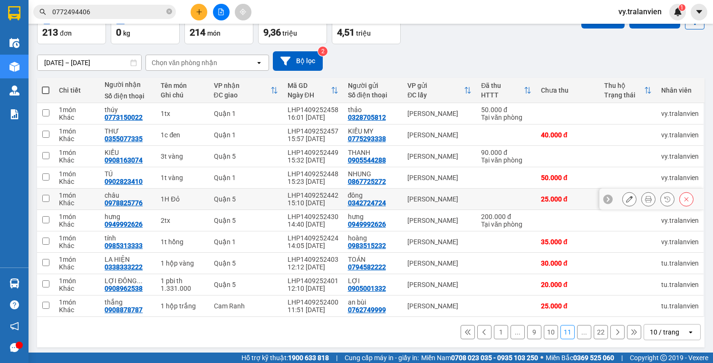
scroll to position [58, 0]
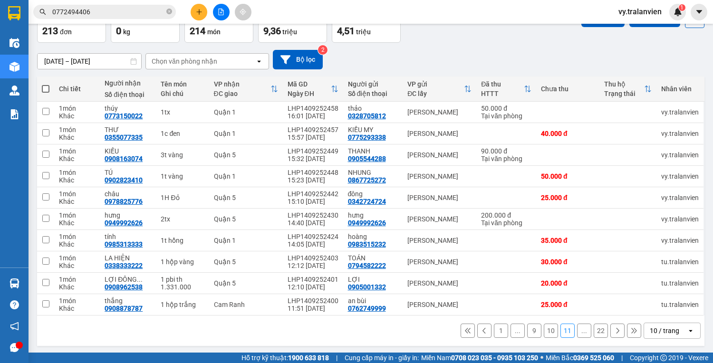
click at [614, 331] on icon at bounding box center [617, 331] width 7 height 7
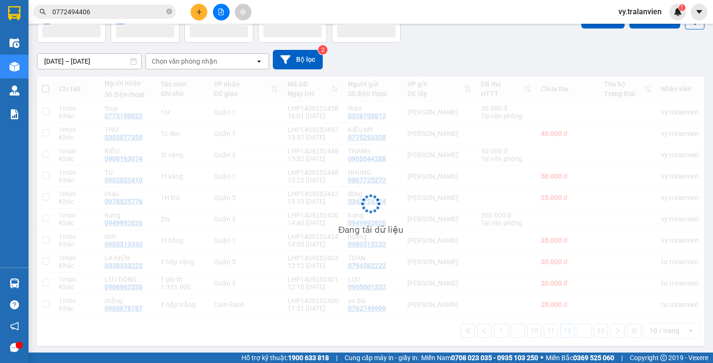
scroll to position [65, 0]
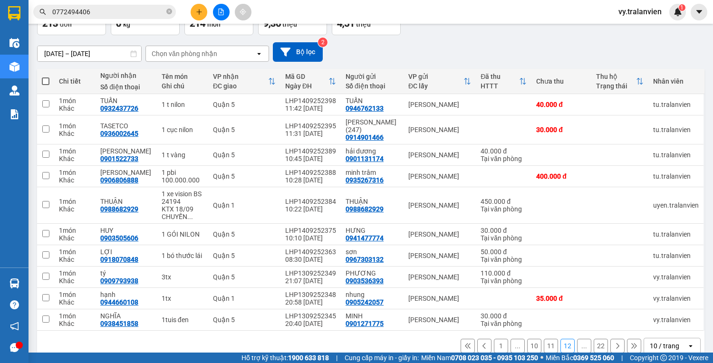
click at [544, 344] on button "11" at bounding box center [551, 346] width 14 height 14
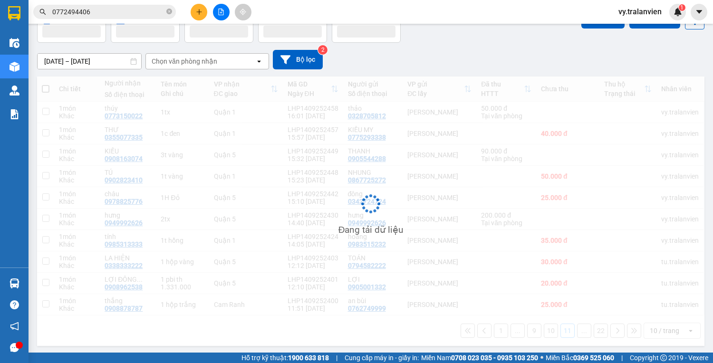
scroll to position [58, 0]
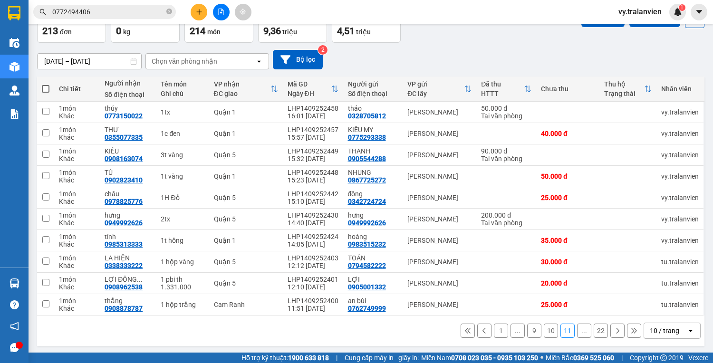
click at [495, 330] on button "1" at bounding box center [501, 331] width 14 height 14
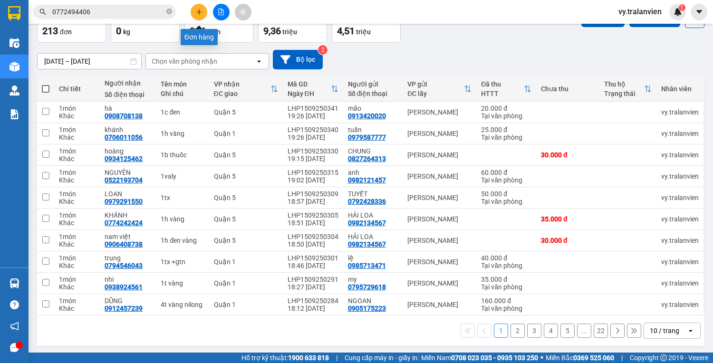
click at [197, 10] on icon "plus" at bounding box center [199, 12] width 7 height 7
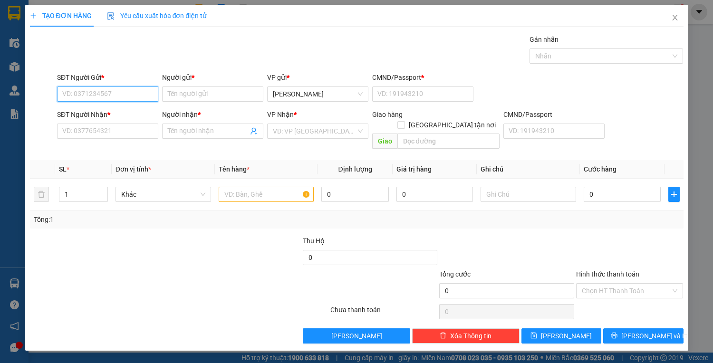
click at [113, 90] on input "SĐT Người Gửi *" at bounding box center [107, 94] width 101 height 15
click at [468, 48] on div "Gán nhãn Nhãn" at bounding box center [370, 50] width 630 height 33
drag, startPoint x: 107, startPoint y: 95, endPoint x: 424, endPoint y: 10, distance: 328.9
click at [259, 57] on div "Transit Pickup Surcharge Ids Transit Deliver Surcharge Ids Transit Deliver Surc…" at bounding box center [357, 189] width 654 height 310
click at [120, 110] on div "0918956694 - sơn" at bounding box center [108, 112] width 90 height 10
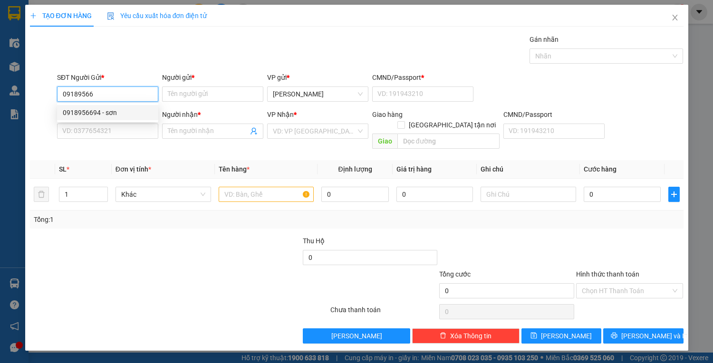
type input "0918956694"
type input "sơn"
type input "1"
type input "0973870739"
type input "SANG"
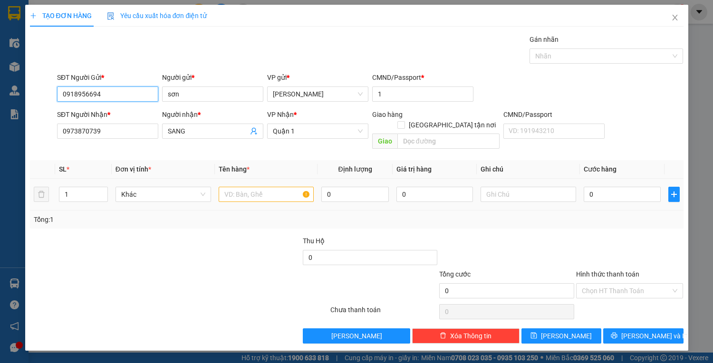
type input "0918956694"
click at [243, 187] on input "text" at bounding box center [267, 194] width 96 height 15
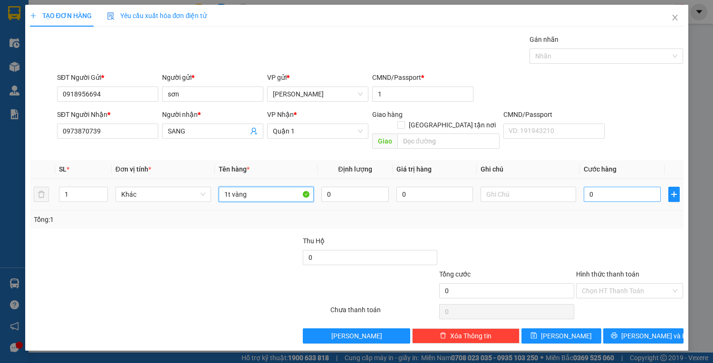
type input "1t vàng"
type input "4"
type input "40"
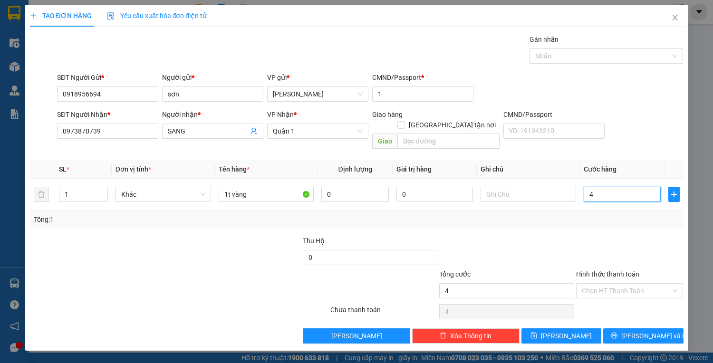
type input "40"
type input "40.000"
click at [623, 284] on input "Hình thức thanh toán" at bounding box center [626, 291] width 89 height 14
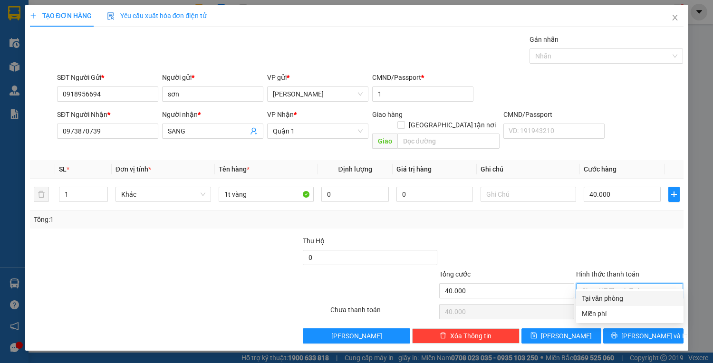
click at [625, 301] on div "Tại văn phòng" at bounding box center [630, 298] width 96 height 10
type input "0"
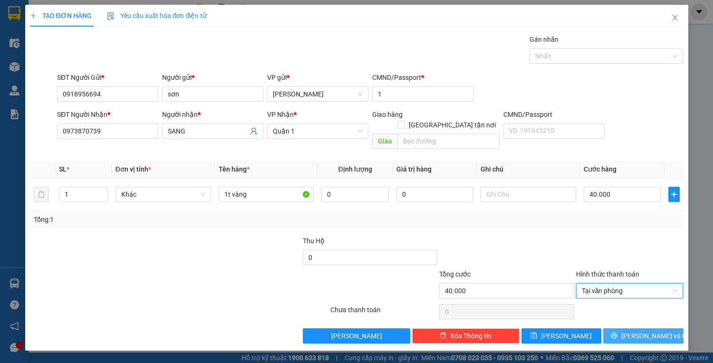
click at [637, 331] on span "[PERSON_NAME] và In" at bounding box center [654, 336] width 67 height 10
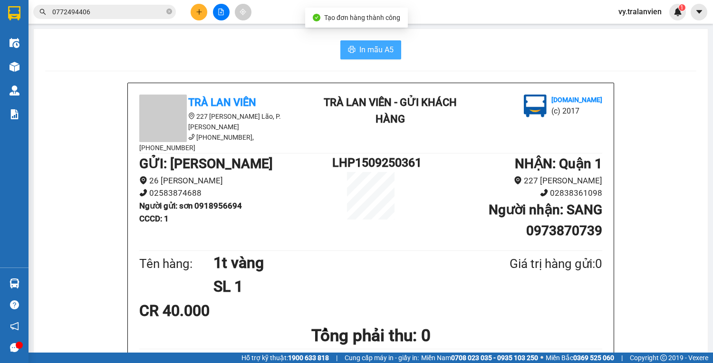
click at [383, 47] on span "In mẫu A5" at bounding box center [376, 50] width 34 height 12
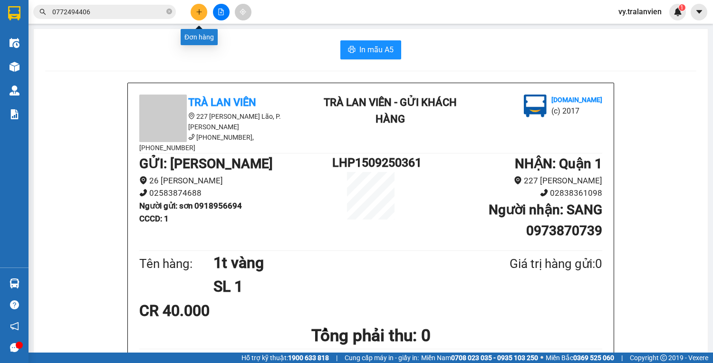
click at [202, 9] on icon "plus" at bounding box center [199, 12] width 7 height 7
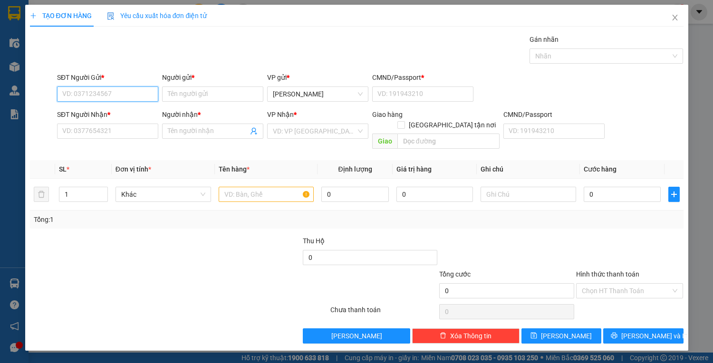
click at [140, 97] on input "SĐT Người Gửi *" at bounding box center [107, 94] width 101 height 15
click at [128, 94] on input "SĐT Người Gửi *" at bounding box center [107, 94] width 101 height 15
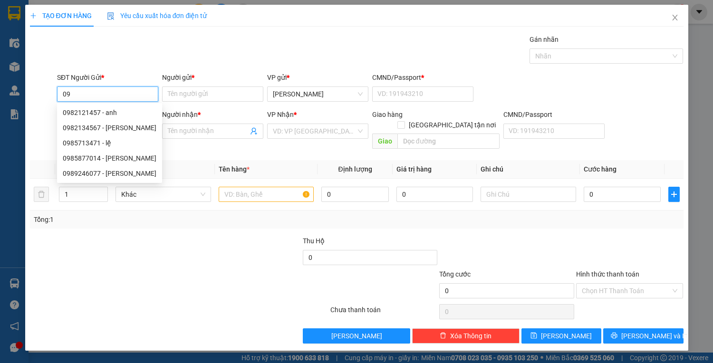
type input "0"
click at [222, 276] on div "Tổng cước 0 Hình thức thanh toán Chọn HT Thanh Toán" at bounding box center [357, 285] width 656 height 33
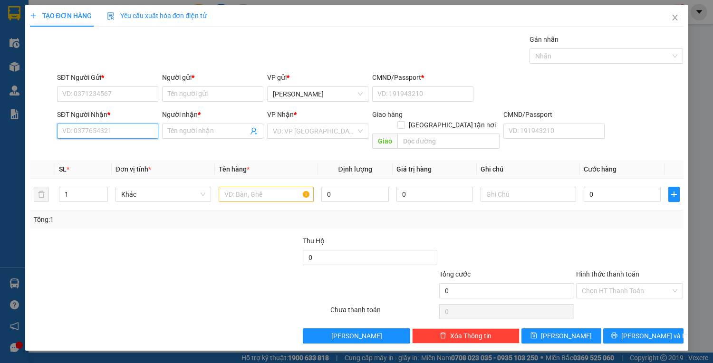
click at [114, 130] on input "SĐT Người Nhận *" at bounding box center [107, 131] width 101 height 15
type input "0986166952"
click at [179, 133] on input "Người nhận *" at bounding box center [208, 131] width 80 height 10
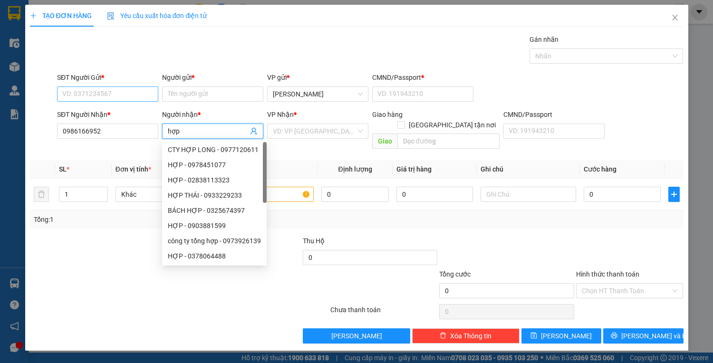
type input "hợp"
click at [103, 95] on input "SĐT Người Gửi *" at bounding box center [107, 94] width 101 height 15
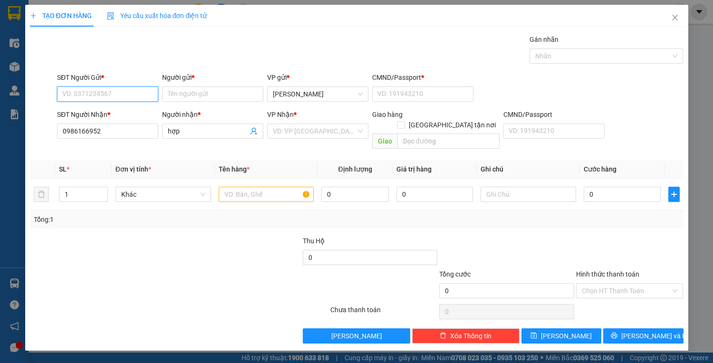
click at [118, 89] on input "SĐT Người Gửi *" at bounding box center [107, 94] width 101 height 15
type input "0938229518"
click at [126, 110] on div "0938229518 - luyện" at bounding box center [108, 112] width 90 height 10
type input "luyện"
type input "1"
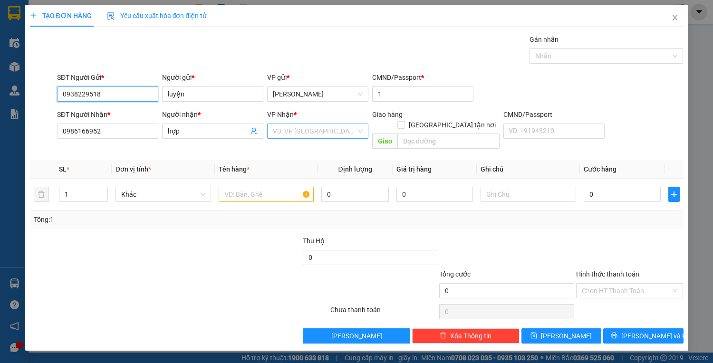
type input "0938229518"
click at [297, 133] on input "search" at bounding box center [314, 131] width 83 height 14
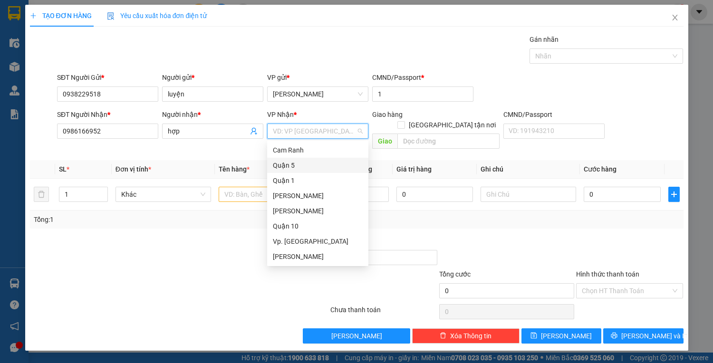
click at [296, 162] on div "Quận 5" at bounding box center [318, 165] width 90 height 10
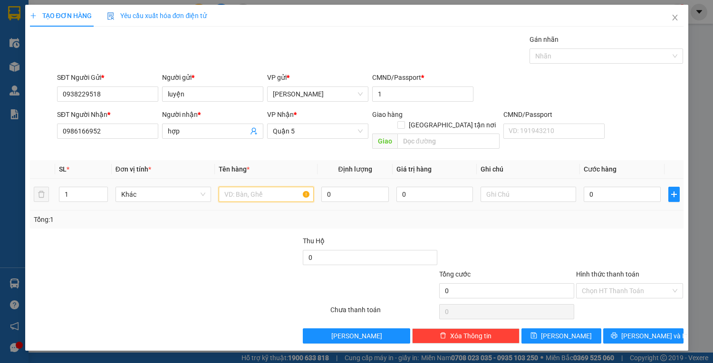
drag, startPoint x: 240, startPoint y: 185, endPoint x: 713, endPoint y: 96, distance: 481.1
click at [254, 187] on input "text" at bounding box center [267, 194] width 96 height 15
type input "1tx"
click at [611, 187] on input "0" at bounding box center [622, 194] width 77 height 15
type input "5"
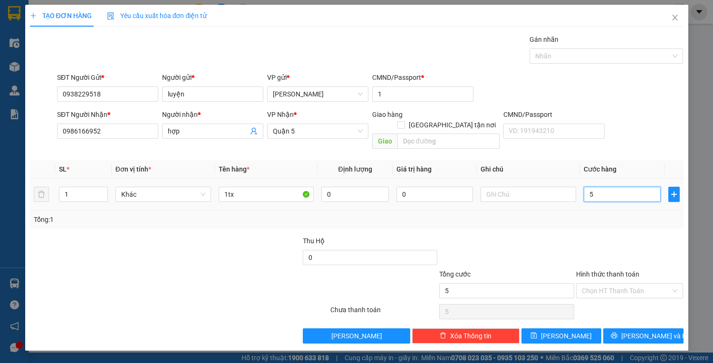
type input "5"
type input "50"
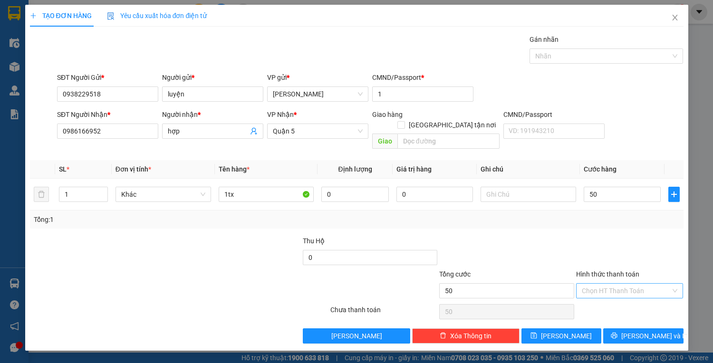
type input "50.000"
click at [629, 284] on input "Hình thức thanh toán" at bounding box center [626, 291] width 89 height 14
click at [626, 299] on div "Tại văn phòng" at bounding box center [630, 298] width 96 height 10
type input "0"
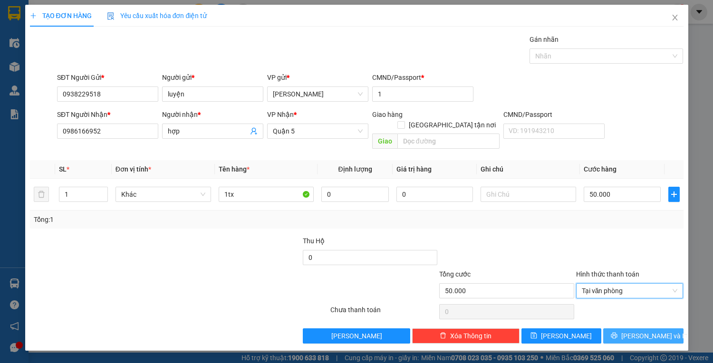
click at [618, 332] on icon "printer" at bounding box center [614, 335] width 7 height 7
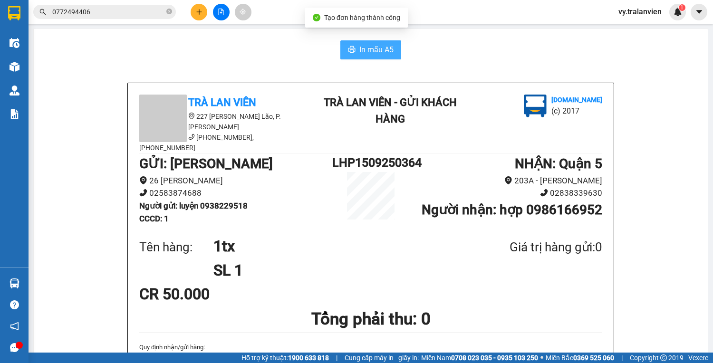
click at [380, 55] on span "In mẫu A5" at bounding box center [376, 50] width 34 height 12
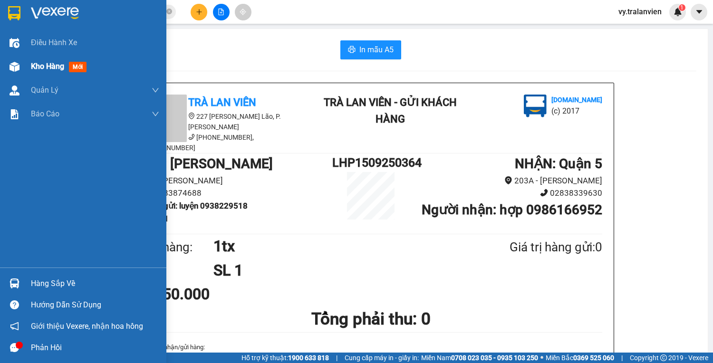
click at [51, 68] on span "Kho hàng" at bounding box center [47, 66] width 33 height 9
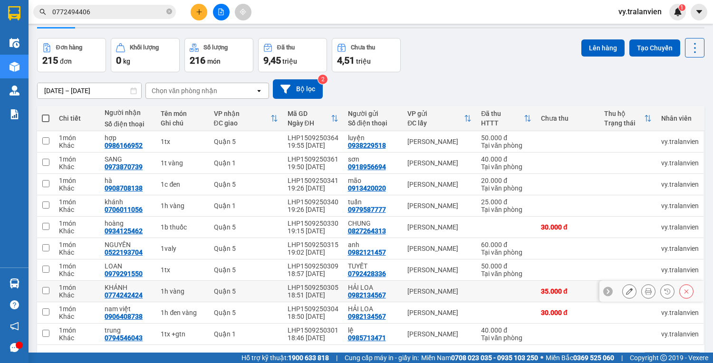
scroll to position [58, 0]
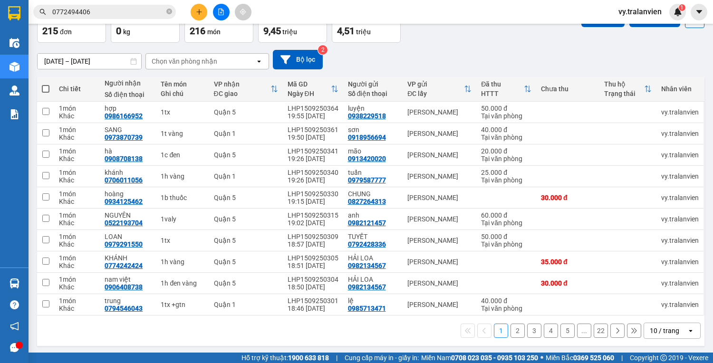
click at [561, 331] on button "5" at bounding box center [568, 331] width 14 height 14
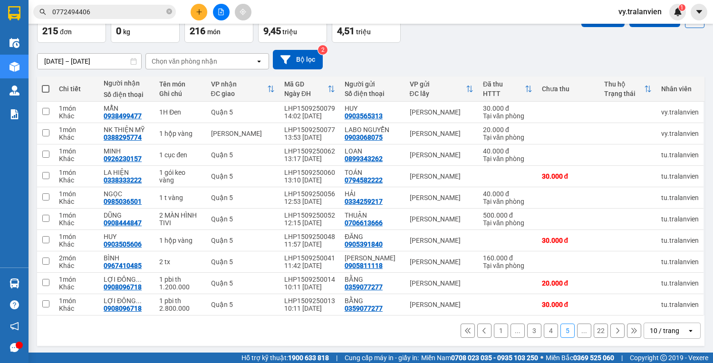
click at [614, 334] on icon at bounding box center [617, 331] width 7 height 7
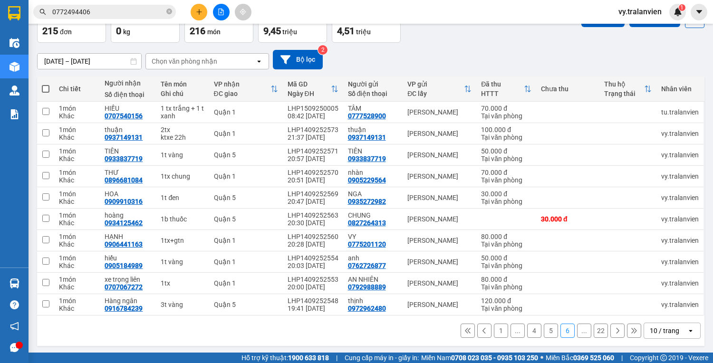
click at [611, 332] on button at bounding box center [618, 331] width 14 height 14
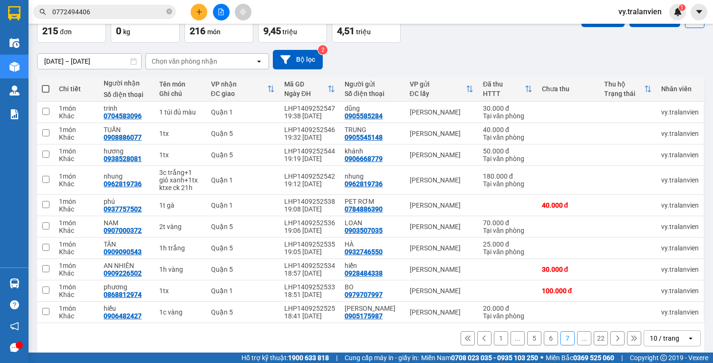
click at [614, 339] on icon at bounding box center [617, 338] width 7 height 7
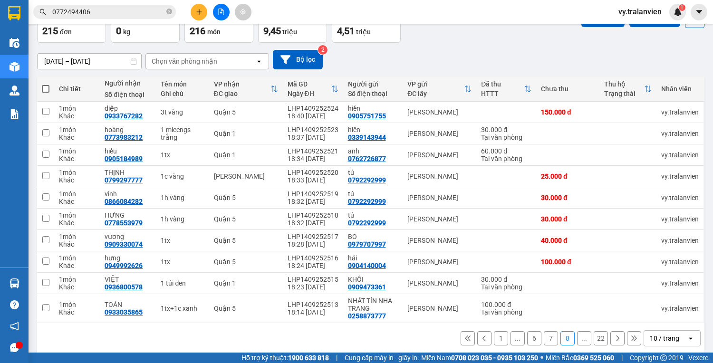
click at [614, 339] on icon at bounding box center [617, 338] width 7 height 7
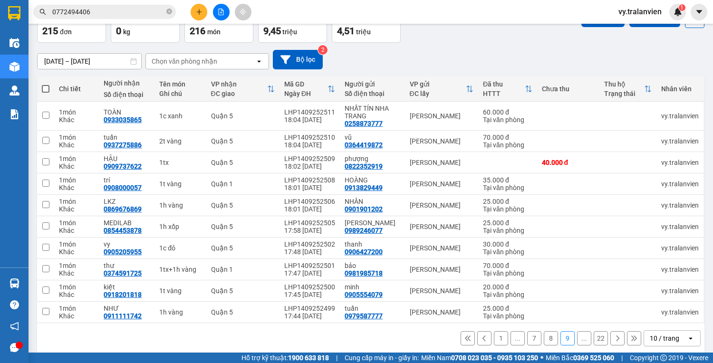
click at [614, 342] on icon at bounding box center [617, 338] width 7 height 7
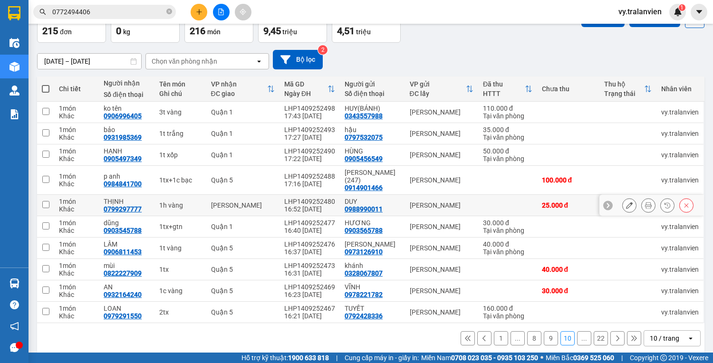
scroll to position [65, 0]
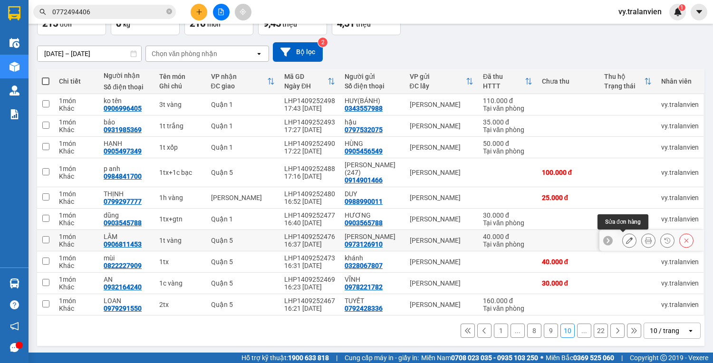
click at [627, 240] on button at bounding box center [629, 241] width 13 height 17
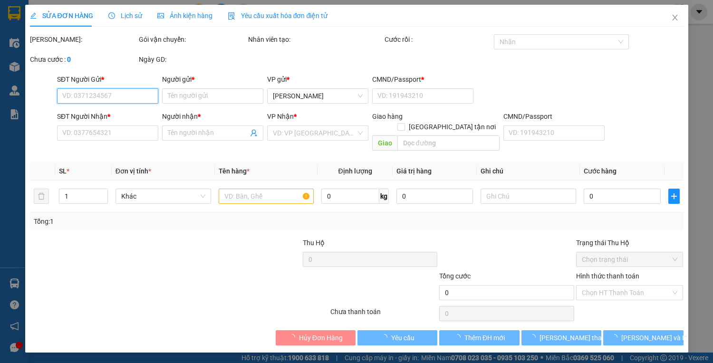
type input "0973126910"
type input "[PERSON_NAME]"
type input "225298609"
type input "0906811453"
type input "LÂM"
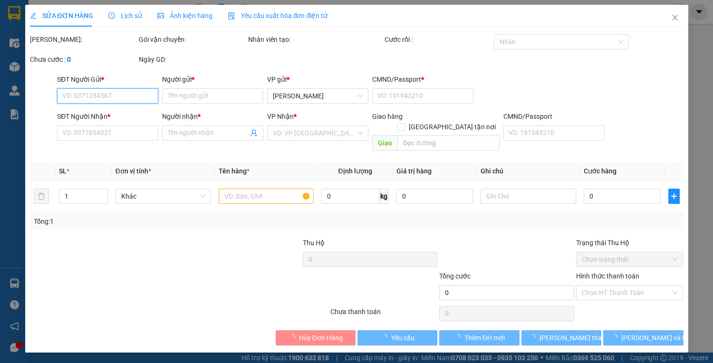
type input "079097016247"
type input "40.000"
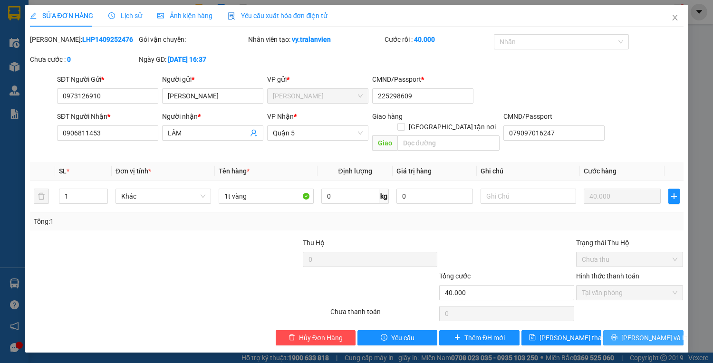
click at [643, 333] on span "[PERSON_NAME] và In" at bounding box center [654, 338] width 67 height 10
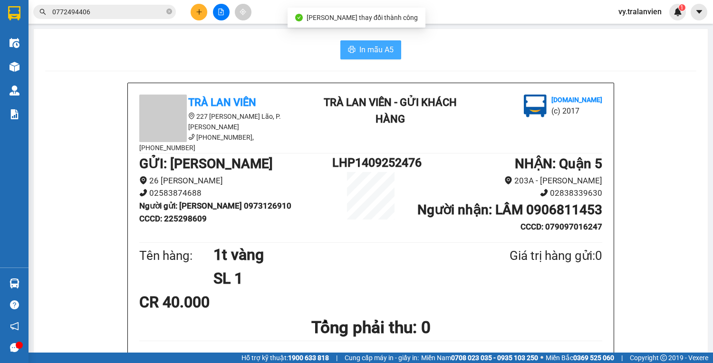
click at [368, 54] on span "In mẫu A5" at bounding box center [376, 50] width 34 height 12
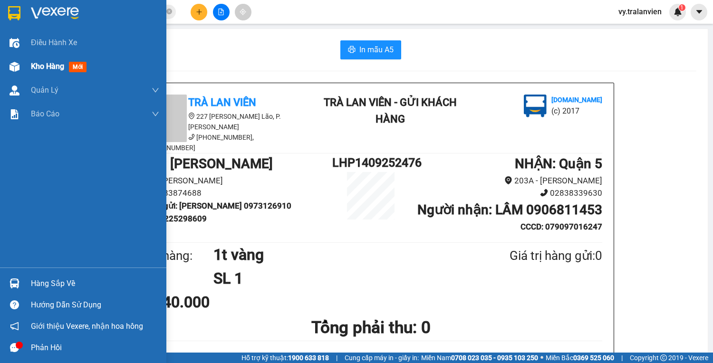
click at [49, 67] on span "Kho hàng" at bounding box center [47, 66] width 33 height 9
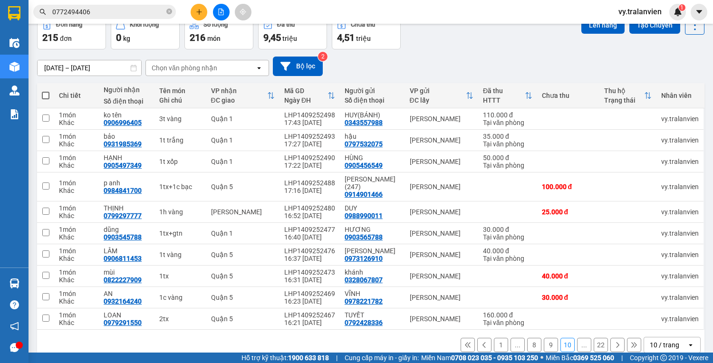
scroll to position [65, 0]
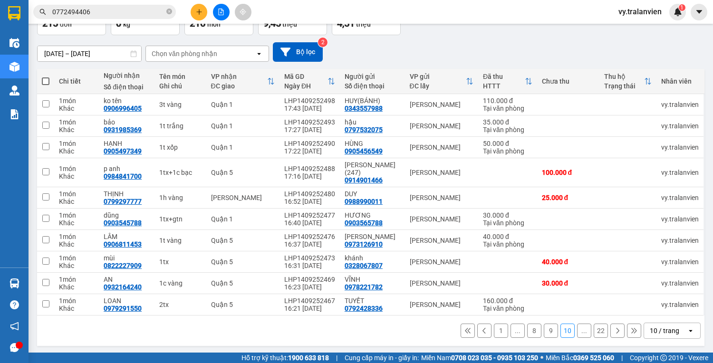
click at [498, 331] on button "1" at bounding box center [501, 331] width 14 height 14
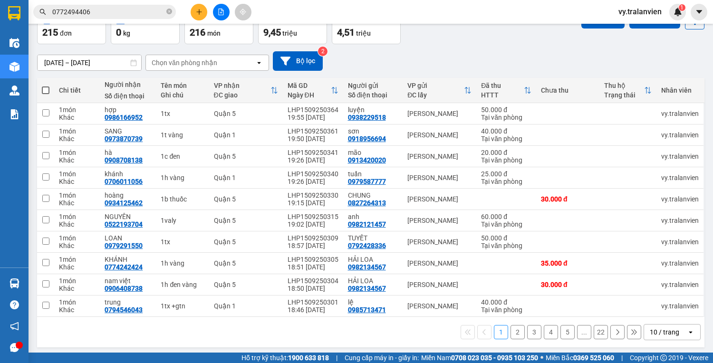
scroll to position [58, 0]
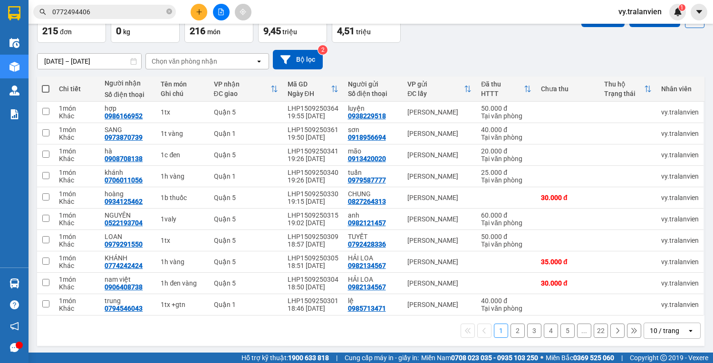
click at [511, 330] on button "2" at bounding box center [518, 331] width 14 height 14
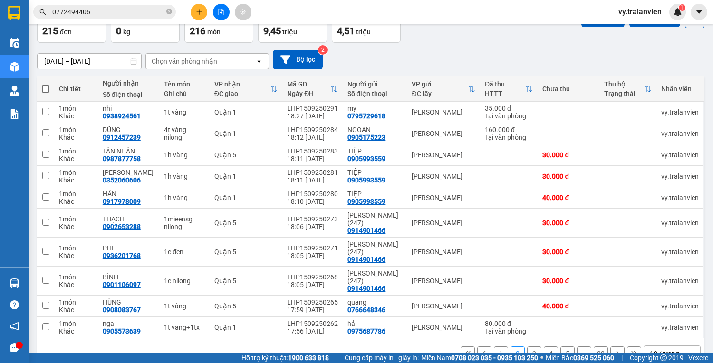
click at [529, 347] on button "3" at bounding box center [534, 354] width 14 height 14
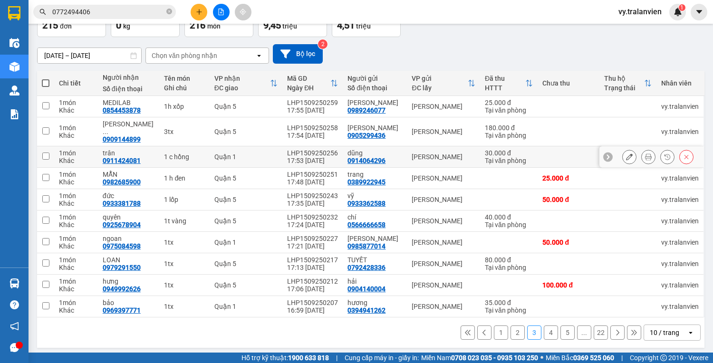
scroll to position [73, 0]
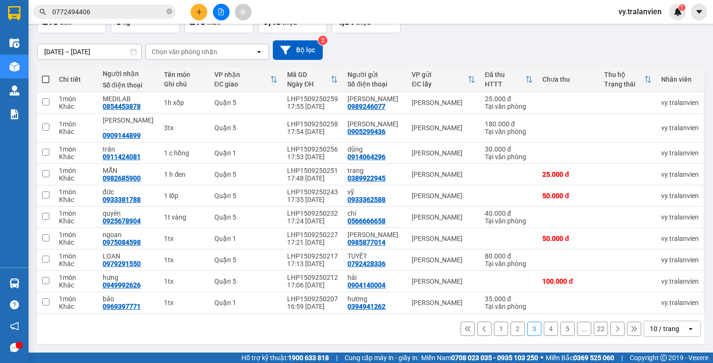
click at [548, 329] on button "4" at bounding box center [551, 329] width 14 height 14
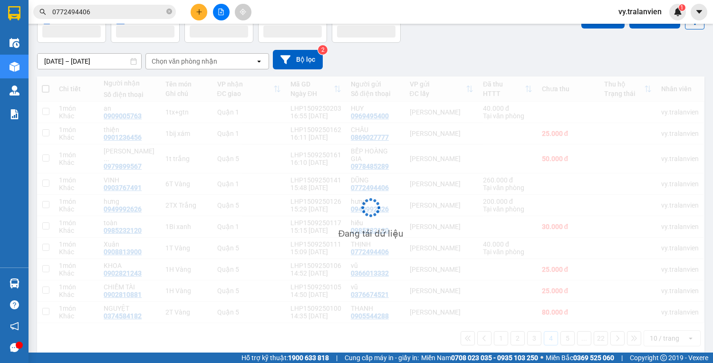
scroll to position [58, 0]
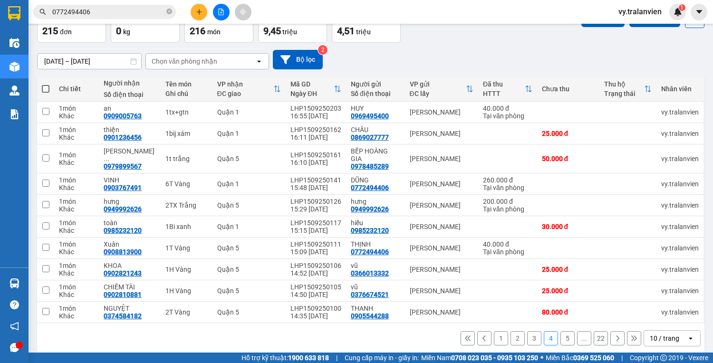
click at [563, 333] on button "5" at bounding box center [568, 338] width 14 height 14
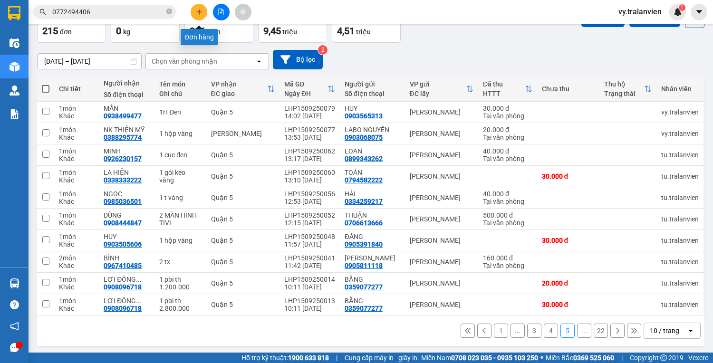
click at [198, 7] on button at bounding box center [199, 12] width 17 height 17
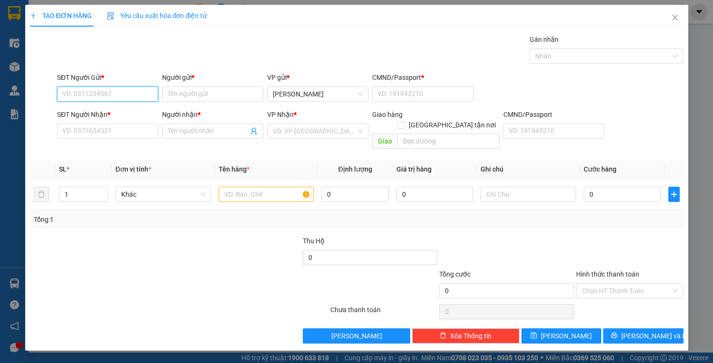
click at [131, 92] on input "SĐT Người Gửi *" at bounding box center [107, 94] width 101 height 15
type input "0772160879"
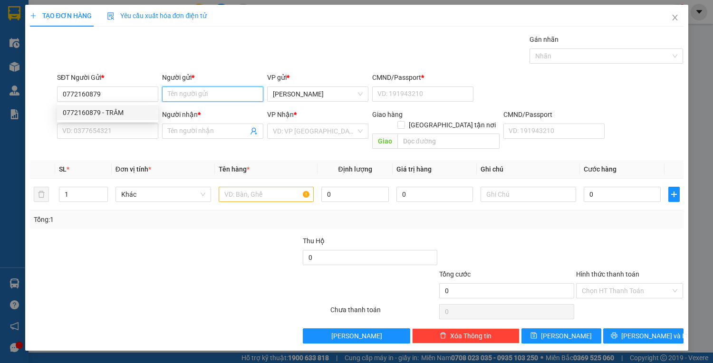
drag, startPoint x: 198, startPoint y: 90, endPoint x: 186, endPoint y: 93, distance: 12.2
click at [197, 90] on input "Người gửi *" at bounding box center [212, 94] width 101 height 15
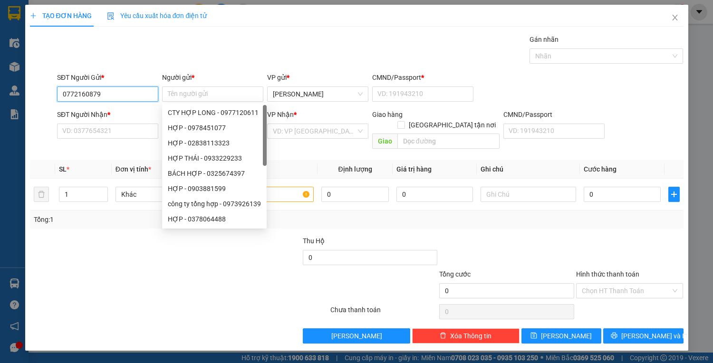
click at [125, 93] on input "0772160879" at bounding box center [107, 94] width 101 height 15
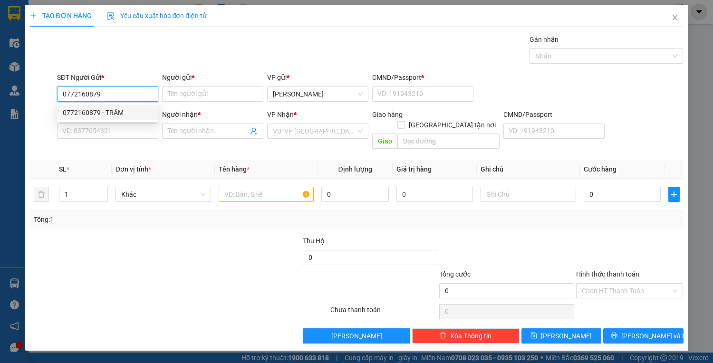
click at [122, 114] on div "0772160879 - TRÂM" at bounding box center [108, 112] width 90 height 10
type input "TRÂM"
type input "1"
type input "0906623505"
type input "sáu"
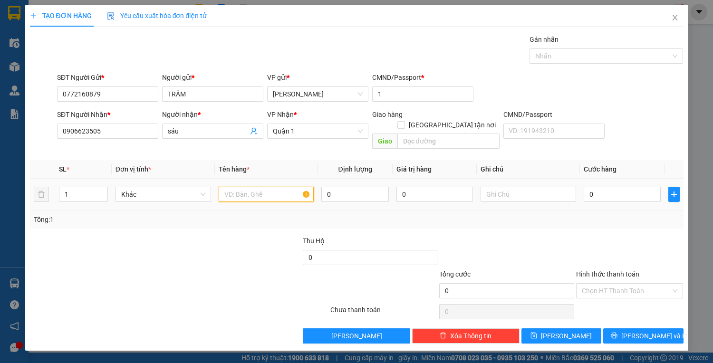
click at [255, 187] on input "text" at bounding box center [267, 194] width 96 height 15
type input "1tx"
drag, startPoint x: 131, startPoint y: 126, endPoint x: 122, endPoint y: 129, distance: 10.1
click at [130, 126] on input "0906623505" at bounding box center [107, 131] width 101 height 15
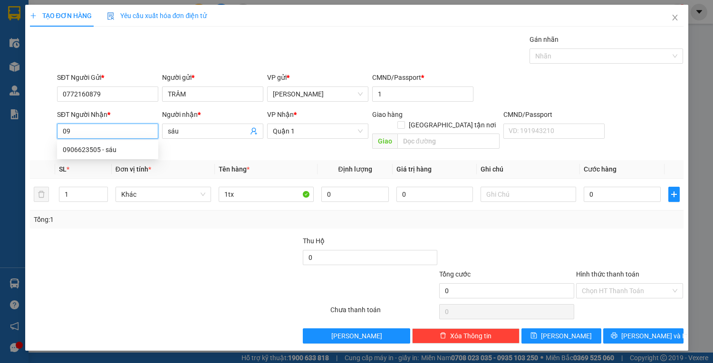
type input "0"
click at [120, 165] on div "0987162174 - YẾN" at bounding box center [108, 165] width 90 height 10
type input "0987162174"
type input "YẾN"
type input "0987162174"
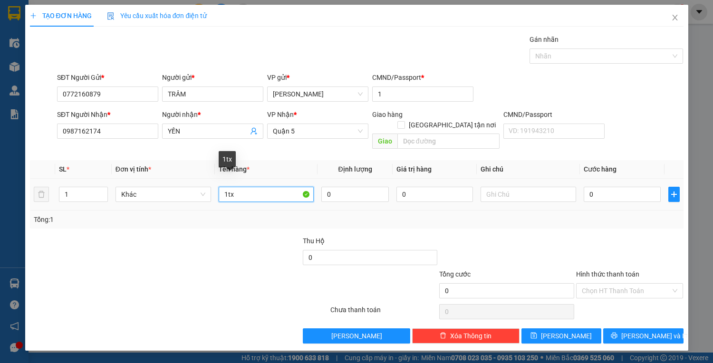
click at [262, 187] on input "1tx" at bounding box center [267, 194] width 96 height 15
click at [626, 187] on input "0" at bounding box center [622, 194] width 77 height 15
drag, startPoint x: 622, startPoint y: 280, endPoint x: 622, endPoint y: 289, distance: 9.0
click at [622, 284] on input "Hình thức thanh toán" at bounding box center [626, 291] width 89 height 14
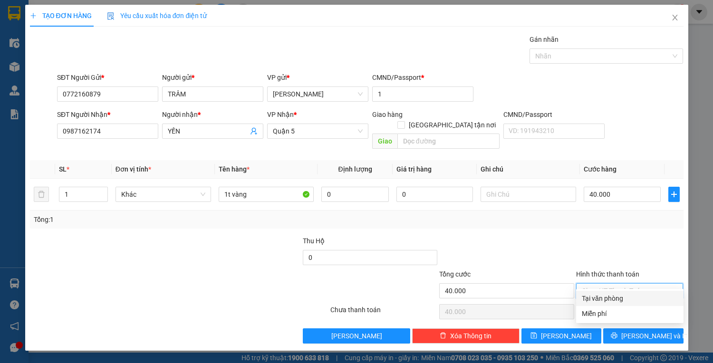
click at [625, 298] on div "Tại văn phòng" at bounding box center [630, 298] width 96 height 10
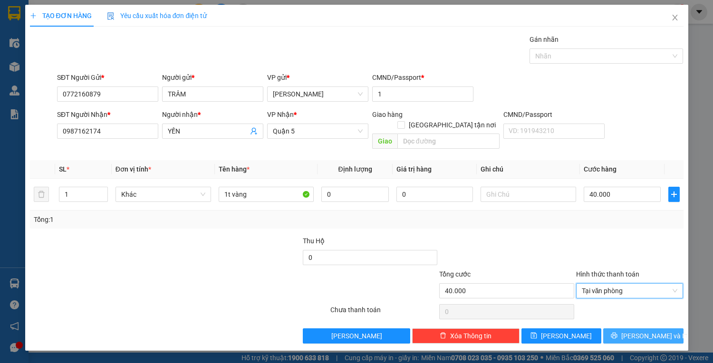
click at [618, 332] on icon "printer" at bounding box center [614, 335] width 7 height 7
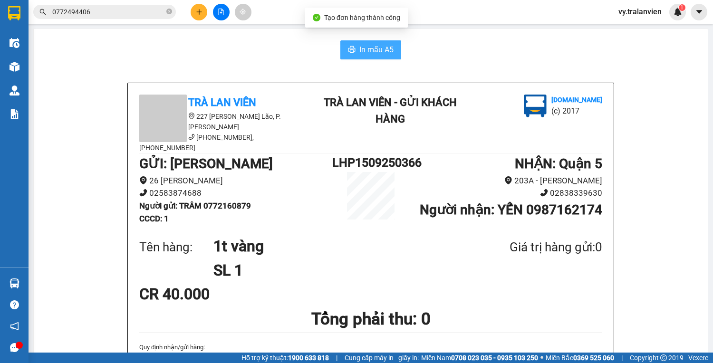
click at [378, 53] on span "In mẫu A5" at bounding box center [376, 50] width 34 height 12
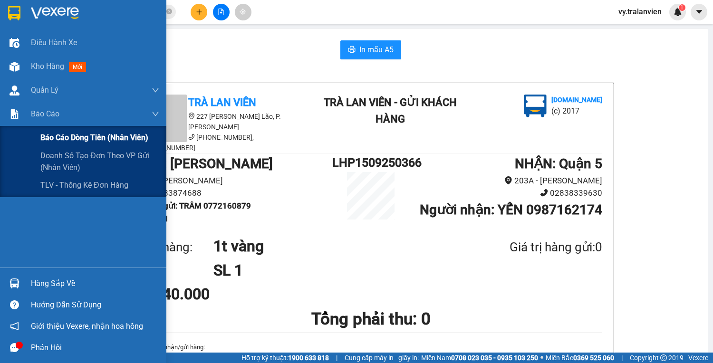
click at [57, 137] on span "Báo cáo dòng tiền (nhân viên)" at bounding box center [94, 138] width 108 height 12
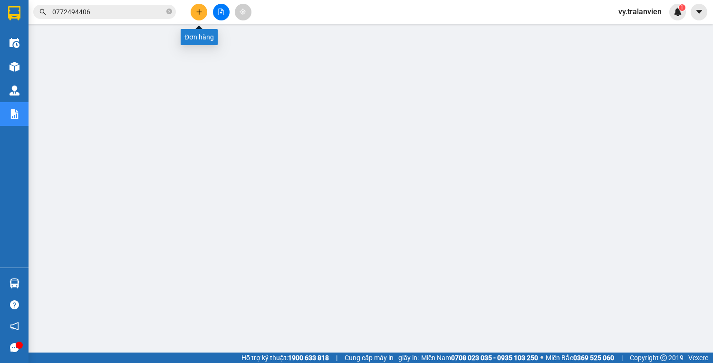
click at [201, 10] on icon "plus" at bounding box center [199, 12] width 7 height 7
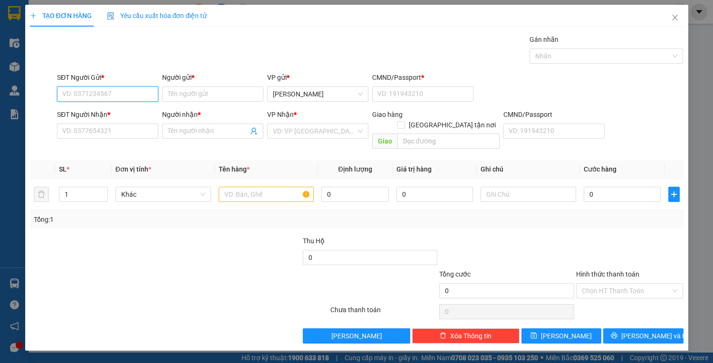
click at [110, 87] on input "SĐT Người Gửi *" at bounding box center [107, 94] width 101 height 15
click at [120, 112] on div "0905544288 - THANH" at bounding box center [108, 112] width 90 height 10
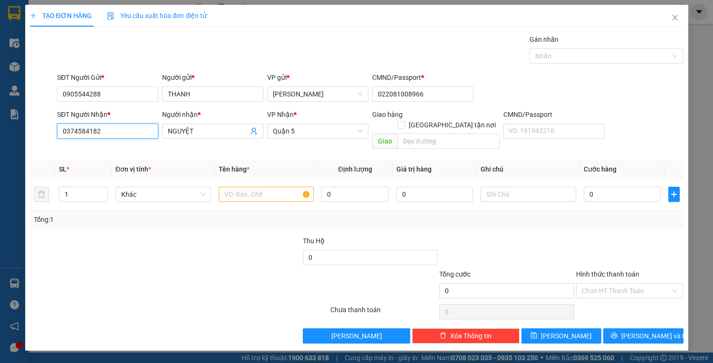
click at [112, 130] on input "0374584182" at bounding box center [107, 131] width 101 height 15
click at [154, 152] on div "0909557161 - [PERSON_NAME]" at bounding box center [110, 150] width 94 height 10
click at [264, 187] on input "text" at bounding box center [267, 194] width 96 height 15
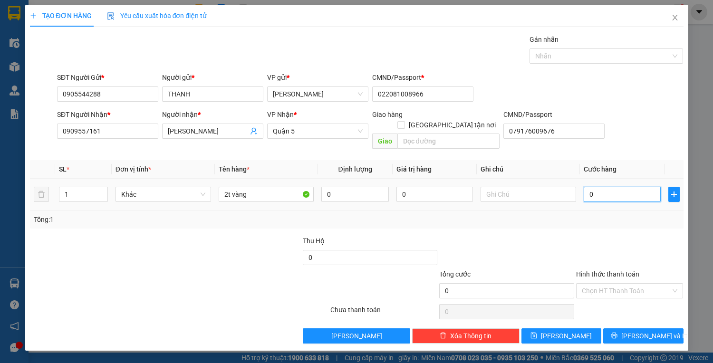
click at [610, 187] on input "0" at bounding box center [622, 194] width 77 height 15
click at [649, 329] on button "[PERSON_NAME] và In" at bounding box center [643, 336] width 80 height 15
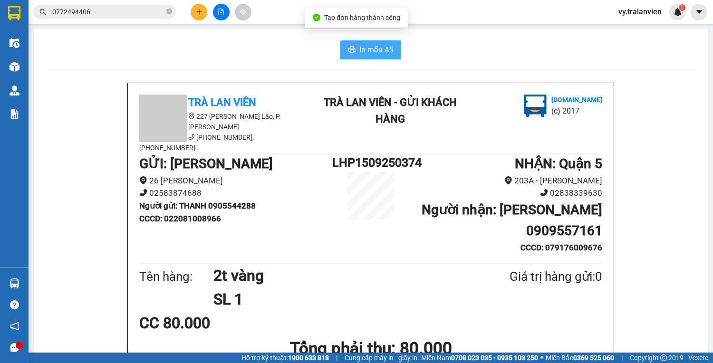
click at [372, 49] on span "In mẫu A5" at bounding box center [376, 50] width 34 height 12
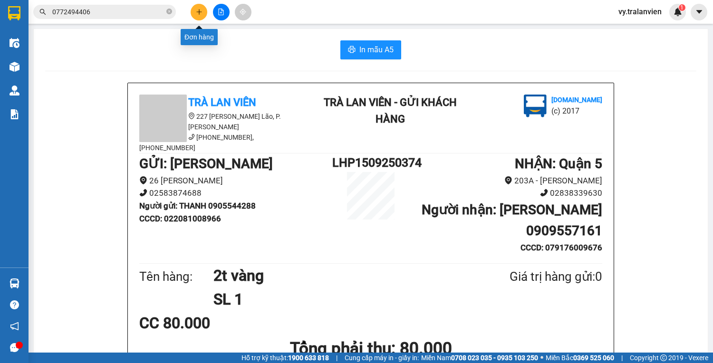
click at [197, 11] on icon "plus" at bounding box center [199, 12] width 7 height 7
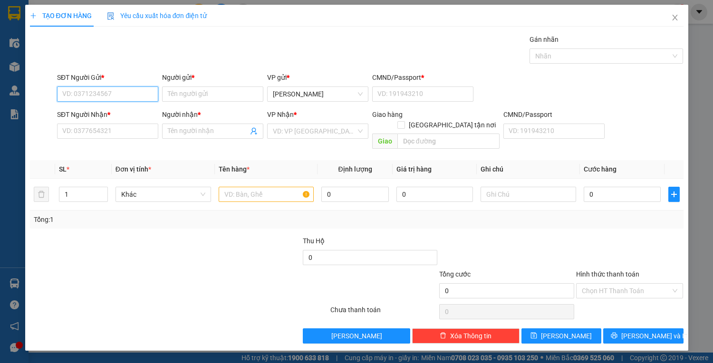
click at [109, 94] on input "SĐT Người Gửi *" at bounding box center [107, 94] width 101 height 15
click at [121, 112] on div "0905544288 - THANH" at bounding box center [108, 112] width 90 height 10
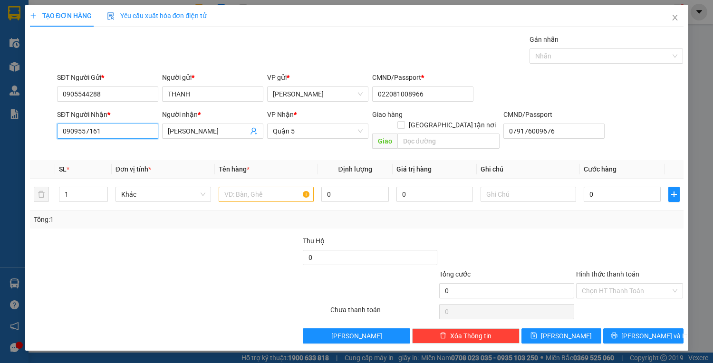
click at [132, 130] on input "0909557161" at bounding box center [107, 131] width 101 height 15
drag, startPoint x: 119, startPoint y: 165, endPoint x: 135, endPoint y: 165, distance: 15.7
click at [119, 165] on div "0908163074 - KIỀU" at bounding box center [108, 165] width 90 height 10
click at [665, 240] on div at bounding box center [629, 252] width 109 height 33
click at [647, 104] on div "SĐT Người Gửi * 0905544288 Người gửi * THANH VP gửi * [PERSON_NAME] CMND/Passpo…" at bounding box center [370, 88] width 630 height 33
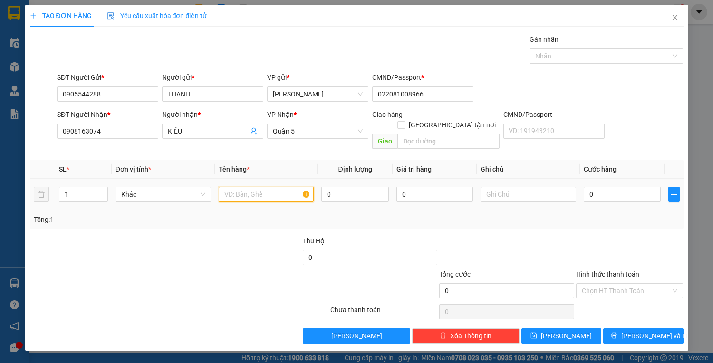
click at [250, 187] on input "text" at bounding box center [267, 194] width 96 height 15
drag, startPoint x: 598, startPoint y: 184, endPoint x: 597, endPoint y: 189, distance: 5.4
click at [598, 187] on input "0" at bounding box center [622, 194] width 77 height 15
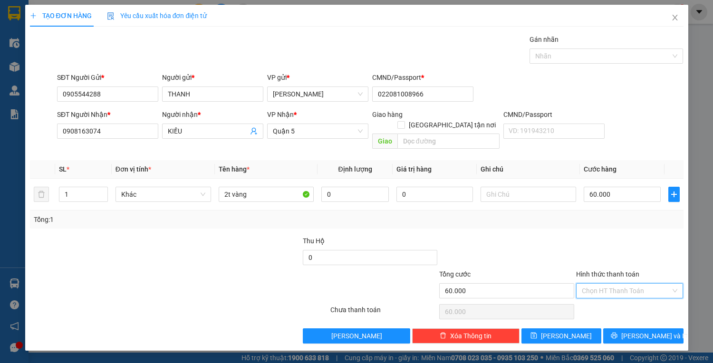
drag, startPoint x: 627, startPoint y: 281, endPoint x: 626, endPoint y: 292, distance: 10.5
click at [627, 284] on input "Hình thức thanh toán" at bounding box center [626, 291] width 89 height 14
click at [625, 297] on div "Tại văn phòng" at bounding box center [630, 298] width 96 height 10
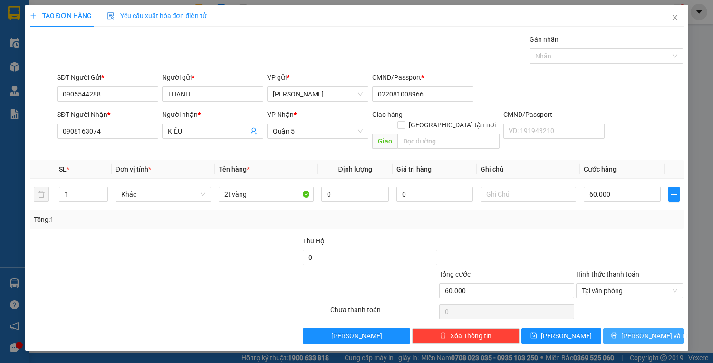
click at [636, 331] on span "[PERSON_NAME] và In" at bounding box center [654, 336] width 67 height 10
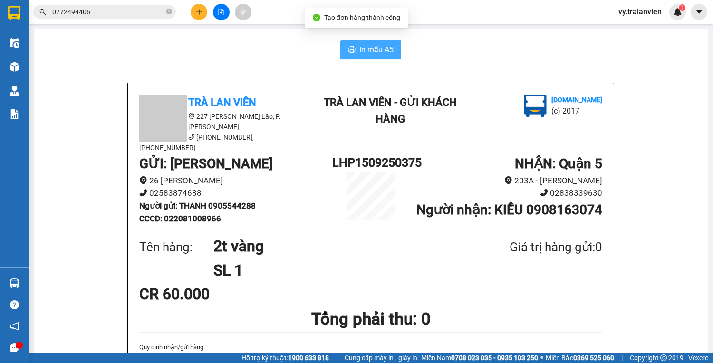
click at [377, 51] on span "In mẫu A5" at bounding box center [376, 50] width 34 height 12
click at [371, 51] on span "In mẫu A5" at bounding box center [376, 50] width 34 height 12
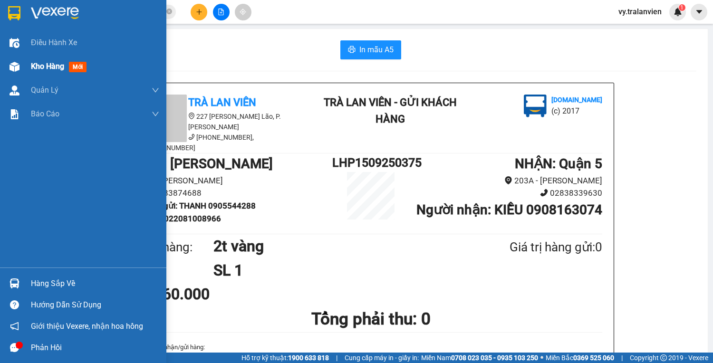
click at [48, 68] on span "Kho hàng" at bounding box center [47, 66] width 33 height 9
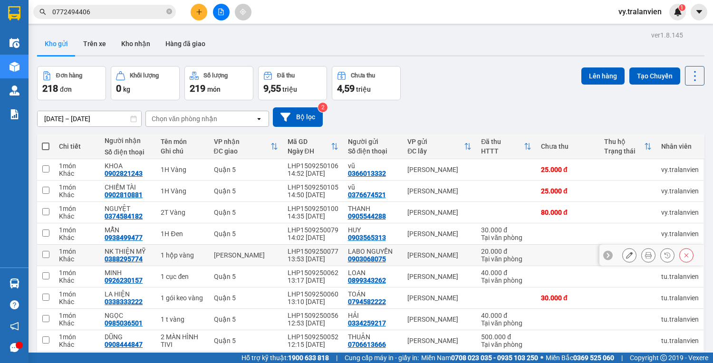
scroll to position [58, 0]
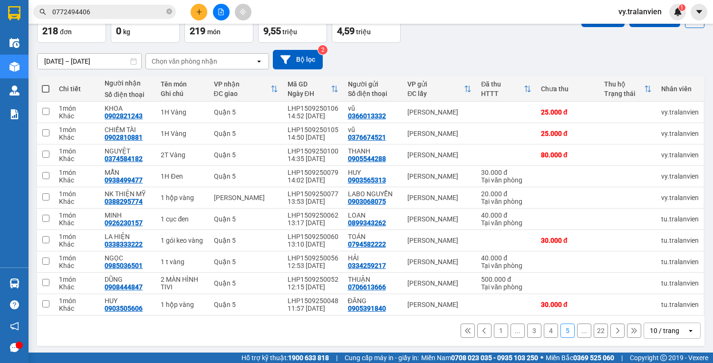
click at [496, 330] on button "1" at bounding box center [501, 331] width 14 height 14
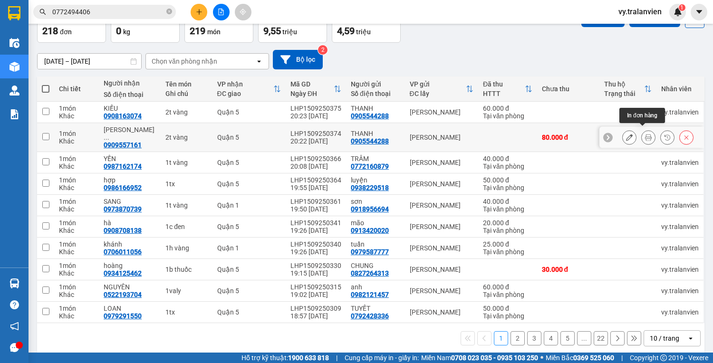
click at [645, 135] on icon at bounding box center [648, 137] width 7 height 7
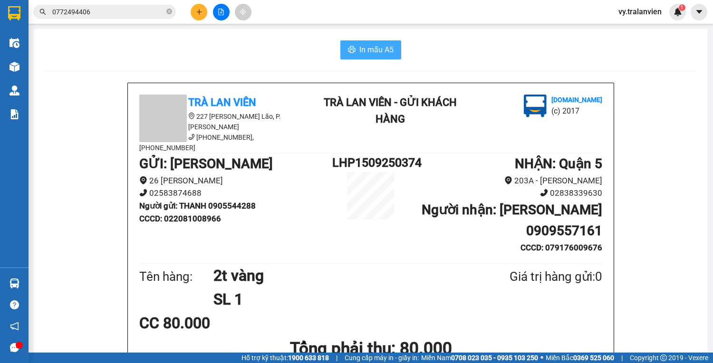
click at [378, 49] on span "In mẫu A5" at bounding box center [376, 50] width 34 height 12
click at [369, 47] on span "In mẫu A5" at bounding box center [376, 50] width 34 height 12
click at [202, 12] on icon "plus" at bounding box center [199, 12] width 7 height 7
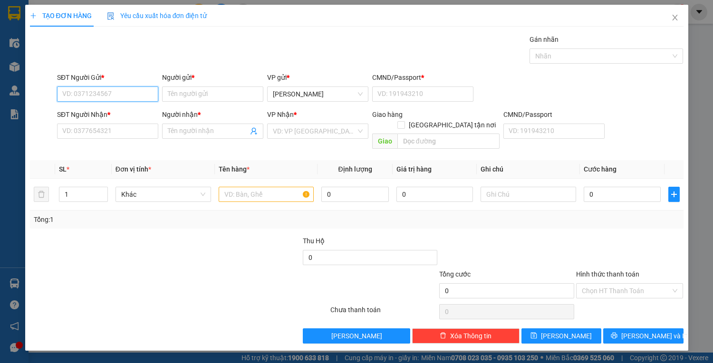
click at [130, 89] on input "SĐT Người Gửi *" at bounding box center [107, 94] width 101 height 15
click at [111, 115] on div "0919637795 - QUANG" at bounding box center [108, 112] width 90 height 10
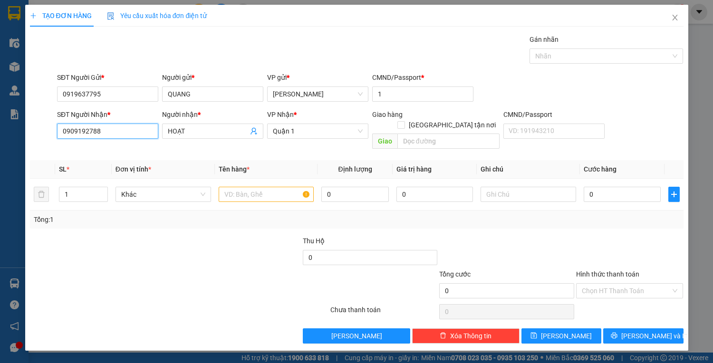
click at [133, 133] on input "0909192788" at bounding box center [107, 131] width 101 height 15
click at [133, 152] on div "0906565325 - CÔNG" at bounding box center [108, 150] width 90 height 10
click at [252, 187] on input "text" at bounding box center [267, 194] width 96 height 15
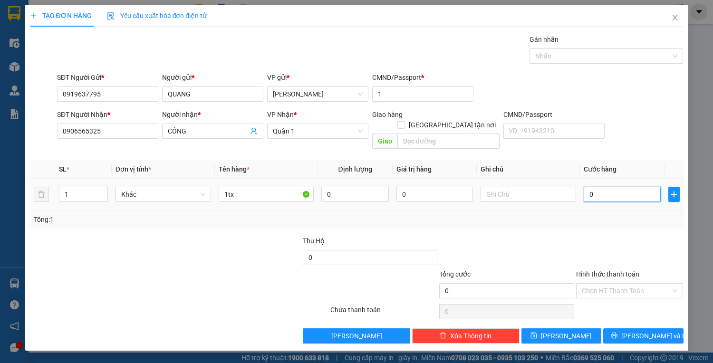
click at [616, 187] on input "0" at bounding box center [622, 194] width 77 height 15
click at [257, 187] on input "1tx" at bounding box center [267, 194] width 96 height 15
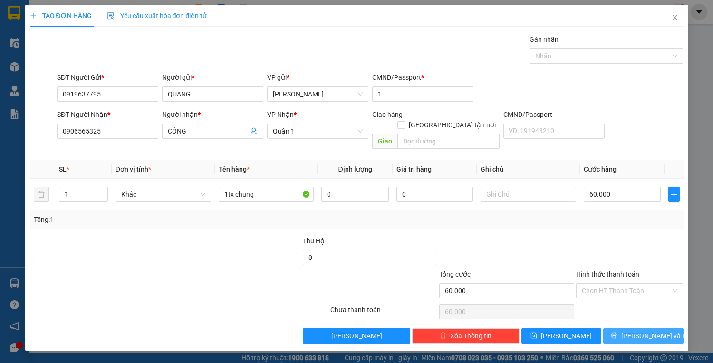
click at [645, 331] on span "[PERSON_NAME] và In" at bounding box center [654, 336] width 67 height 10
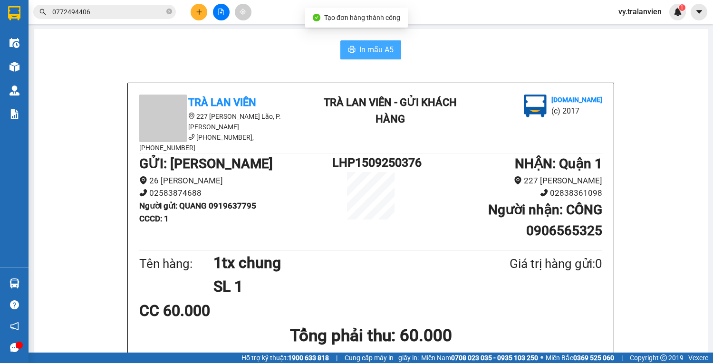
click at [380, 51] on span "In mẫu A5" at bounding box center [376, 50] width 34 height 12
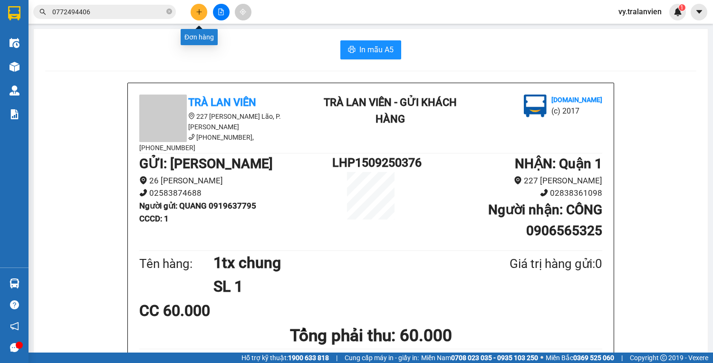
click at [196, 12] on icon "plus" at bounding box center [199, 12] width 7 height 7
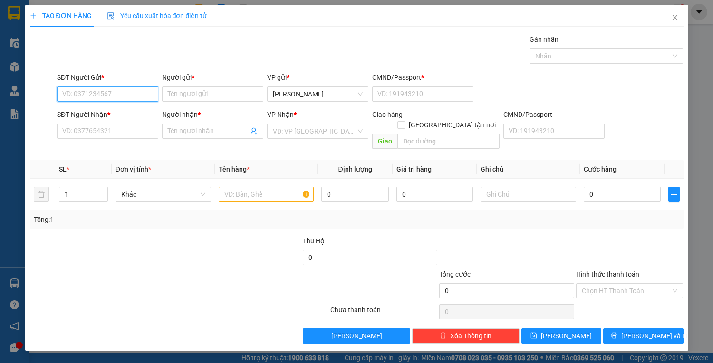
click at [115, 93] on input "SĐT Người Gửi *" at bounding box center [107, 94] width 101 height 15
click at [108, 93] on input "SĐT Người Gửi *" at bounding box center [107, 94] width 101 height 15
click at [131, 114] on div "0963277268 - NGỌC" at bounding box center [108, 112] width 90 height 10
click at [249, 187] on input "text" at bounding box center [267, 194] width 96 height 15
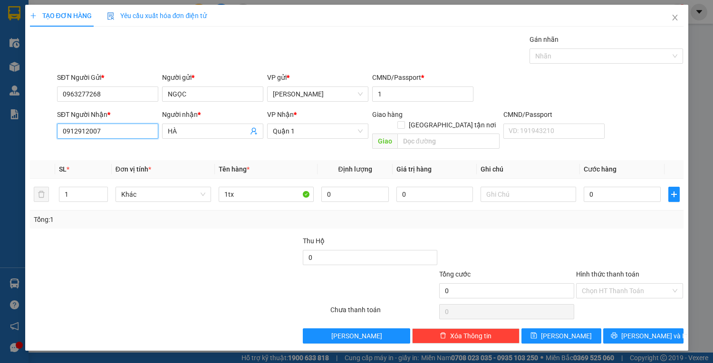
click at [124, 133] on input "0912912007" at bounding box center [107, 131] width 101 height 15
click at [192, 133] on input "HÀ" at bounding box center [208, 131] width 80 height 10
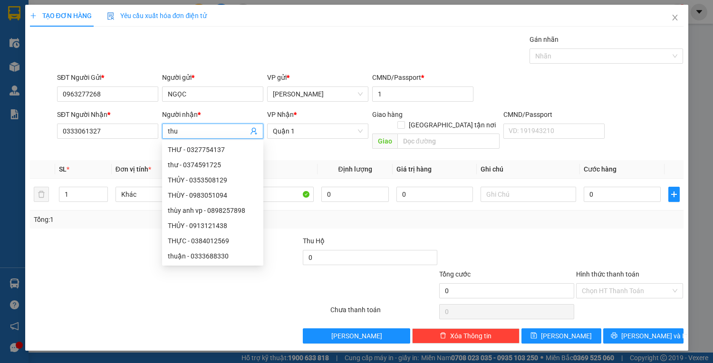
click at [168, 129] on input "thu" at bounding box center [208, 131] width 80 height 10
